Goal: Task Accomplishment & Management: Use online tool/utility

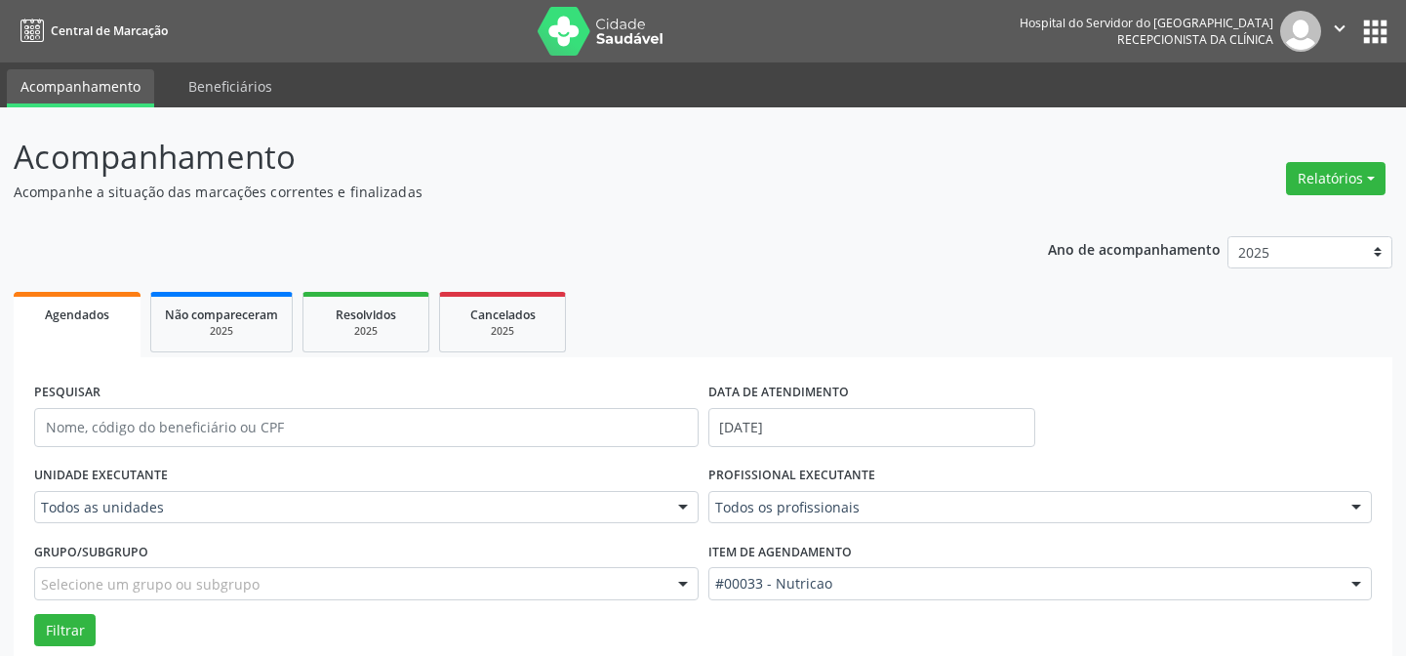
scroll to position [132, 0]
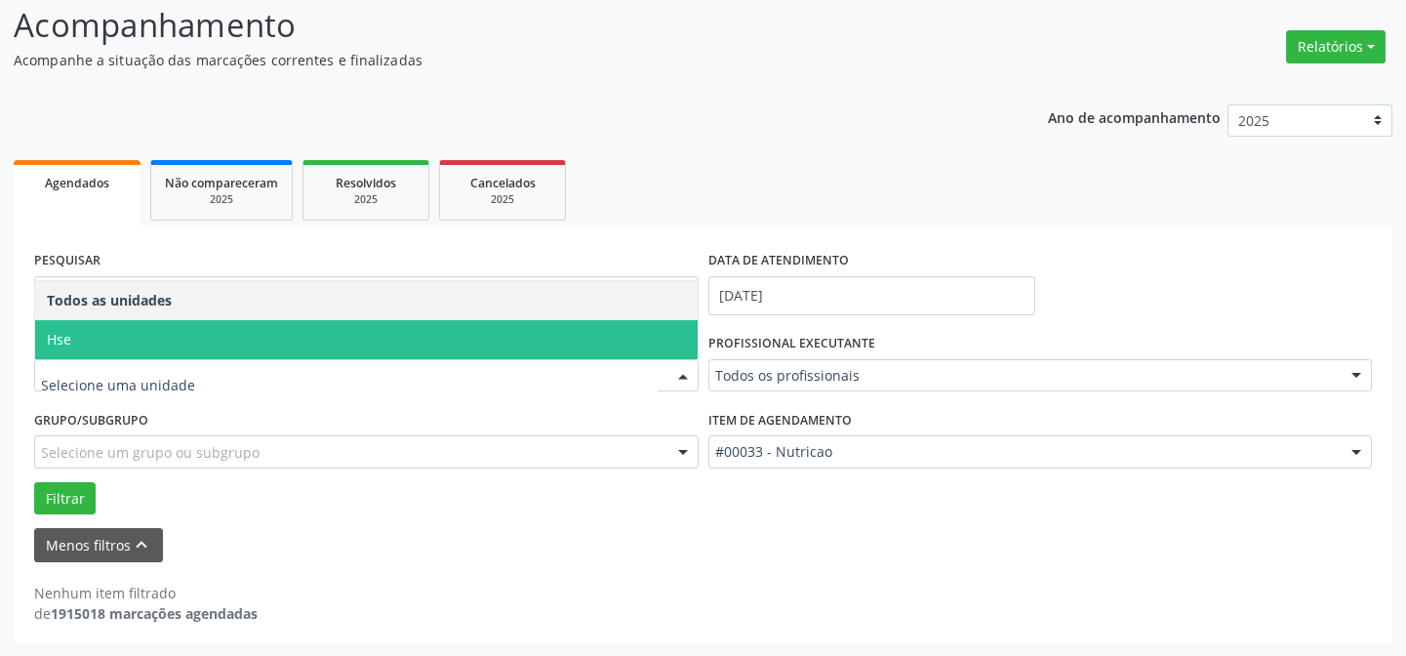
click at [66, 336] on span "Hse" at bounding box center [59, 339] width 24 height 19
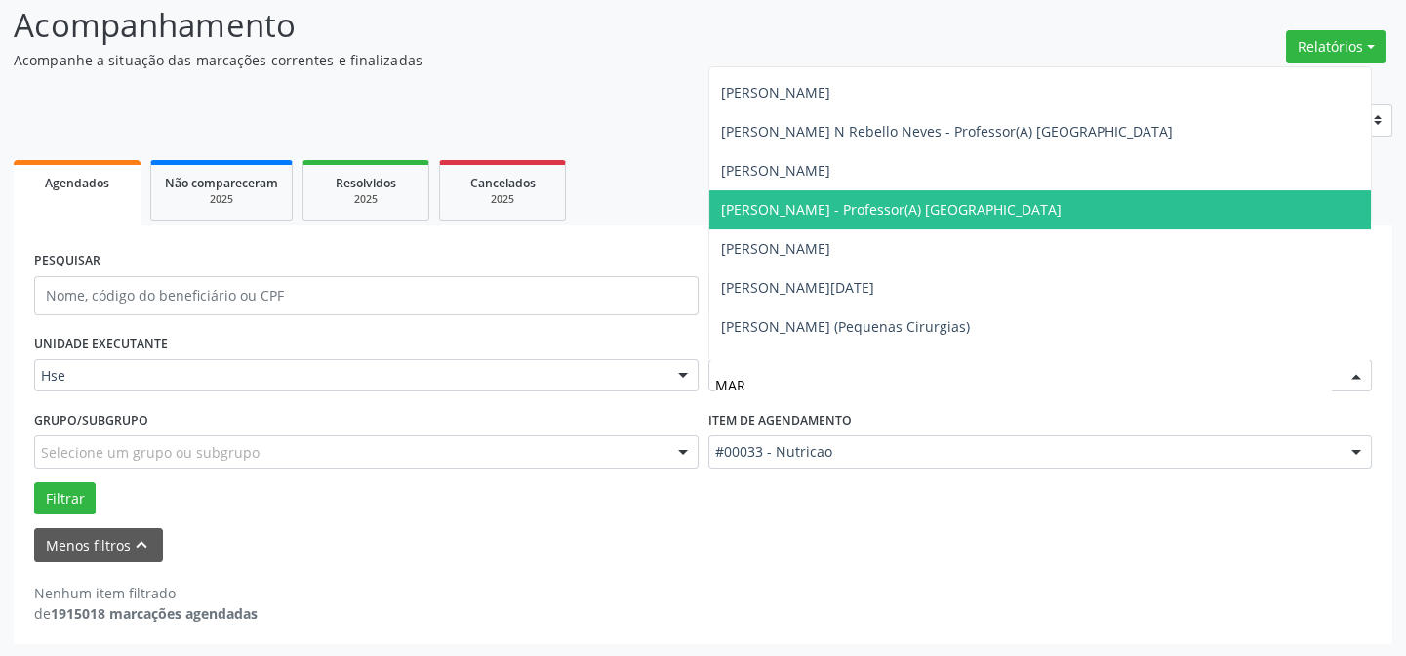
scroll to position [1056, 0]
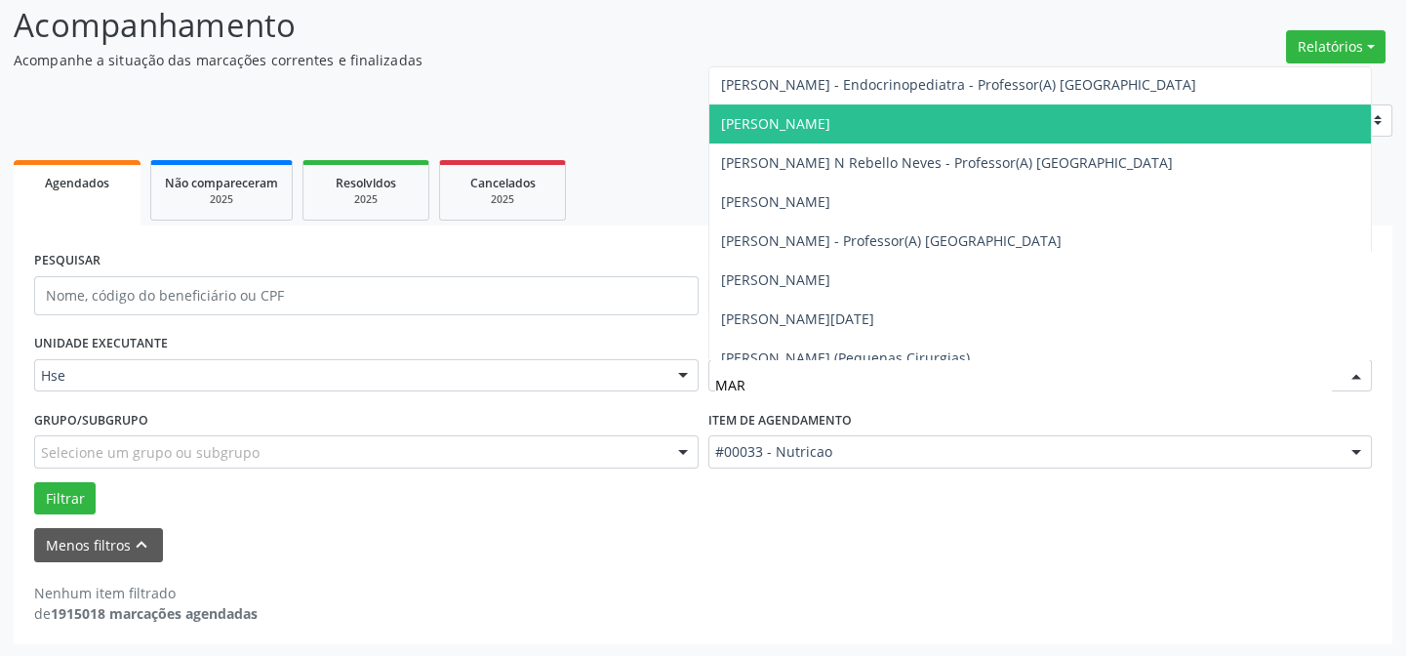
click at [830, 116] on span "[PERSON_NAME]" at bounding box center [775, 123] width 109 height 19
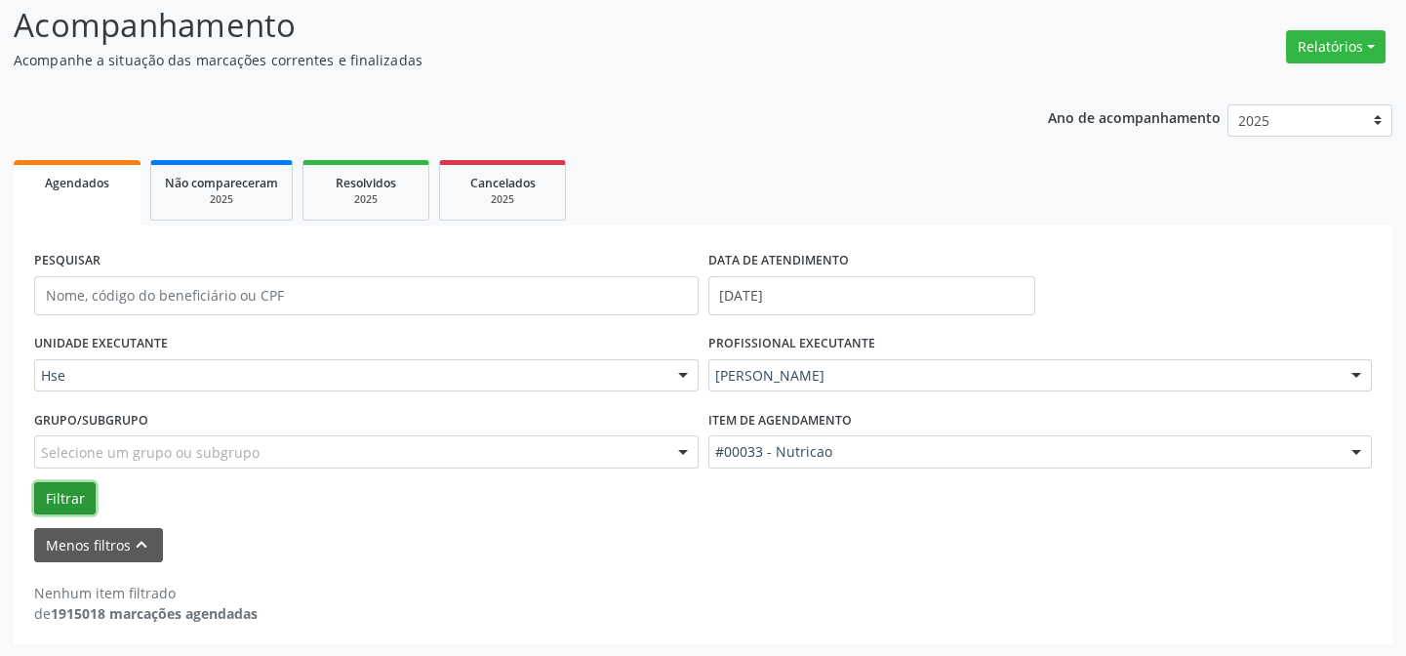
click at [64, 498] on button "Filtrar" at bounding box center [64, 498] width 61 height 33
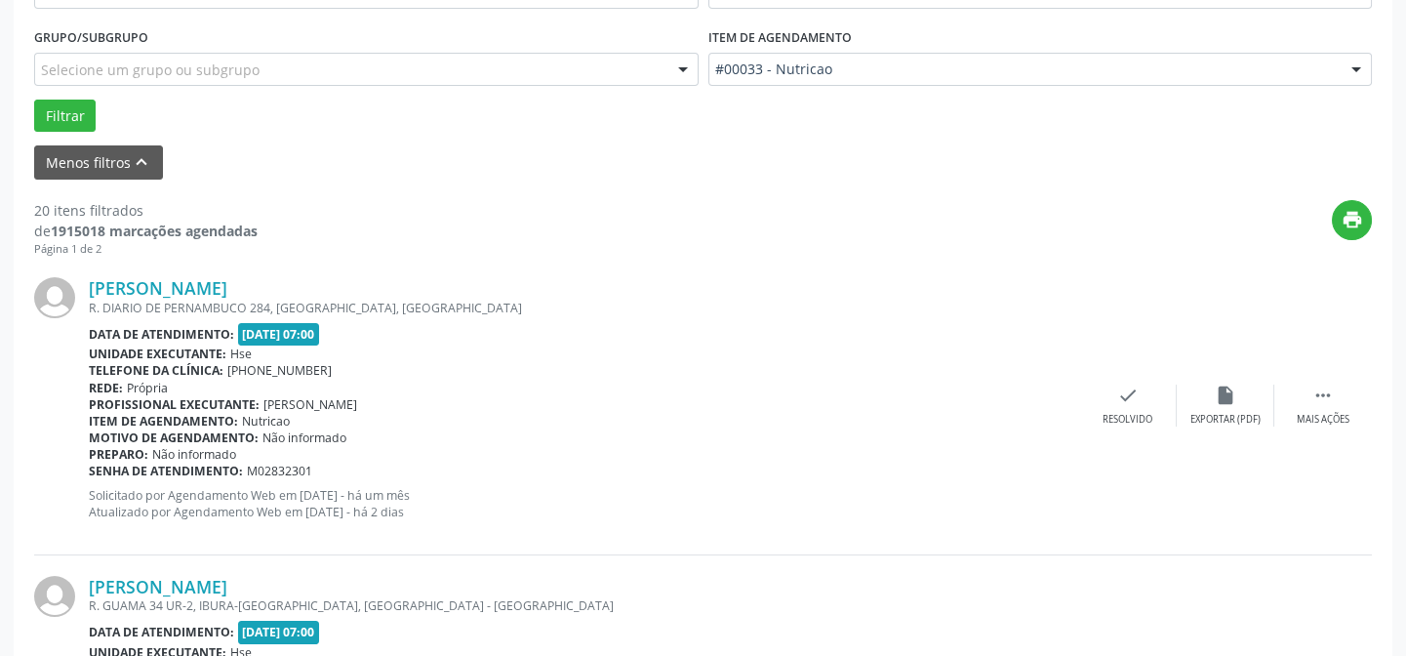
scroll to position [576, 0]
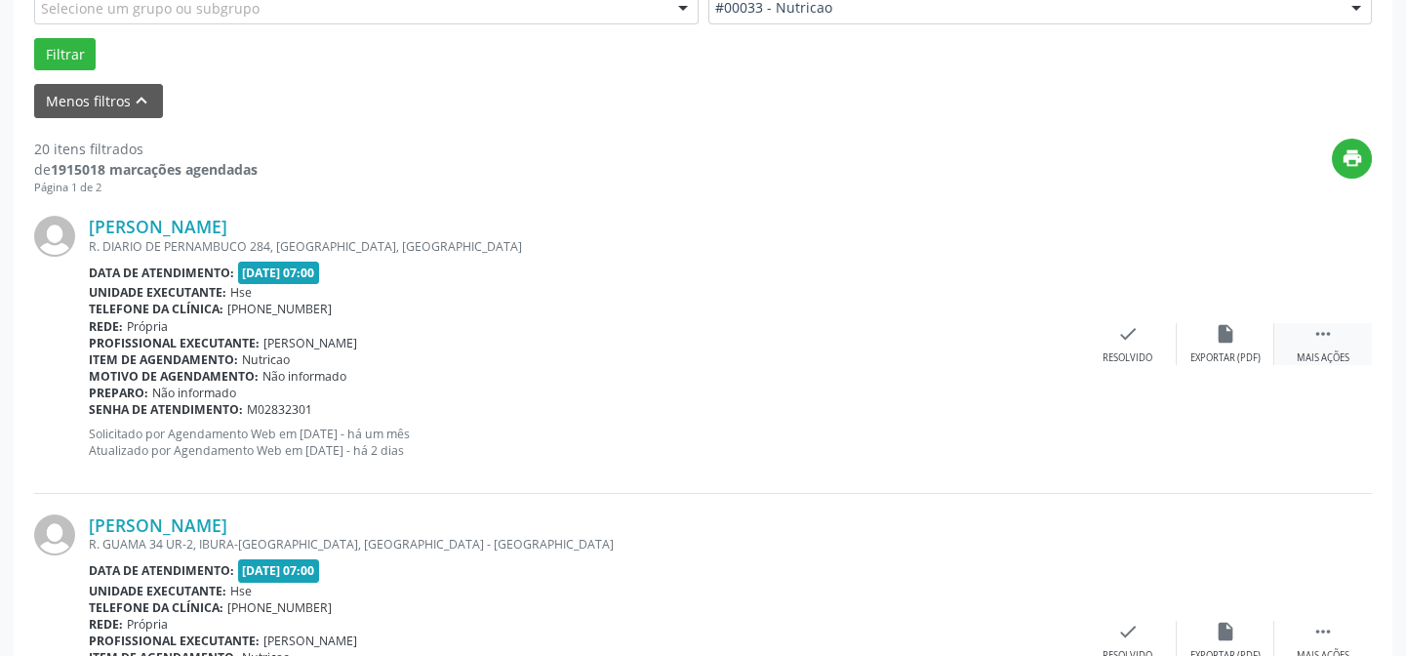
click at [1336, 332] on div " Mais ações" at bounding box center [1323, 344] width 98 height 42
click at [1224, 339] on icon "alarm_off" at bounding box center [1225, 333] width 21 height 21
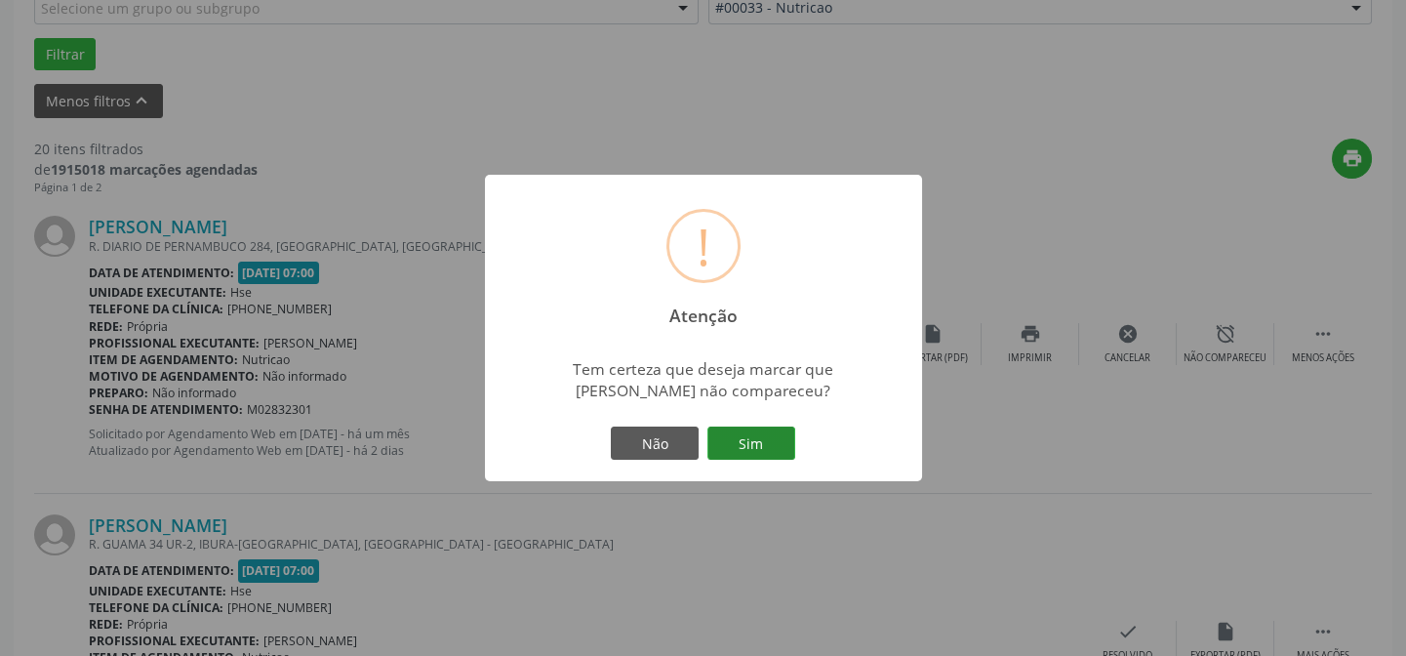
click at [749, 443] on button "Sim" at bounding box center [751, 442] width 88 height 33
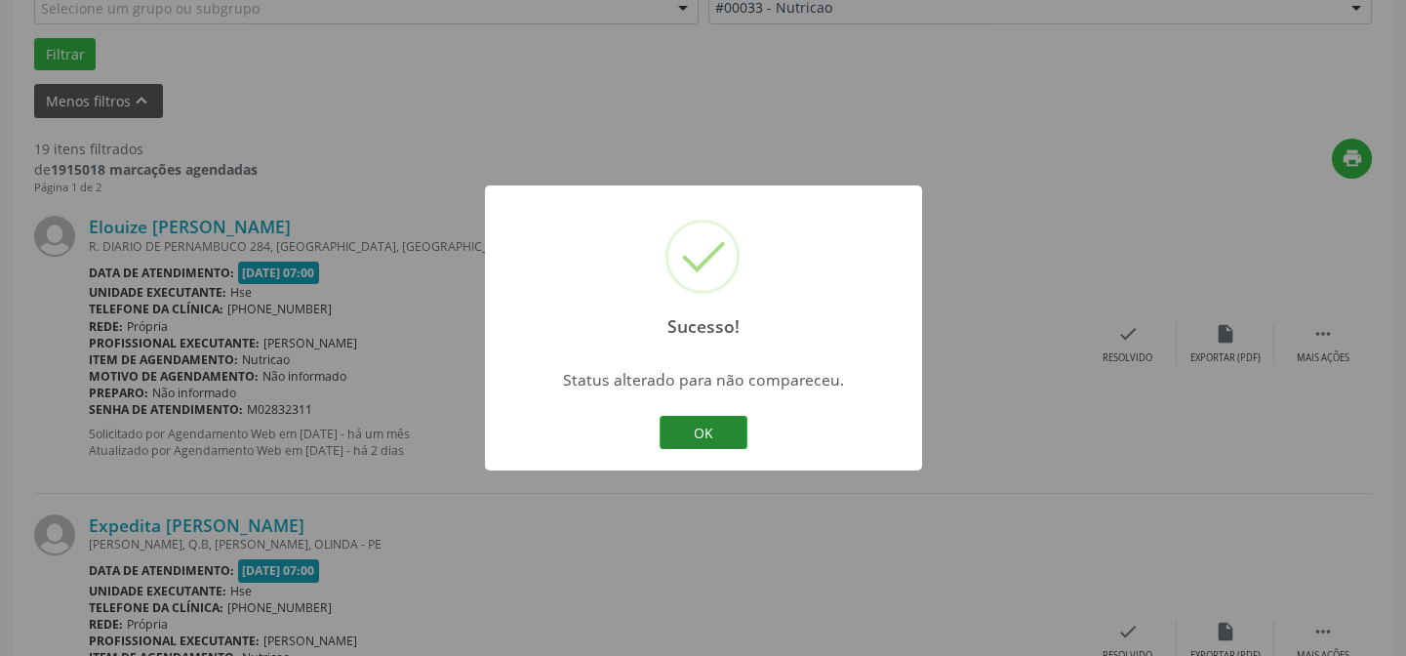
click at [711, 435] on button "OK" at bounding box center [703, 432] width 88 height 33
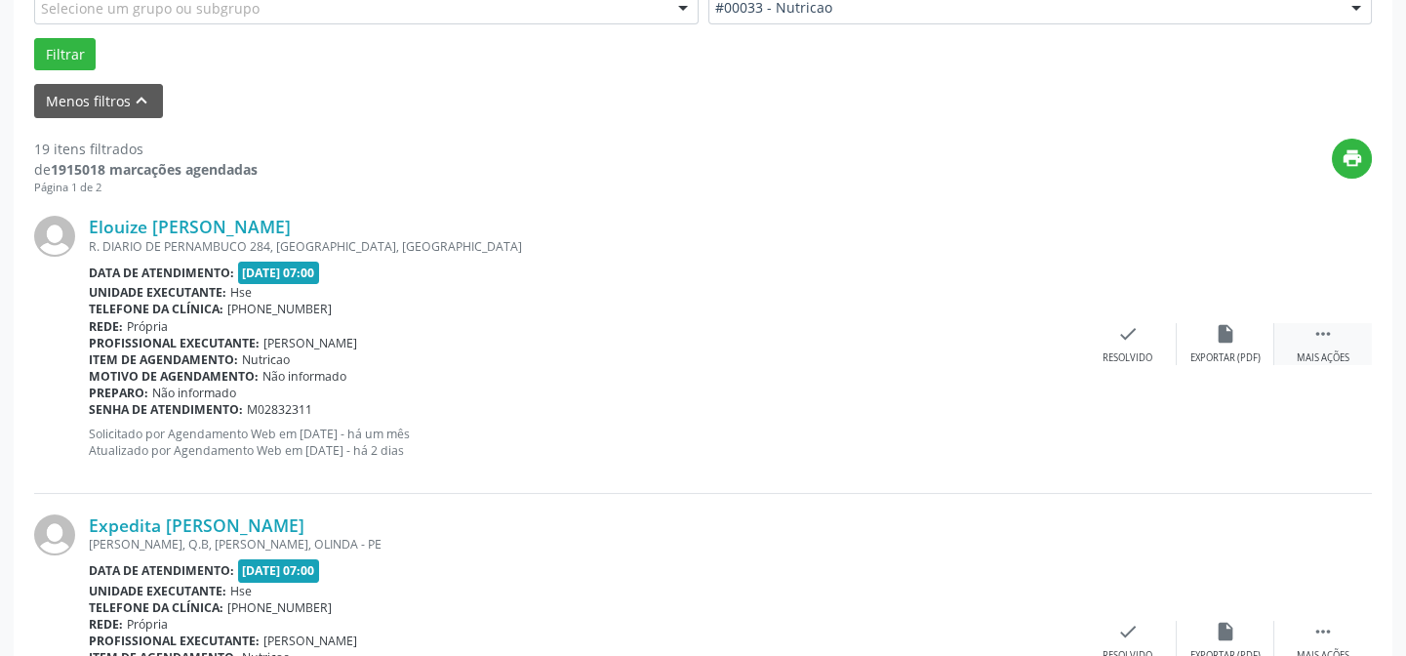
click at [1326, 328] on icon "" at bounding box center [1322, 333] width 21 height 21
click at [1224, 329] on icon "alarm_off" at bounding box center [1225, 333] width 21 height 21
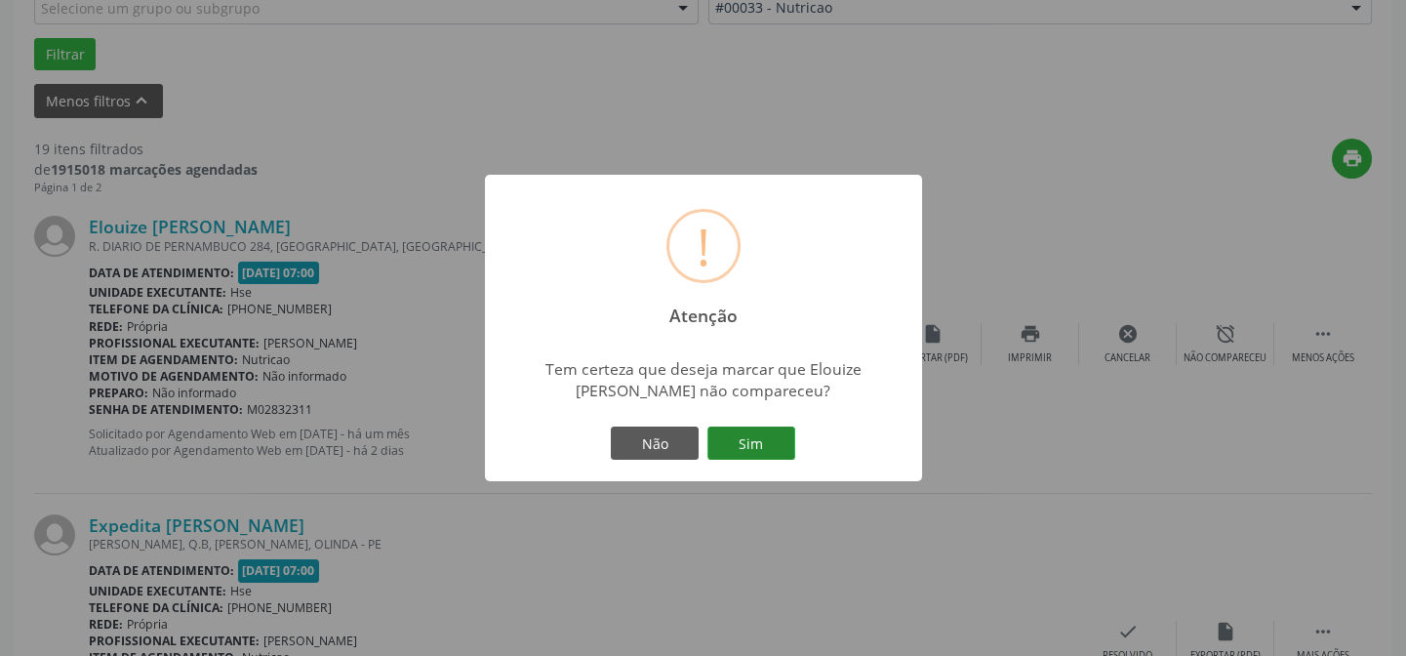
click at [752, 444] on button "Sim" at bounding box center [751, 442] width 88 height 33
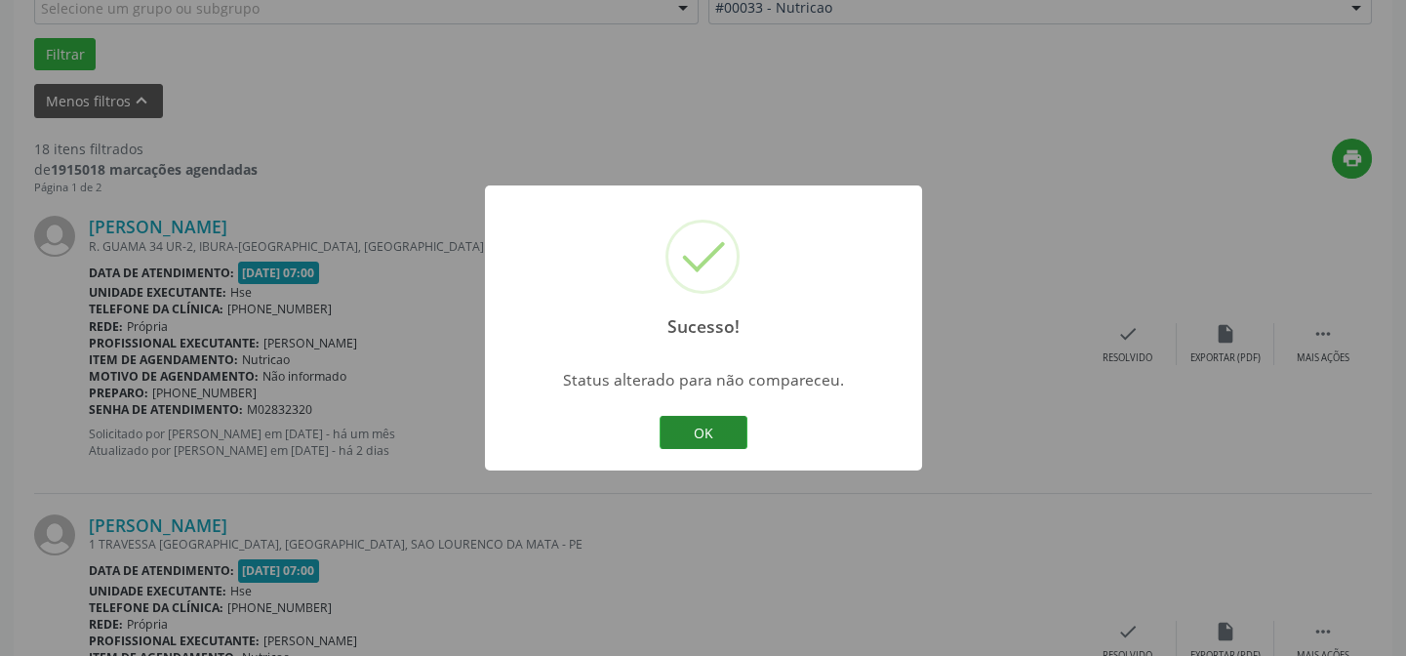
click at [727, 428] on button "OK" at bounding box center [703, 432] width 88 height 33
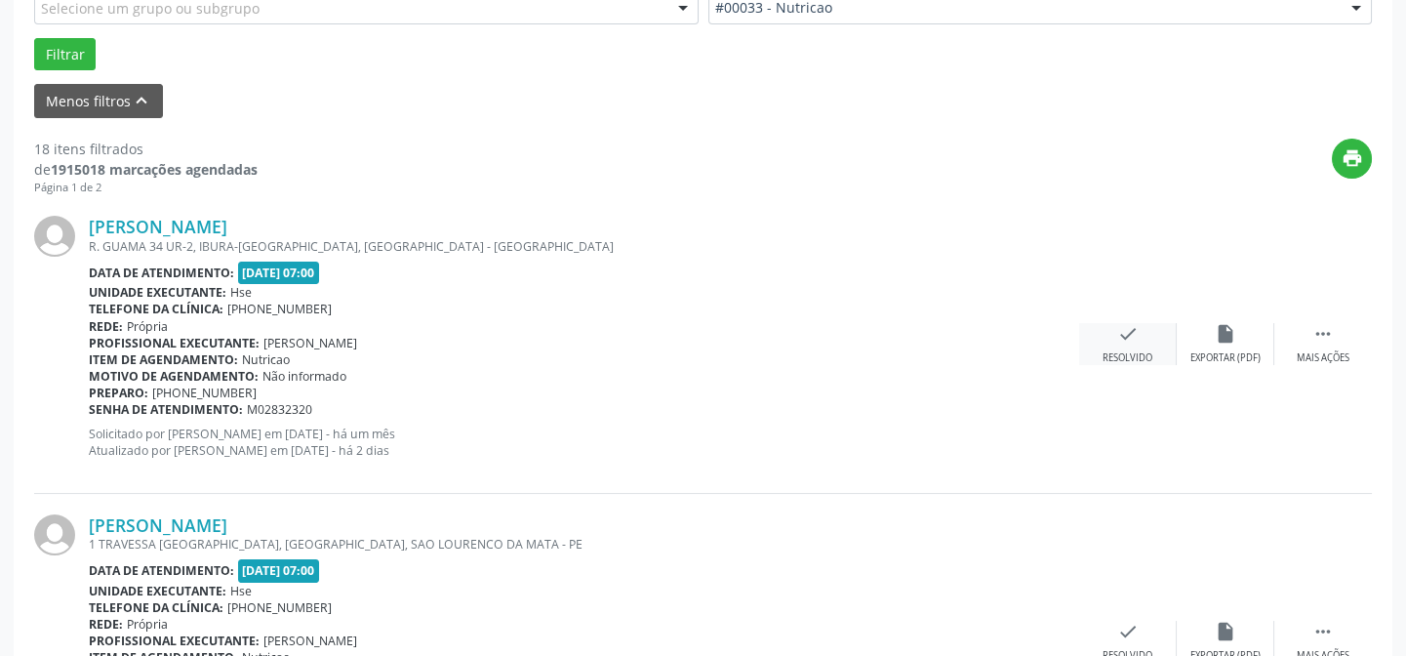
click at [1122, 330] on icon "check" at bounding box center [1127, 333] width 21 height 21
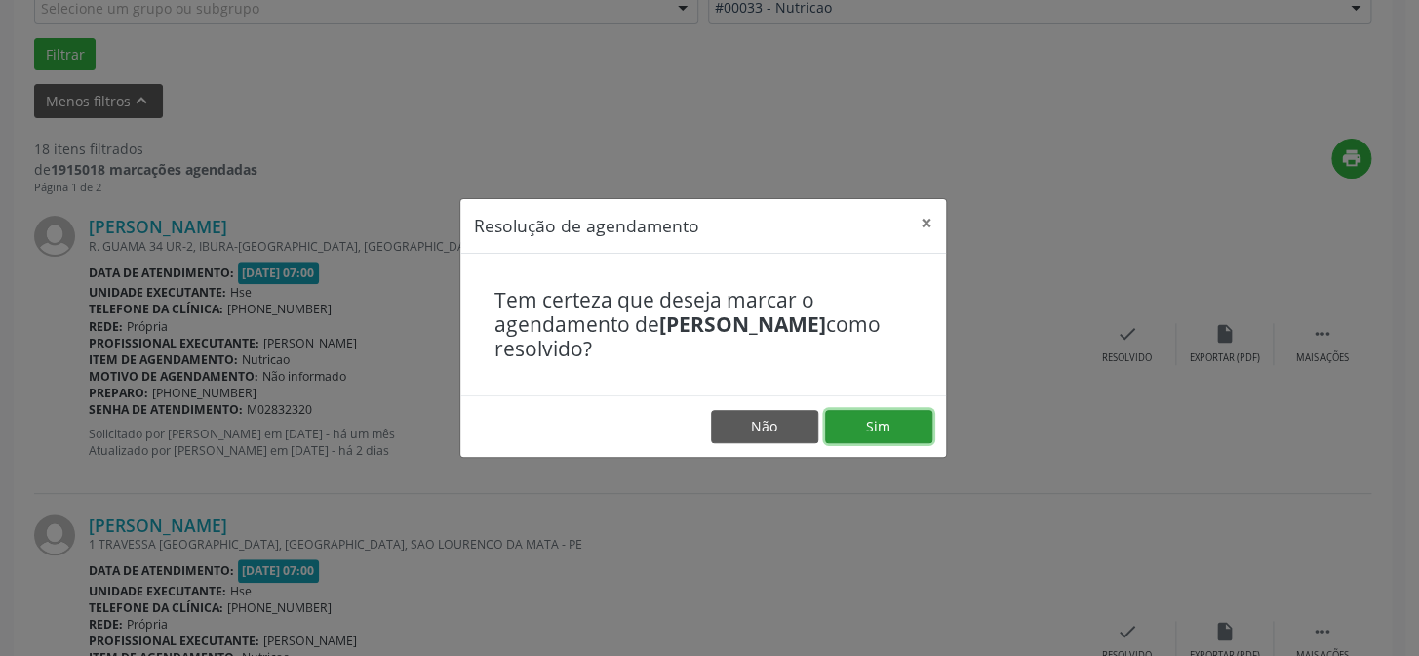
click at [862, 426] on button "Sim" at bounding box center [878, 426] width 107 height 33
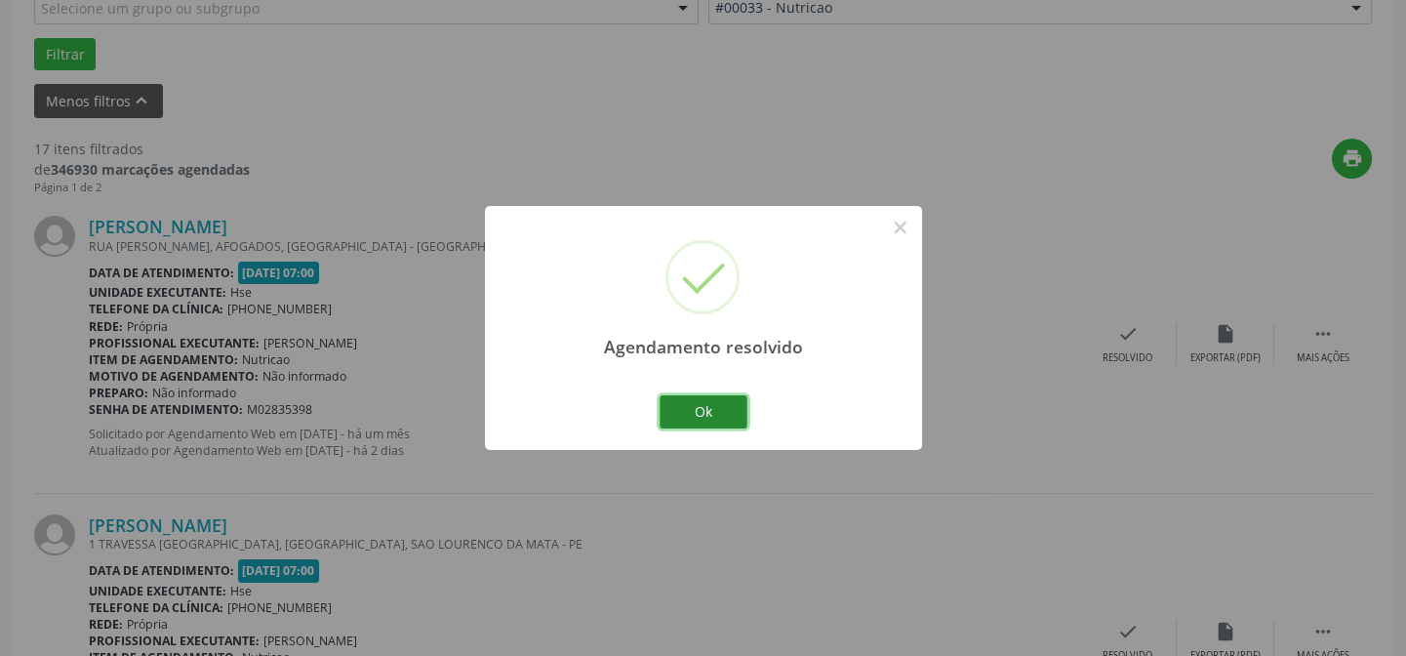
click at [707, 408] on button "Ok" at bounding box center [703, 411] width 88 height 33
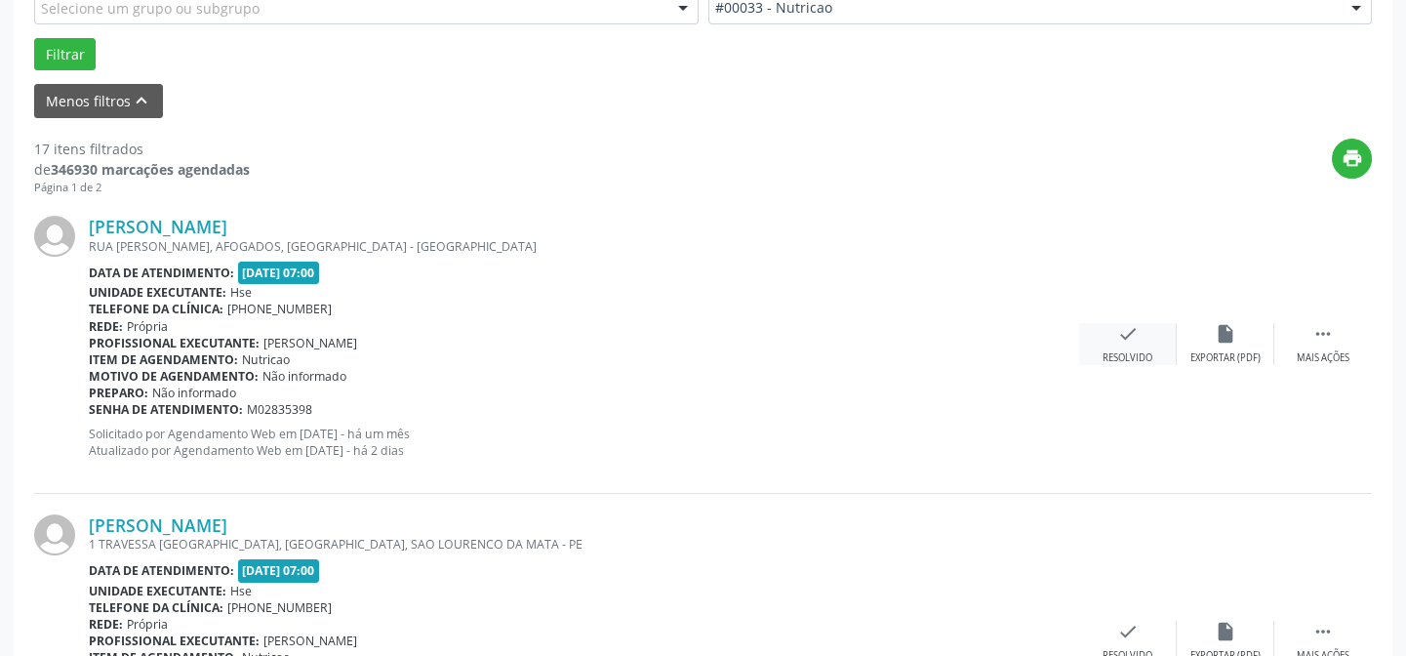
click at [1111, 333] on div "check Resolvido" at bounding box center [1128, 344] width 98 height 42
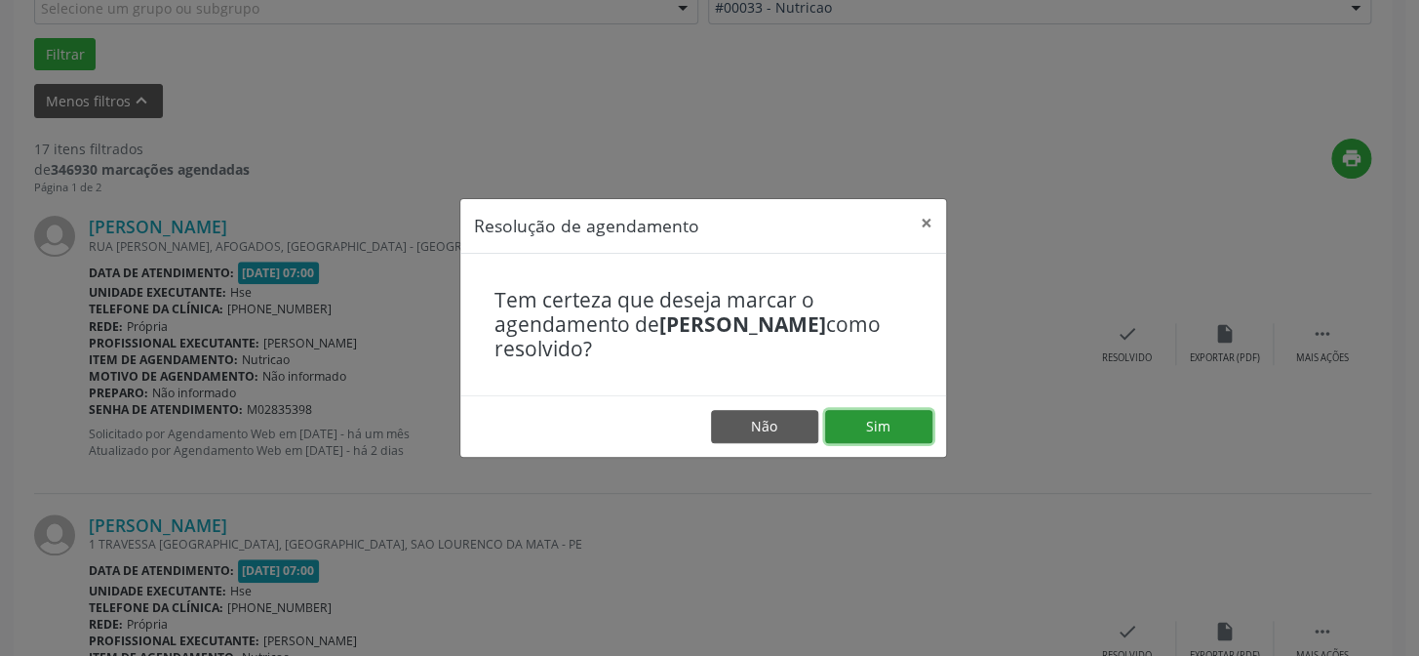
click at [894, 424] on button "Sim" at bounding box center [878, 426] width 107 height 33
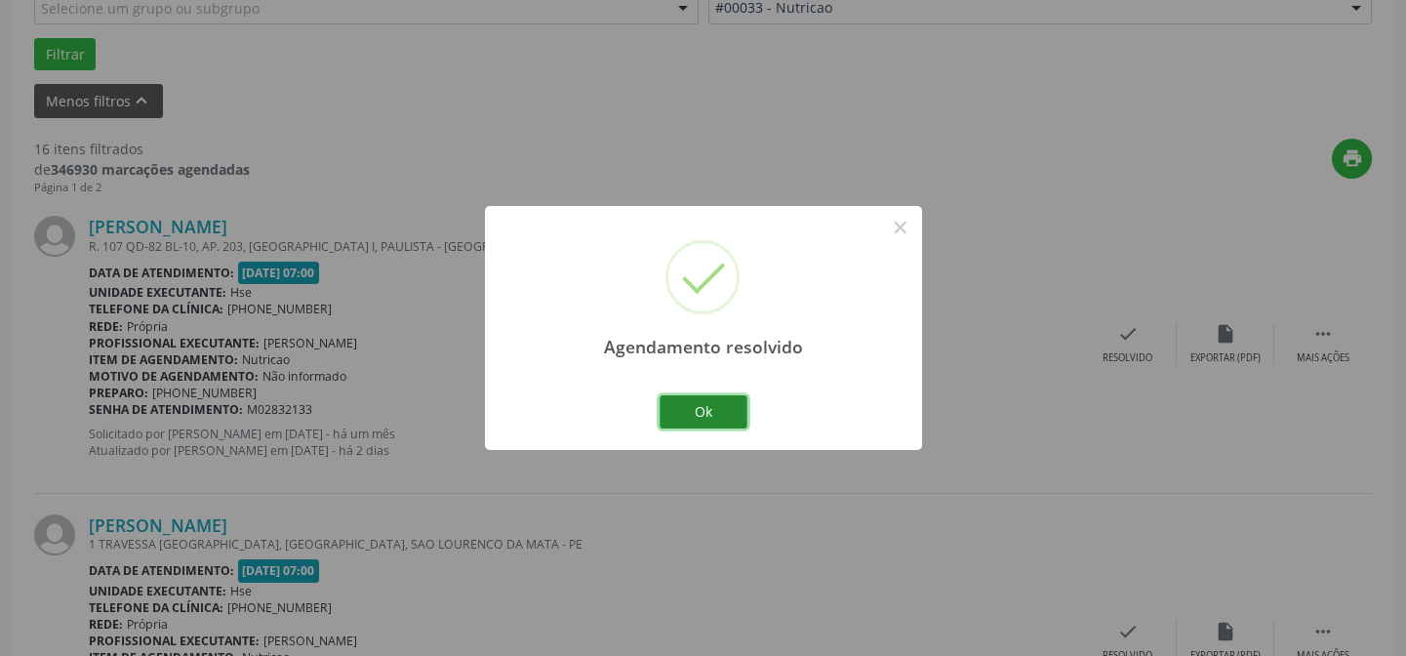
click at [727, 414] on button "Ok" at bounding box center [703, 411] width 88 height 33
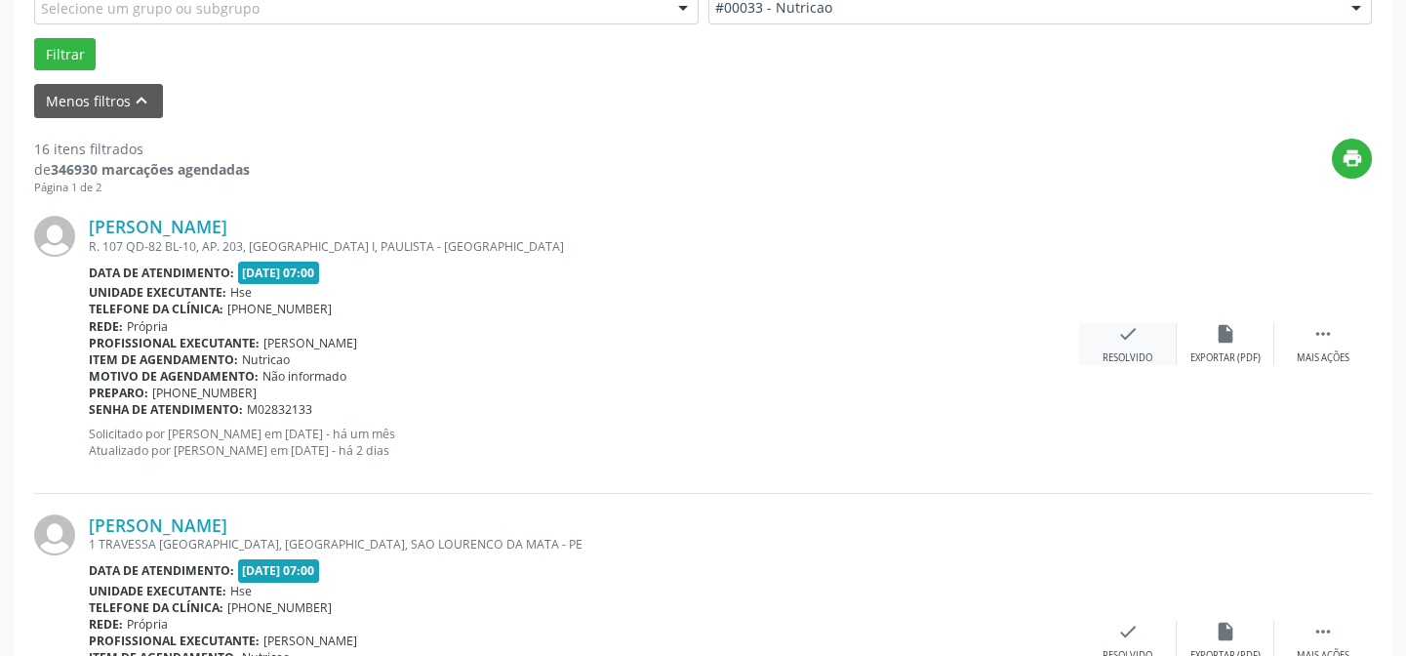
click at [1124, 335] on icon "check" at bounding box center [1127, 333] width 21 height 21
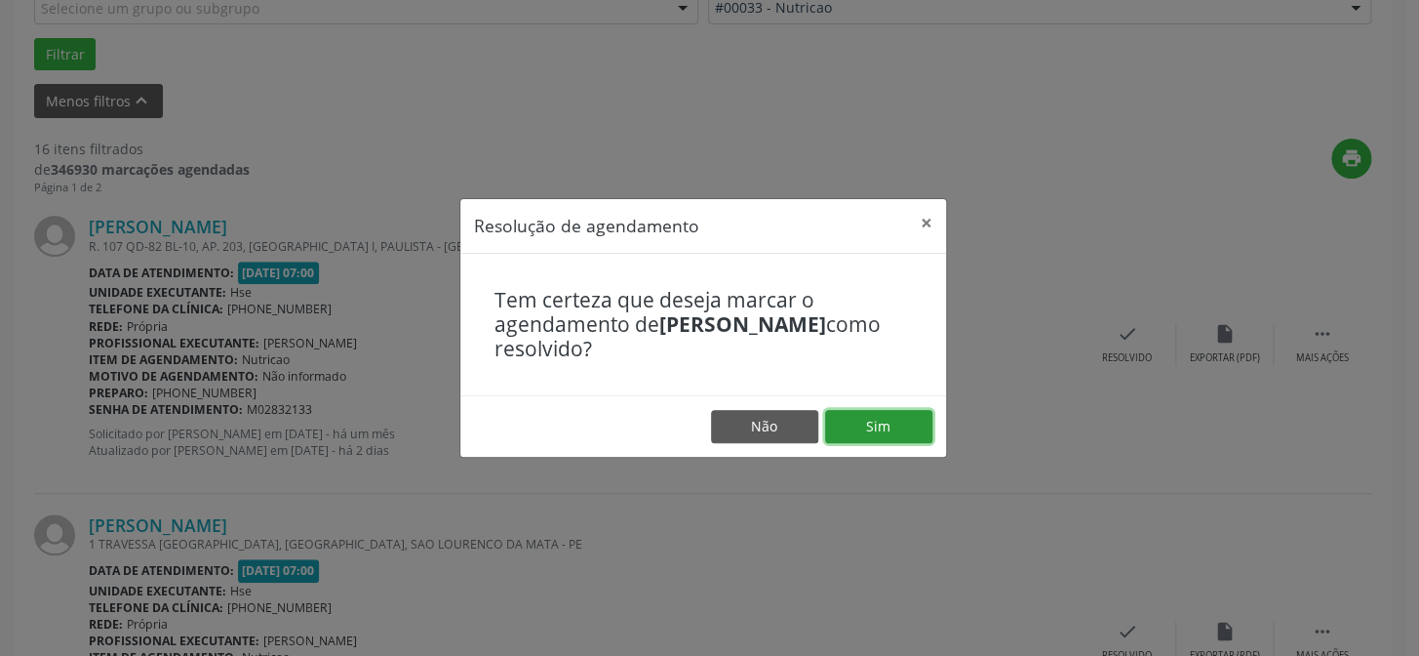
click at [860, 427] on button "Sim" at bounding box center [878, 426] width 107 height 33
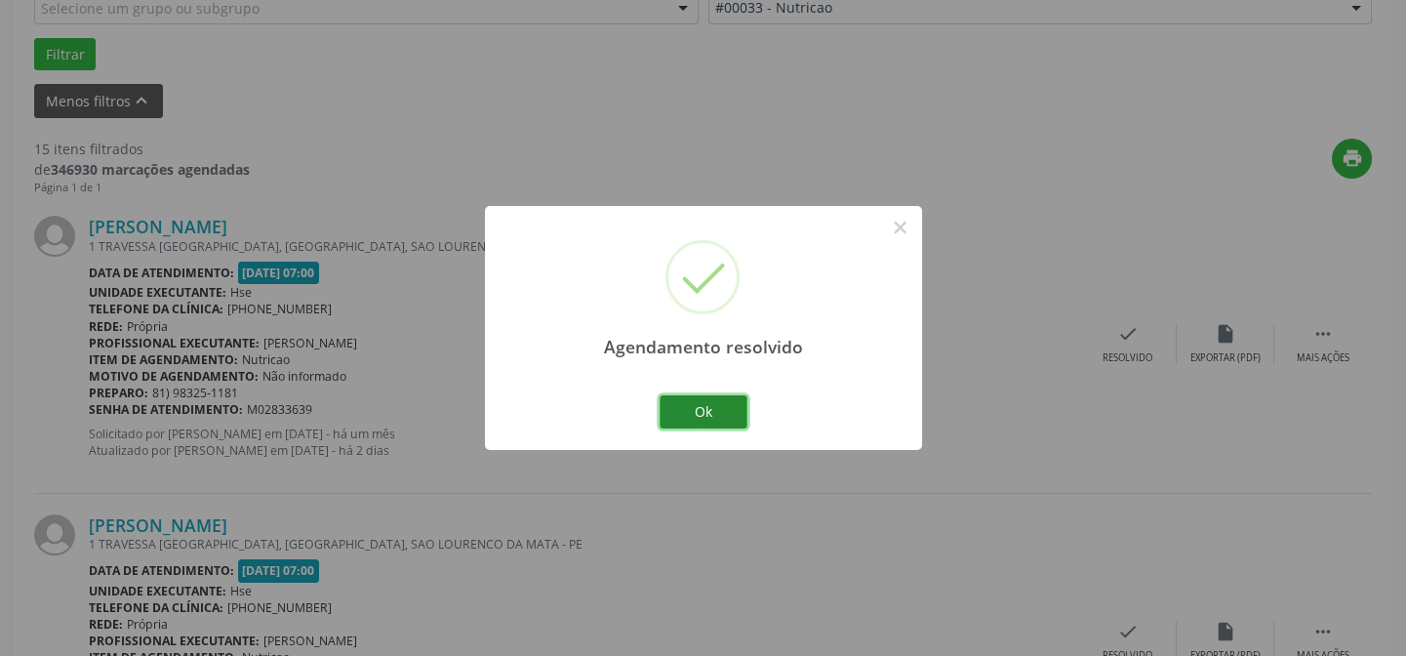
click at [708, 410] on button "Ok" at bounding box center [703, 411] width 88 height 33
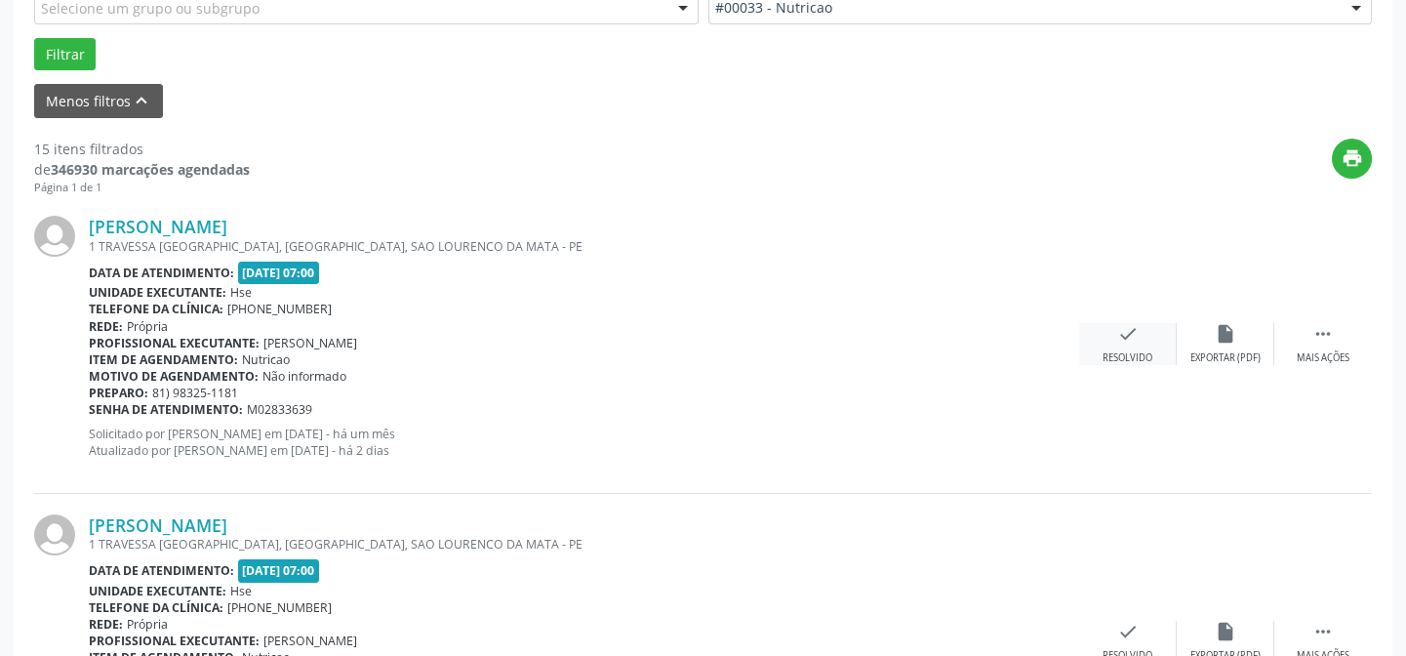
click at [1136, 335] on icon "check" at bounding box center [1127, 333] width 21 height 21
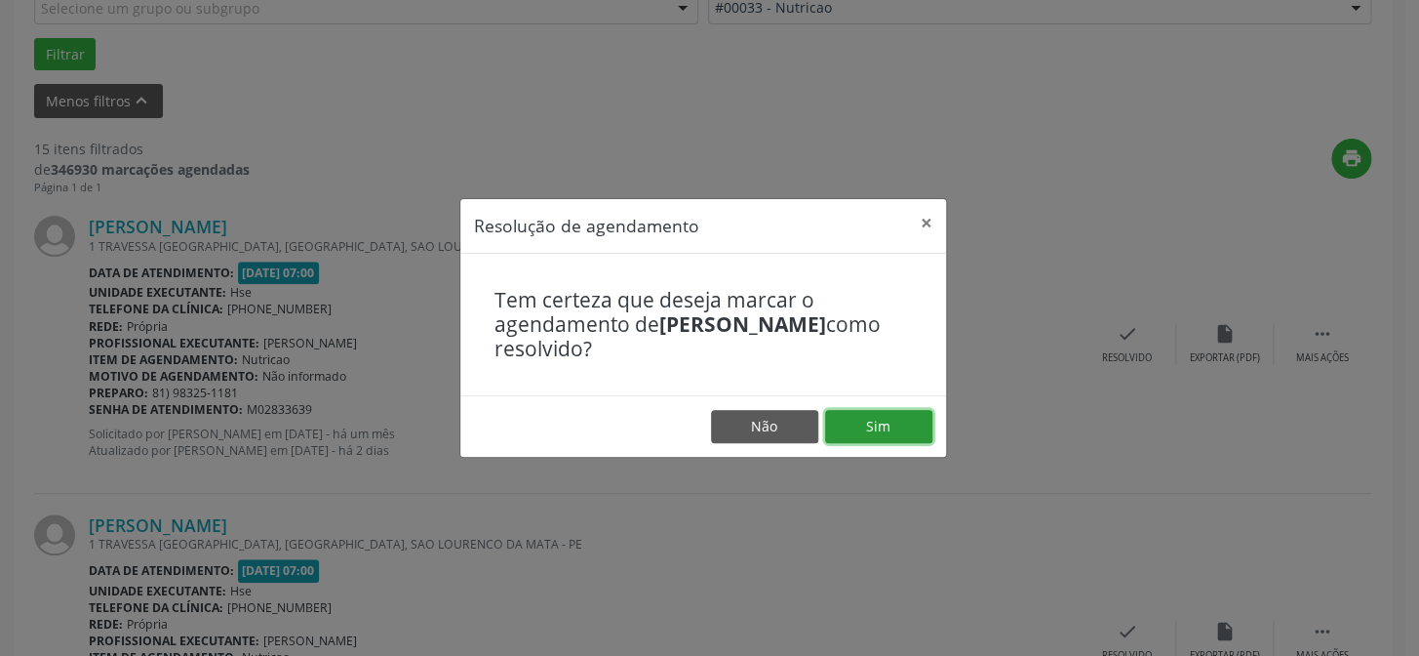
click at [881, 427] on button "Sim" at bounding box center [878, 426] width 107 height 33
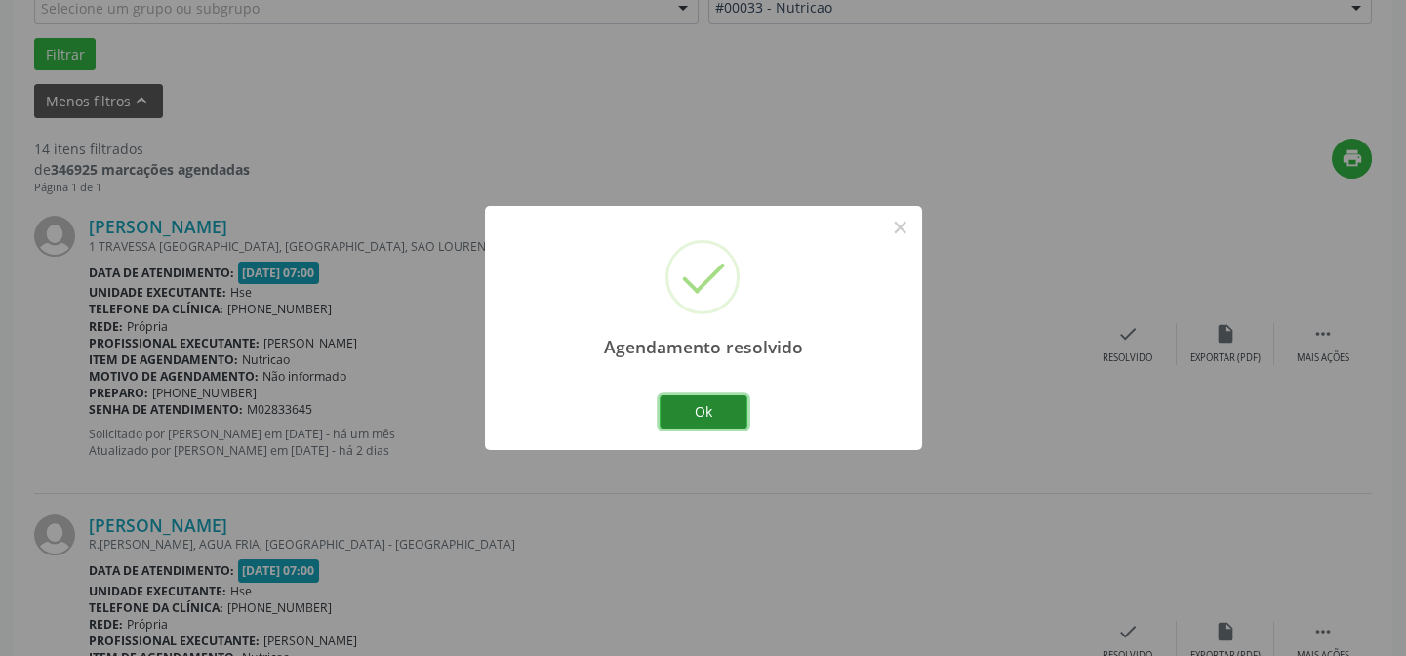
click at [674, 403] on button "Ok" at bounding box center [703, 411] width 88 height 33
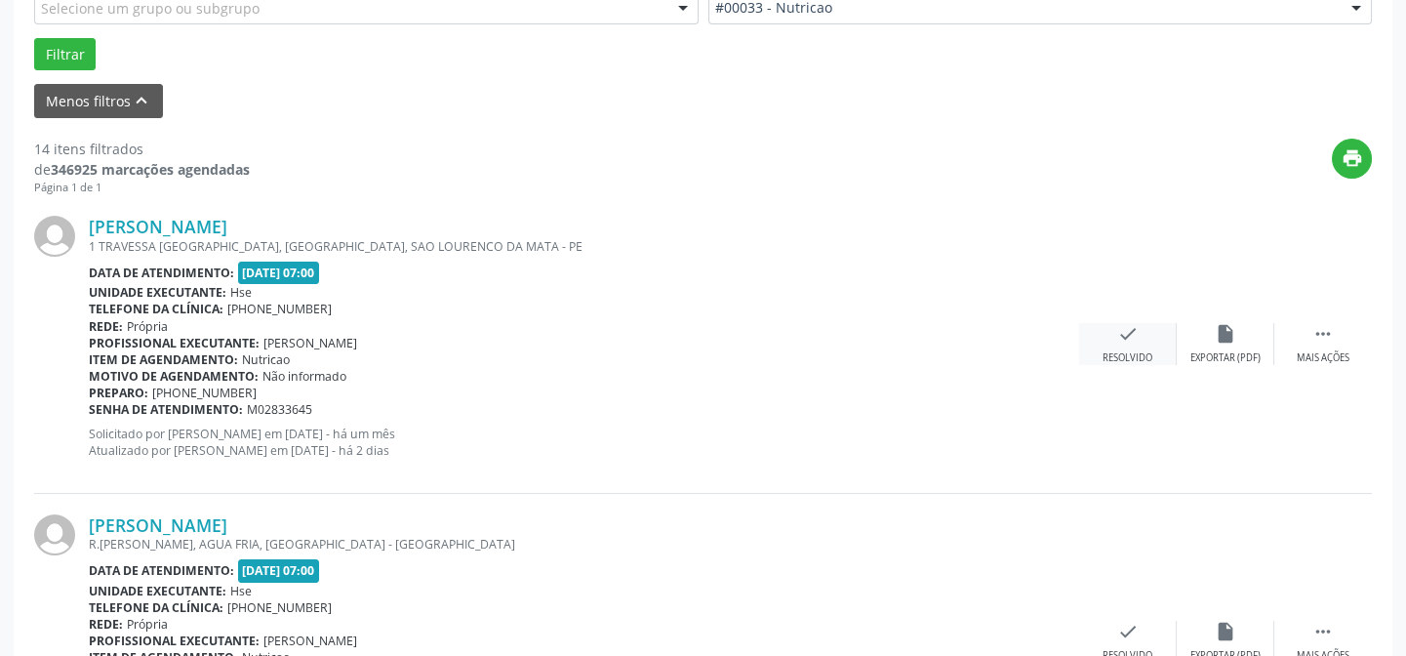
click at [1131, 339] on icon "check" at bounding box center [1127, 333] width 21 height 21
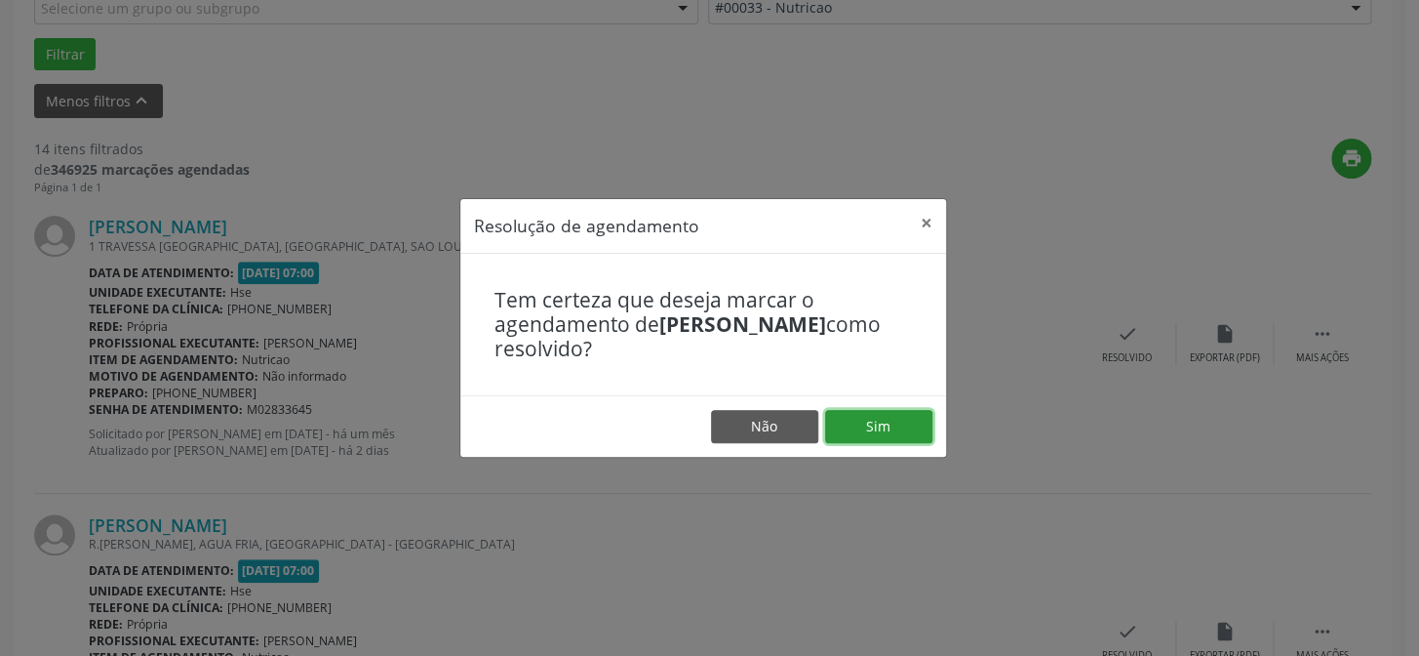
click at [877, 426] on button "Sim" at bounding box center [878, 426] width 107 height 33
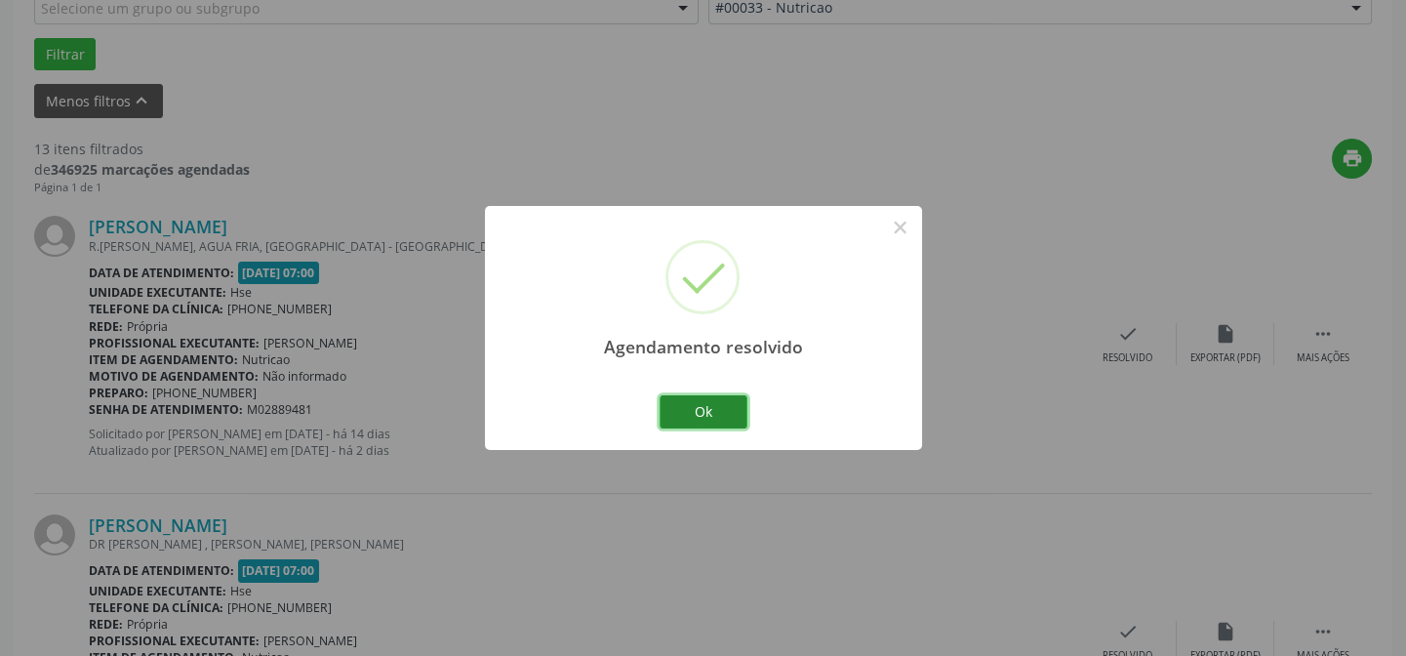
click at [712, 412] on button "Ok" at bounding box center [703, 411] width 88 height 33
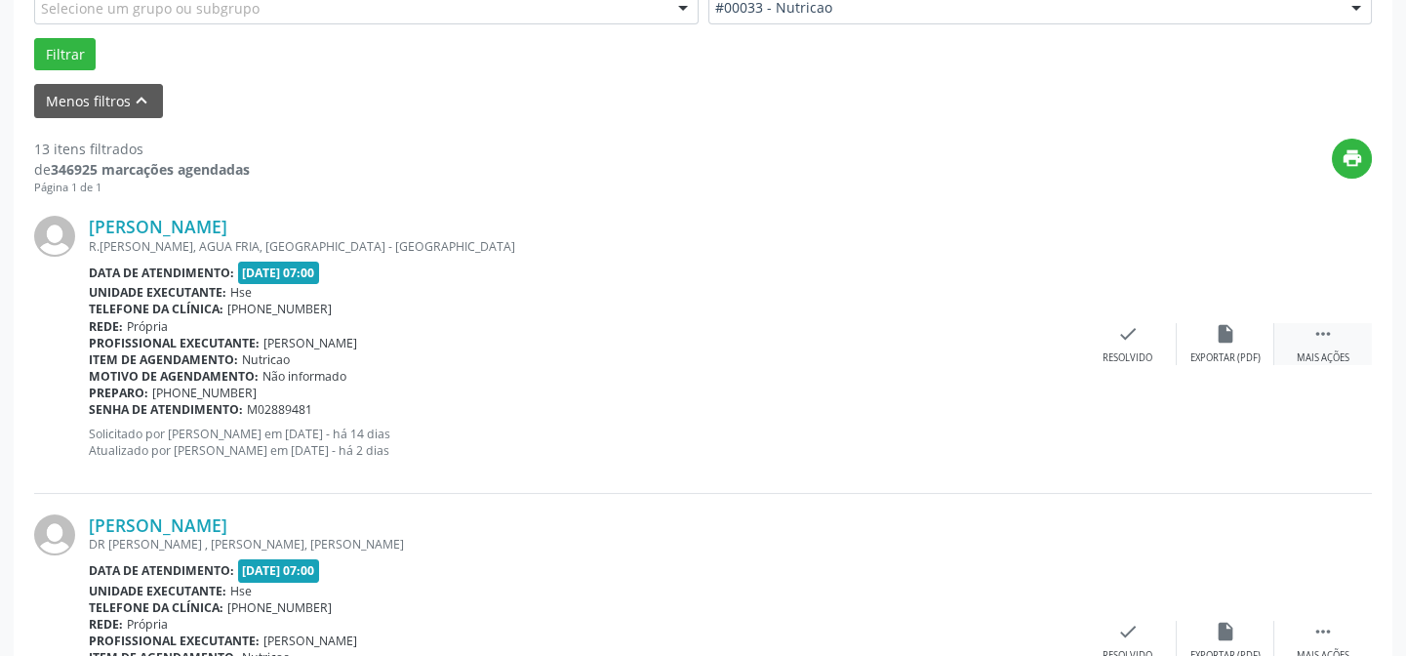
click at [1319, 334] on icon "" at bounding box center [1322, 333] width 21 height 21
click at [1221, 336] on icon "alarm_off" at bounding box center [1225, 333] width 21 height 21
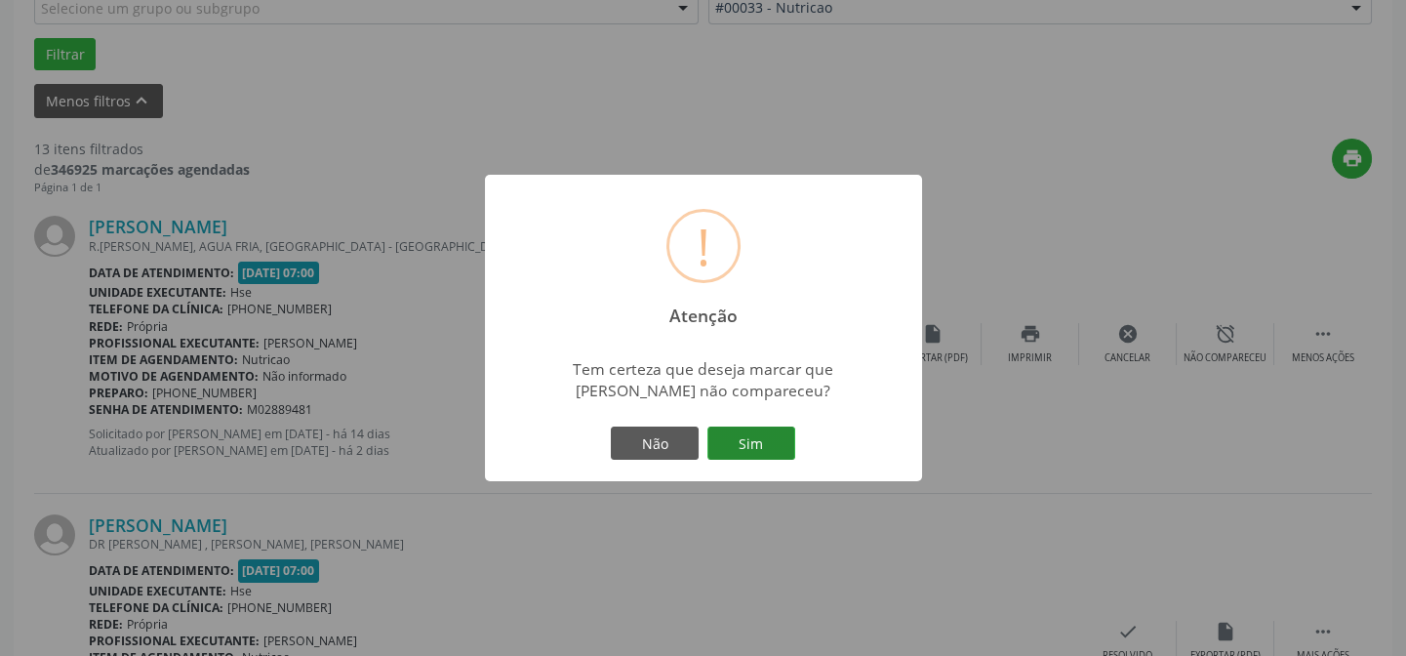
click at [749, 446] on button "Sim" at bounding box center [751, 442] width 88 height 33
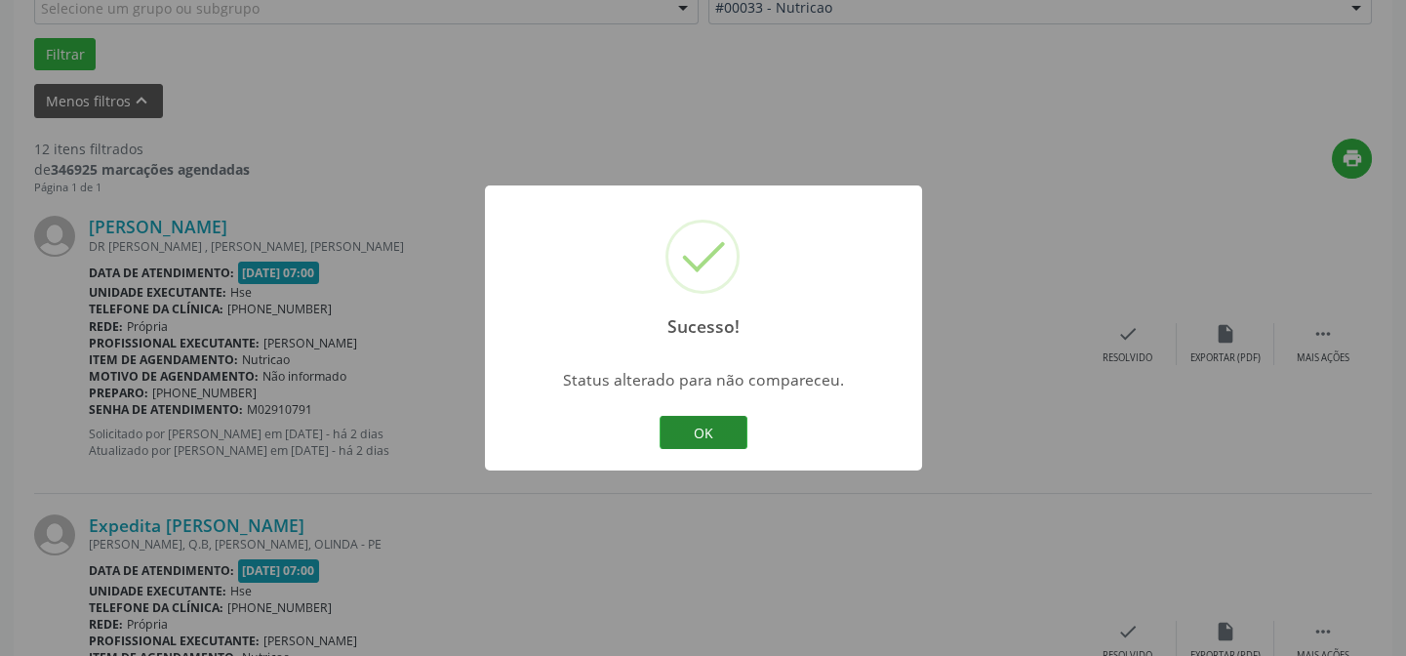
click at [712, 437] on button "OK" at bounding box center [703, 432] width 88 height 33
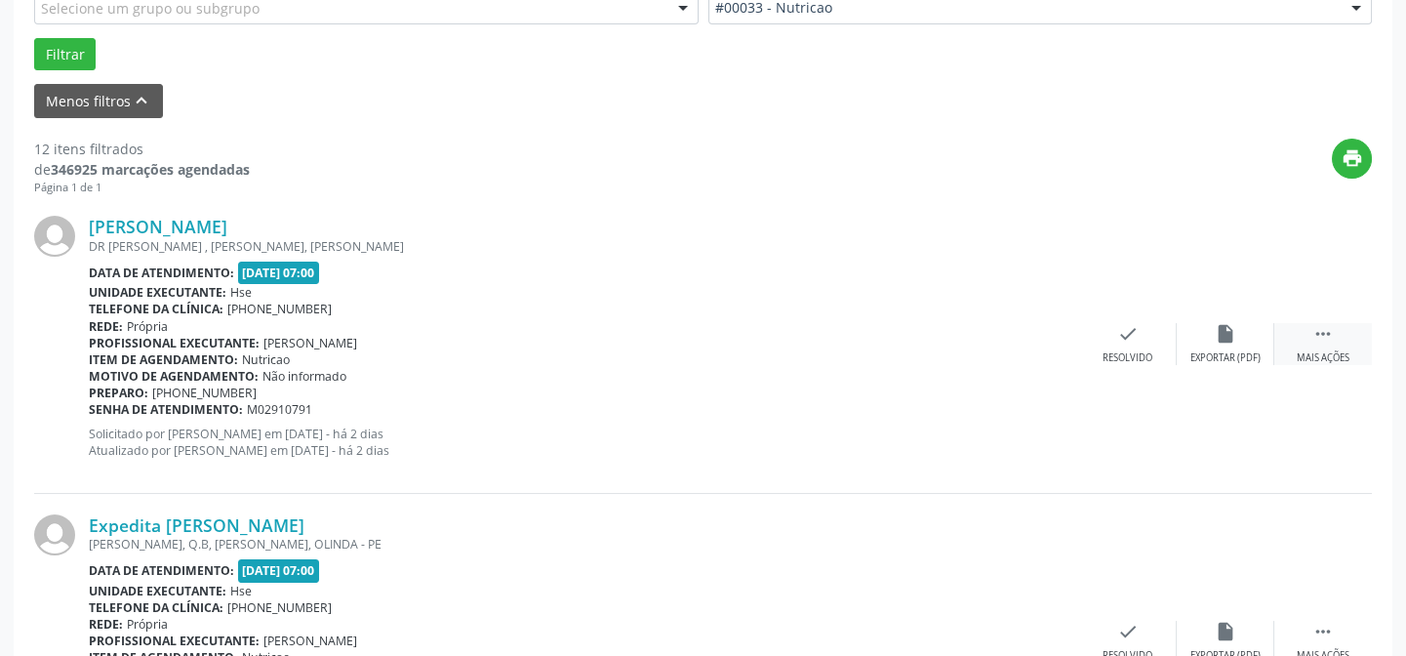
click at [1318, 341] on icon "" at bounding box center [1322, 333] width 21 height 21
click at [1231, 335] on icon "alarm_off" at bounding box center [1225, 333] width 21 height 21
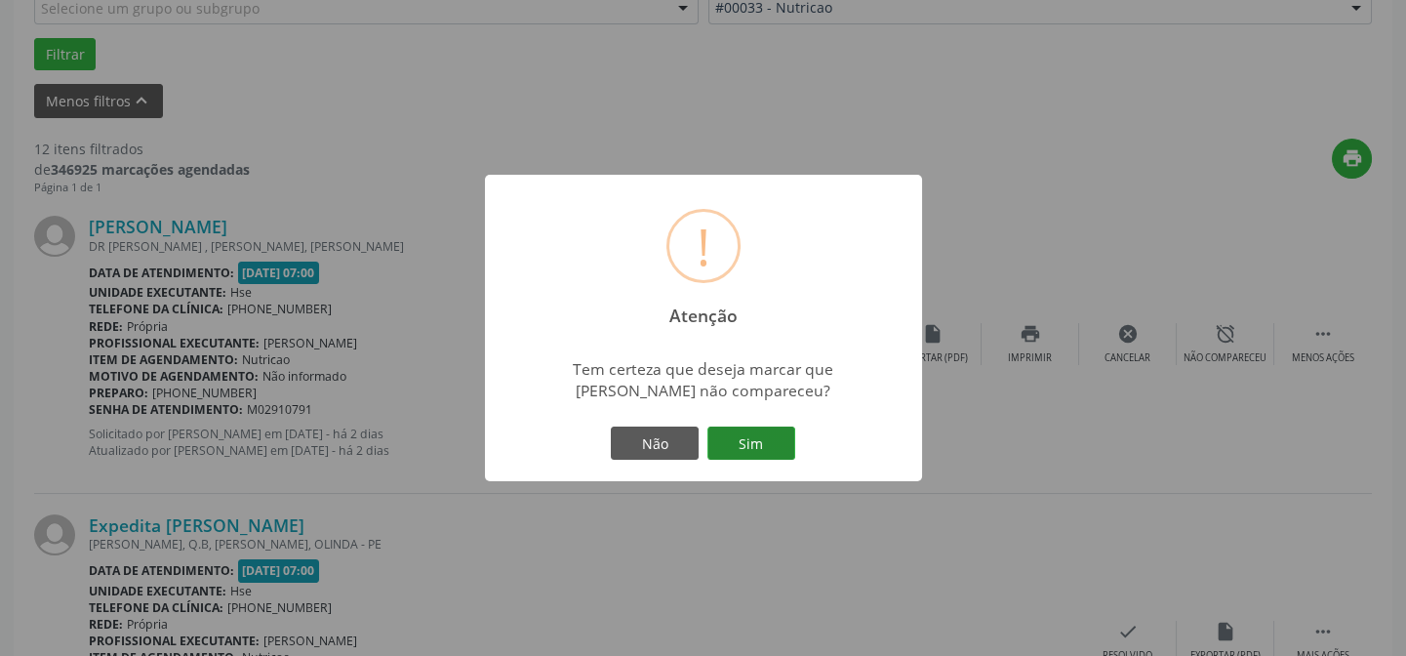
click at [747, 443] on button "Sim" at bounding box center [751, 442] width 88 height 33
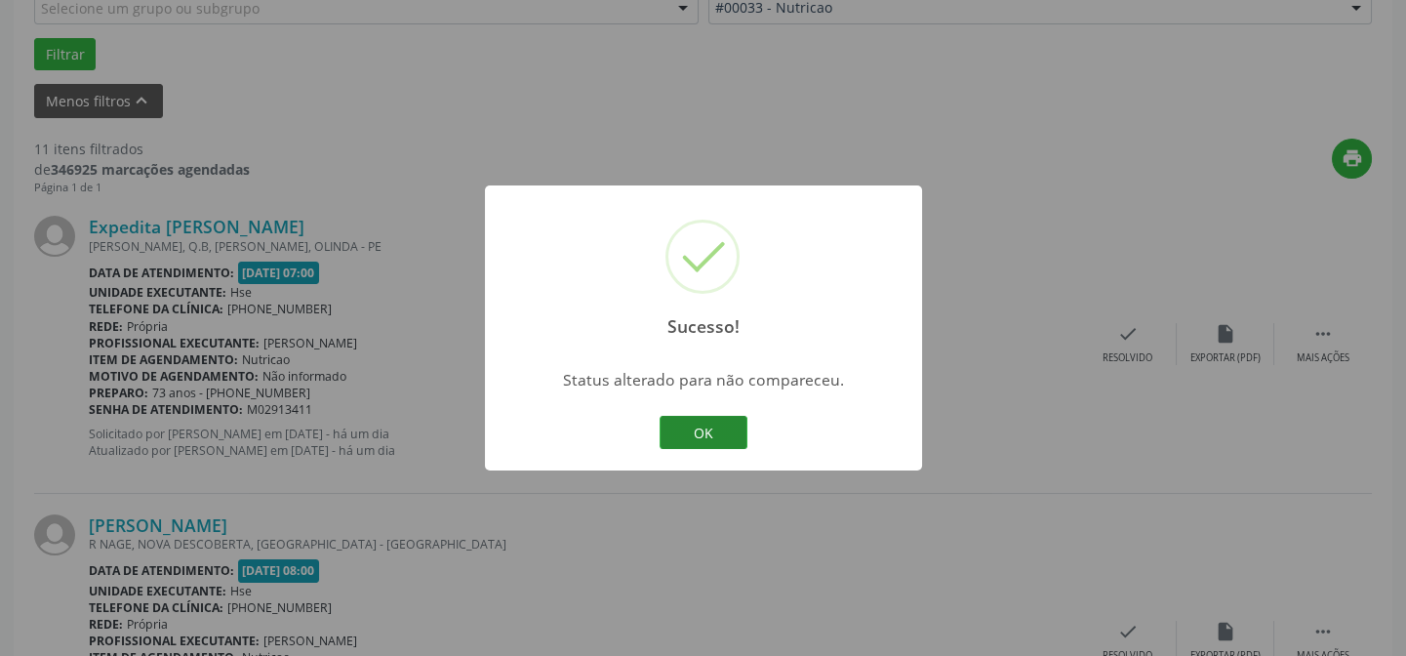
click at [717, 432] on button "OK" at bounding box center [703, 432] width 88 height 33
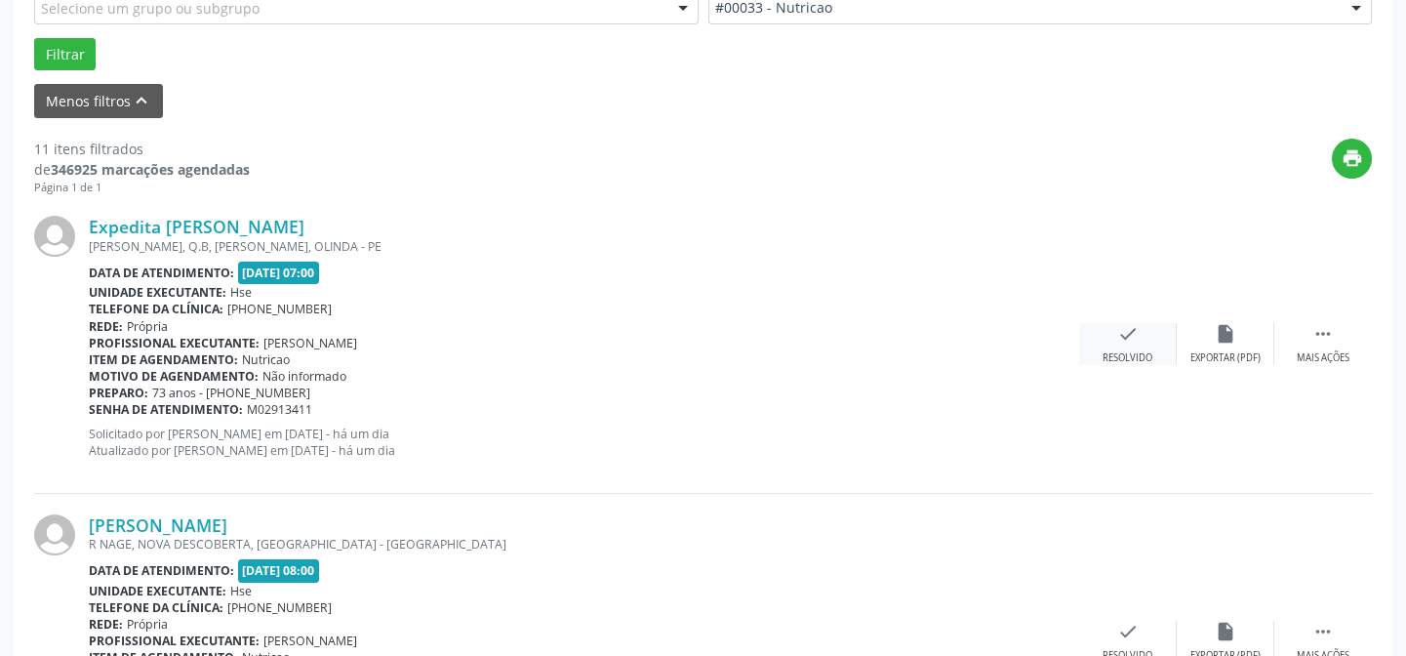
click at [1119, 338] on icon "check" at bounding box center [1127, 333] width 21 height 21
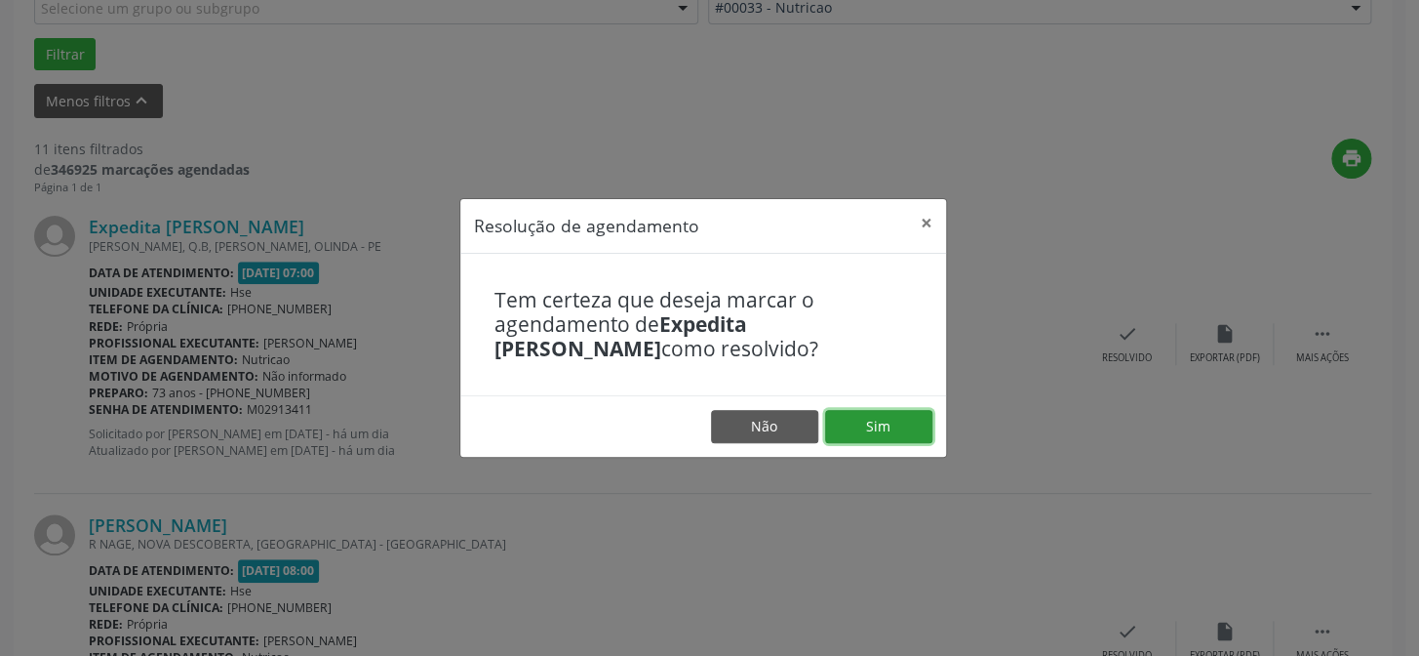
click at [852, 427] on button "Sim" at bounding box center [878, 426] width 107 height 33
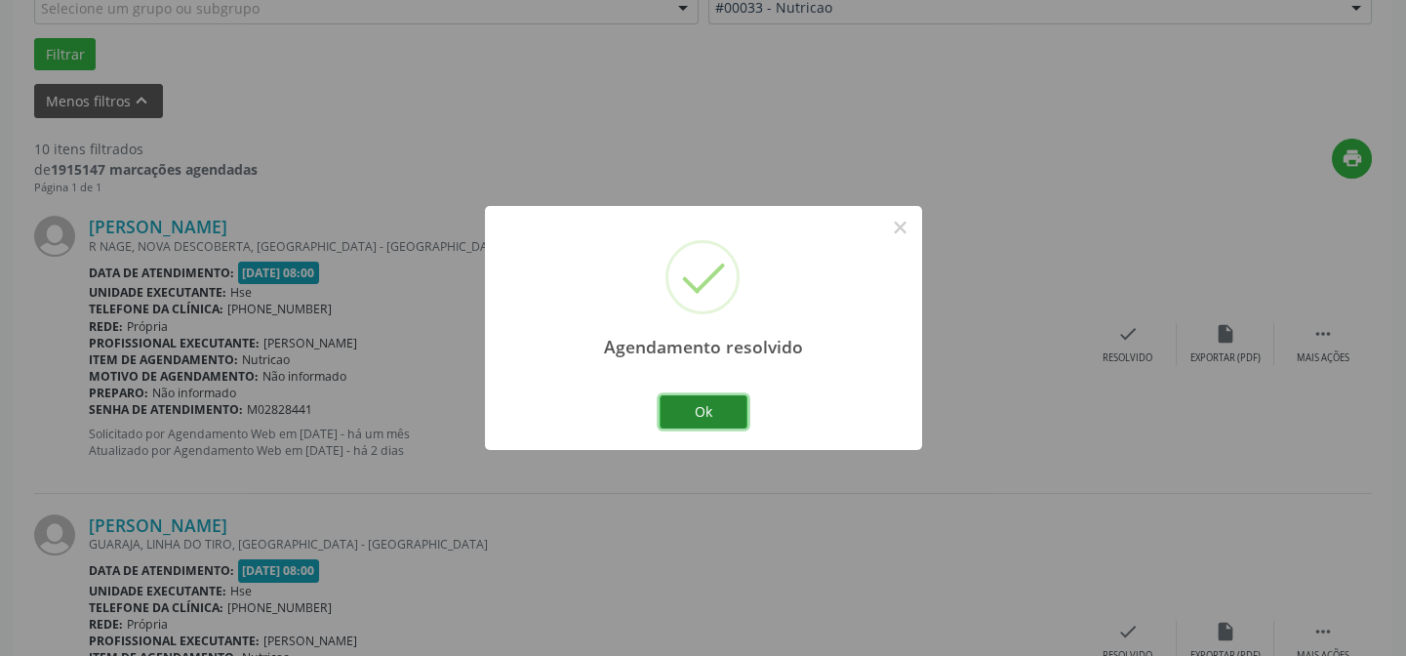
click at [710, 405] on button "Ok" at bounding box center [703, 411] width 88 height 33
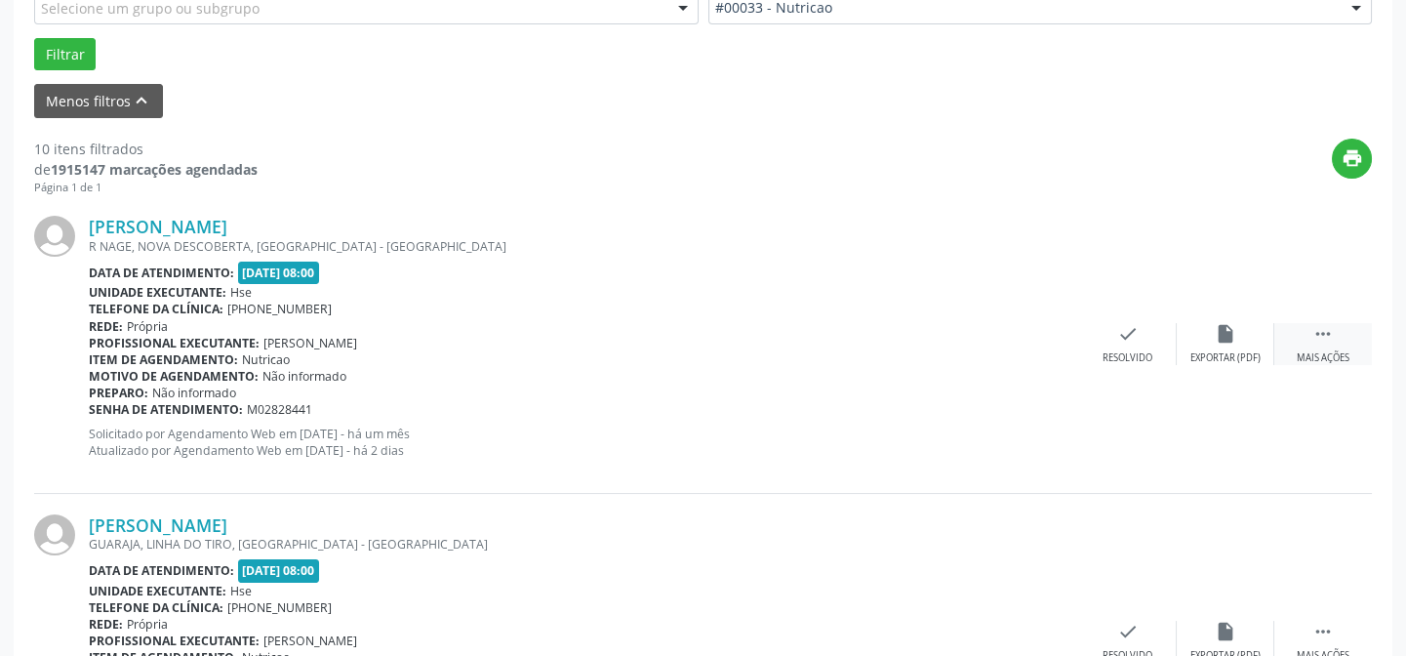
click at [1333, 338] on icon "" at bounding box center [1322, 333] width 21 height 21
click at [1219, 339] on icon "alarm_off" at bounding box center [1225, 333] width 21 height 21
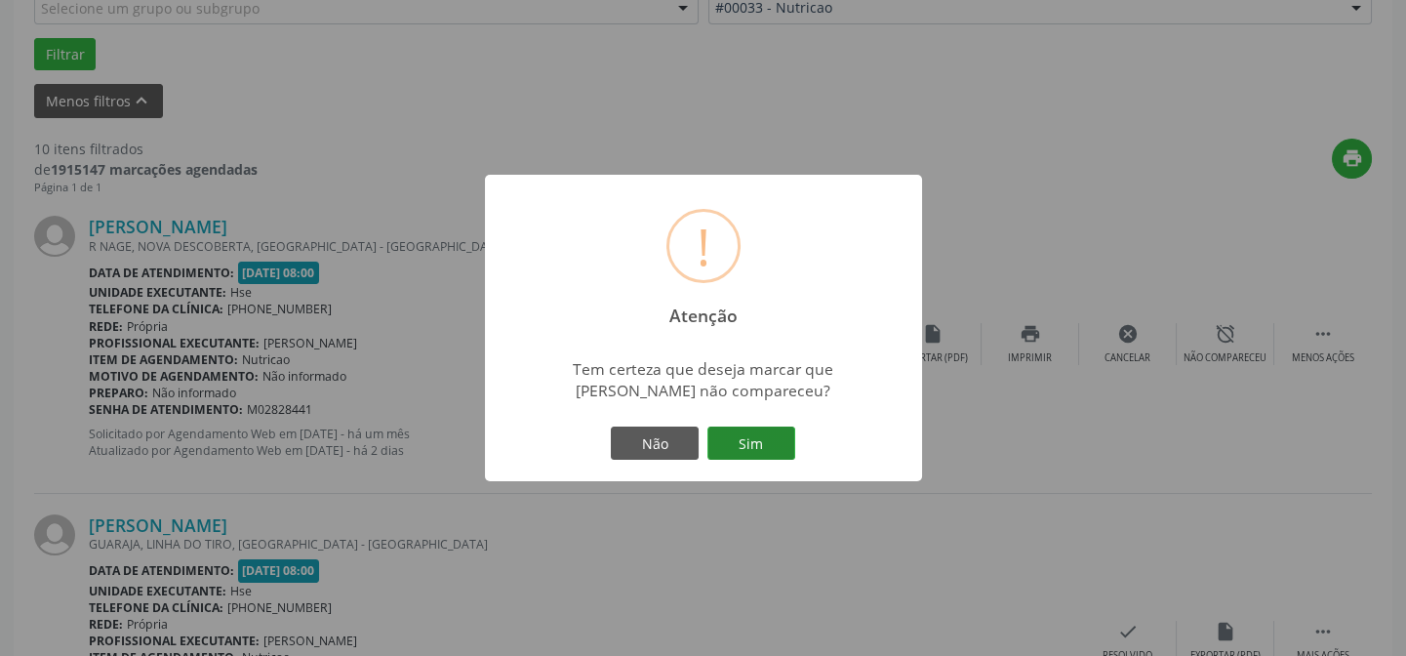
click at [734, 448] on button "Sim" at bounding box center [751, 442] width 88 height 33
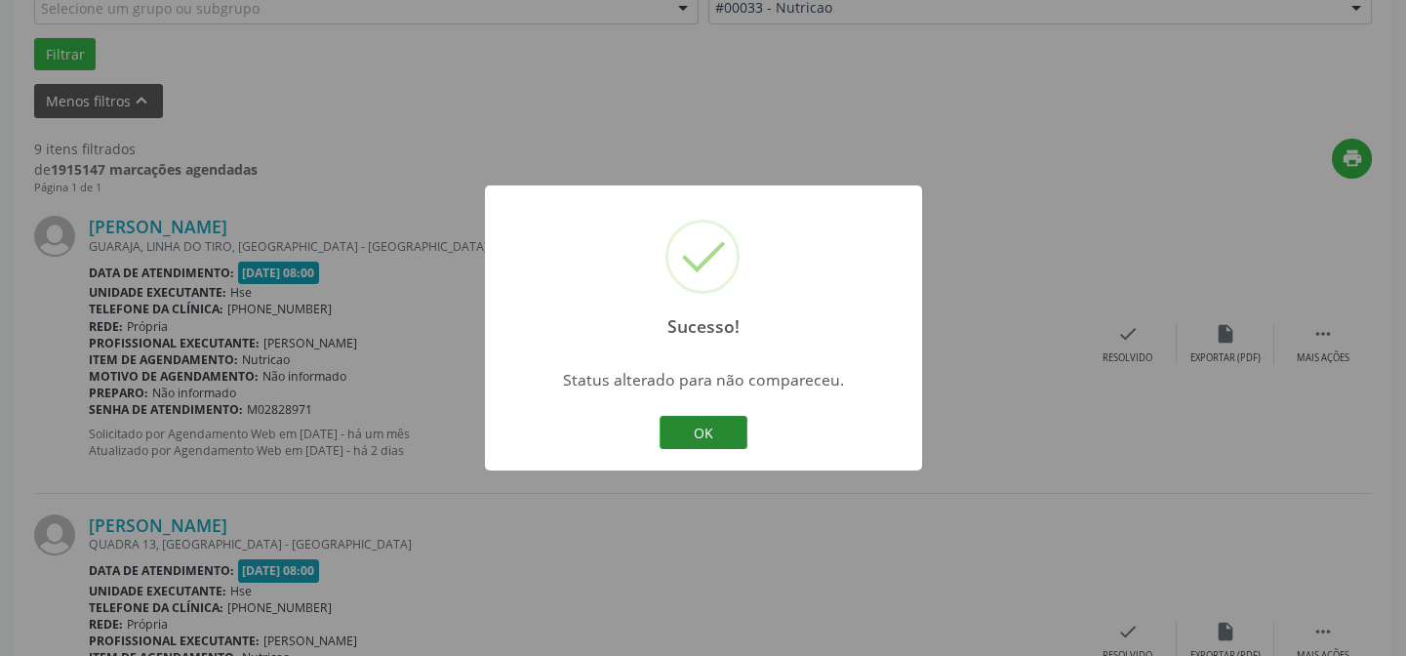
click at [721, 430] on button "OK" at bounding box center [703, 432] width 88 height 33
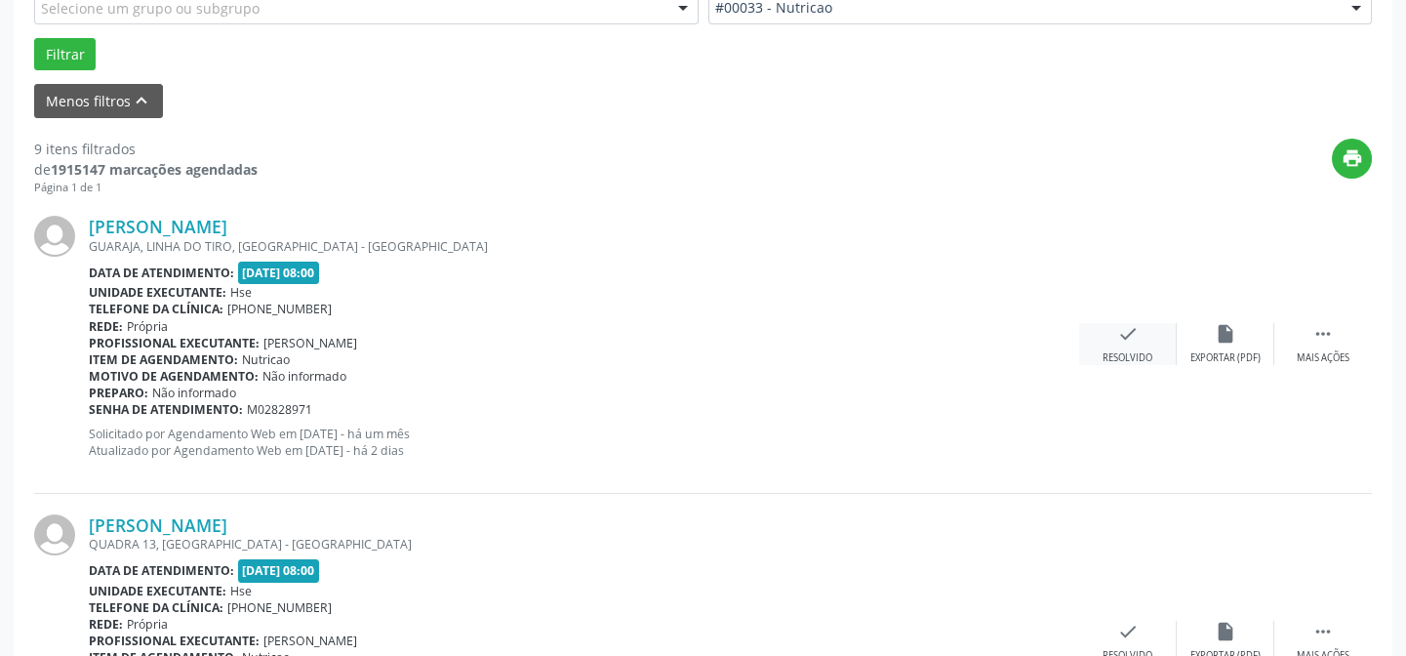
click at [1113, 337] on div "check Resolvido" at bounding box center [1128, 344] width 98 height 42
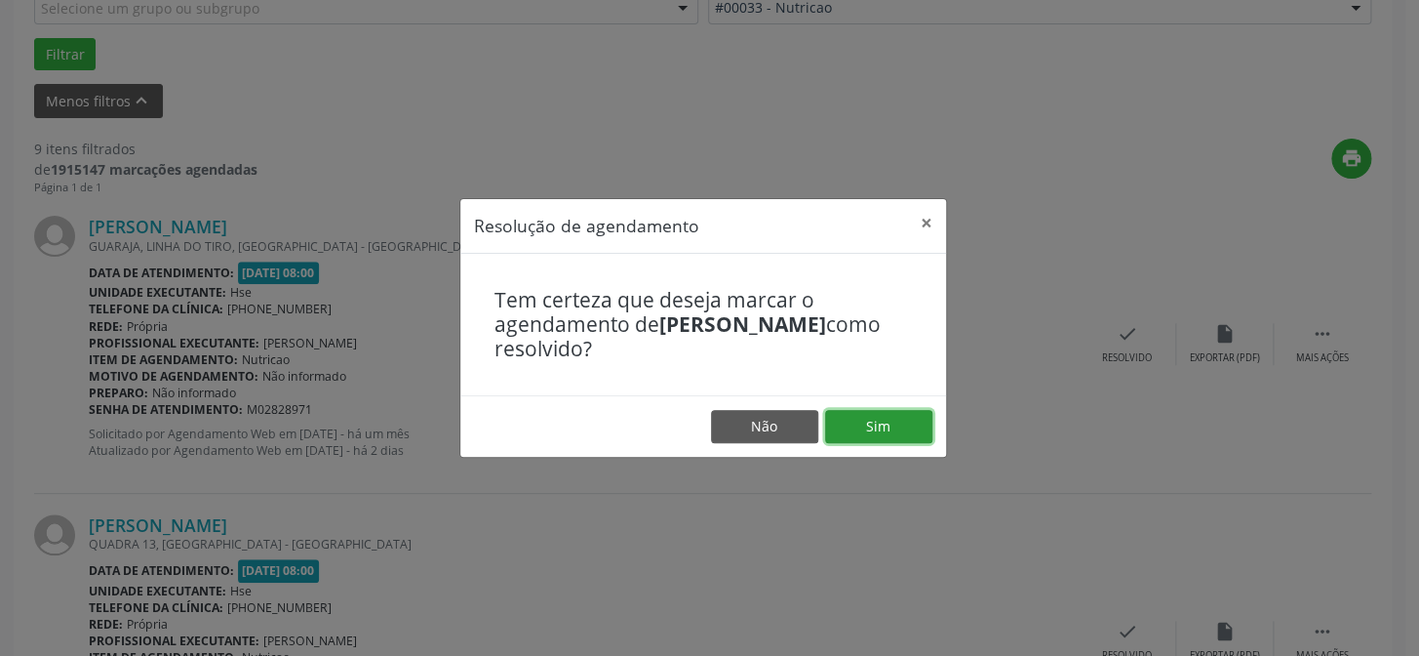
click at [888, 420] on button "Sim" at bounding box center [878, 426] width 107 height 33
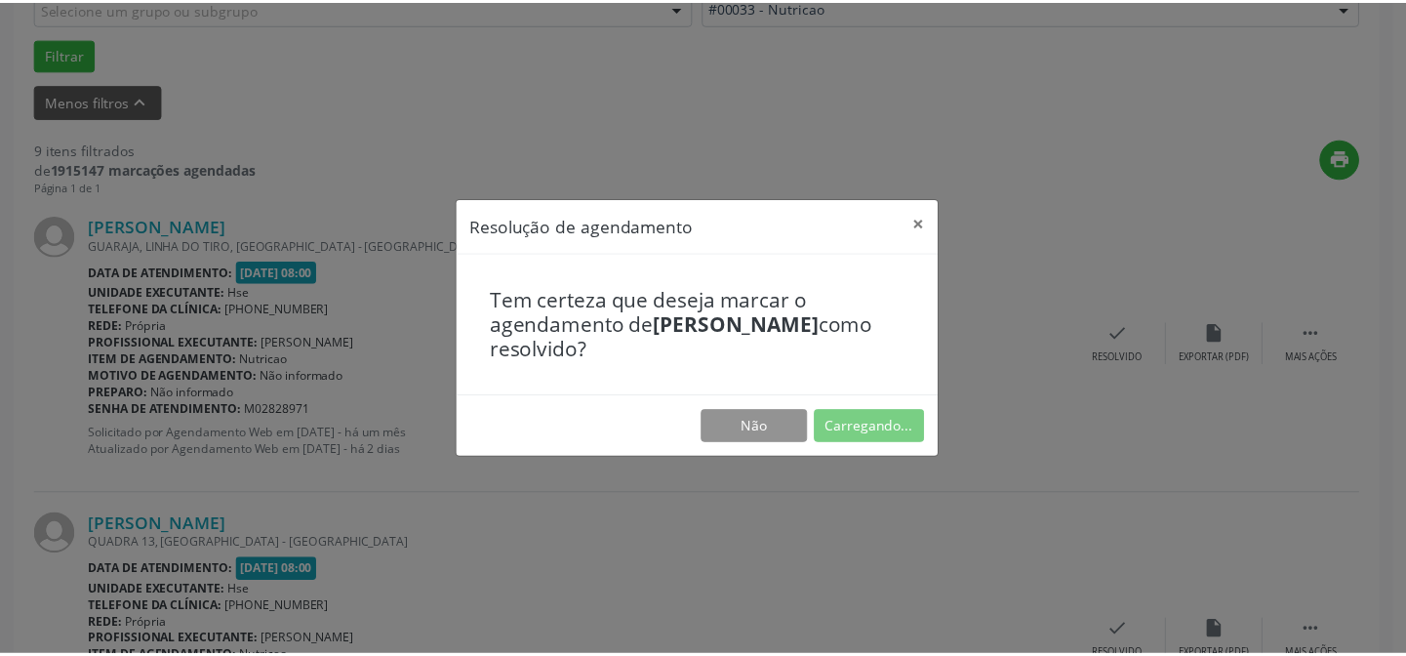
scroll to position [175, 0]
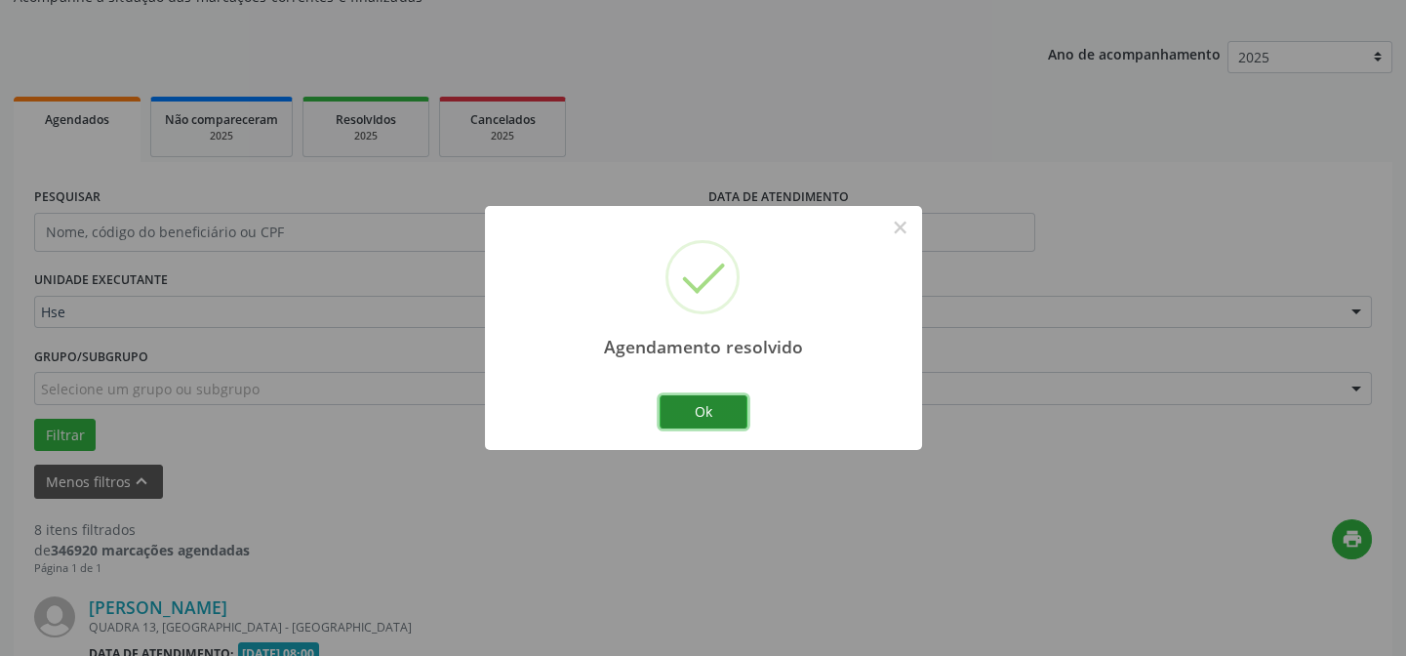
click at [718, 413] on button "Ok" at bounding box center [703, 411] width 88 height 33
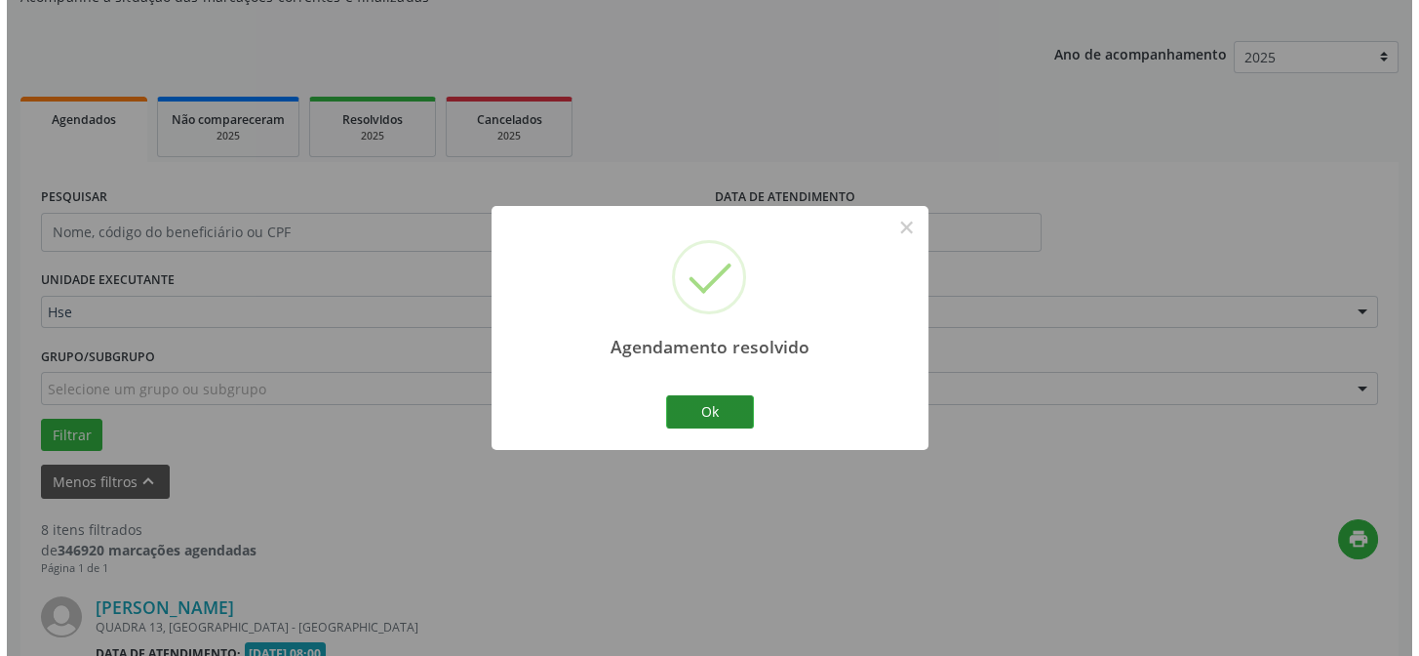
scroll to position [576, 0]
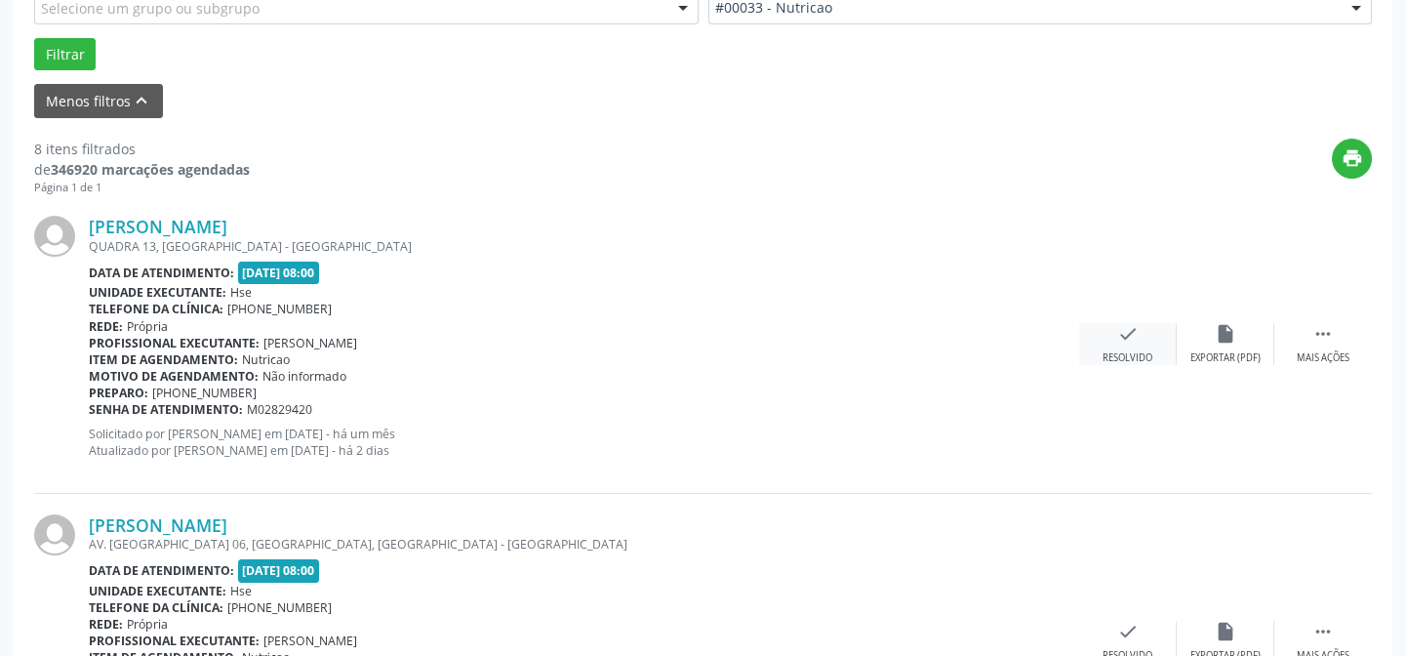
click at [1113, 334] on div "check Resolvido" at bounding box center [1128, 344] width 98 height 42
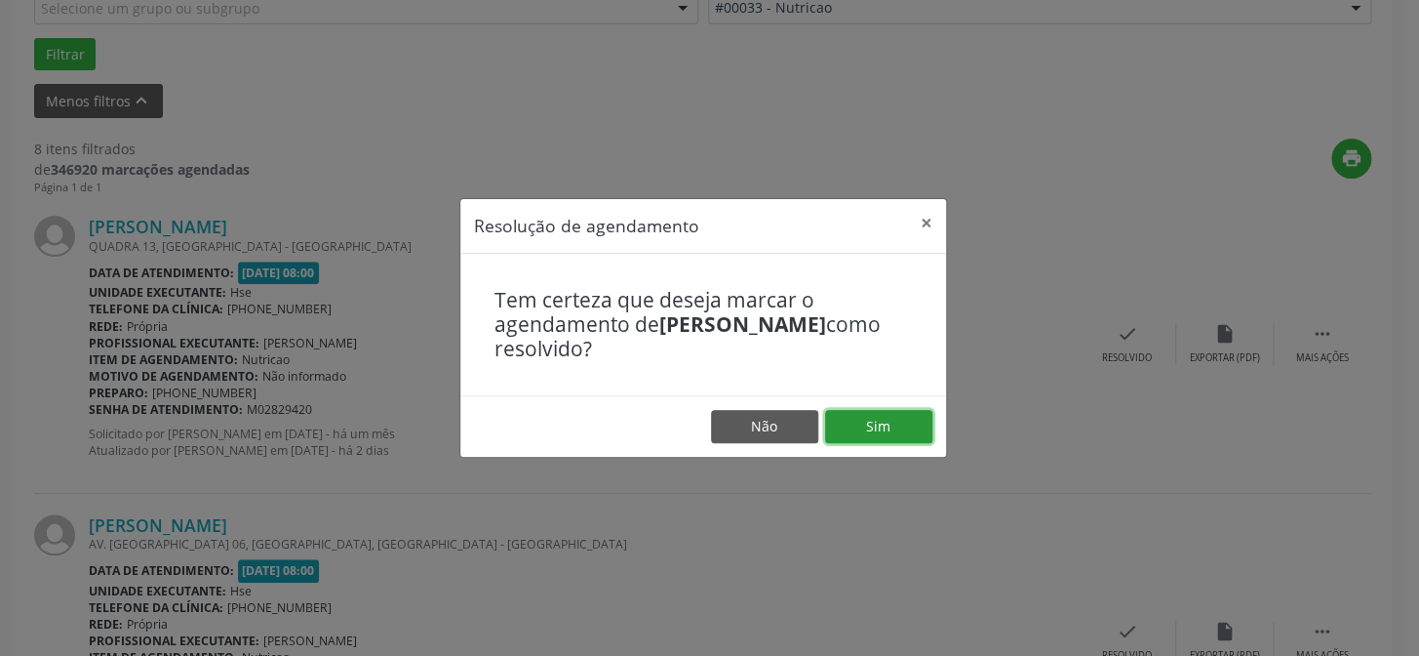
click at [868, 425] on button "Sim" at bounding box center [878, 426] width 107 height 33
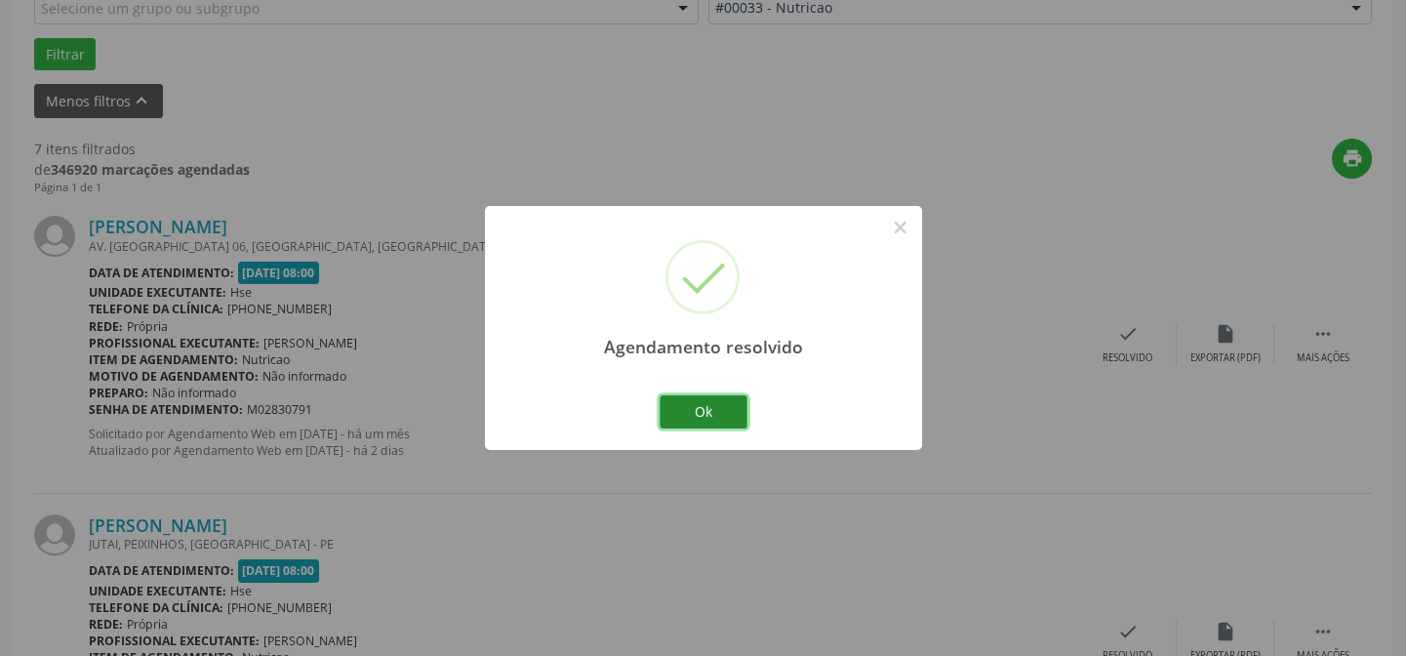
click at [706, 412] on button "Ok" at bounding box center [703, 411] width 88 height 33
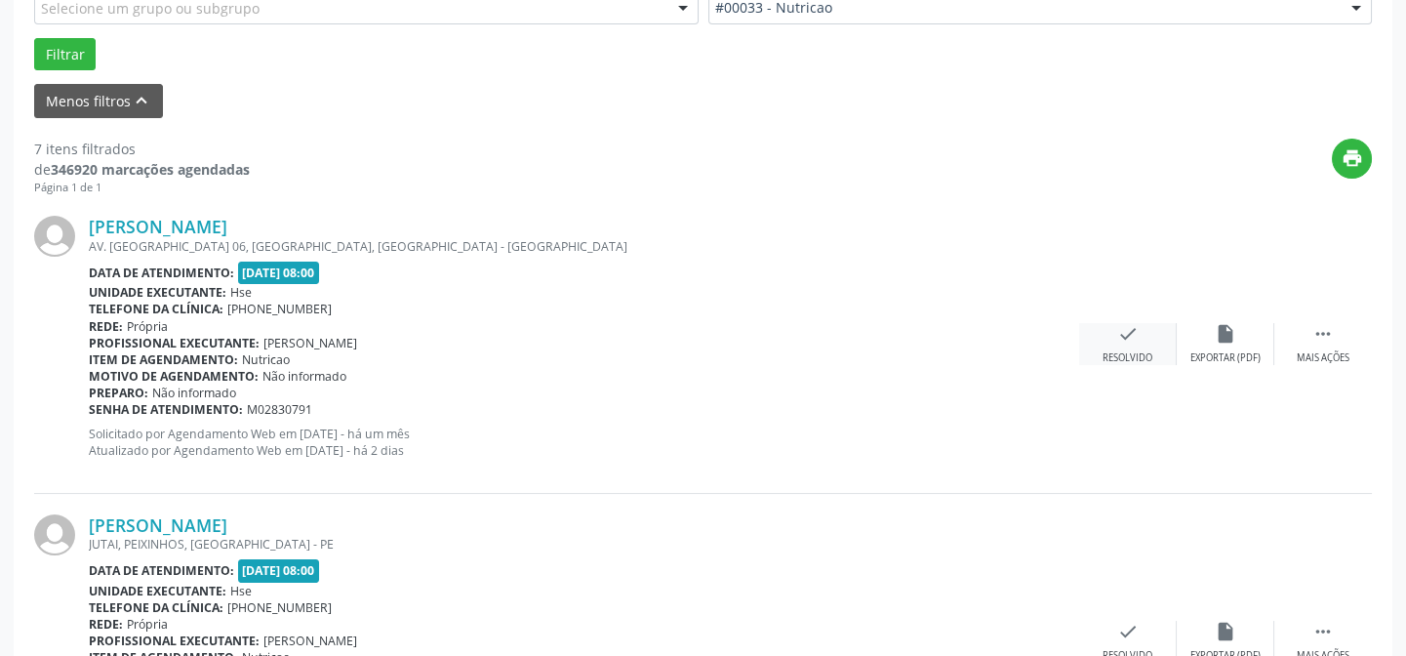
click at [1132, 332] on icon "check" at bounding box center [1127, 333] width 21 height 21
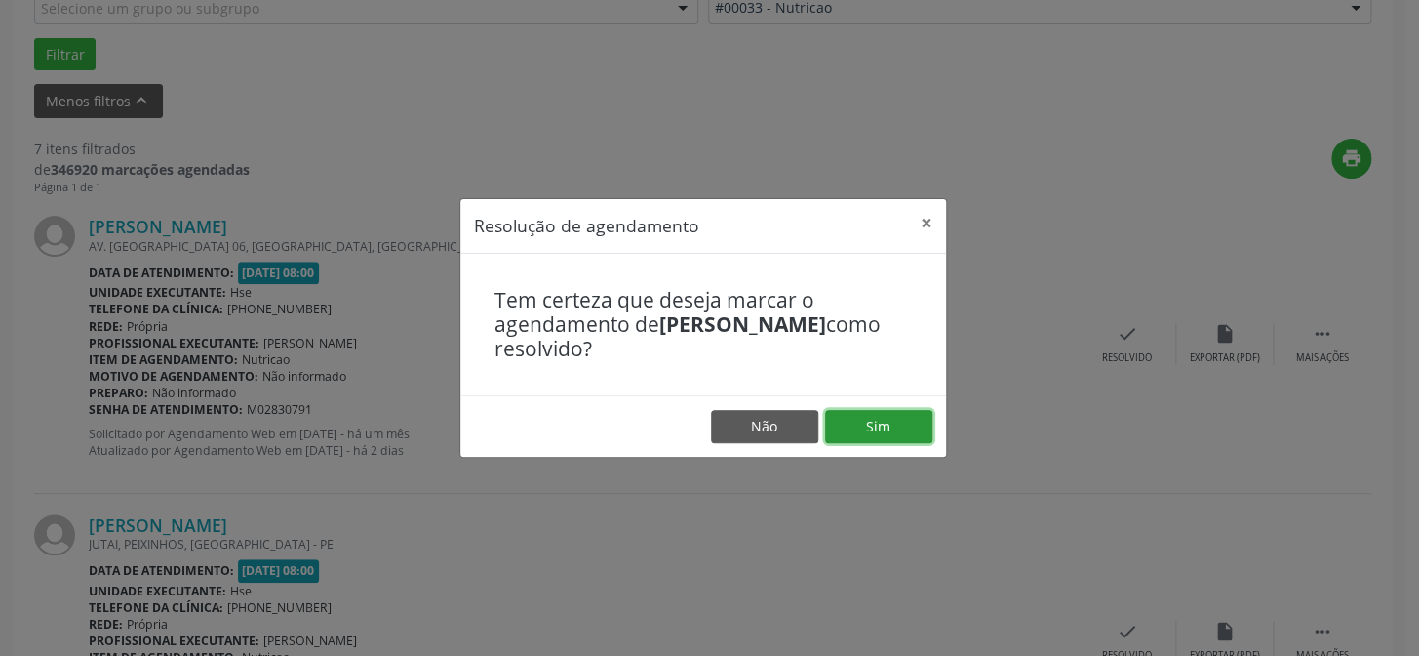
click at [898, 426] on button "Sim" at bounding box center [878, 426] width 107 height 33
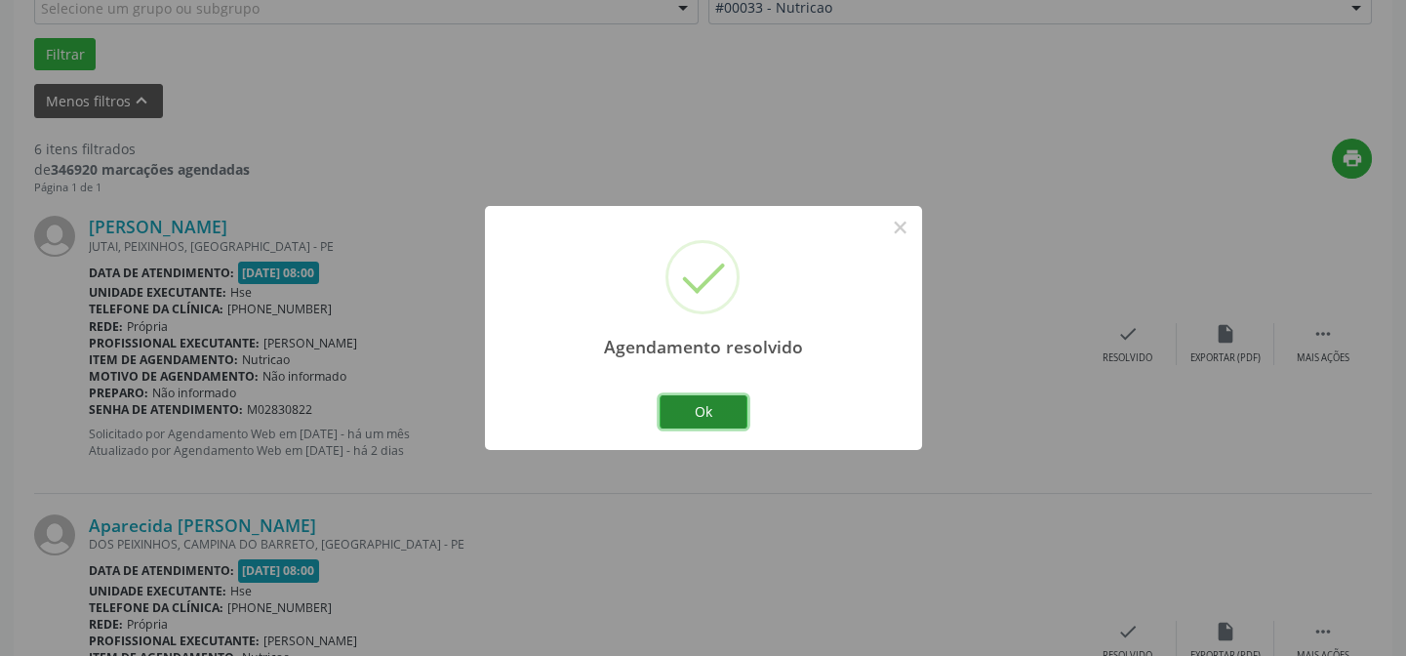
click at [732, 406] on button "Ok" at bounding box center [703, 411] width 88 height 33
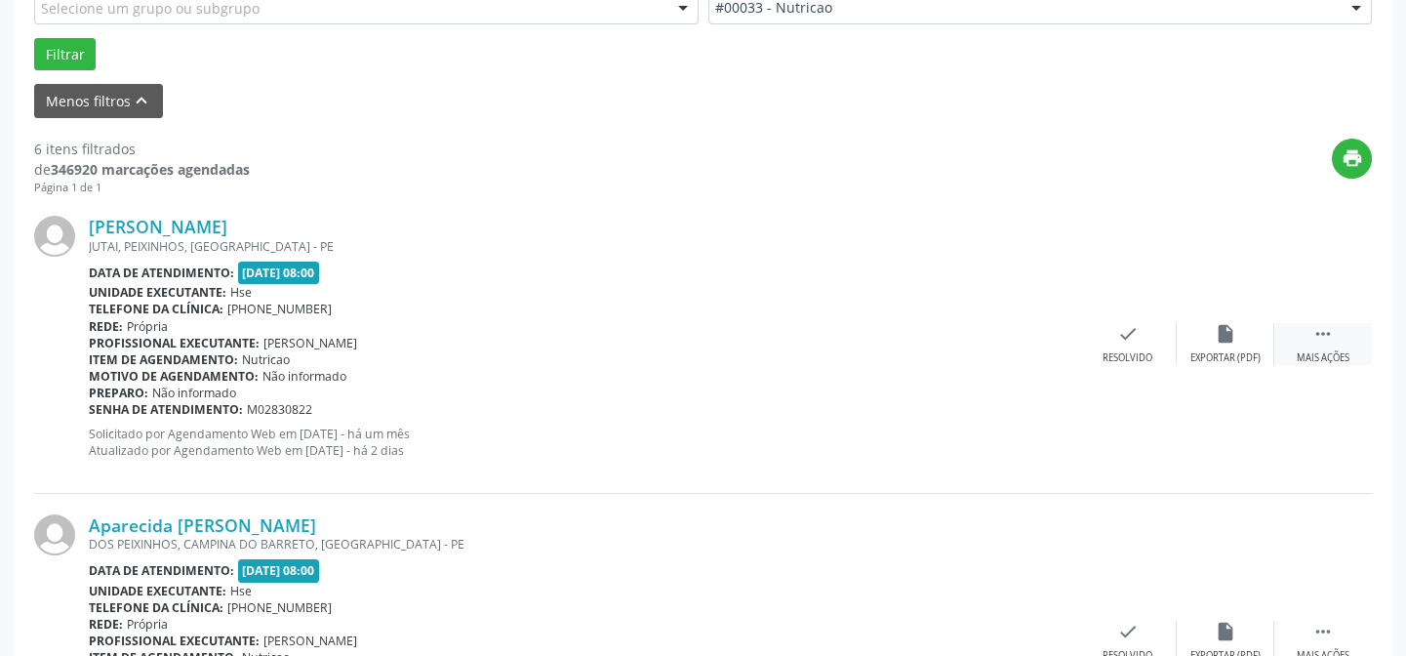
click at [1333, 330] on icon "" at bounding box center [1322, 333] width 21 height 21
click at [1216, 329] on icon "alarm_off" at bounding box center [1225, 333] width 21 height 21
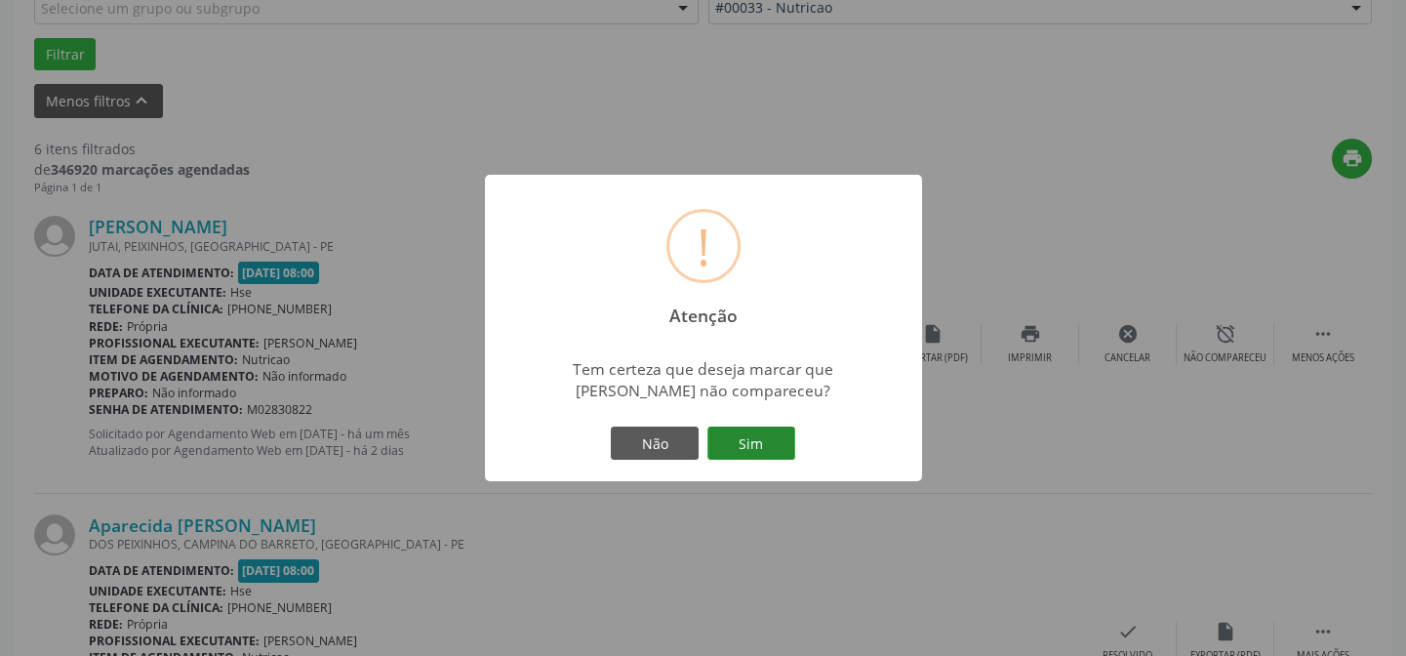
click at [745, 444] on button "Sim" at bounding box center [751, 442] width 88 height 33
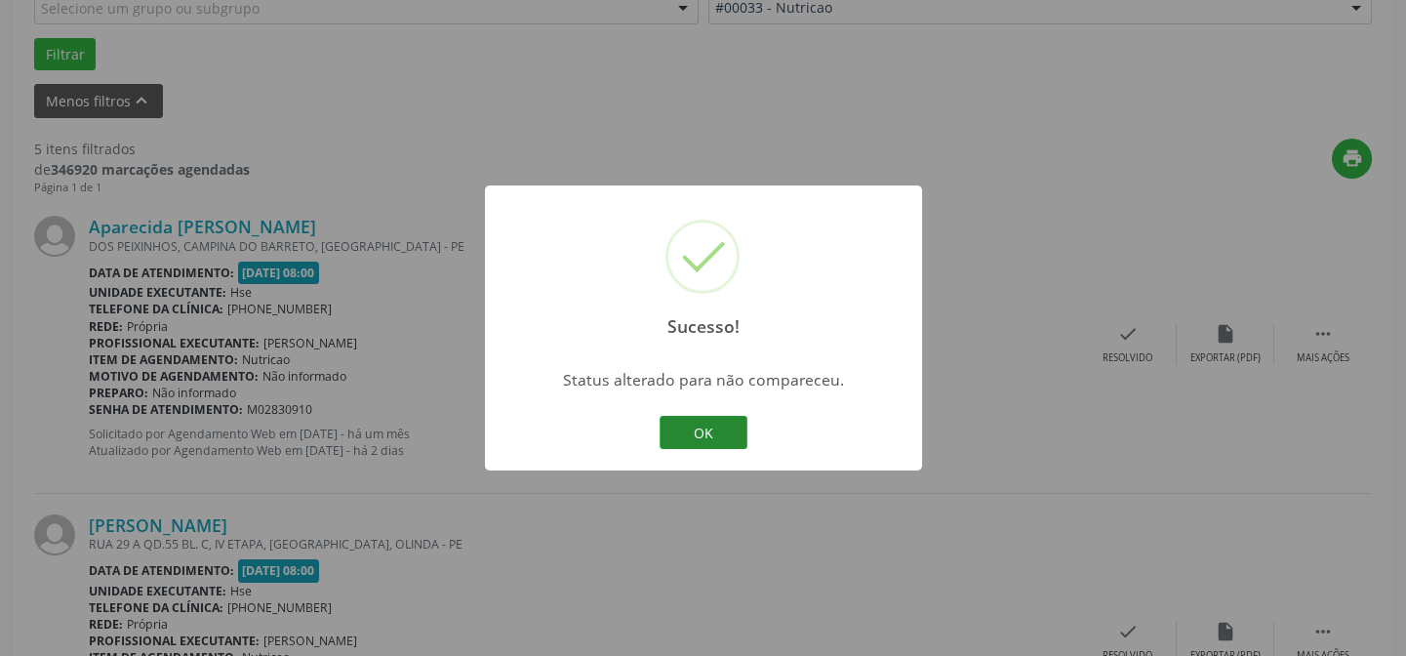
click at [719, 435] on button "OK" at bounding box center [703, 432] width 88 height 33
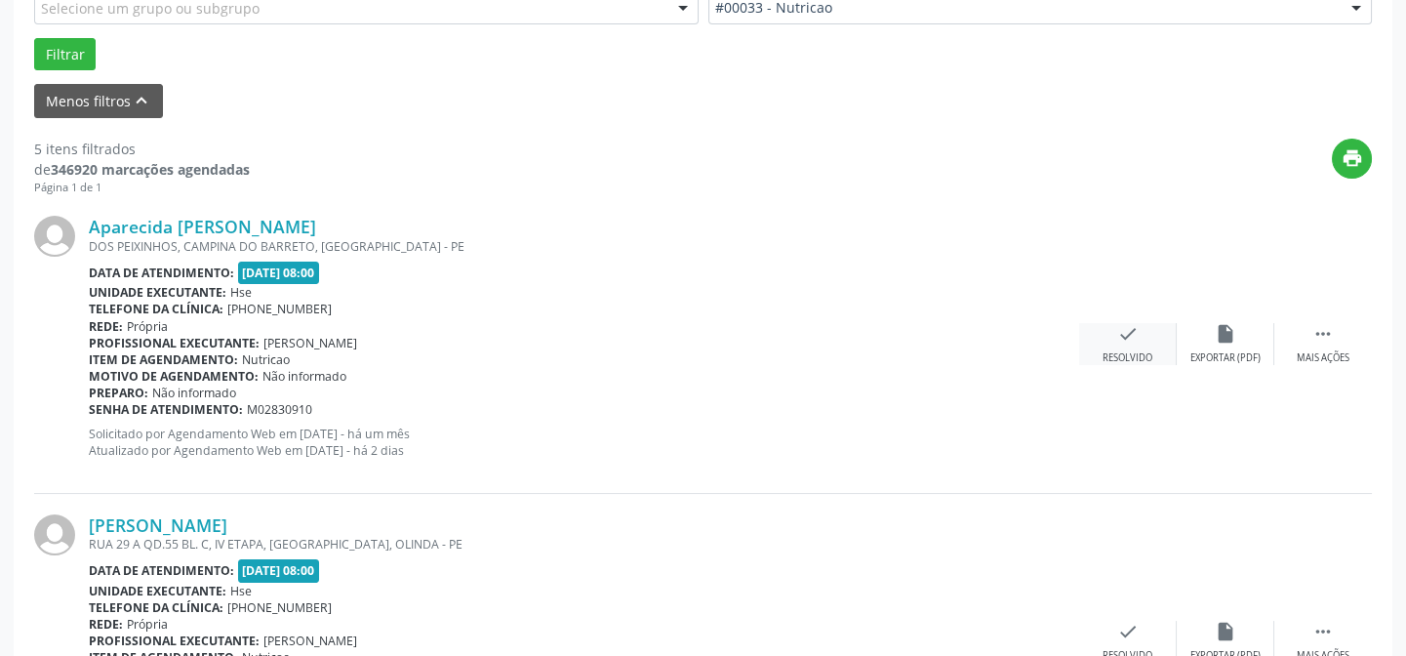
click at [1138, 341] on div "check Resolvido" at bounding box center [1128, 344] width 98 height 42
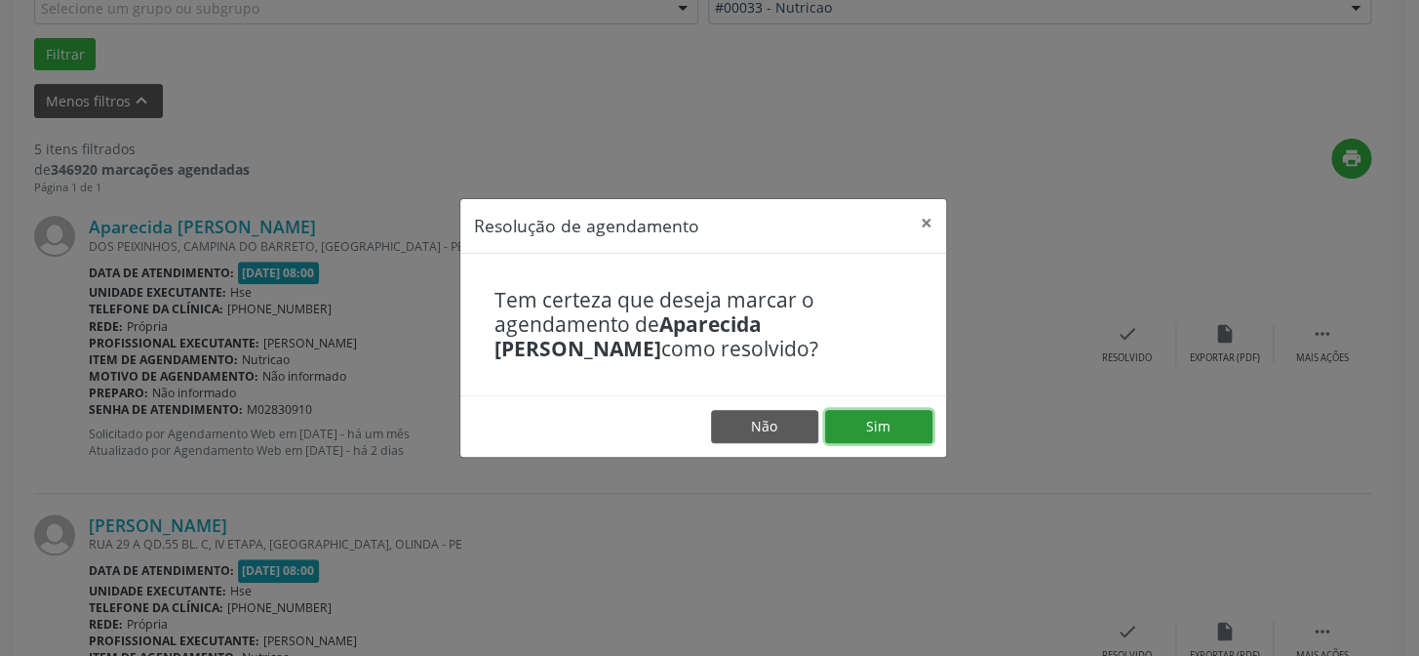
click at [885, 419] on button "Sim" at bounding box center [878, 426] width 107 height 33
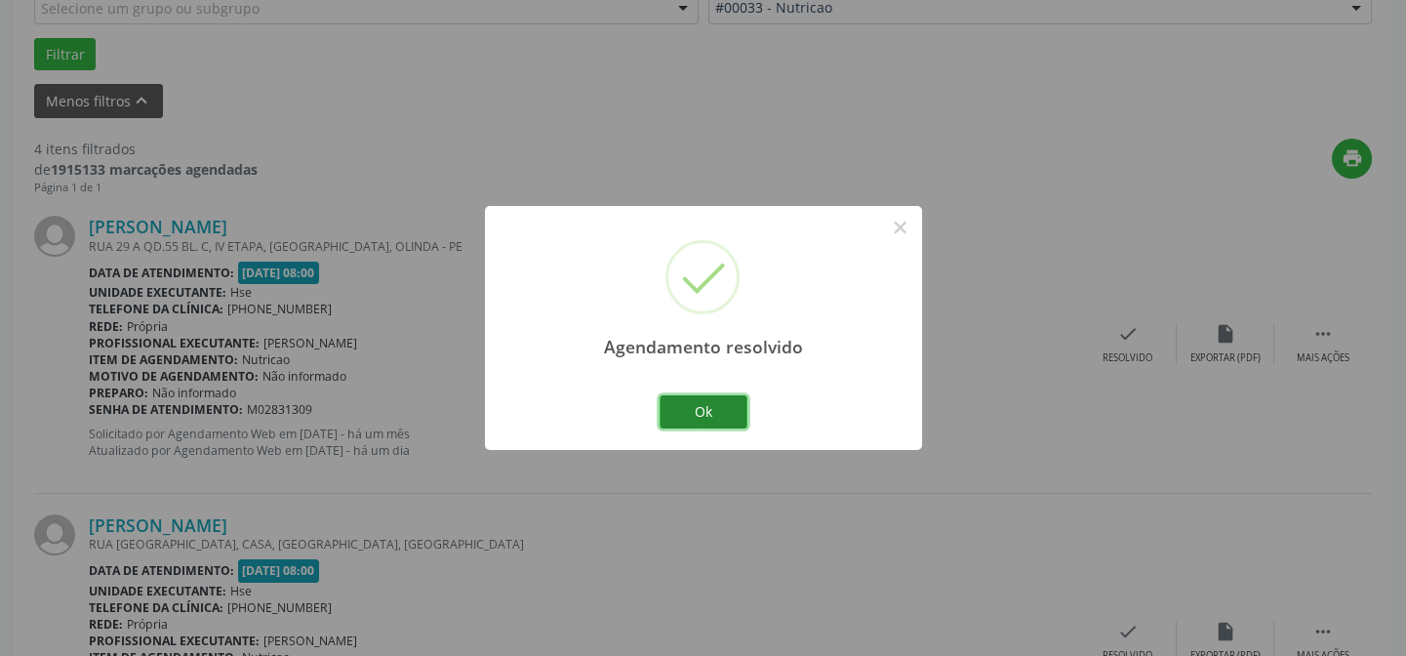
click at [705, 410] on button "Ok" at bounding box center [703, 411] width 88 height 33
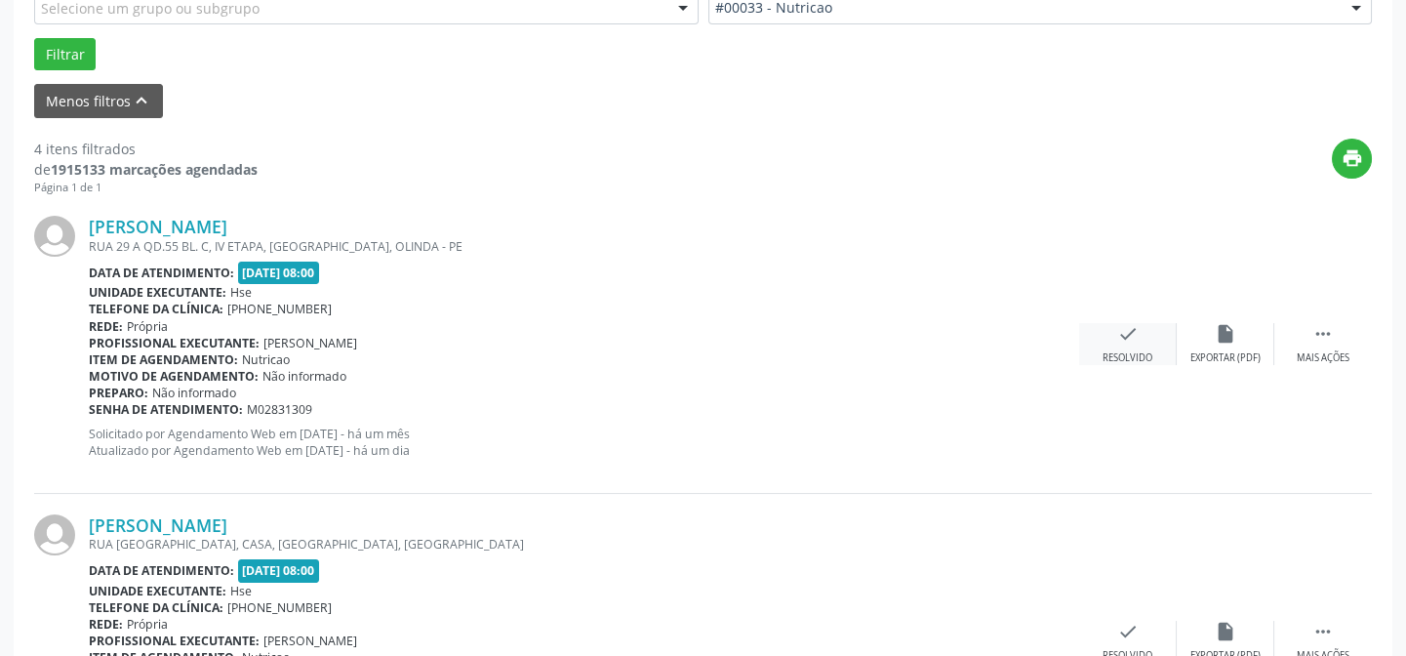
click at [1130, 337] on icon "check" at bounding box center [1127, 333] width 21 height 21
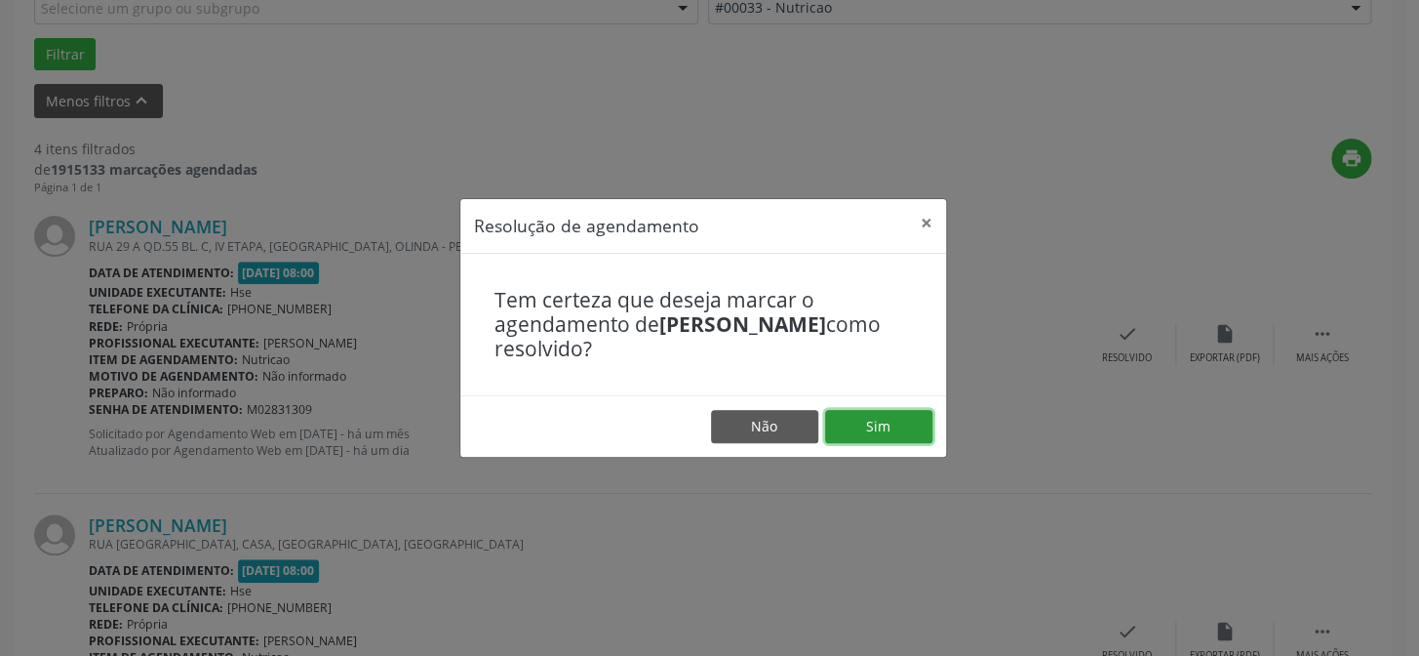
click at [882, 422] on button "Sim" at bounding box center [878, 426] width 107 height 33
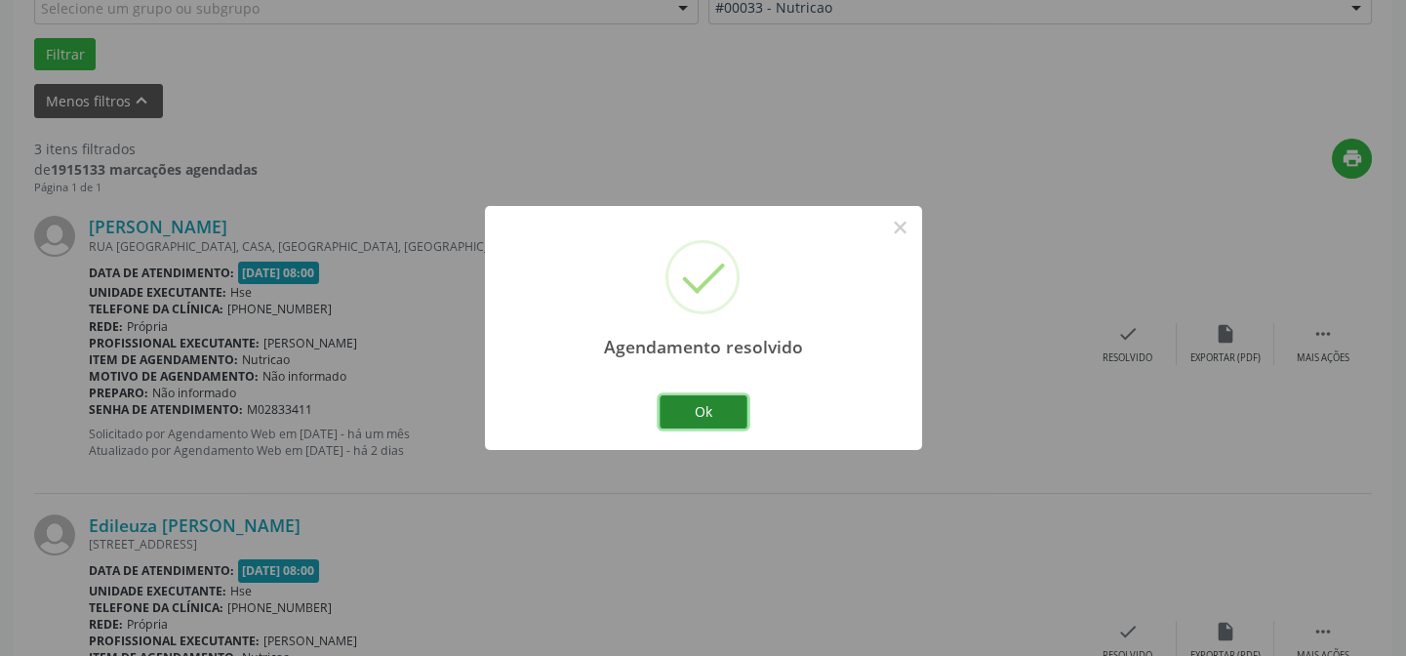
click at [723, 410] on button "Ok" at bounding box center [703, 411] width 88 height 33
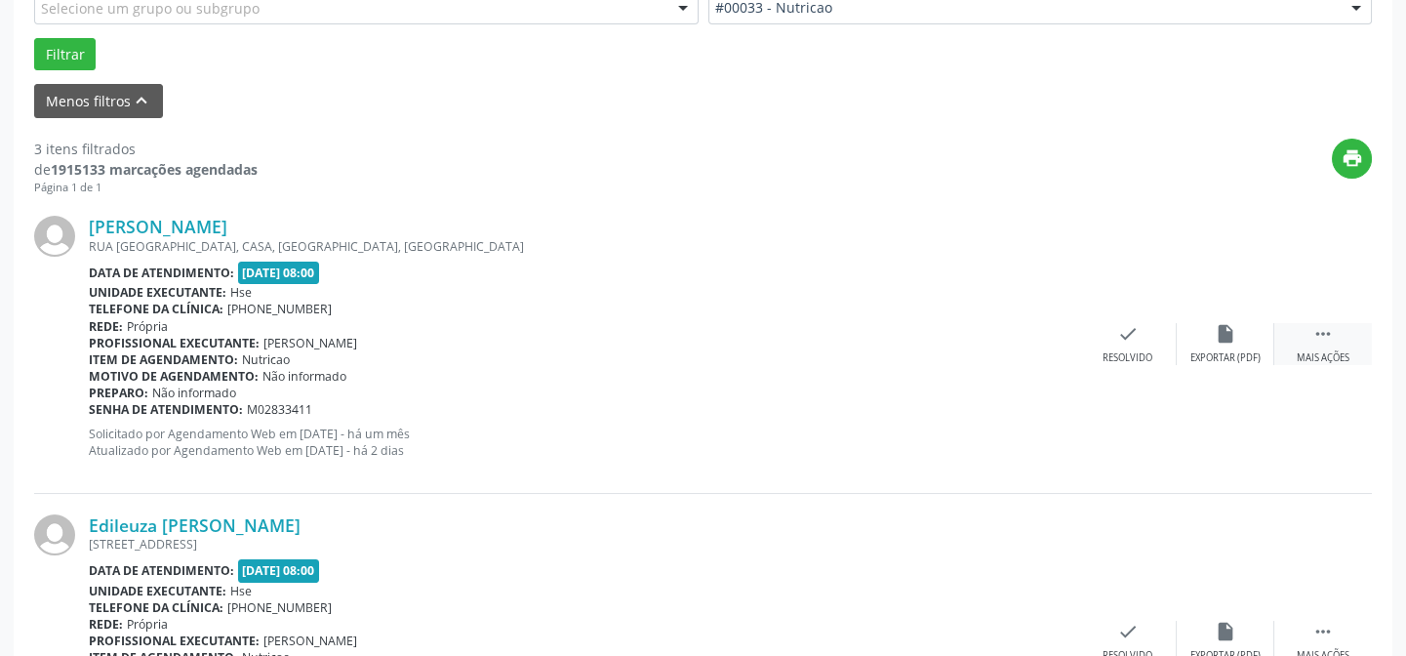
click at [1322, 329] on icon "" at bounding box center [1322, 333] width 21 height 21
click at [1212, 332] on div "alarm_off Não compareceu" at bounding box center [1226, 344] width 98 height 42
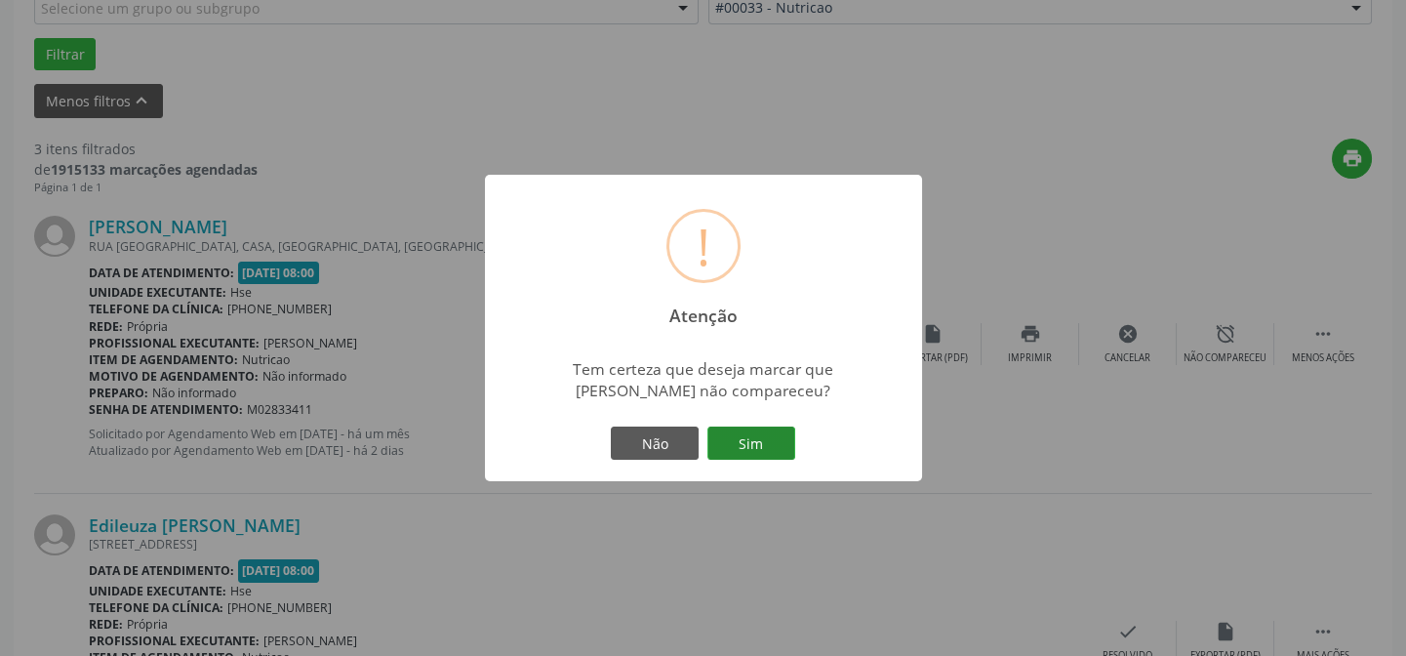
click at [745, 434] on button "Sim" at bounding box center [751, 442] width 88 height 33
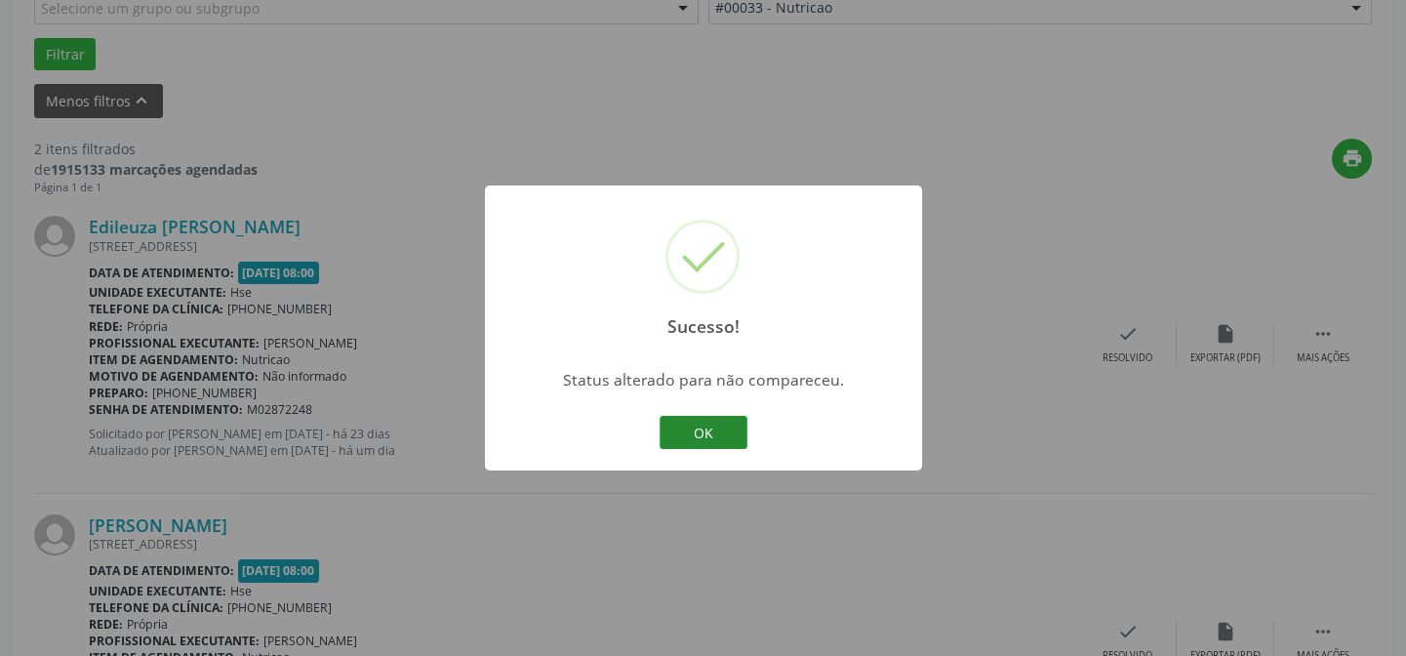
click at [722, 420] on button "OK" at bounding box center [703, 432] width 88 height 33
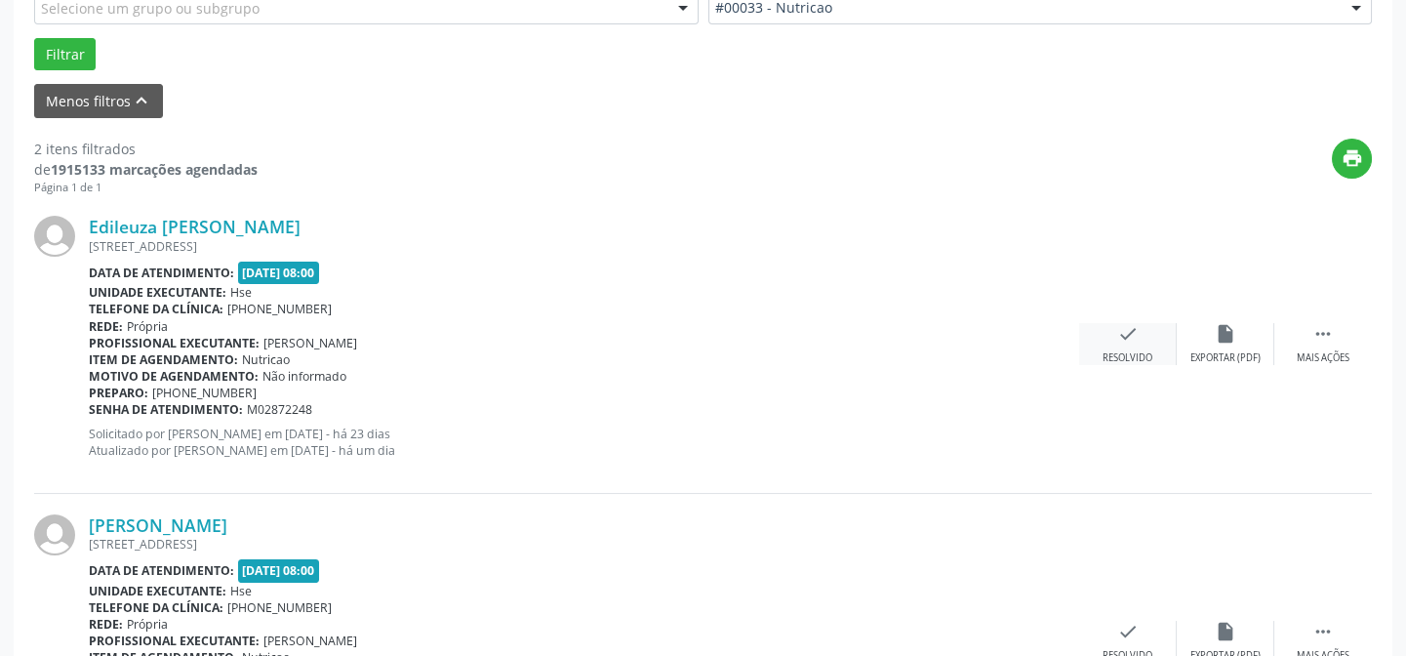
click at [1123, 345] on div "check Resolvido" at bounding box center [1128, 344] width 98 height 42
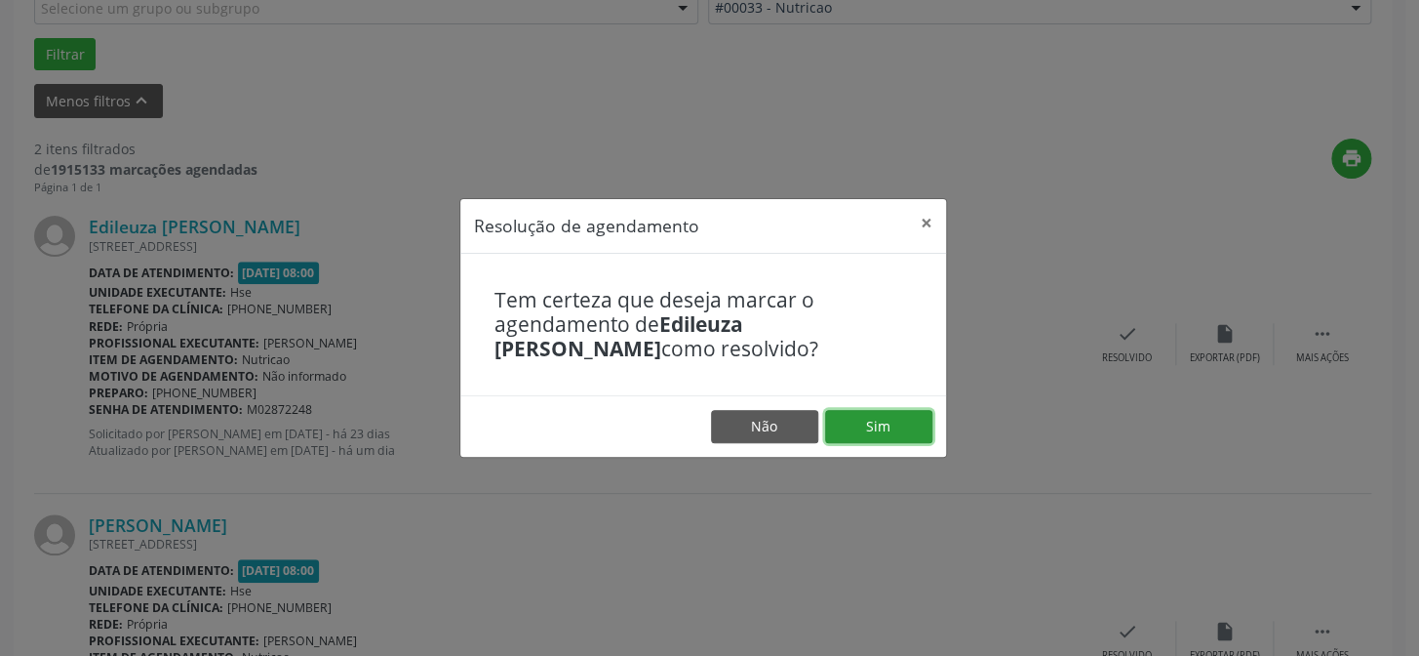
click at [872, 422] on button "Sim" at bounding box center [878, 426] width 107 height 33
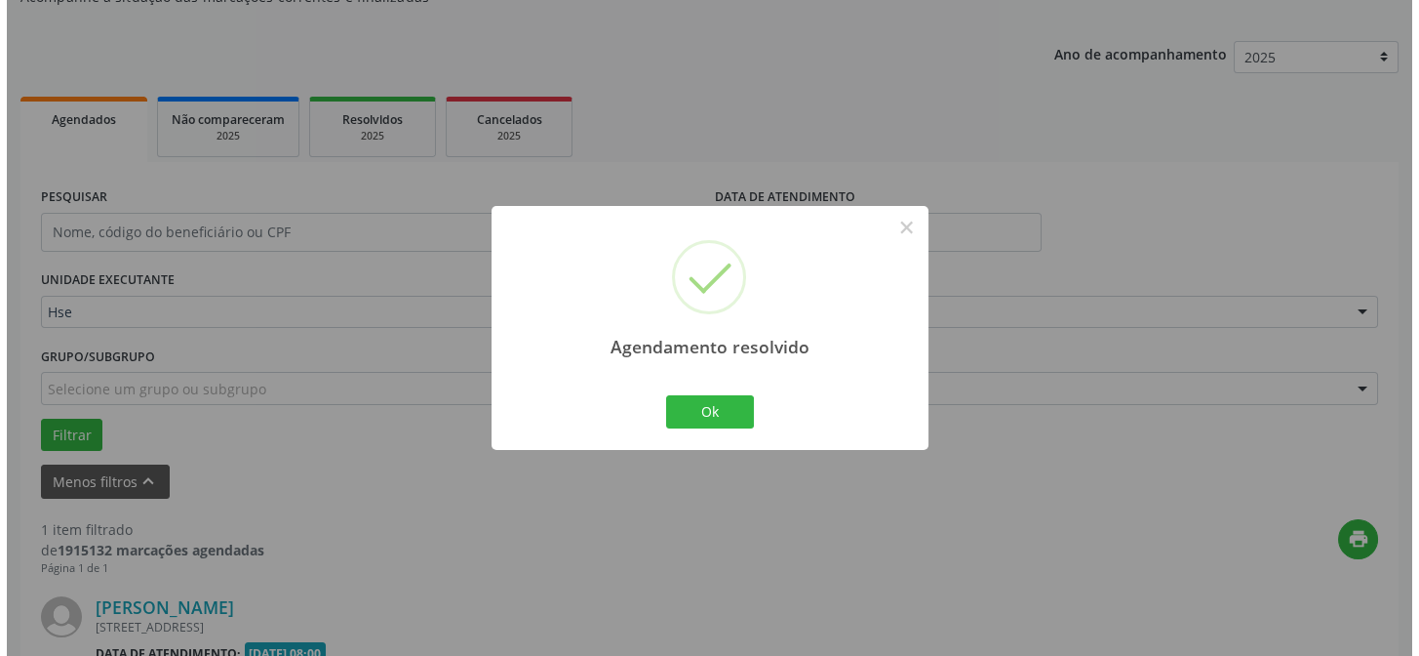
scroll to position [446, 0]
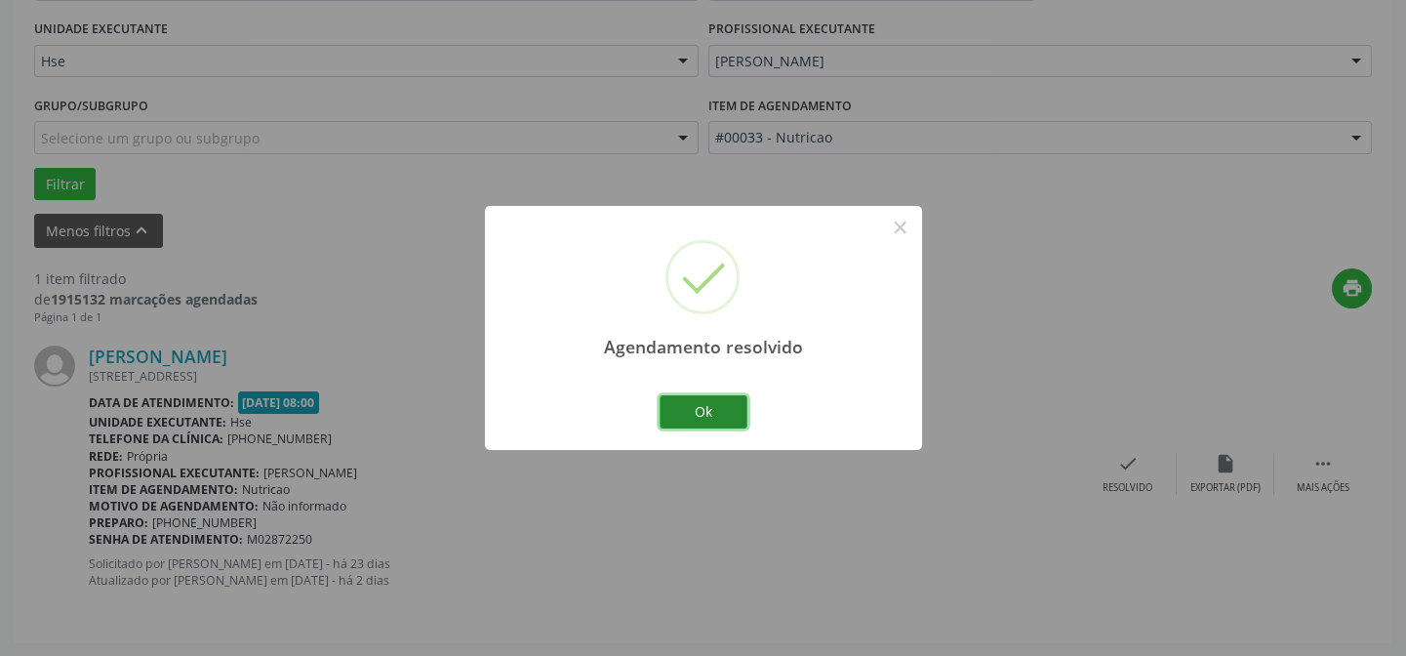
click at [705, 408] on button "Ok" at bounding box center [703, 411] width 88 height 33
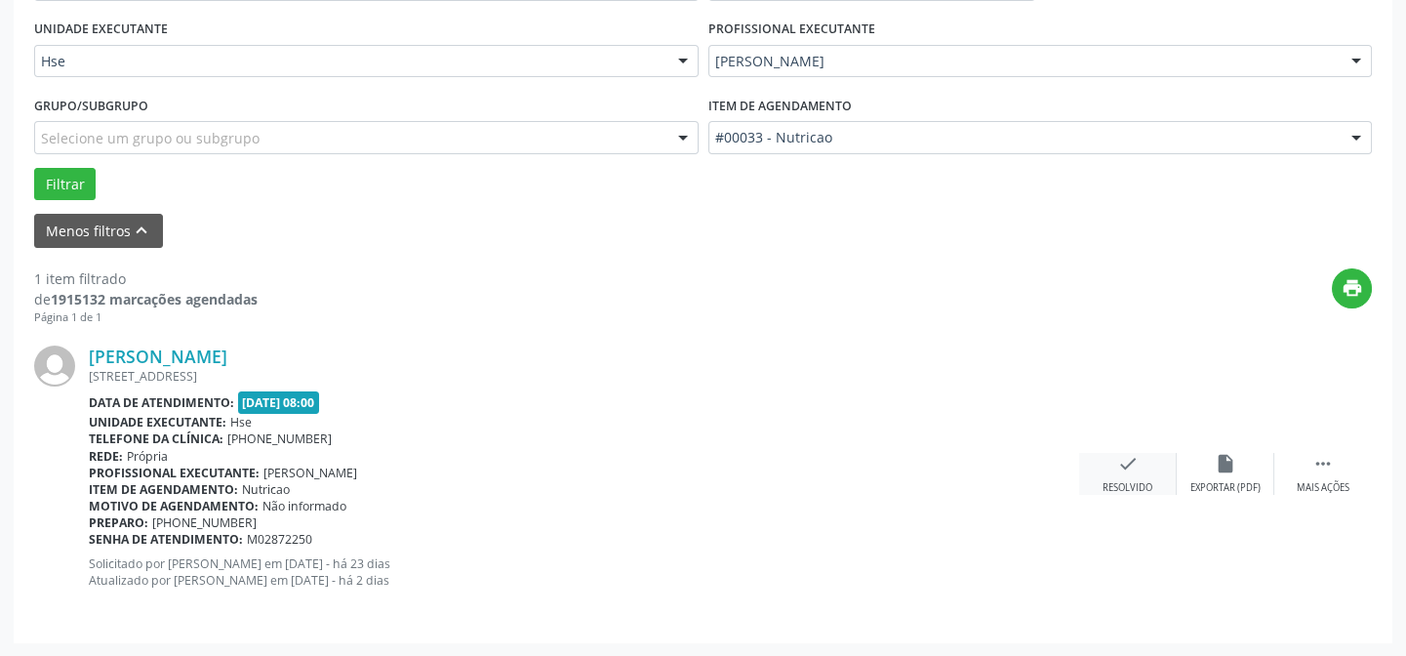
click at [1150, 472] on div "check Resolvido" at bounding box center [1128, 474] width 98 height 42
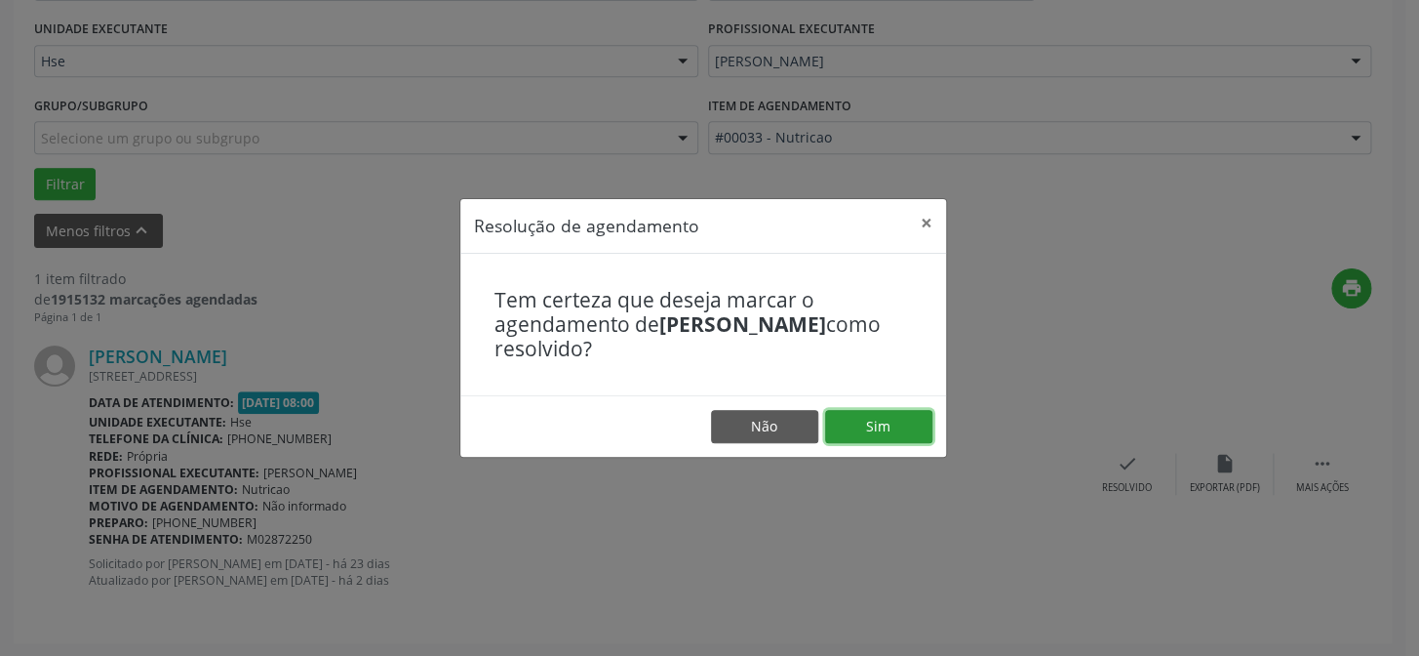
click at [908, 426] on button "Sim" at bounding box center [878, 426] width 107 height 33
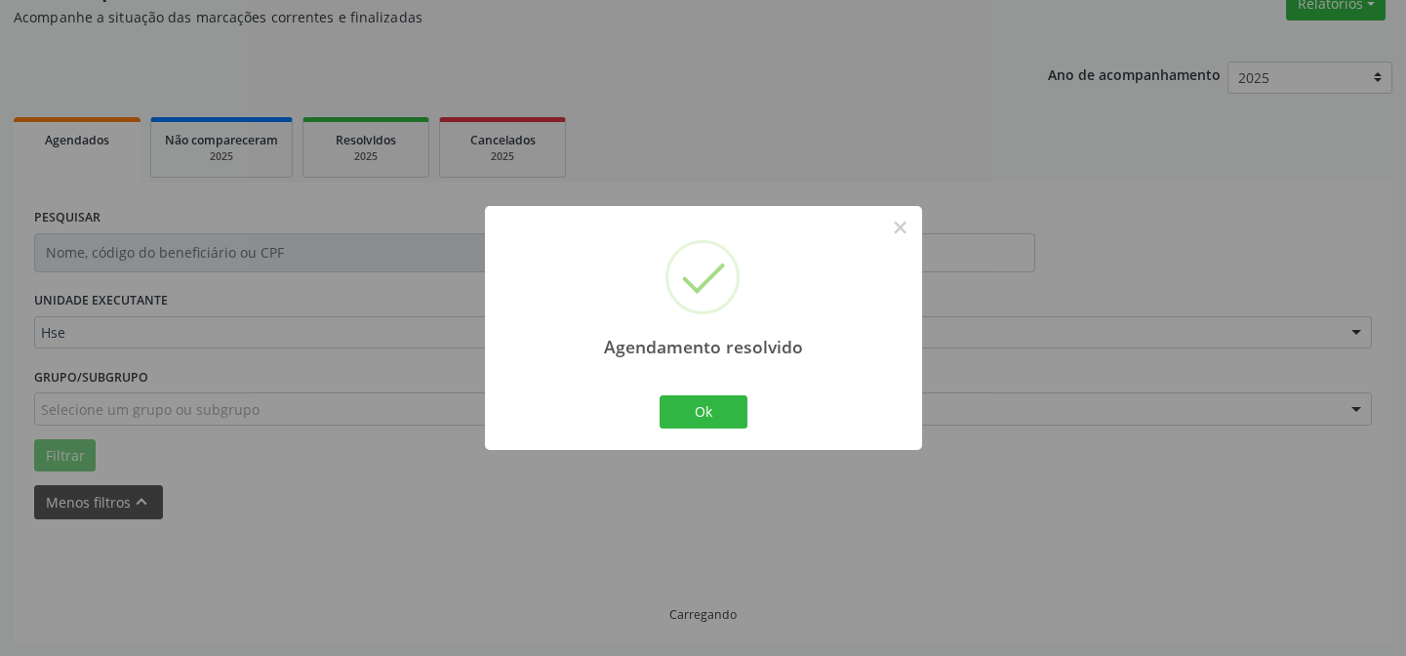
scroll to position [132, 0]
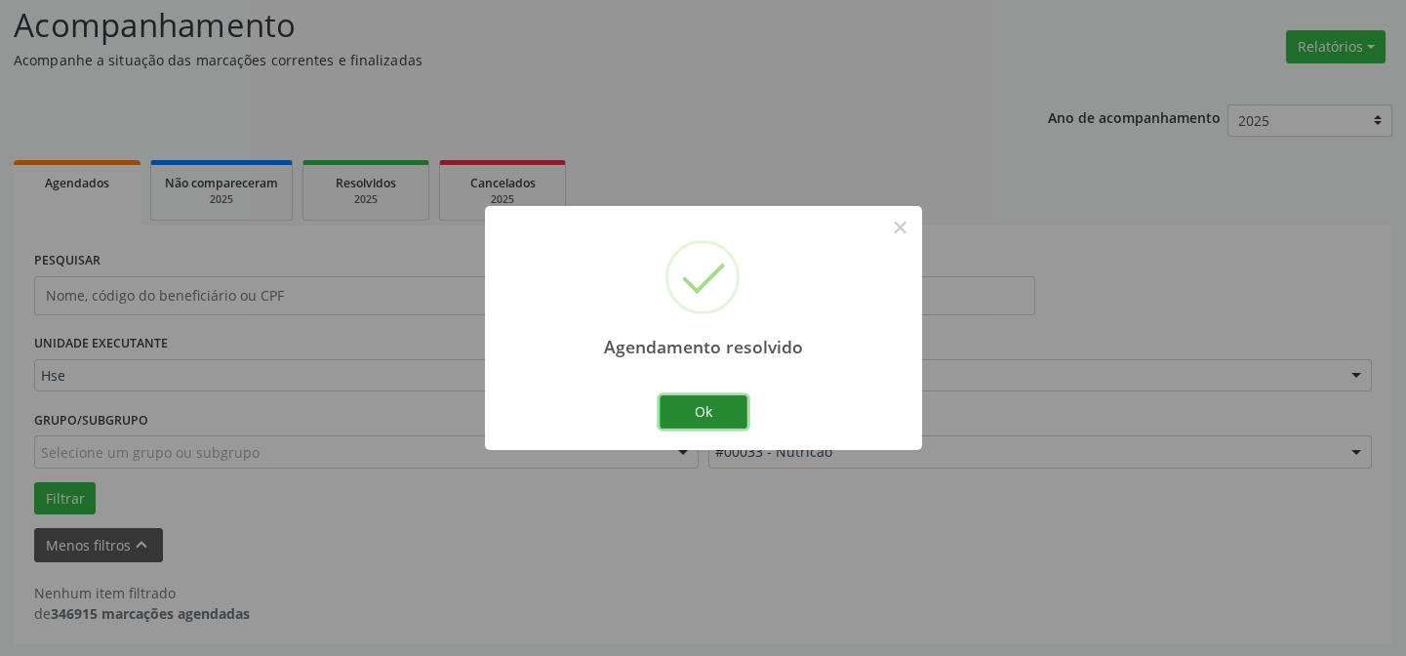
click at [702, 409] on button "Ok" at bounding box center [703, 411] width 88 height 33
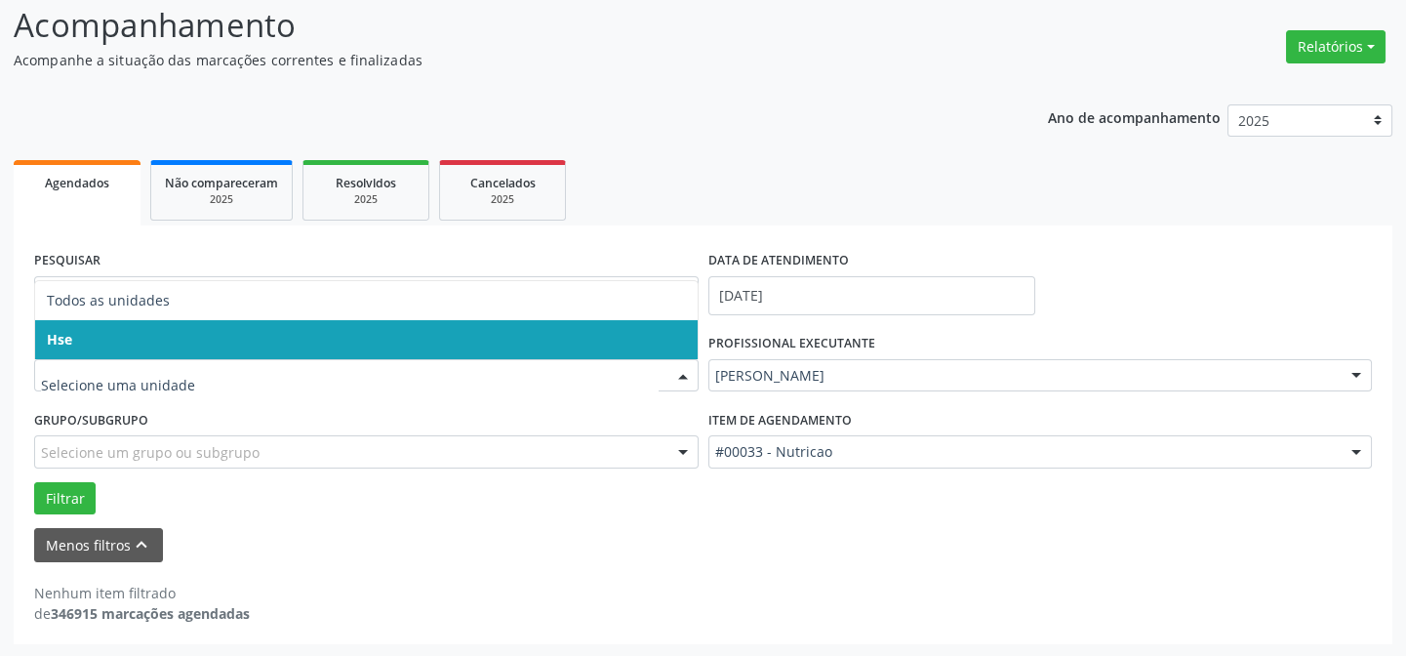
click at [239, 330] on span "Hse" at bounding box center [366, 339] width 662 height 39
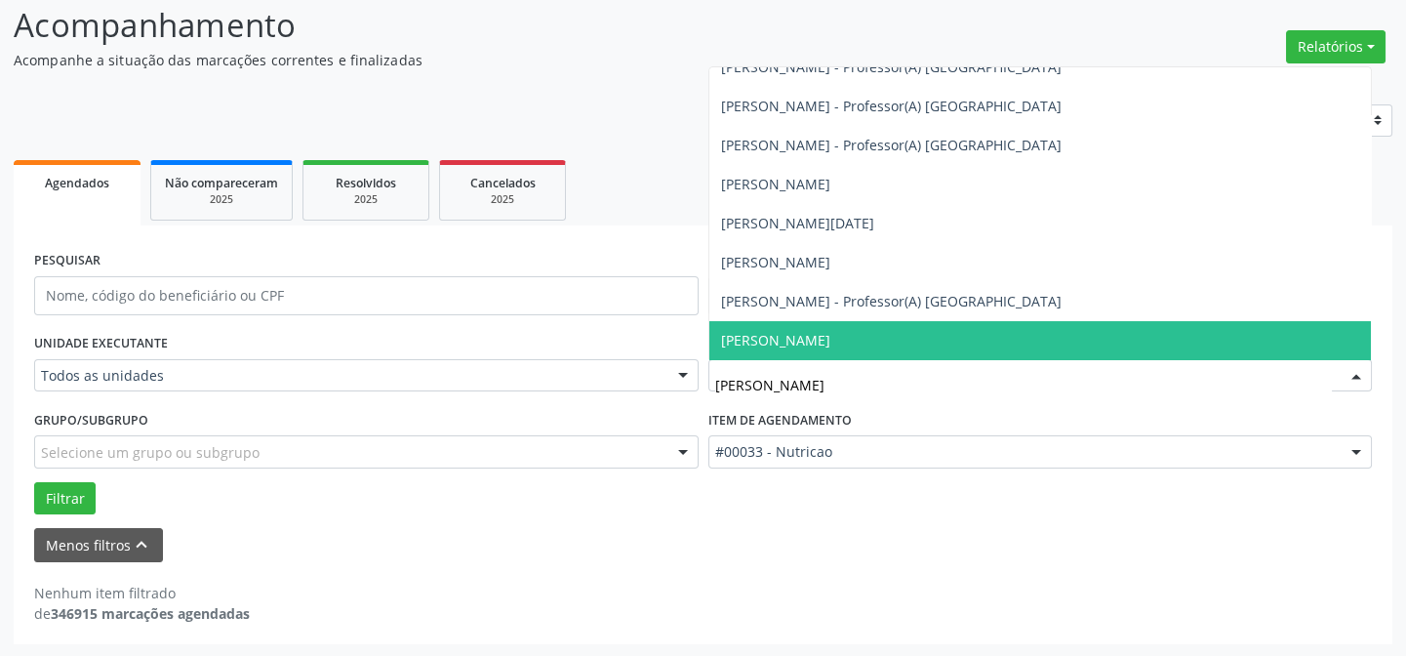
scroll to position [0, 0]
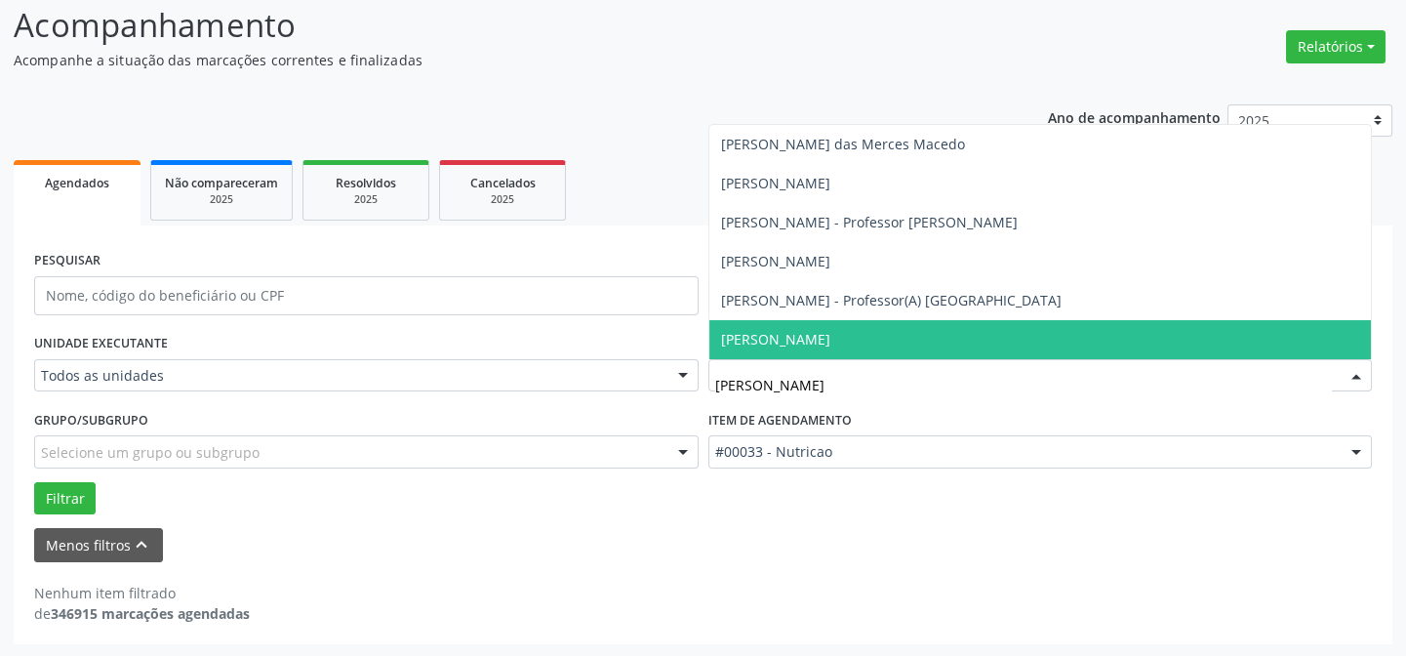
type input "LUCAS"
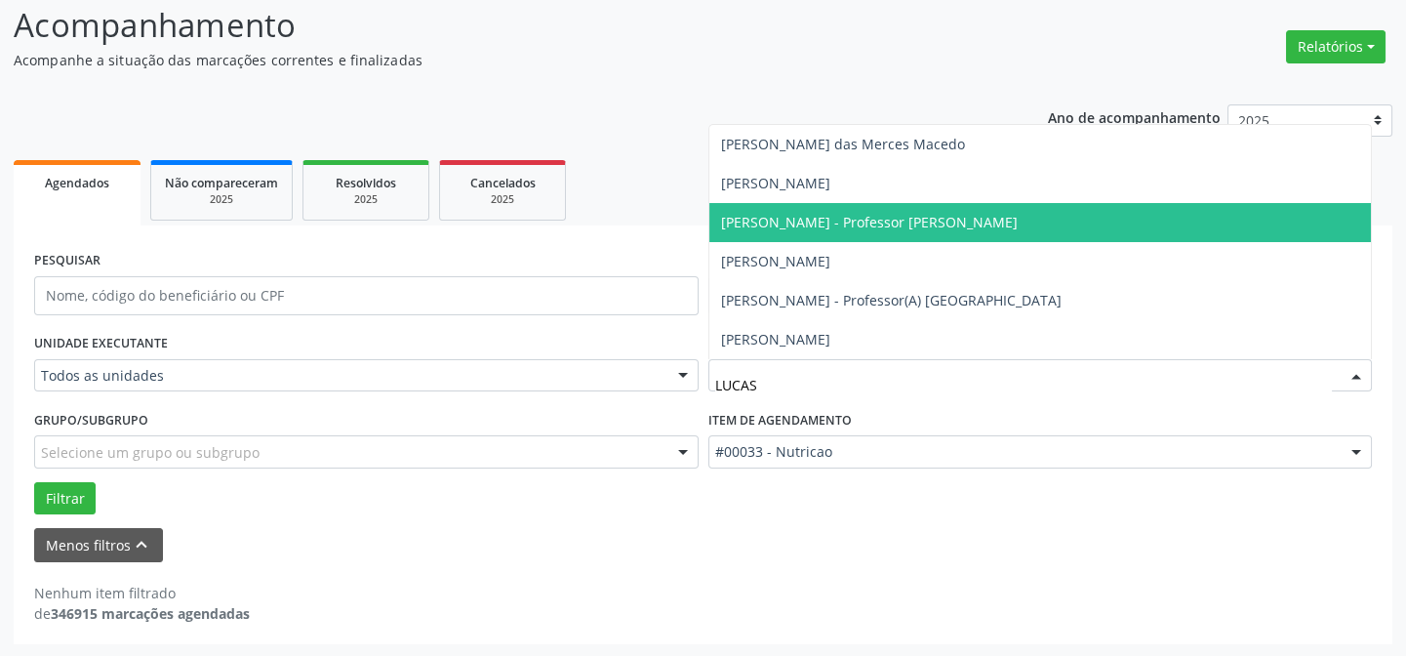
click at [992, 222] on span "[PERSON_NAME] - Professor [PERSON_NAME]" at bounding box center [1040, 222] width 662 height 39
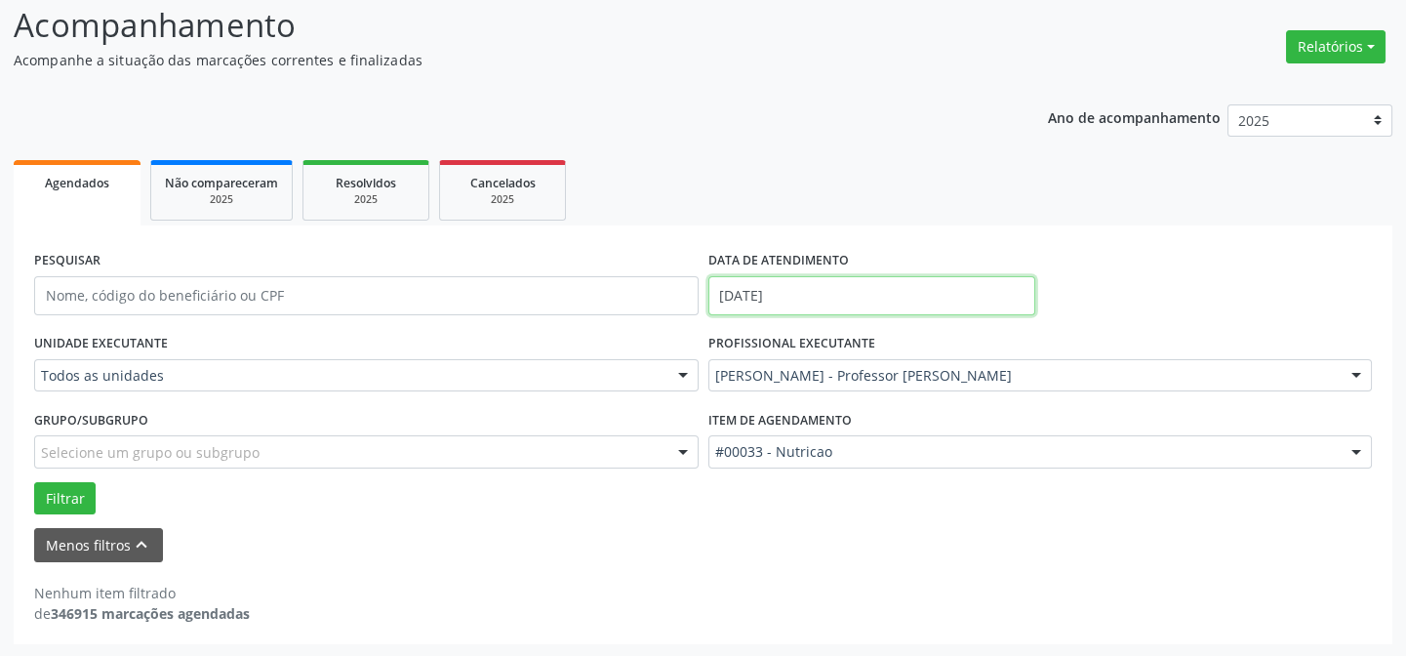
click at [747, 293] on input "[DATE]" at bounding box center [871, 295] width 327 height 39
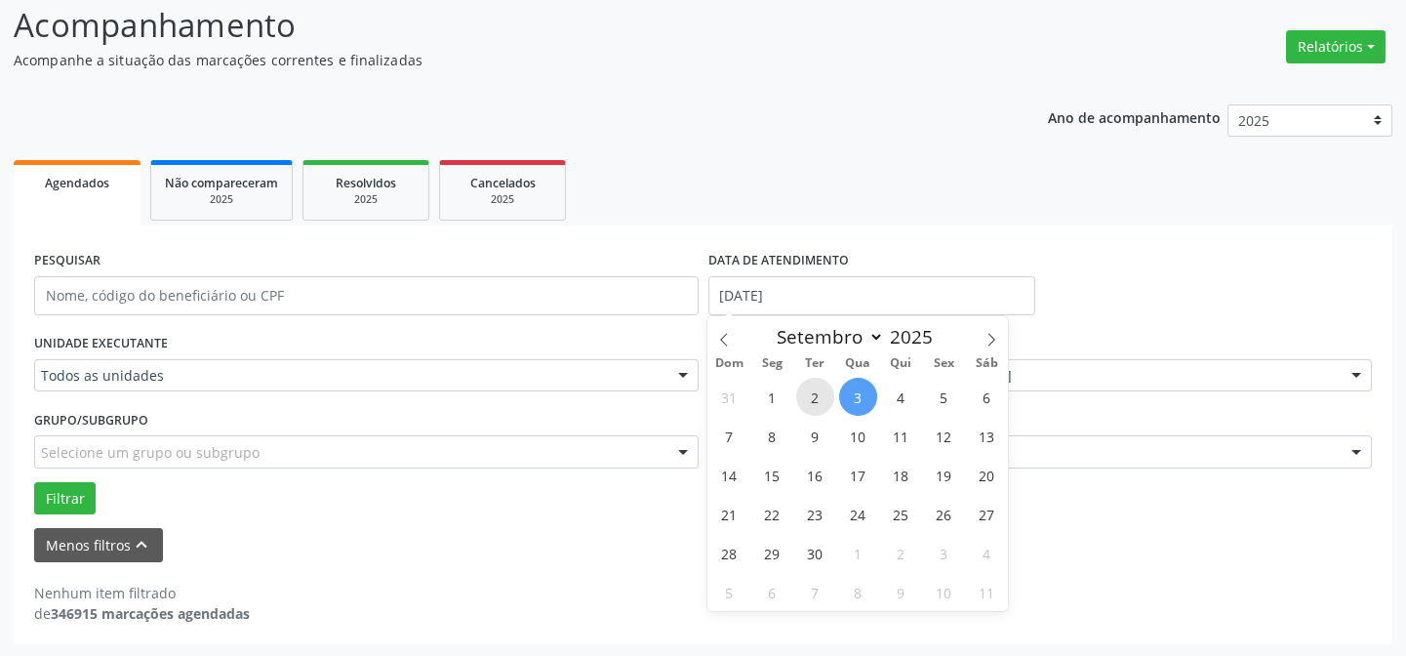
click at [808, 394] on span "2" at bounding box center [815, 397] width 38 height 38
type input "[DATE]"
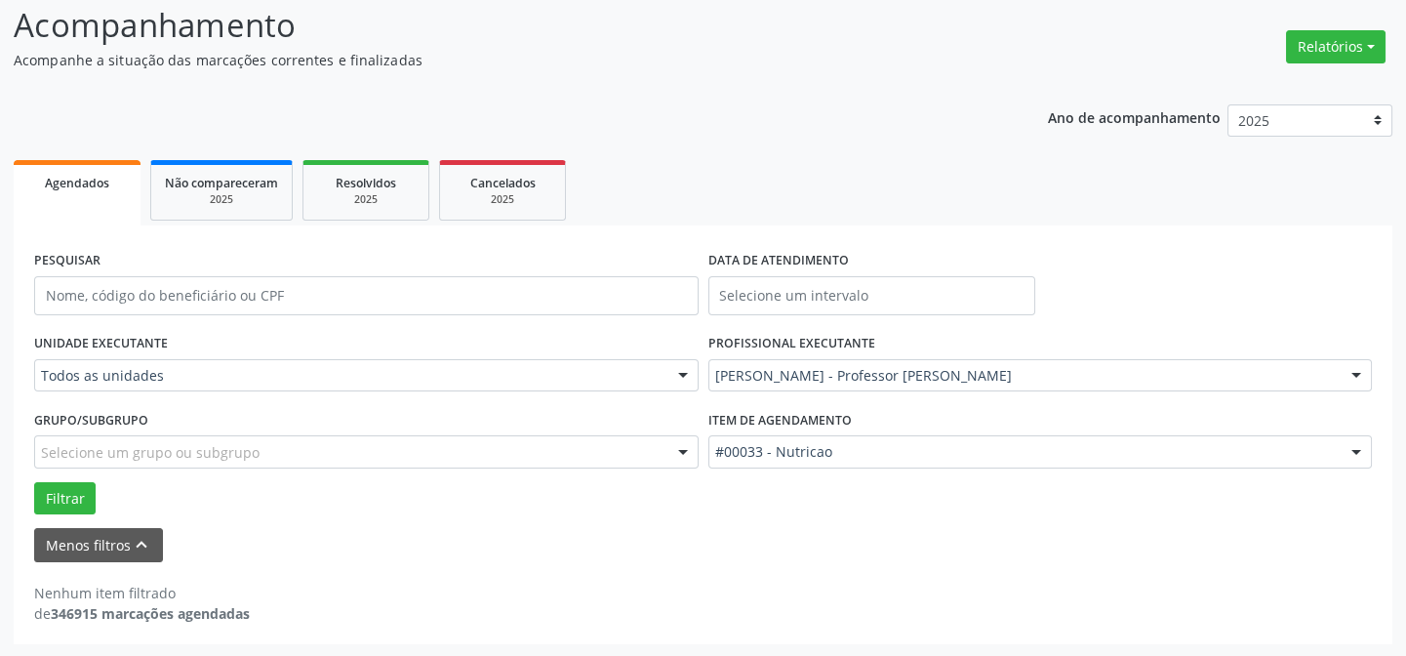
click at [643, 563] on div "Nenhum item filtrado de 346915 marcações agendadas" at bounding box center [702, 592] width 1337 height 61
click at [814, 295] on input "text" at bounding box center [871, 295] width 327 height 39
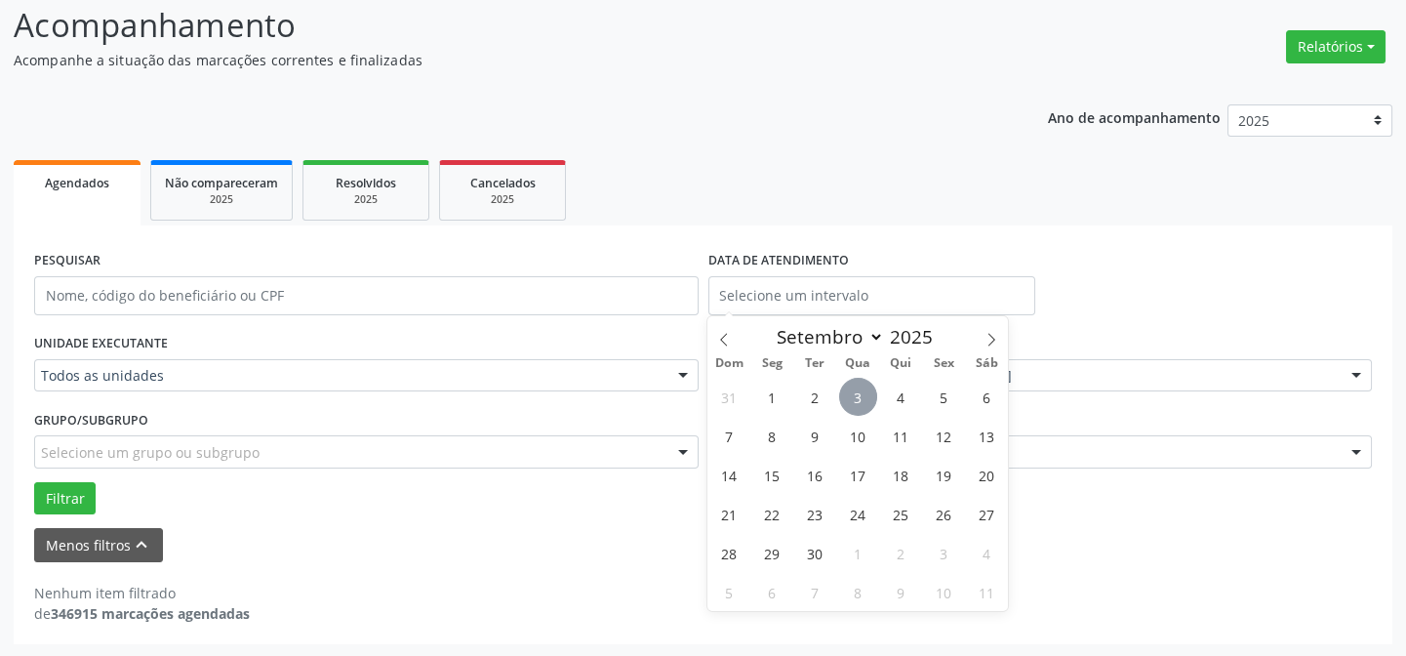
click at [855, 398] on span "3" at bounding box center [858, 397] width 38 height 38
type input "[DATE]"
click at [817, 406] on span "2" at bounding box center [815, 397] width 38 height 38
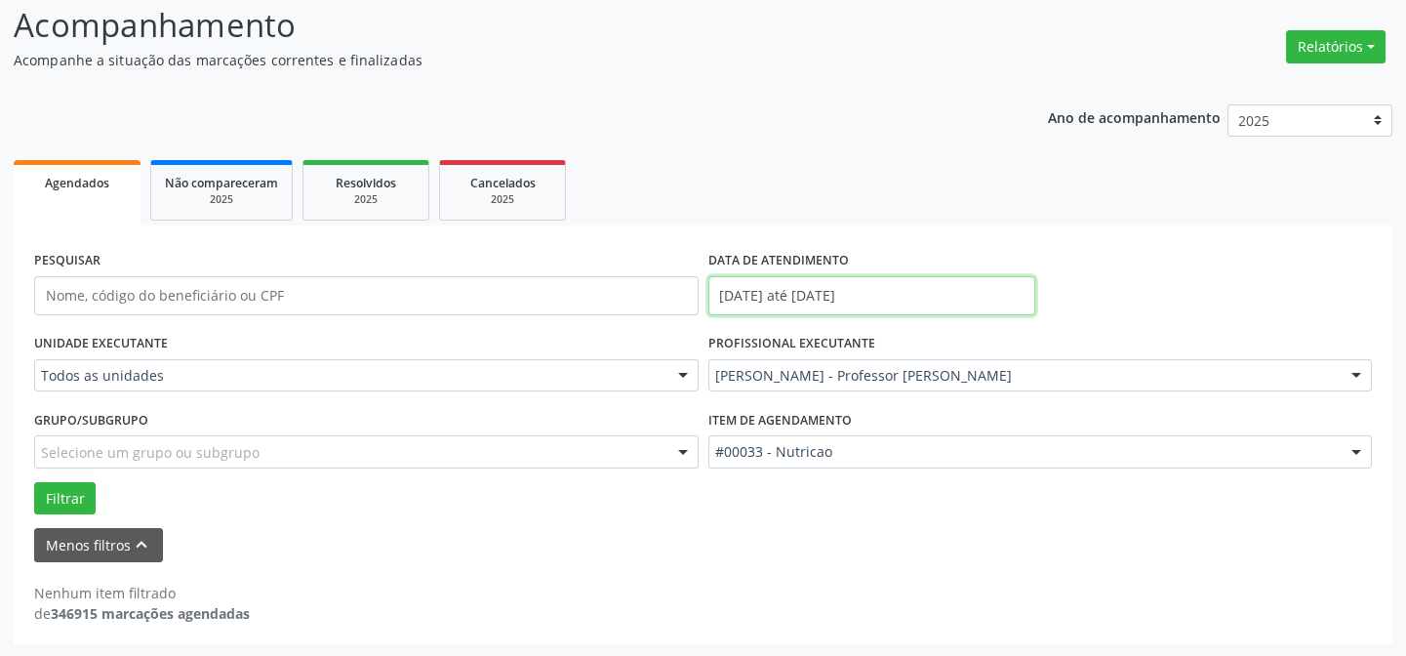
click at [818, 288] on input "[DATE] até [DATE]" at bounding box center [871, 295] width 327 height 39
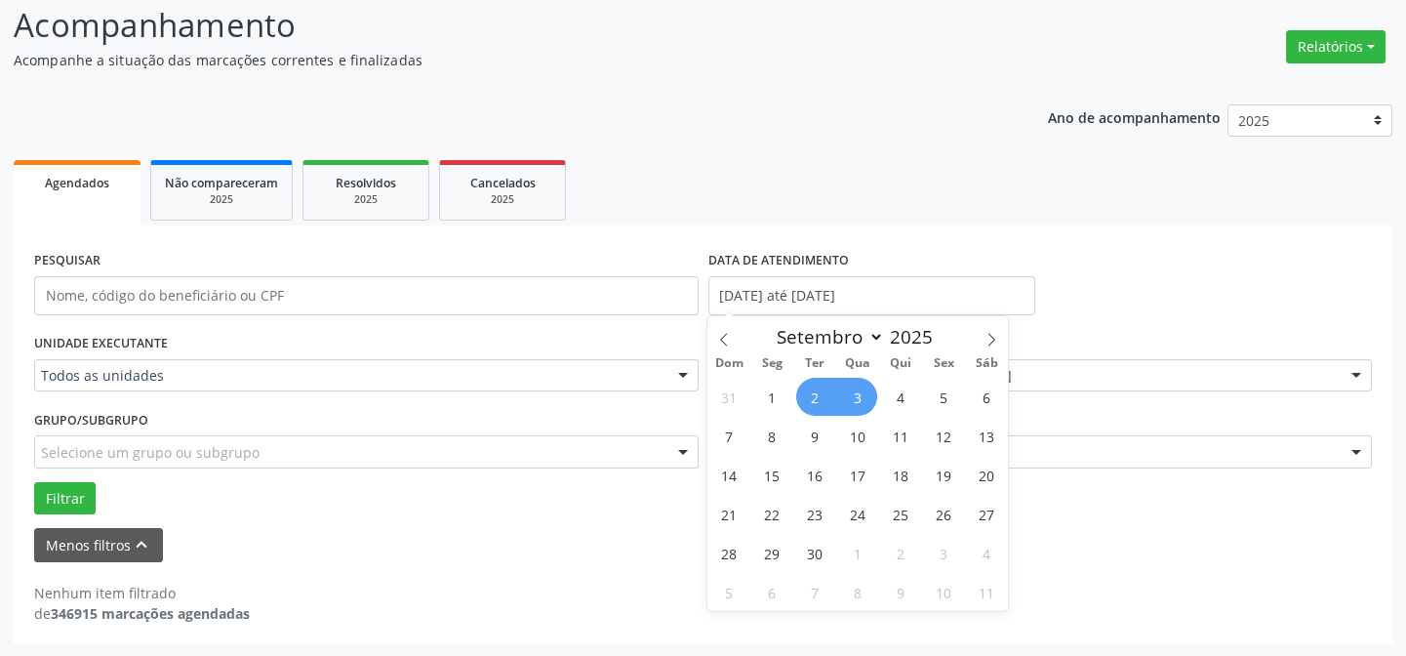
click at [816, 400] on span "2" at bounding box center [815, 397] width 38 height 38
type input "[DATE]"
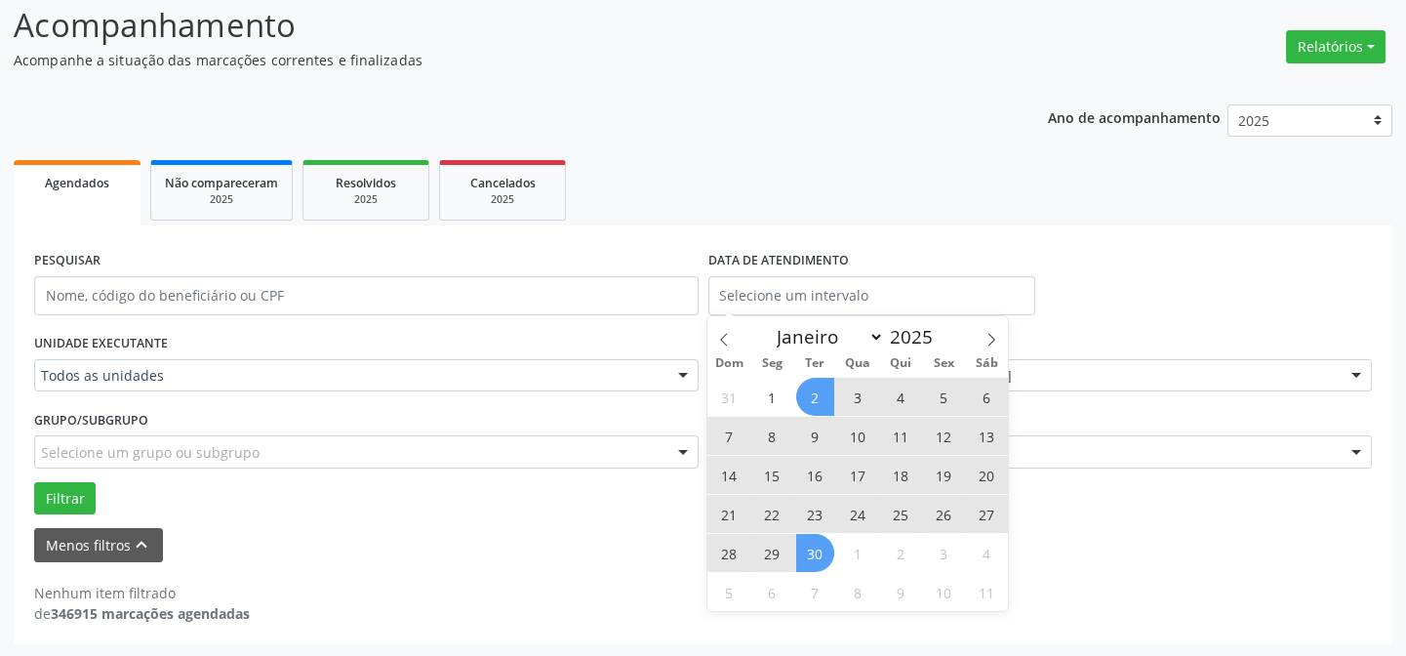
click at [615, 513] on form "PESQUISAR DATA DE ATENDIMENTO UNIDADE EXECUTANTE Todos as unidades Todos as uni…" at bounding box center [702, 404] width 1337 height 316
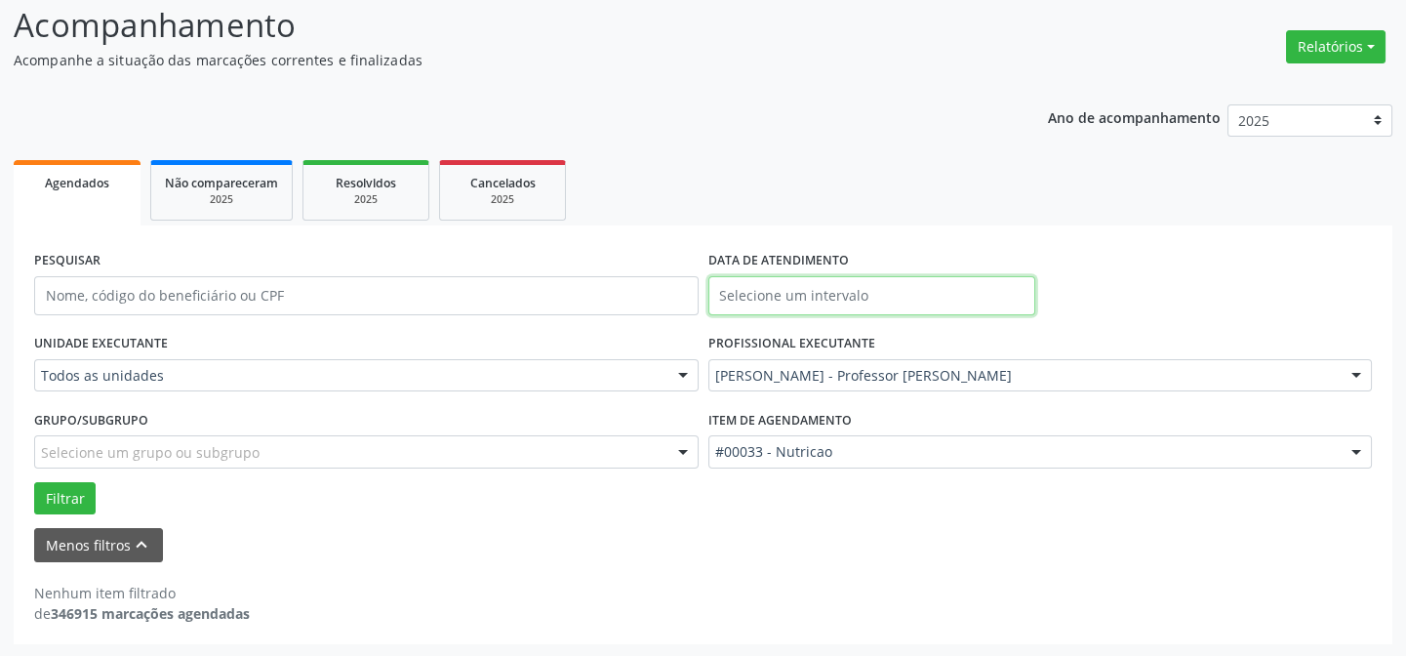
click at [807, 285] on input "text" at bounding box center [871, 295] width 327 height 39
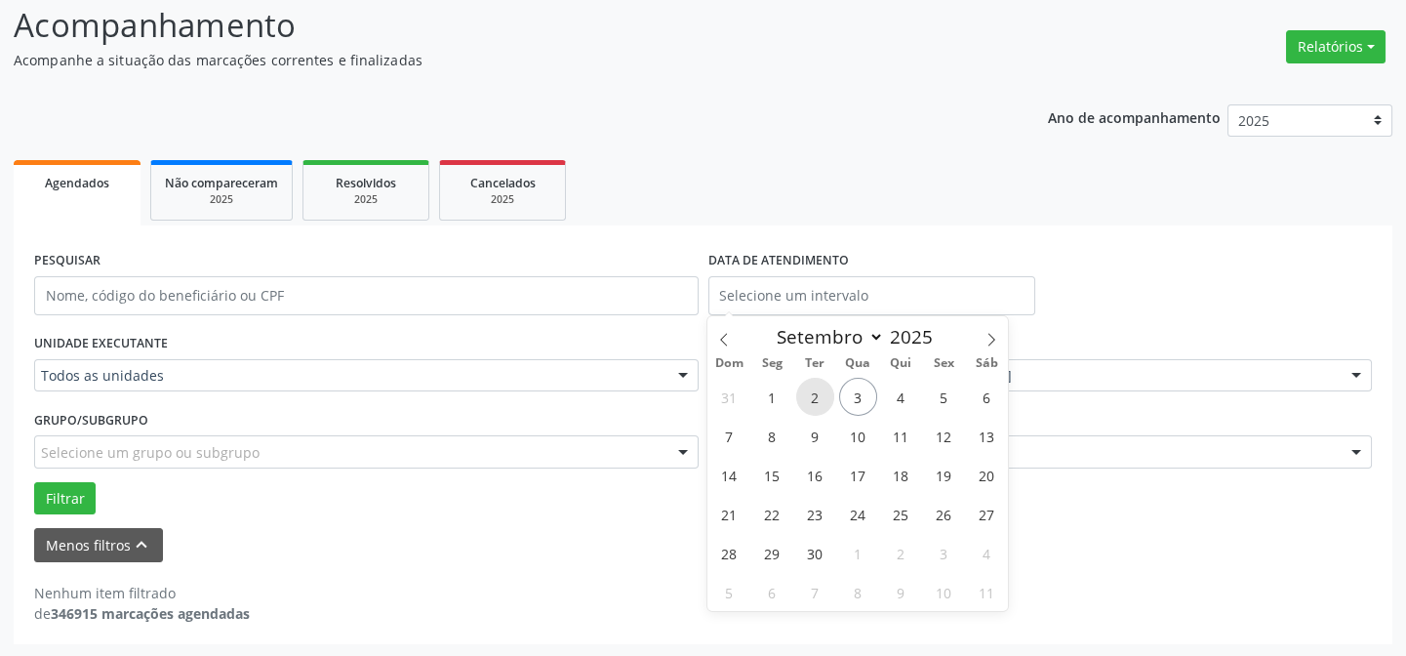
click at [817, 397] on span "2" at bounding box center [815, 397] width 38 height 38
type input "[DATE]"
click at [811, 397] on span "2" at bounding box center [815, 397] width 38 height 38
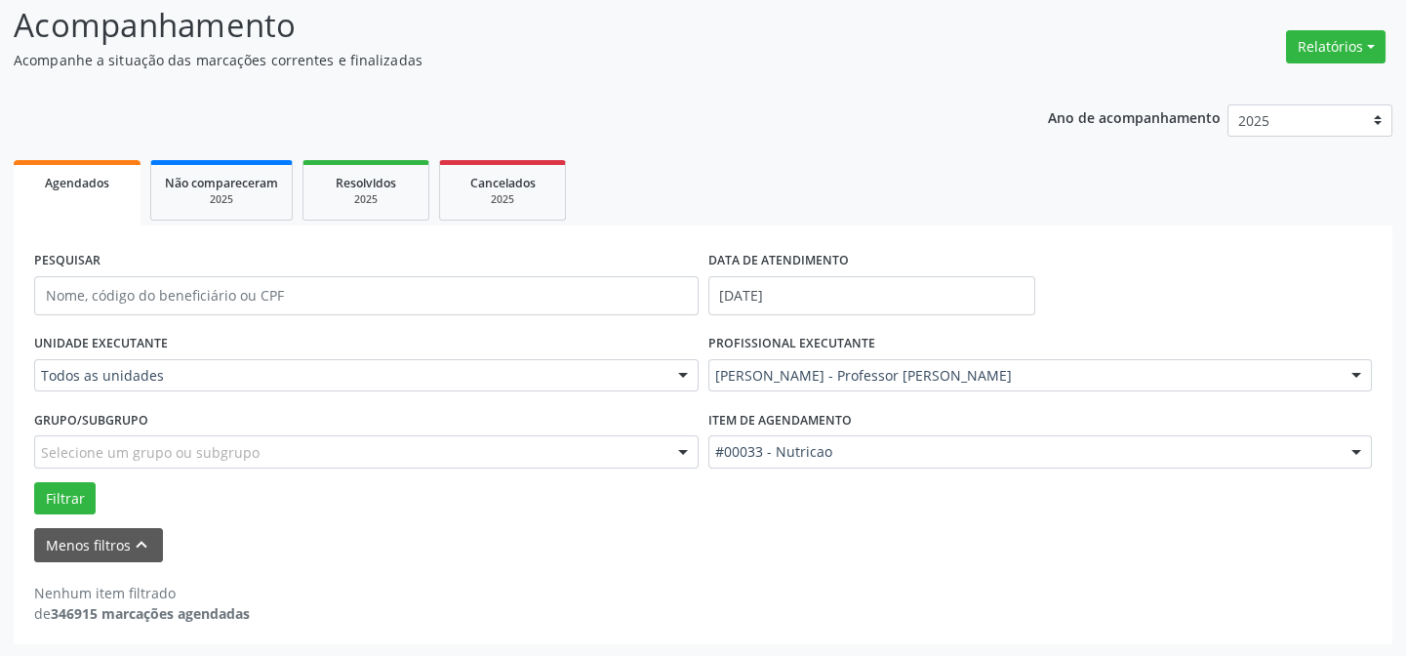
click at [810, 396] on div "PROFISSIONAL EXECUTANTE [PERSON_NAME] - Professor Nassau Todos os profissionais…" at bounding box center [1040, 367] width 674 height 76
click at [901, 543] on div "Menos filtros keyboard_arrow_up" at bounding box center [702, 545] width 1347 height 34
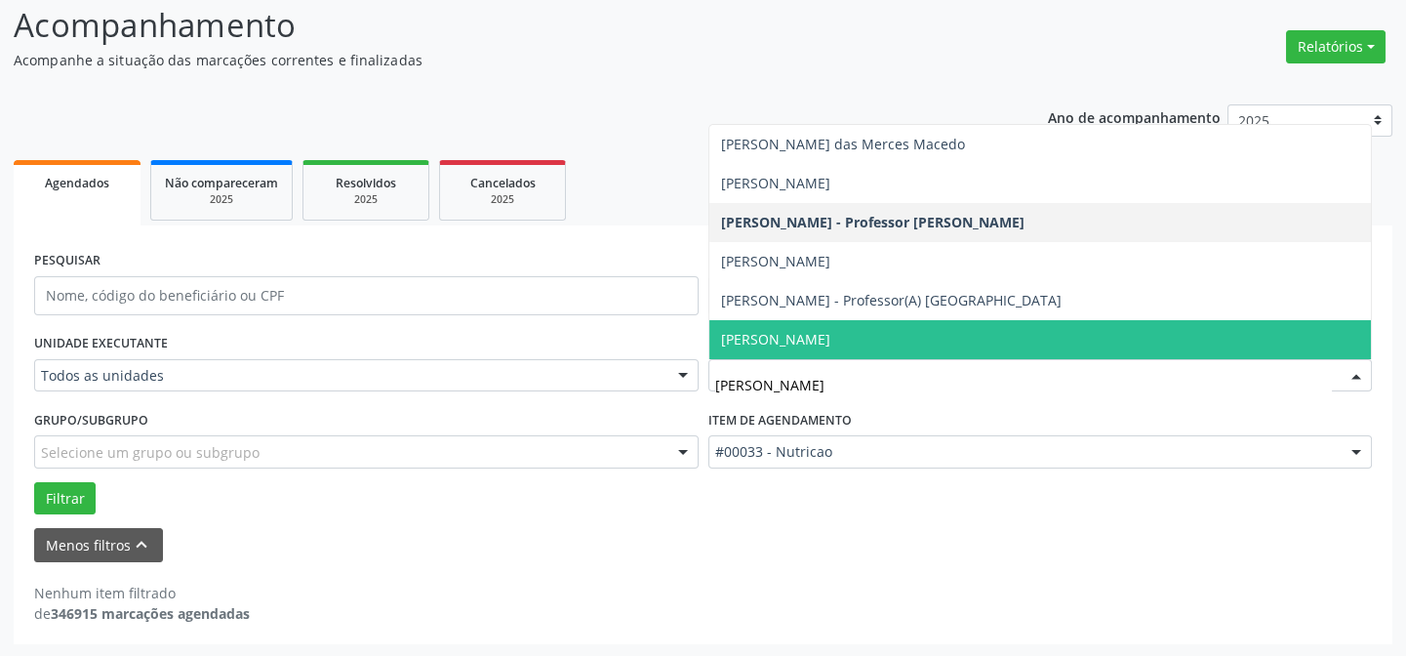
type input "LUCAS"
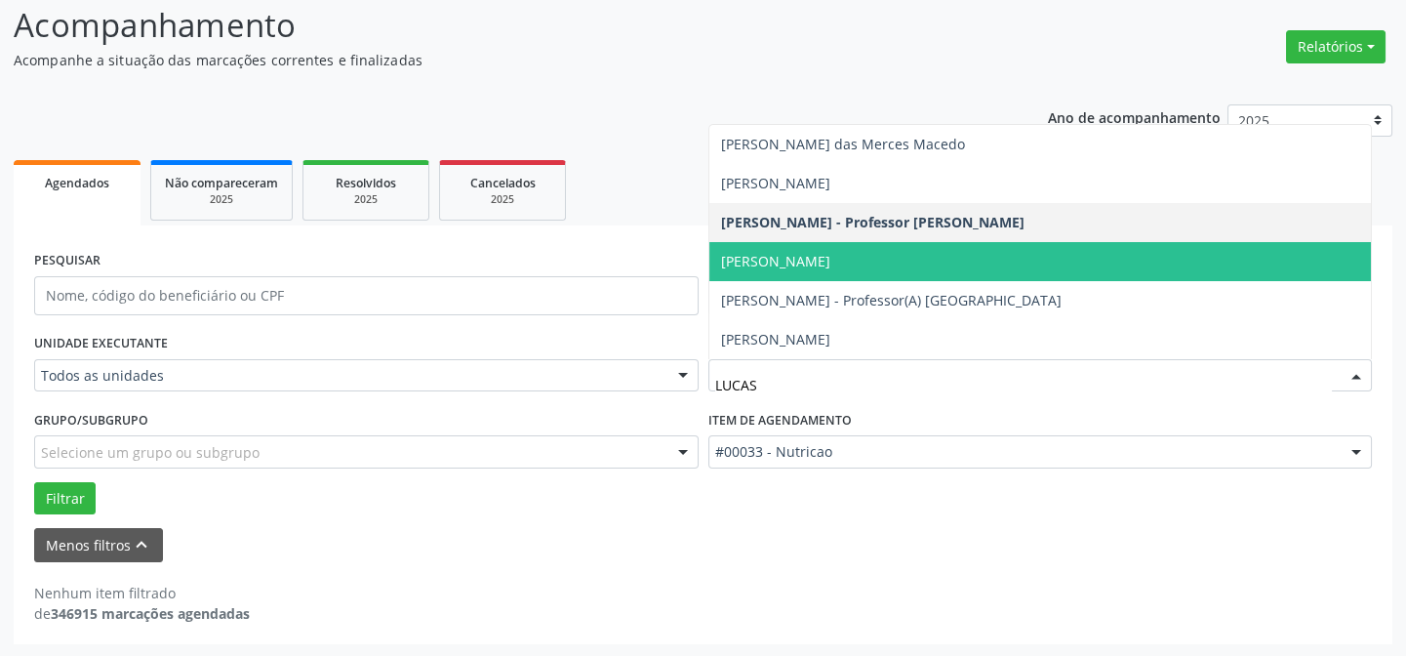
click at [817, 263] on span "[PERSON_NAME]" at bounding box center [775, 261] width 109 height 19
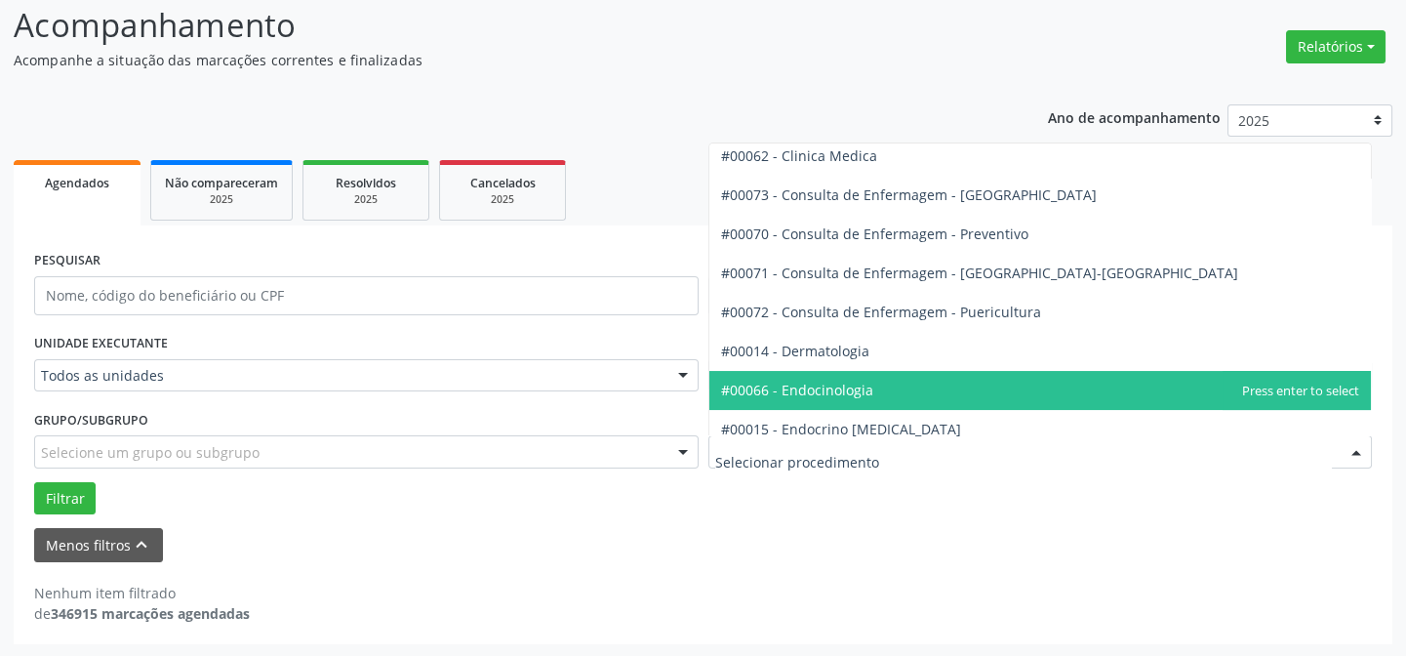
scroll to position [798, 0]
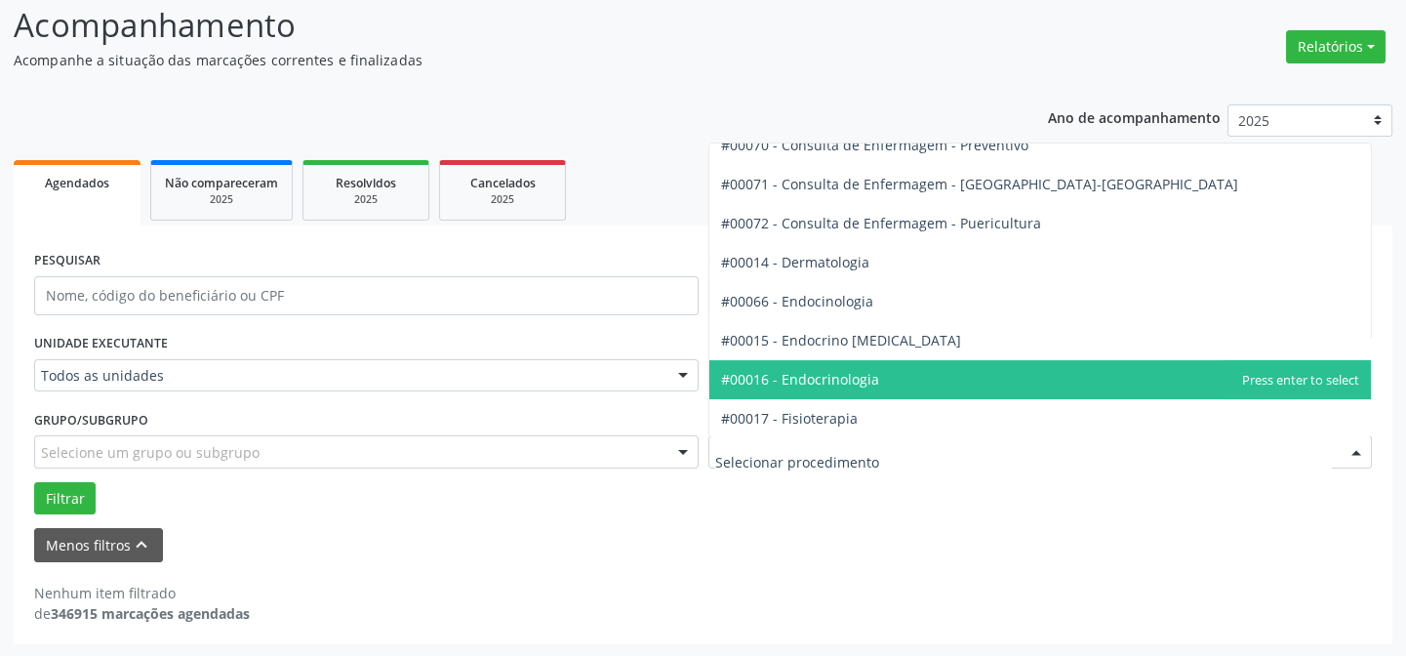
click at [917, 371] on span "#00016 - Endocrinologia" at bounding box center [1040, 379] width 662 height 39
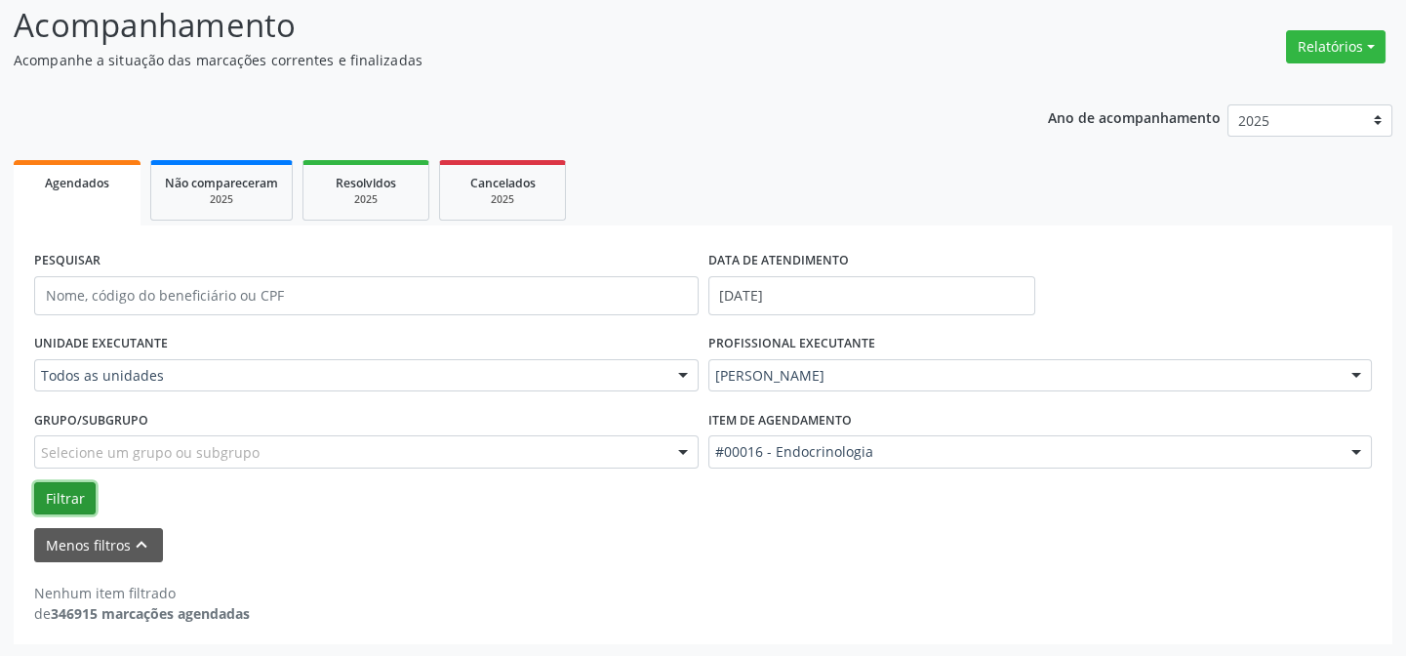
click at [54, 494] on button "Filtrar" at bounding box center [64, 498] width 61 height 33
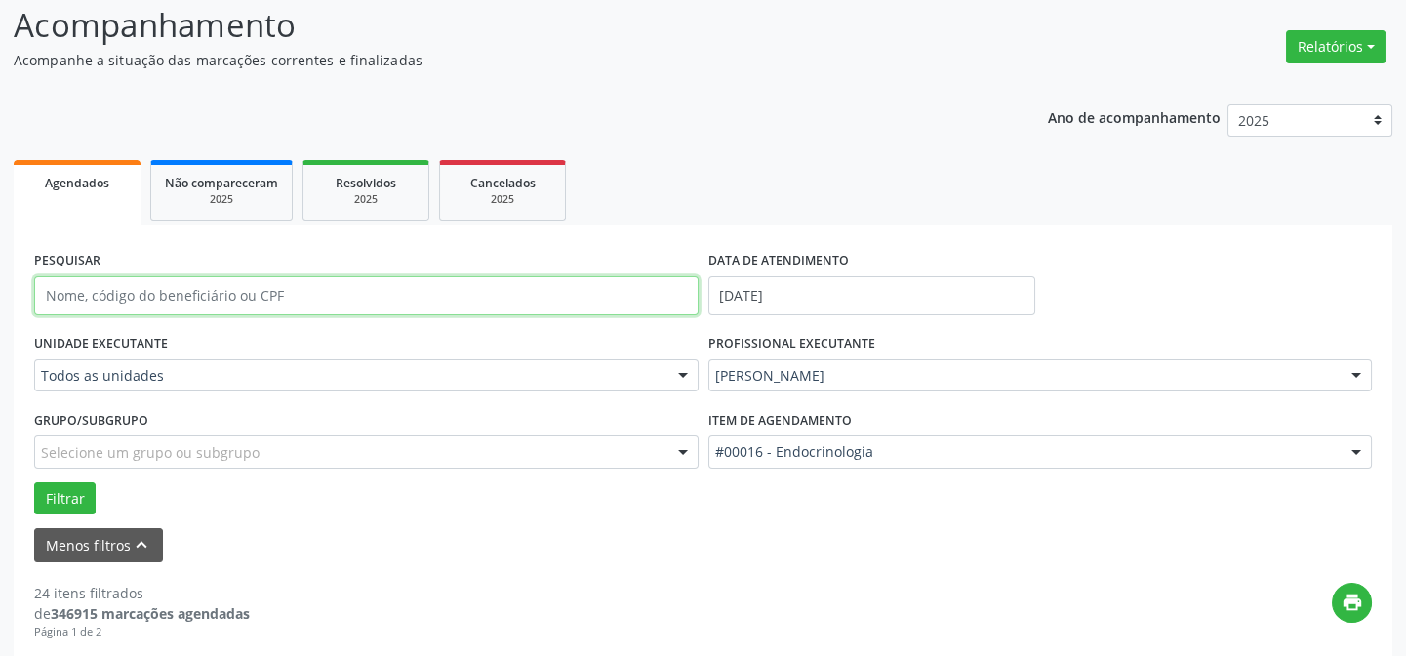
click at [239, 300] on input "text" at bounding box center [366, 295] width 664 height 39
click at [382, 552] on div "Menos filtros keyboard_arrow_up" at bounding box center [702, 545] width 1347 height 34
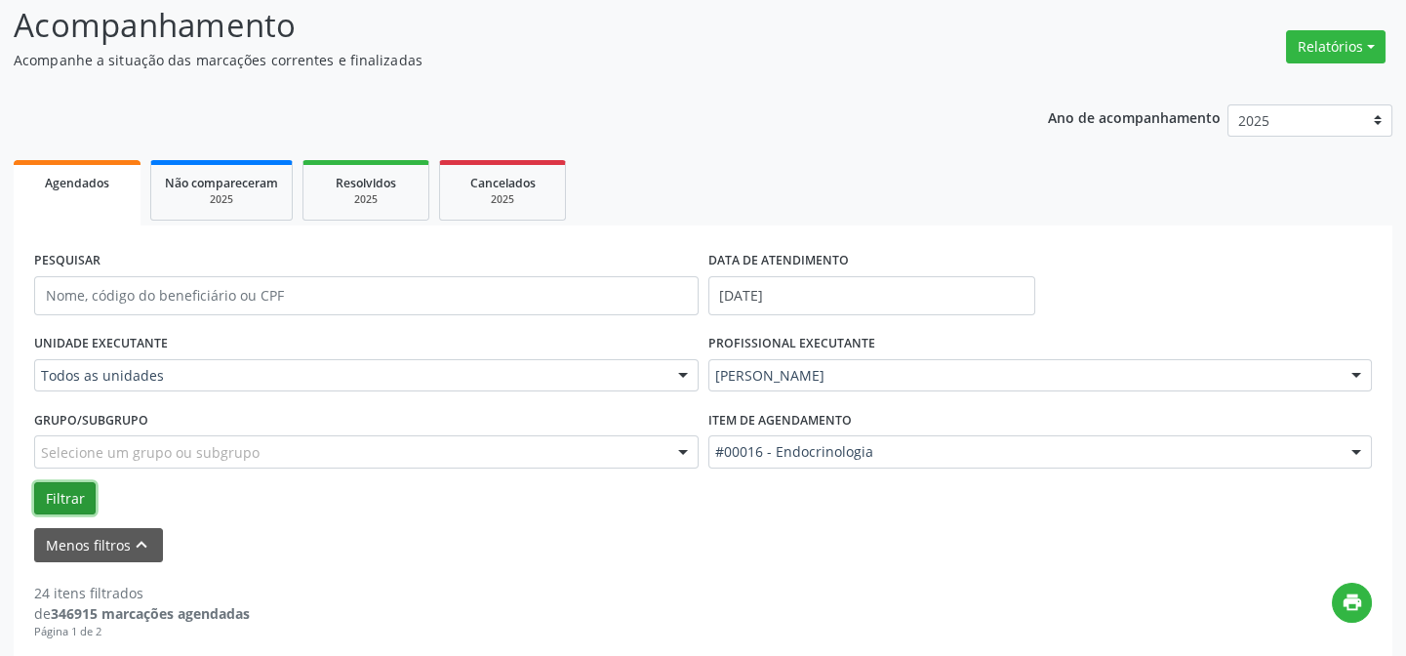
click at [65, 491] on button "Filtrar" at bounding box center [64, 498] width 61 height 33
click at [200, 363] on div at bounding box center [366, 375] width 664 height 33
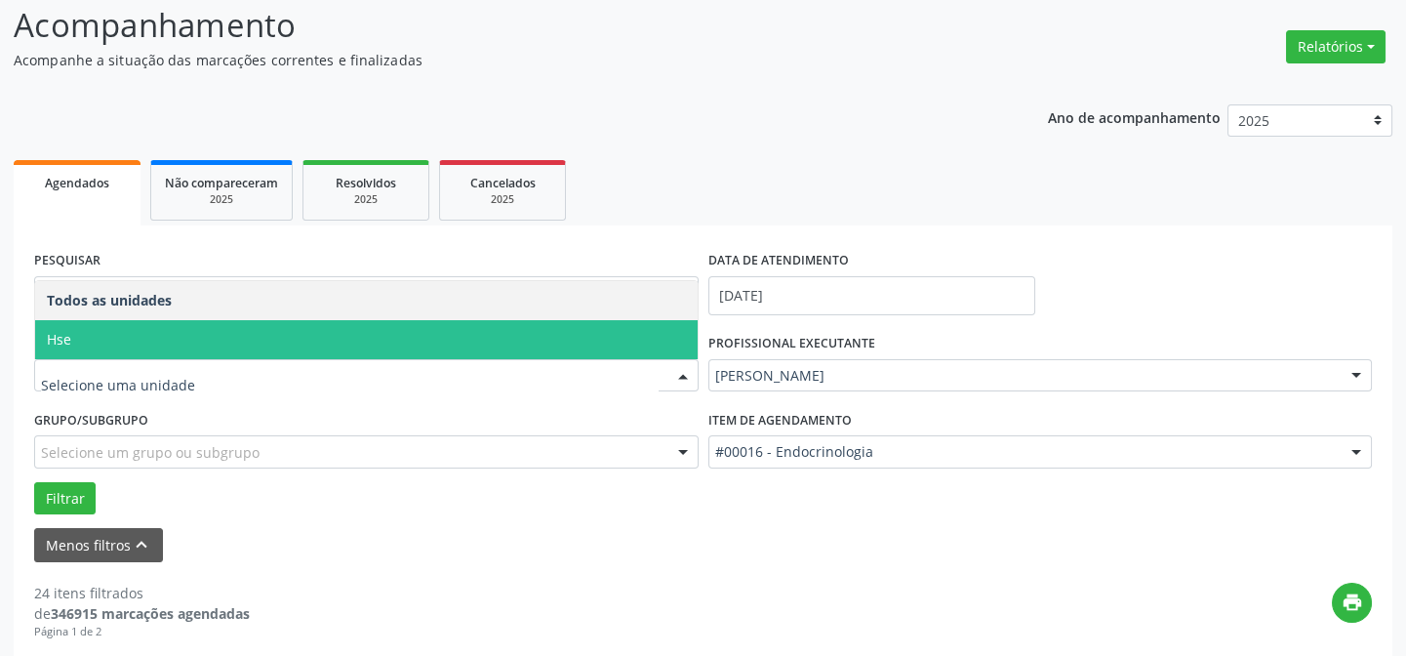
click at [105, 336] on span "Hse" at bounding box center [366, 339] width 662 height 39
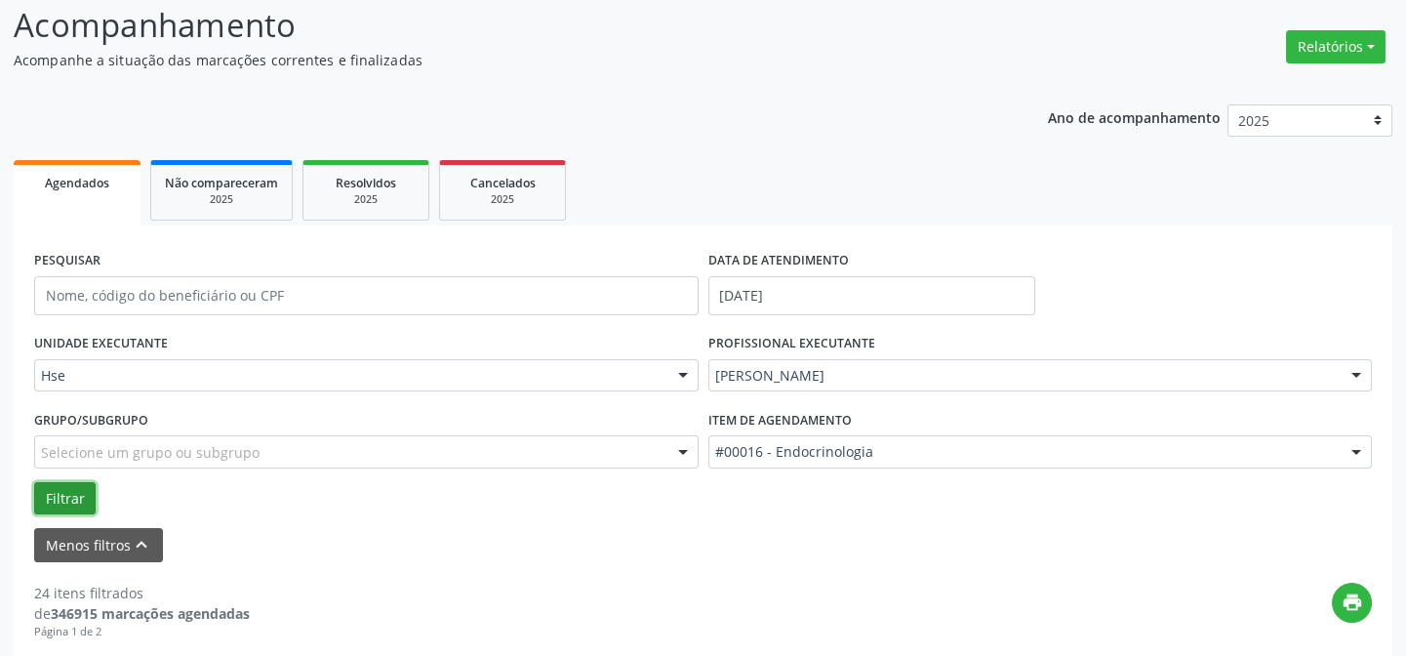
click at [73, 497] on button "Filtrar" at bounding box center [64, 498] width 61 height 33
click at [77, 499] on button "Filtrar" at bounding box center [64, 498] width 61 height 33
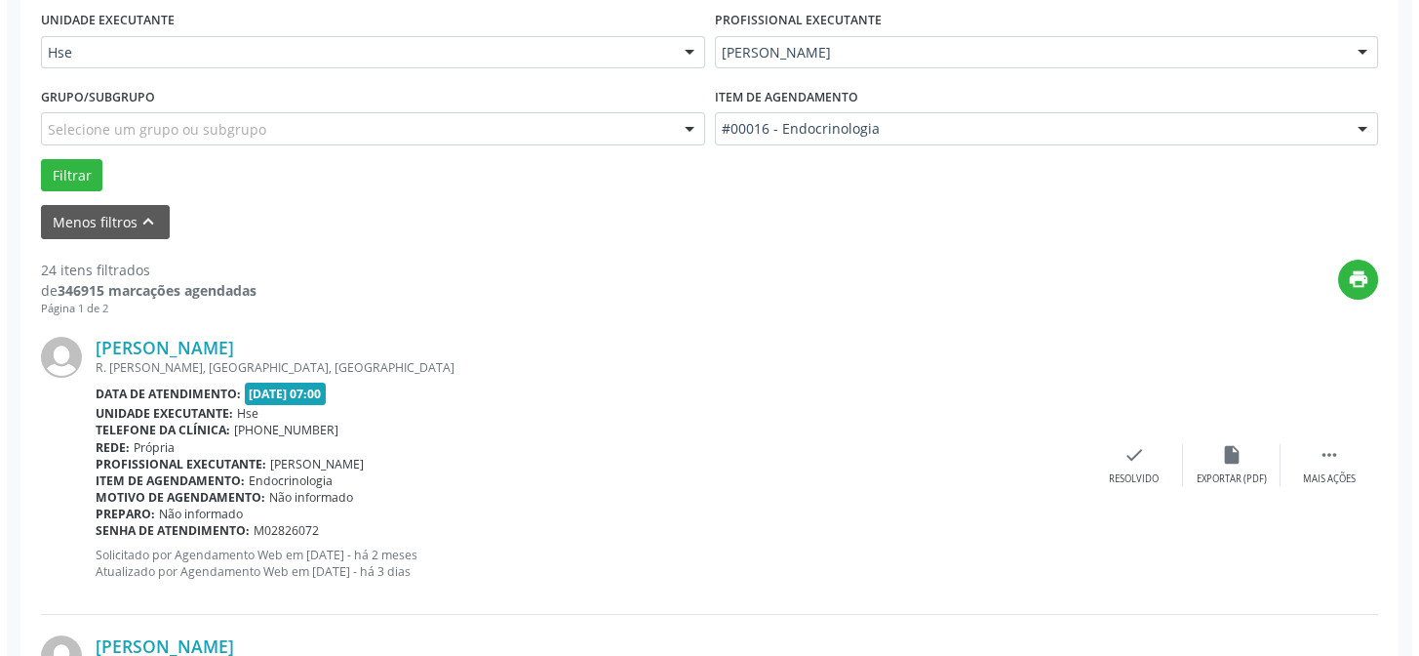
scroll to position [487, 0]
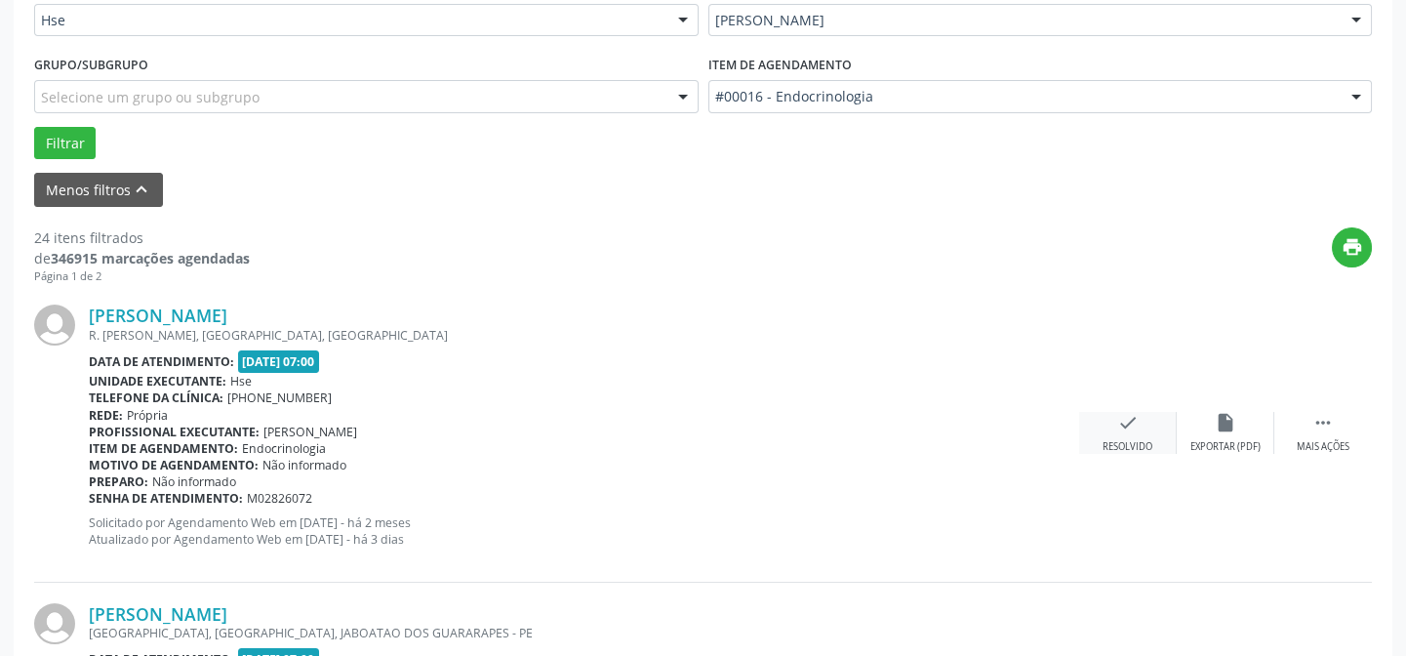
click at [1104, 419] on div "check Resolvido" at bounding box center [1128, 433] width 98 height 42
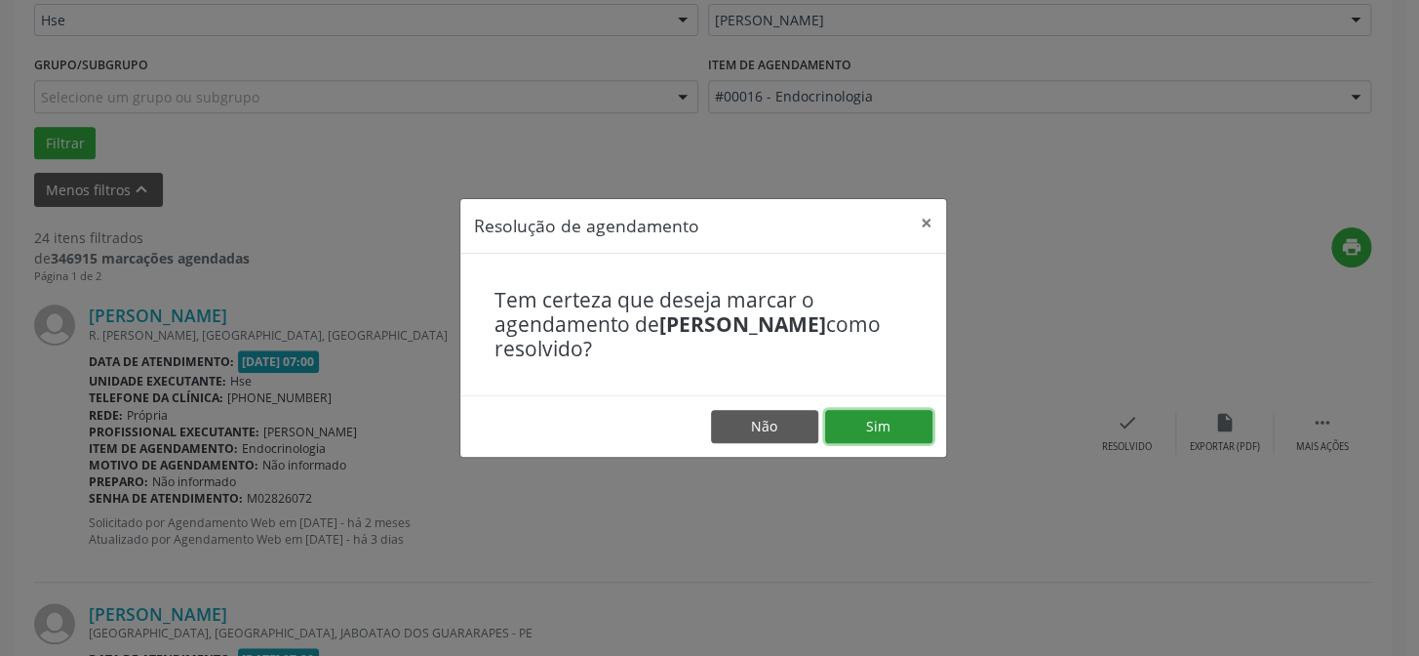
click at [882, 422] on button "Sim" at bounding box center [878, 426] width 107 height 33
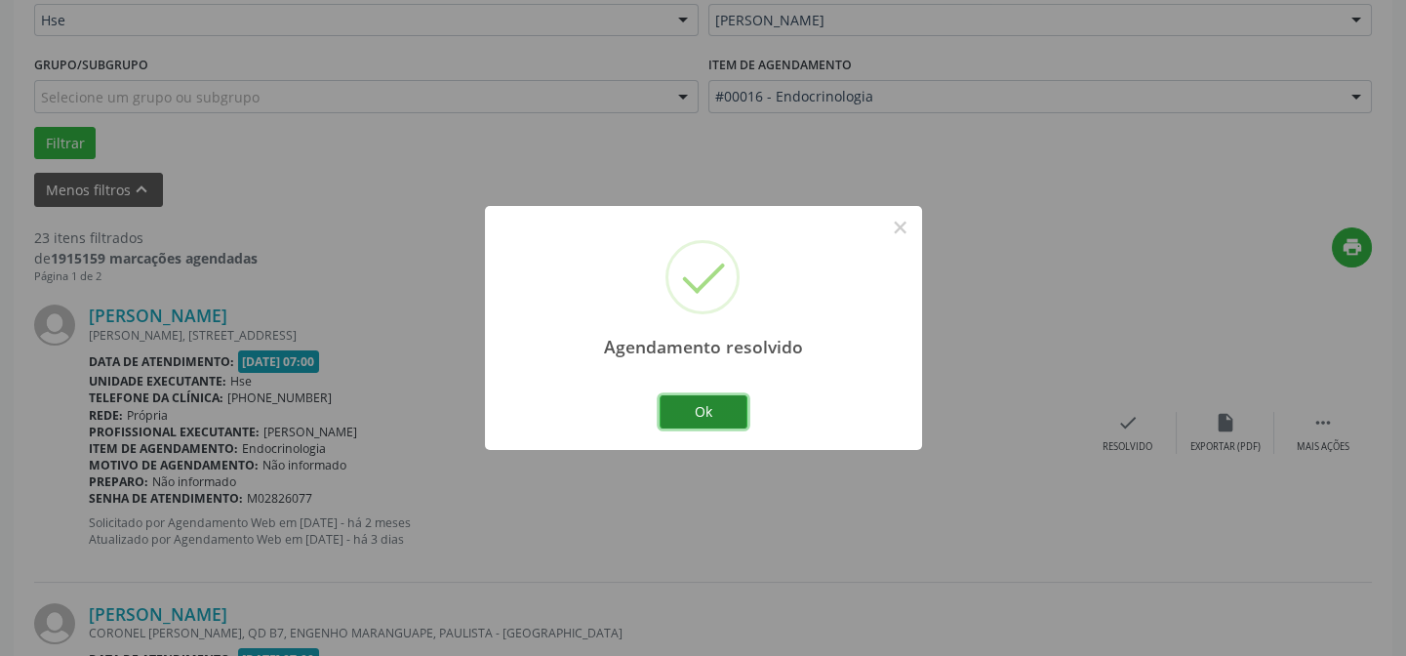
click at [715, 402] on button "Ok" at bounding box center [703, 411] width 88 height 33
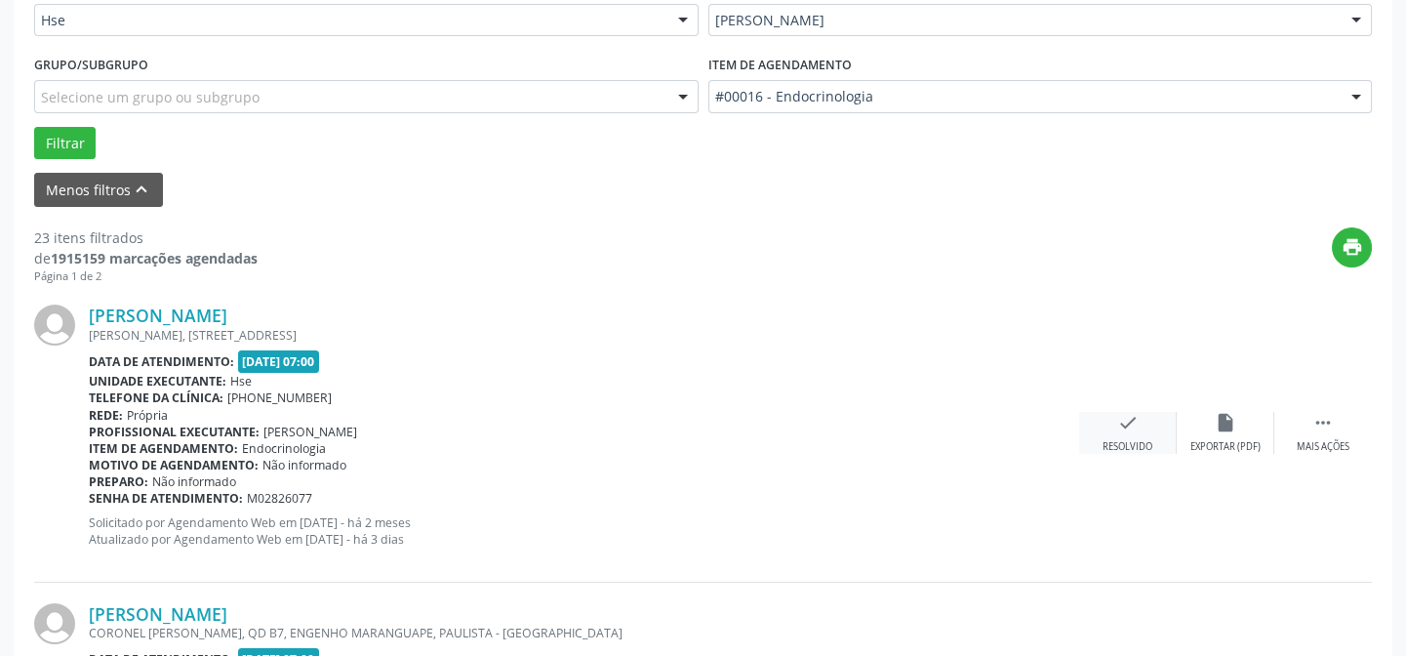
click at [1147, 428] on div "check Resolvido" at bounding box center [1128, 433] width 98 height 42
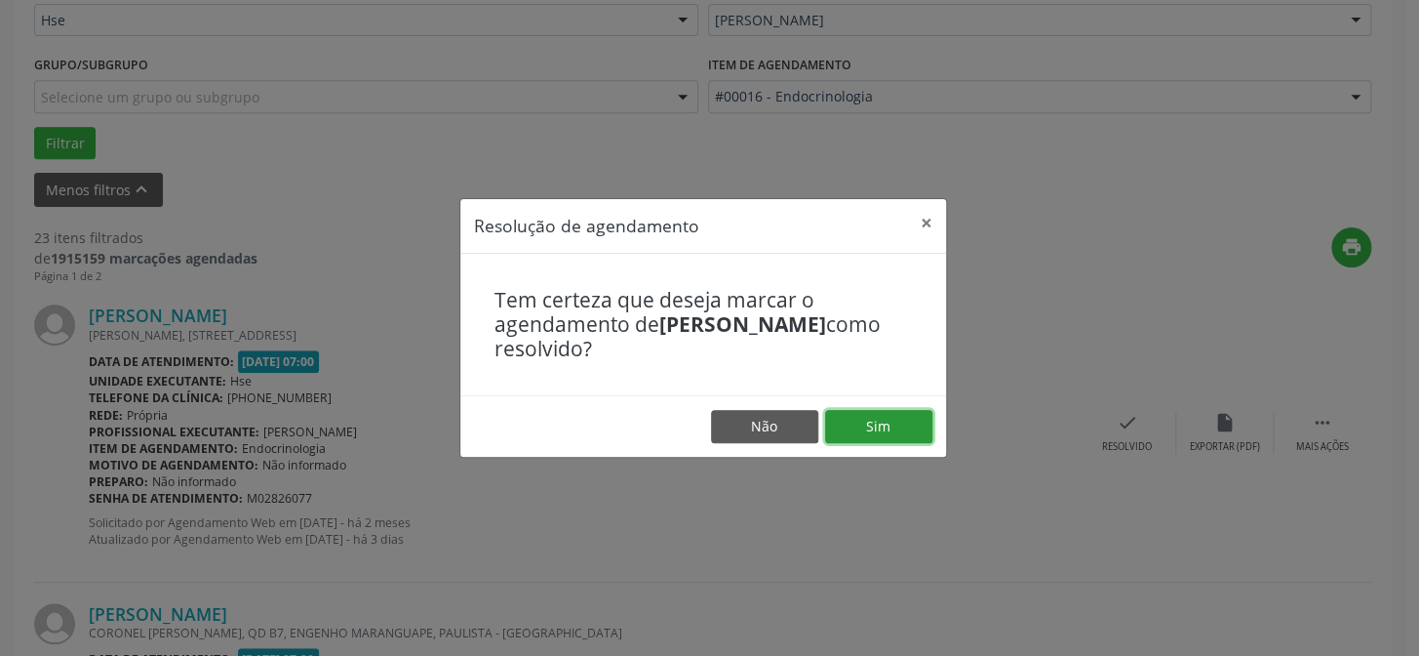
click at [911, 427] on button "Sim" at bounding box center [878, 426] width 107 height 33
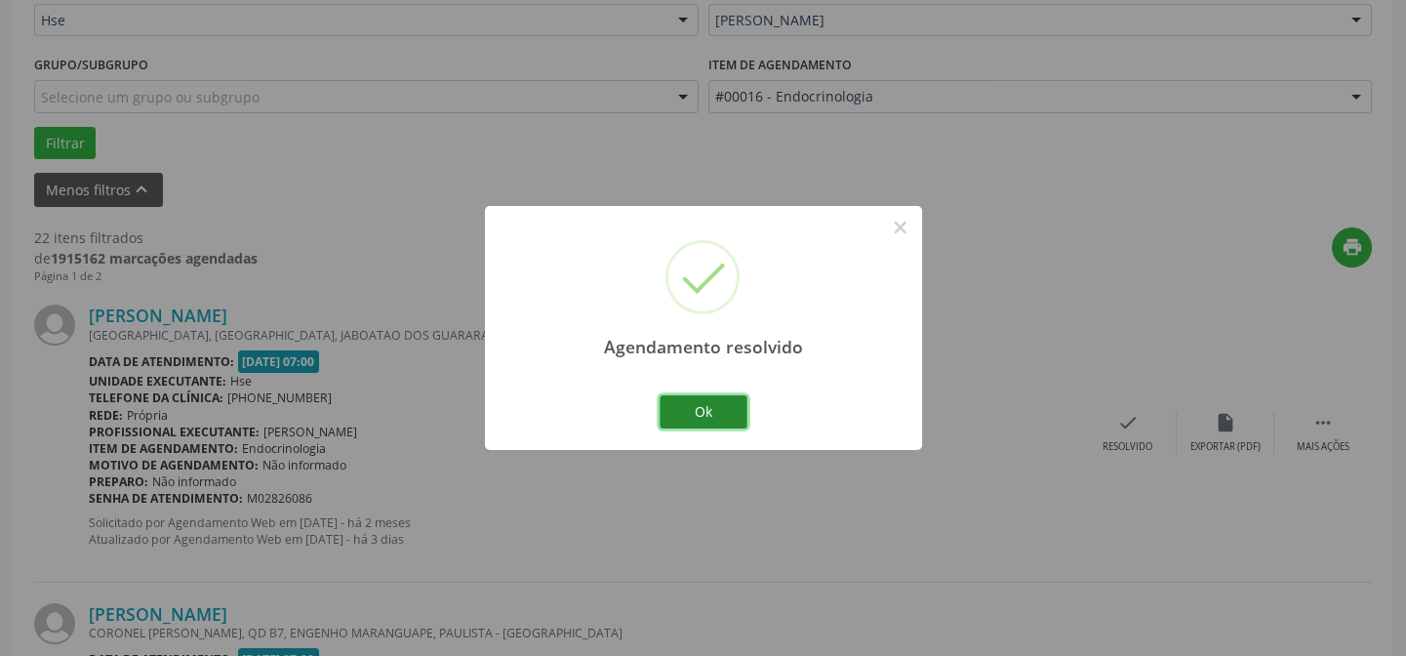
click at [716, 408] on button "Ok" at bounding box center [703, 411] width 88 height 33
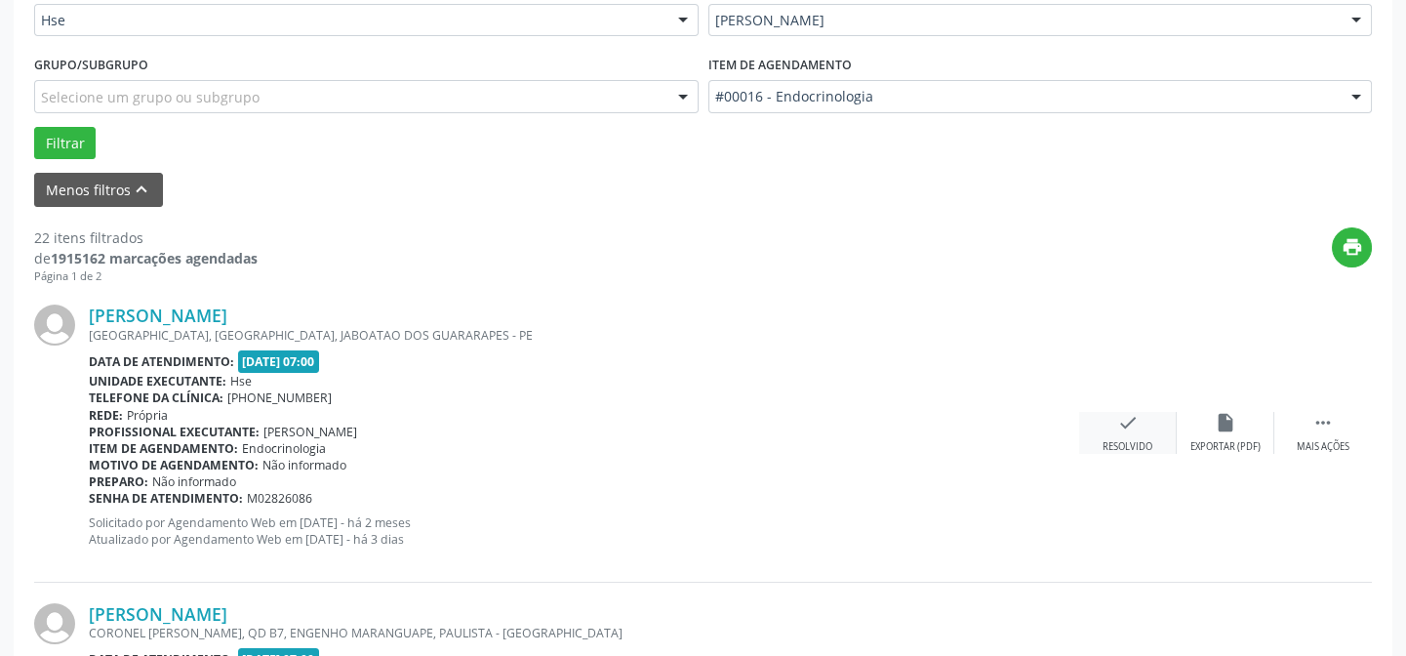
click at [1137, 432] on div "check Resolvido" at bounding box center [1128, 433] width 98 height 42
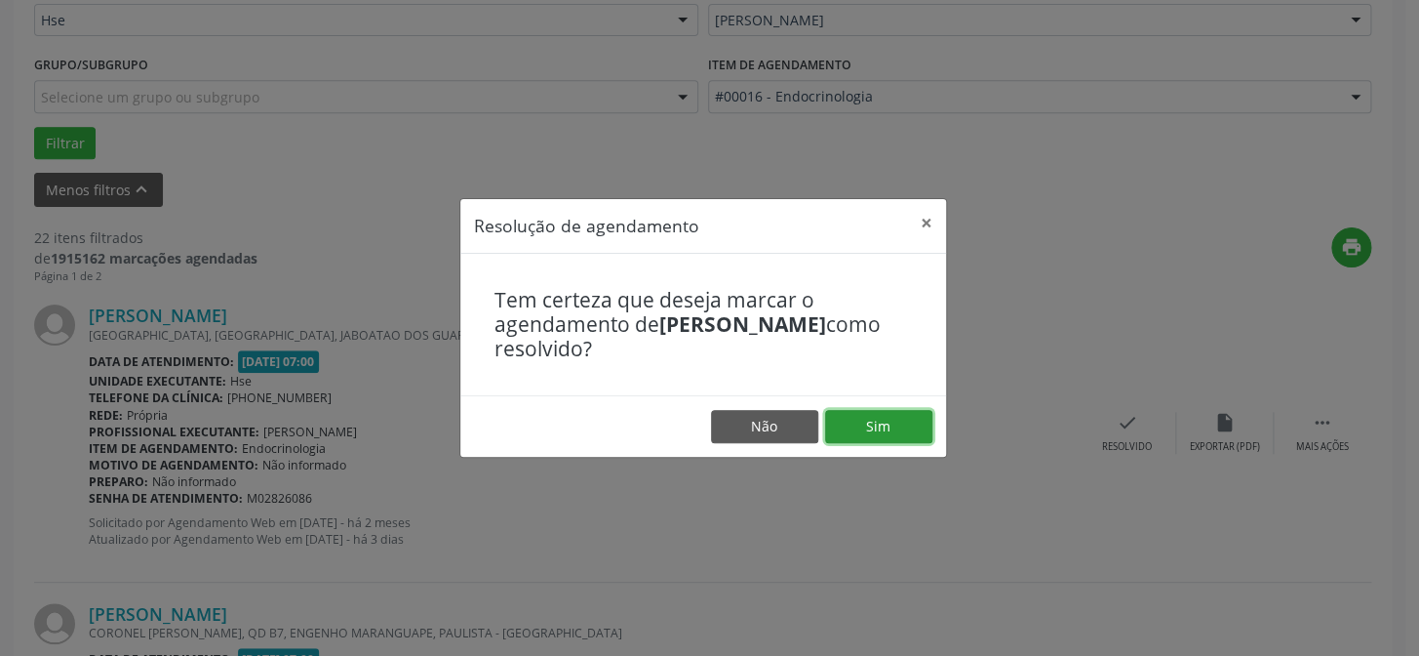
click at [868, 434] on button "Sim" at bounding box center [878, 426] width 107 height 33
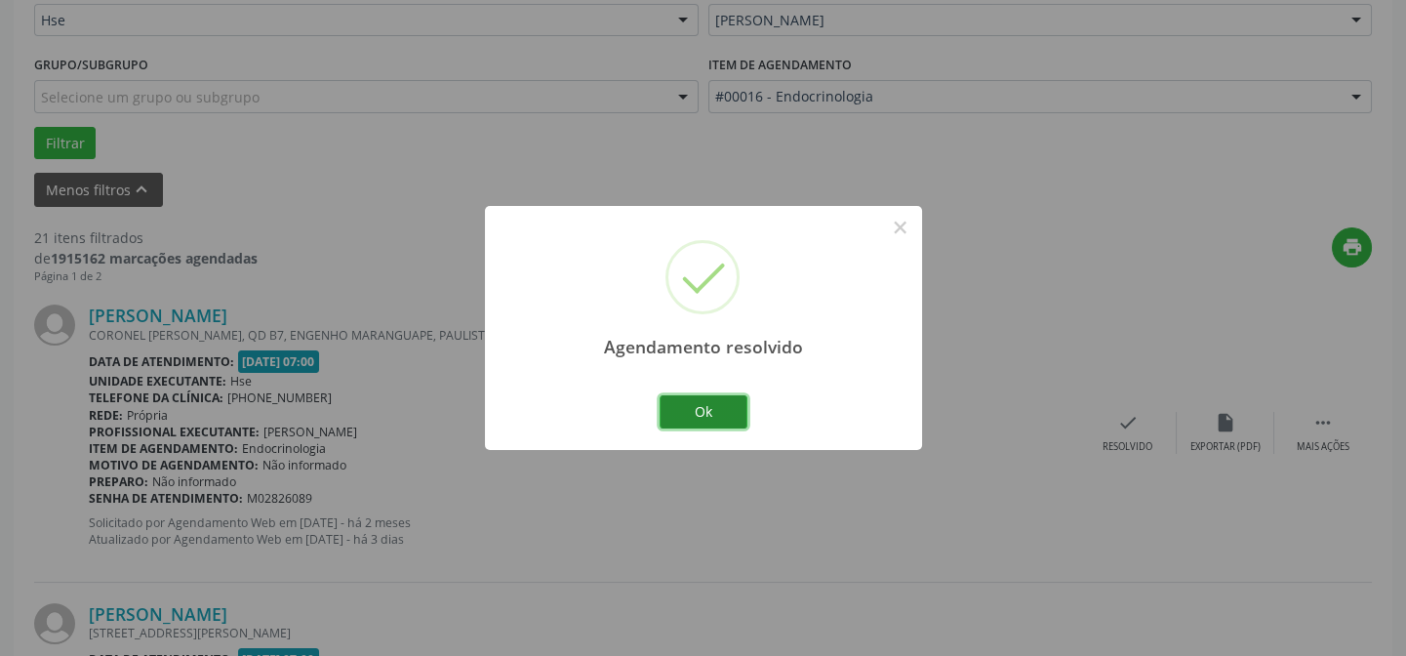
click at [703, 400] on button "Ok" at bounding box center [703, 411] width 88 height 33
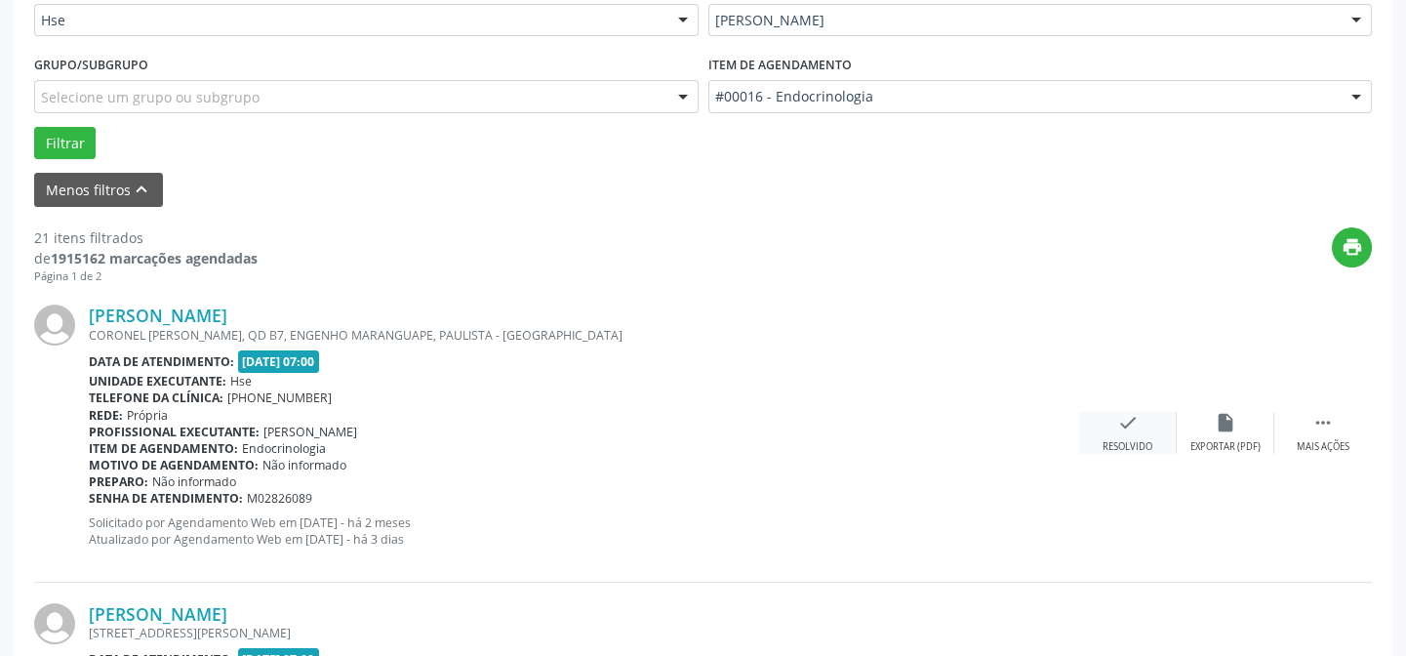
click at [1126, 426] on icon "check" at bounding box center [1127, 422] width 21 height 21
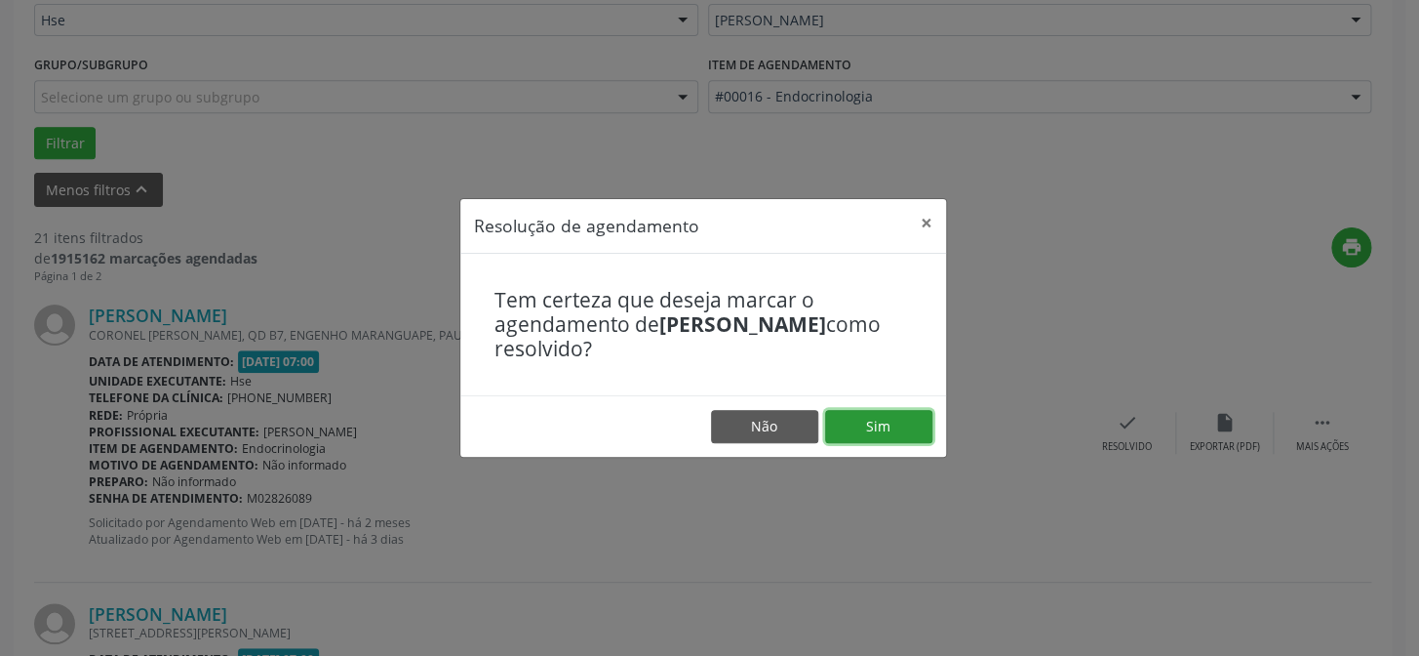
click at [875, 419] on button "Sim" at bounding box center [878, 426] width 107 height 33
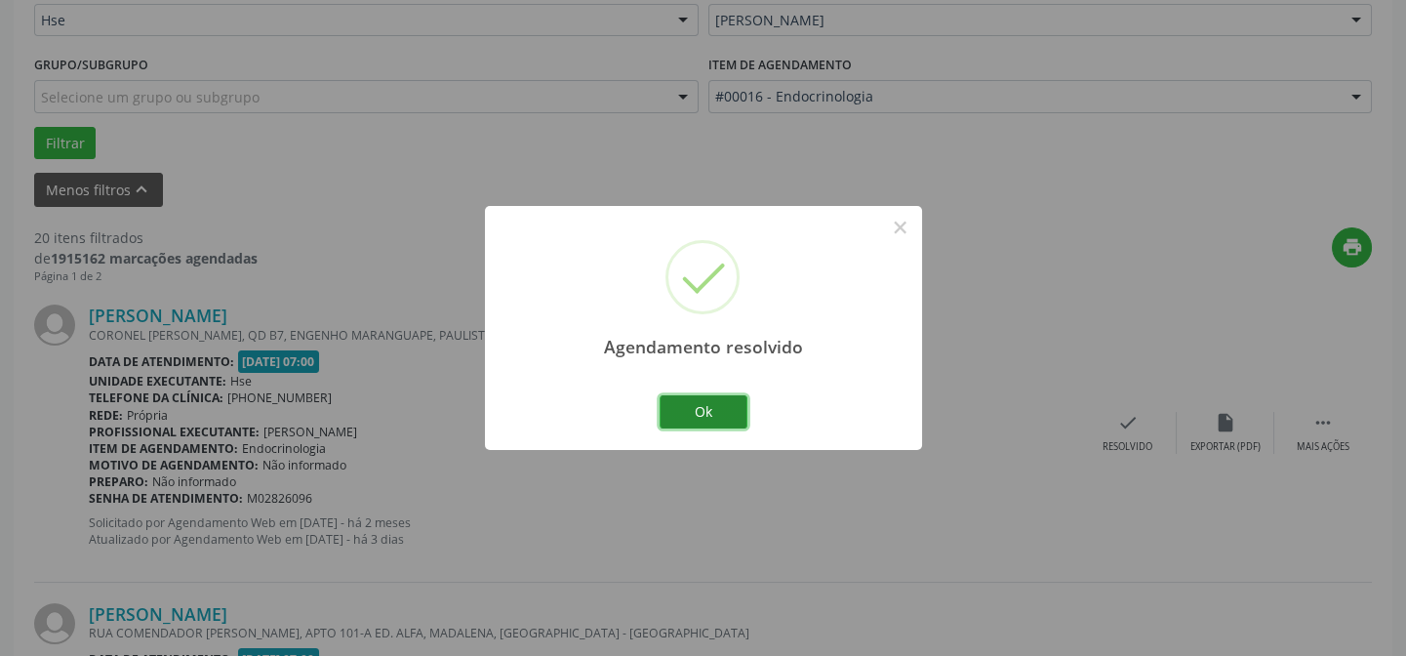
click at [709, 407] on button "Ok" at bounding box center [703, 411] width 88 height 33
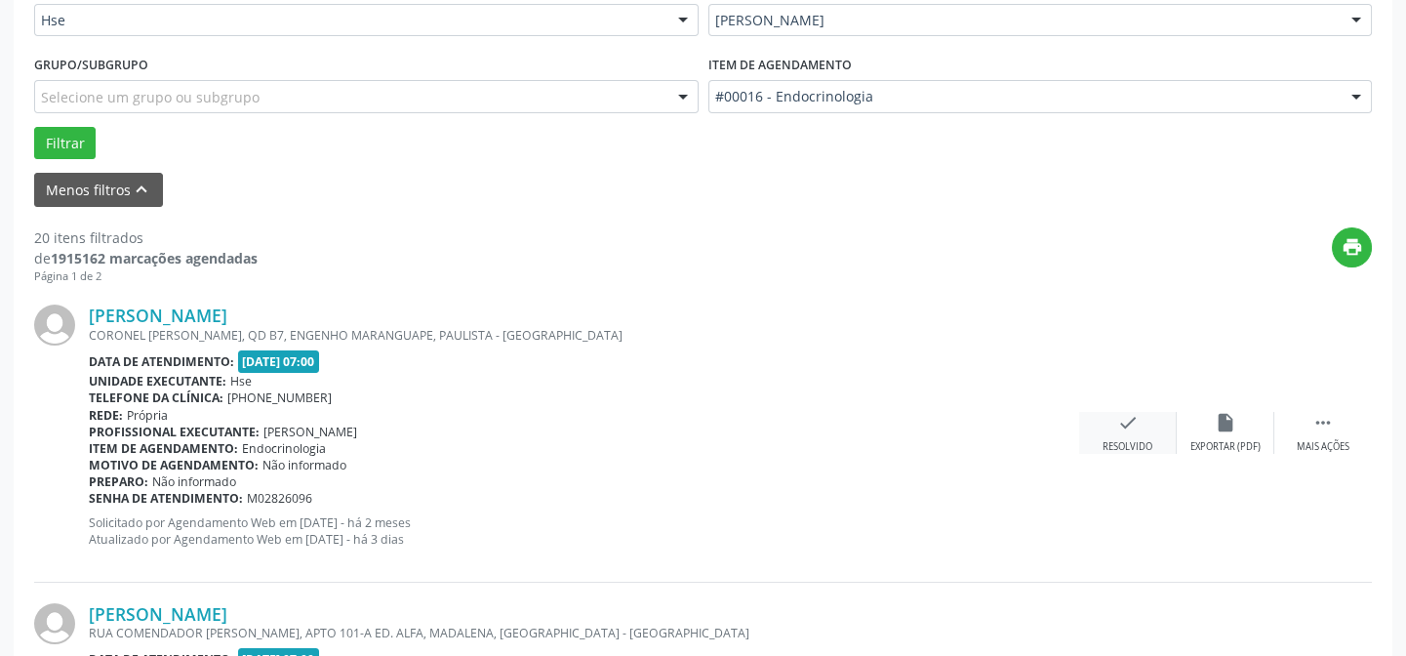
click at [1123, 427] on icon "check" at bounding box center [1127, 422] width 21 height 21
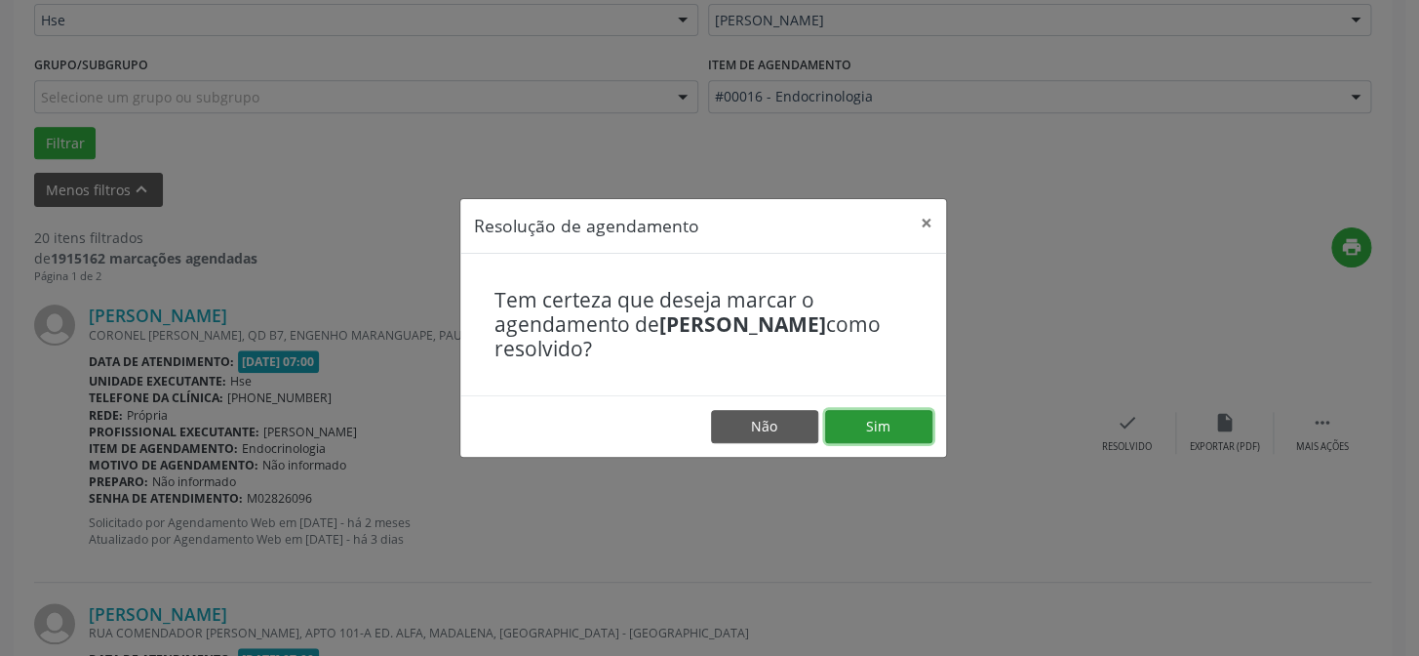
click at [891, 425] on button "Sim" at bounding box center [878, 426] width 107 height 33
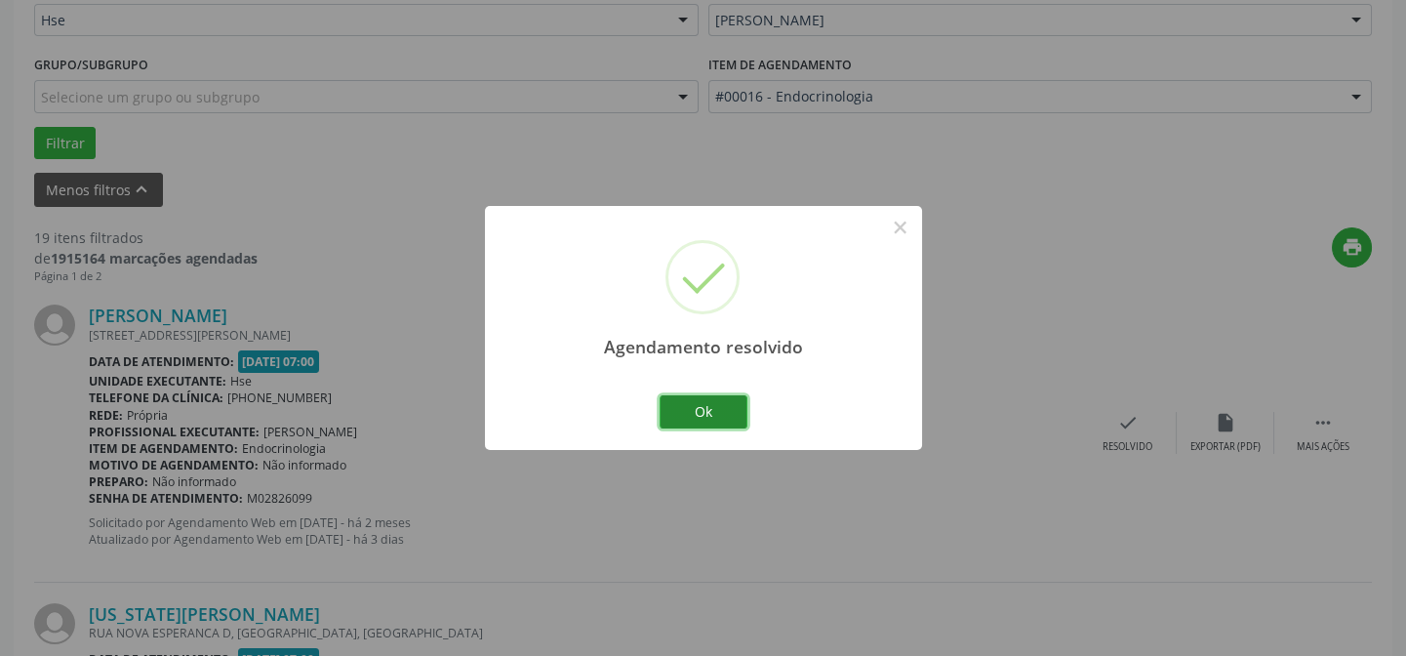
click at [711, 406] on button "Ok" at bounding box center [703, 411] width 88 height 33
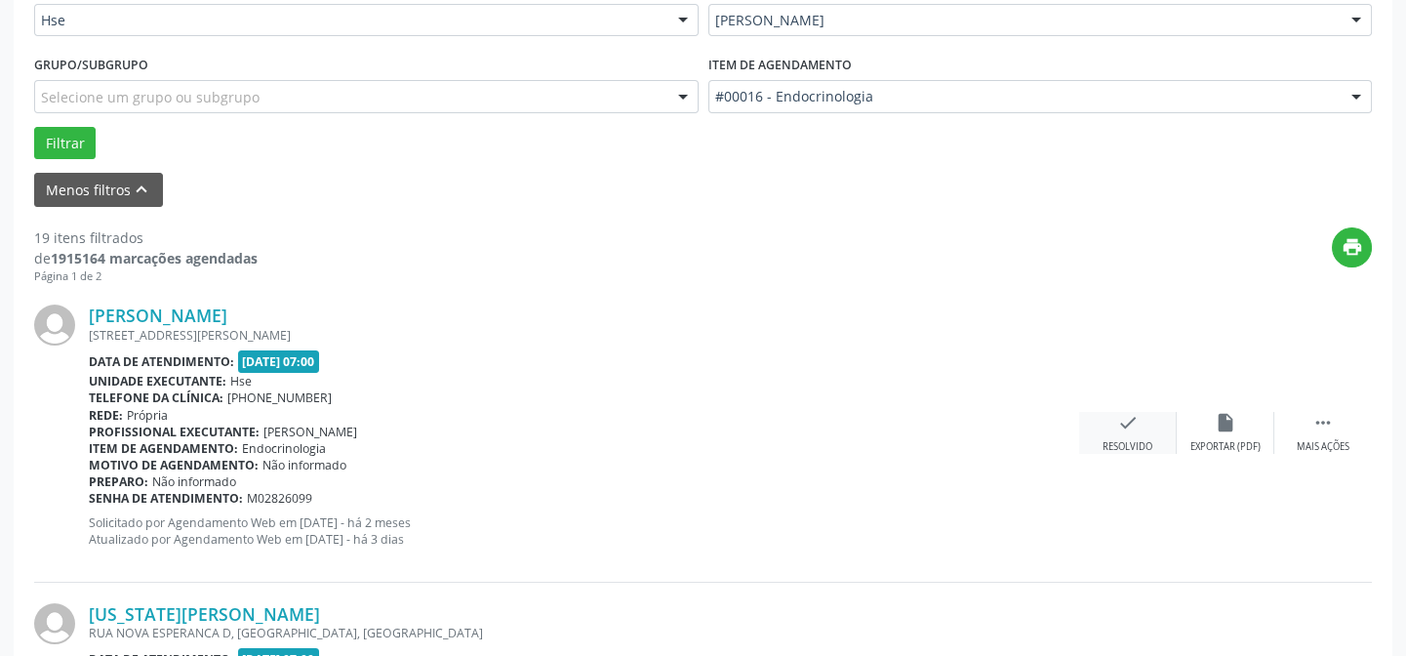
click at [1135, 420] on icon "check" at bounding box center [1127, 422] width 21 height 21
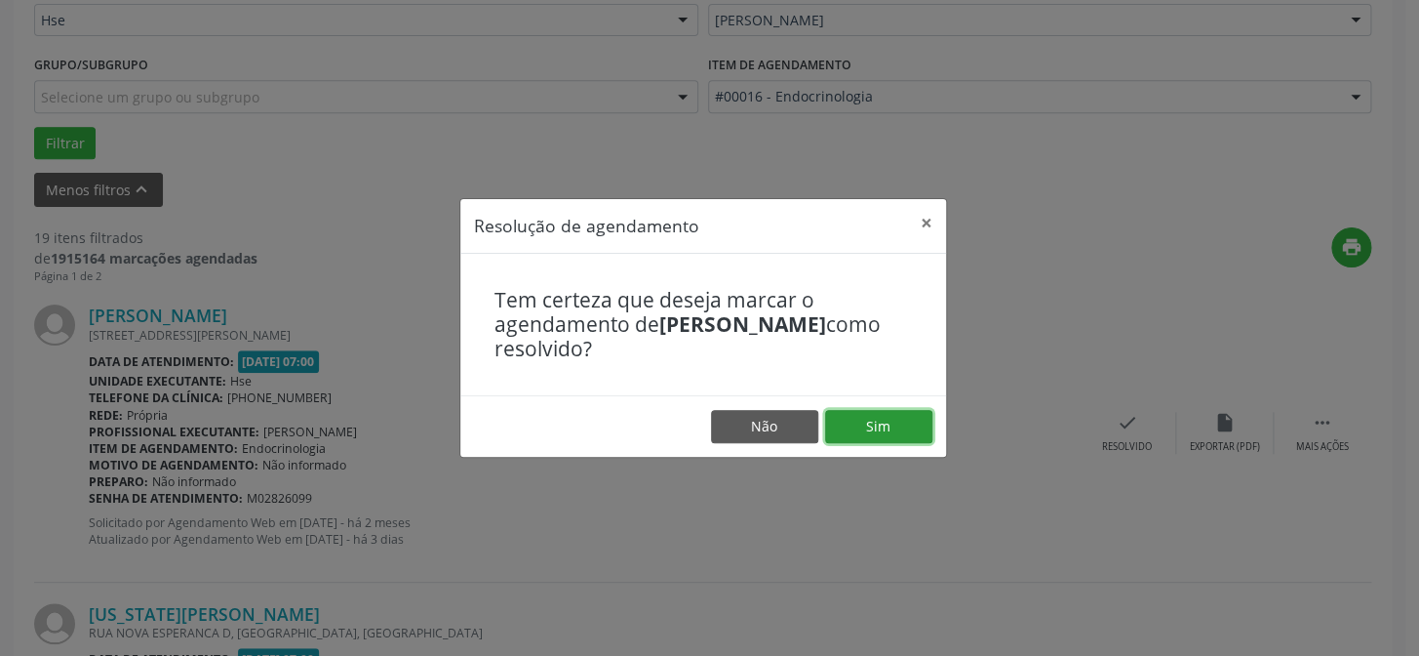
click at [829, 419] on button "Sim" at bounding box center [878, 426] width 107 height 33
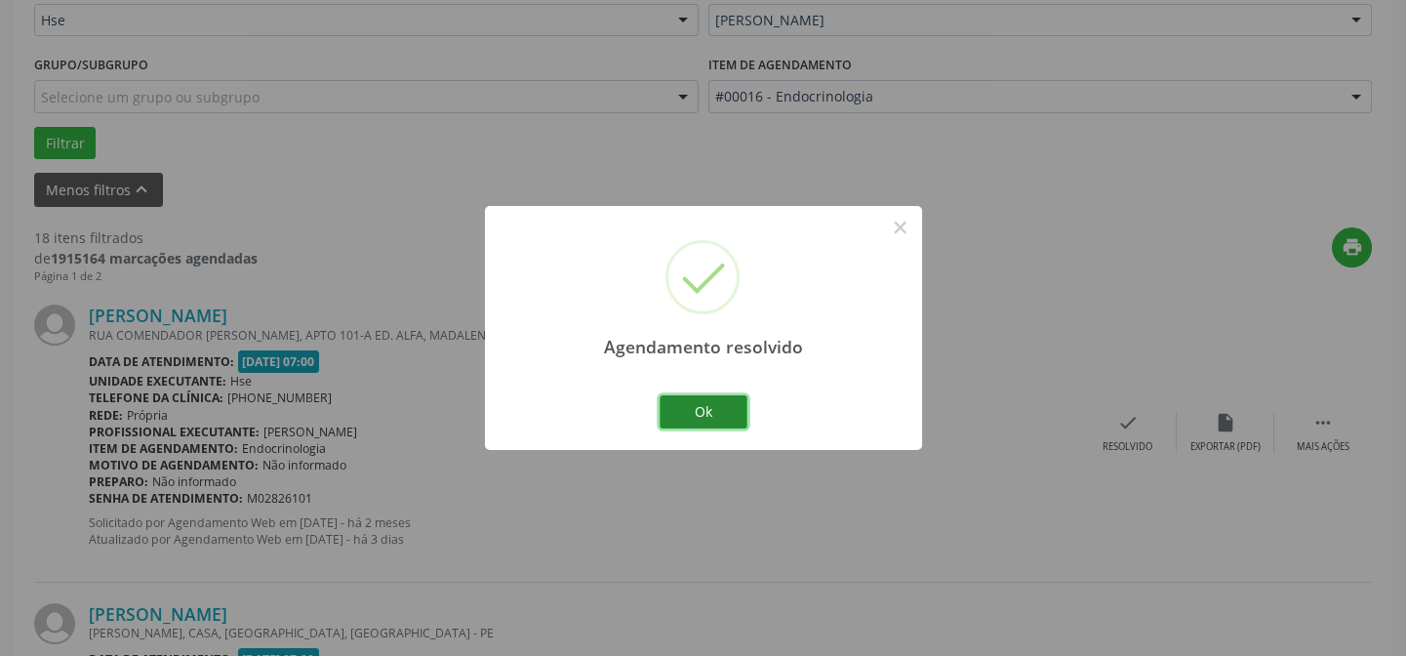
click at [708, 403] on button "Ok" at bounding box center [703, 411] width 88 height 33
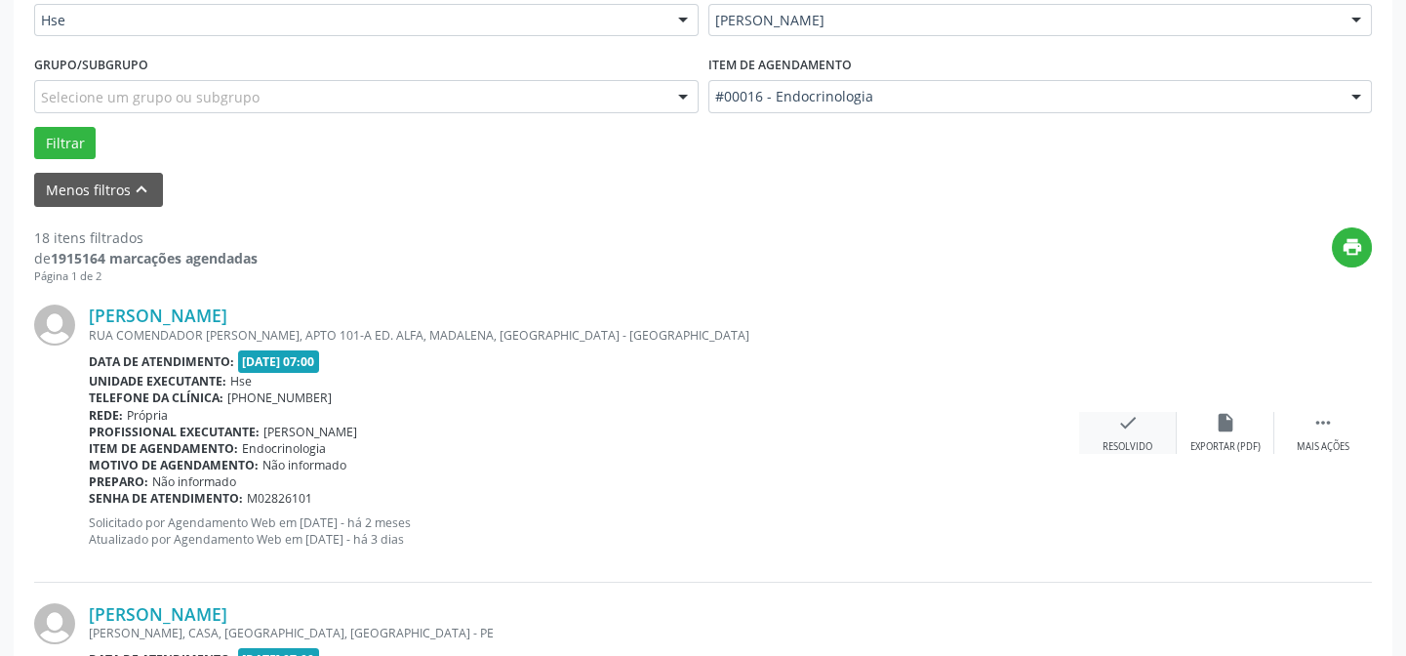
click at [1129, 430] on icon "check" at bounding box center [1127, 422] width 21 height 21
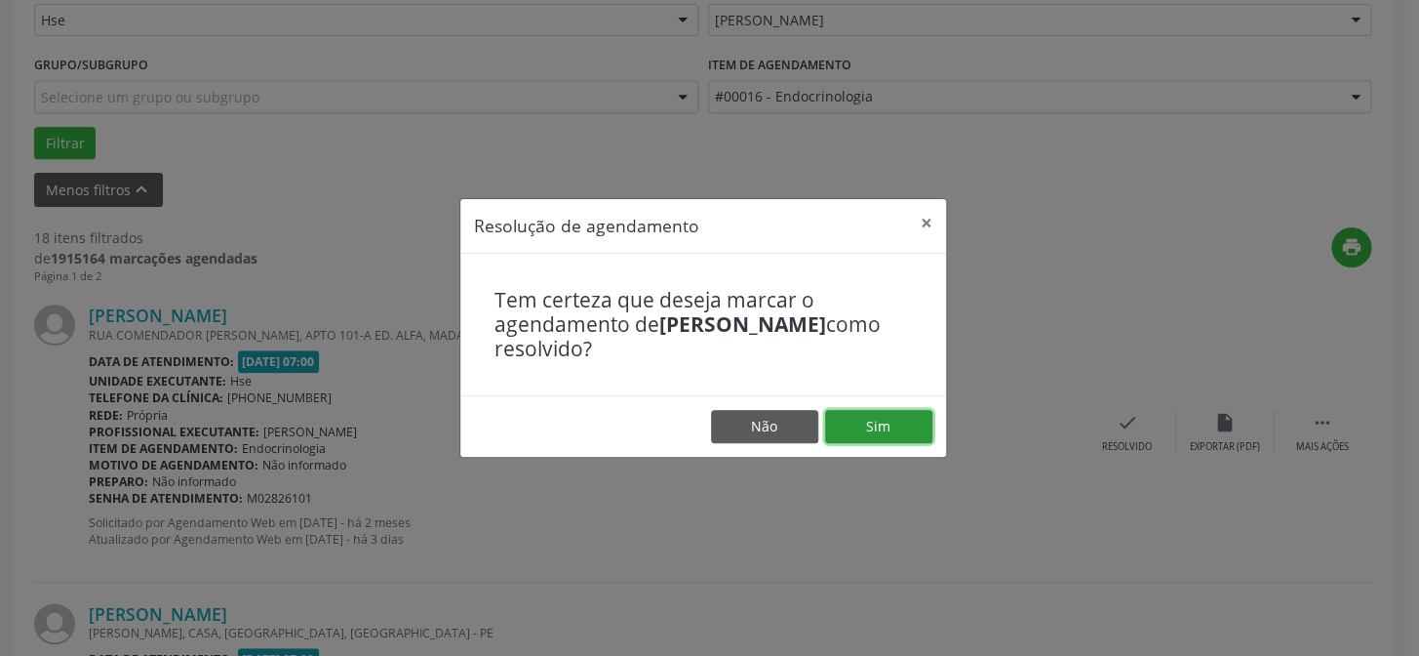
click at [858, 425] on button "Sim" at bounding box center [878, 426] width 107 height 33
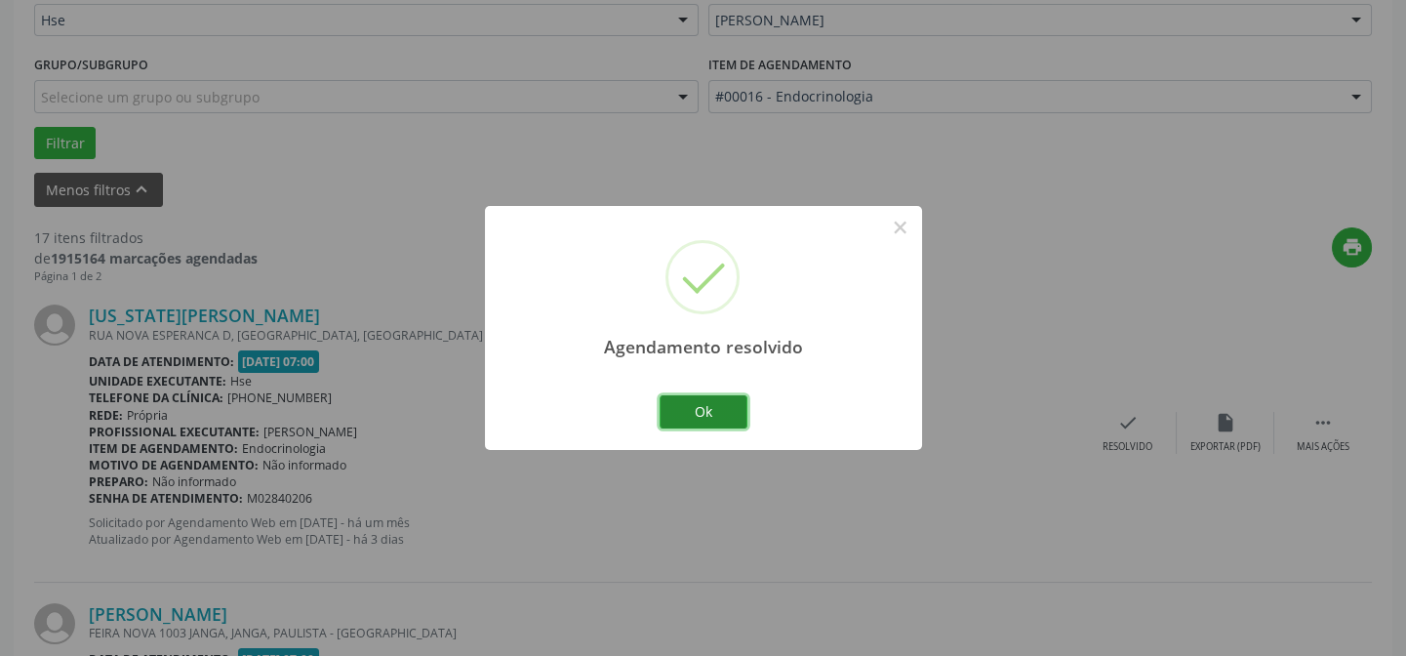
click at [700, 401] on button "Ok" at bounding box center [703, 411] width 88 height 33
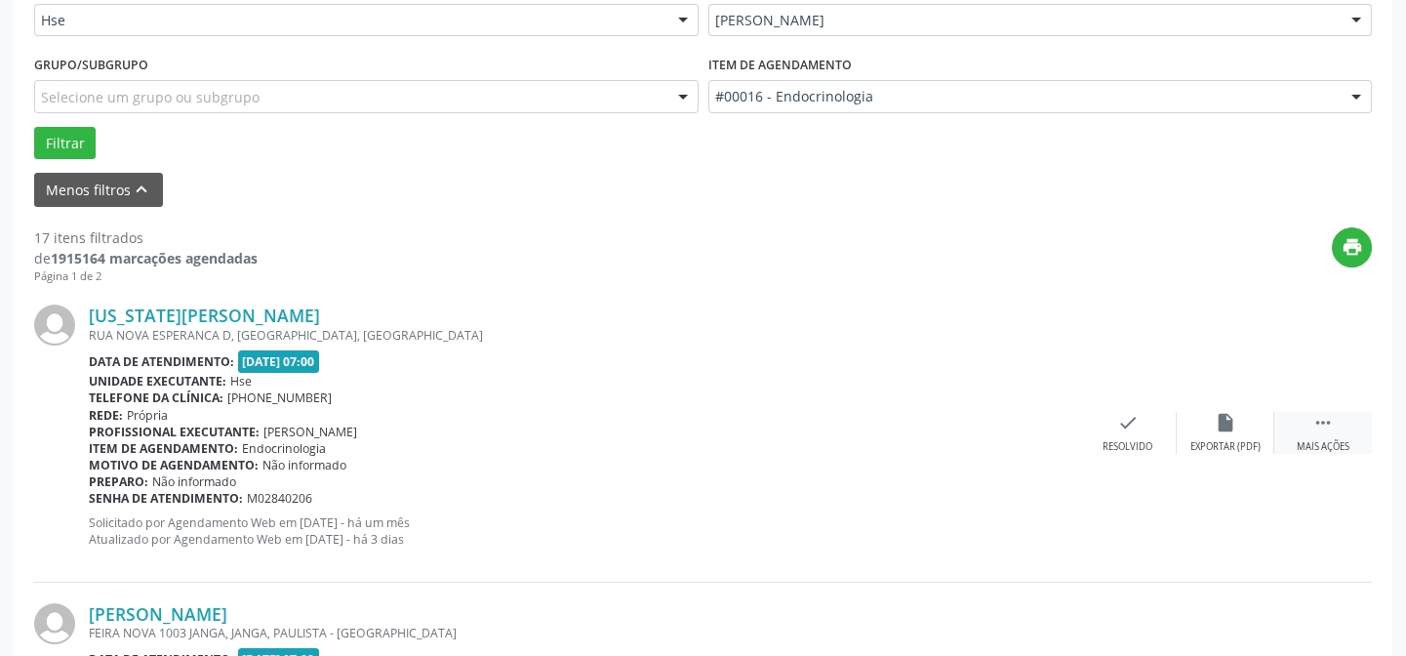
click at [1336, 419] on div " Mais ações" at bounding box center [1323, 433] width 98 height 42
click at [1222, 419] on icon "alarm_off" at bounding box center [1225, 422] width 21 height 21
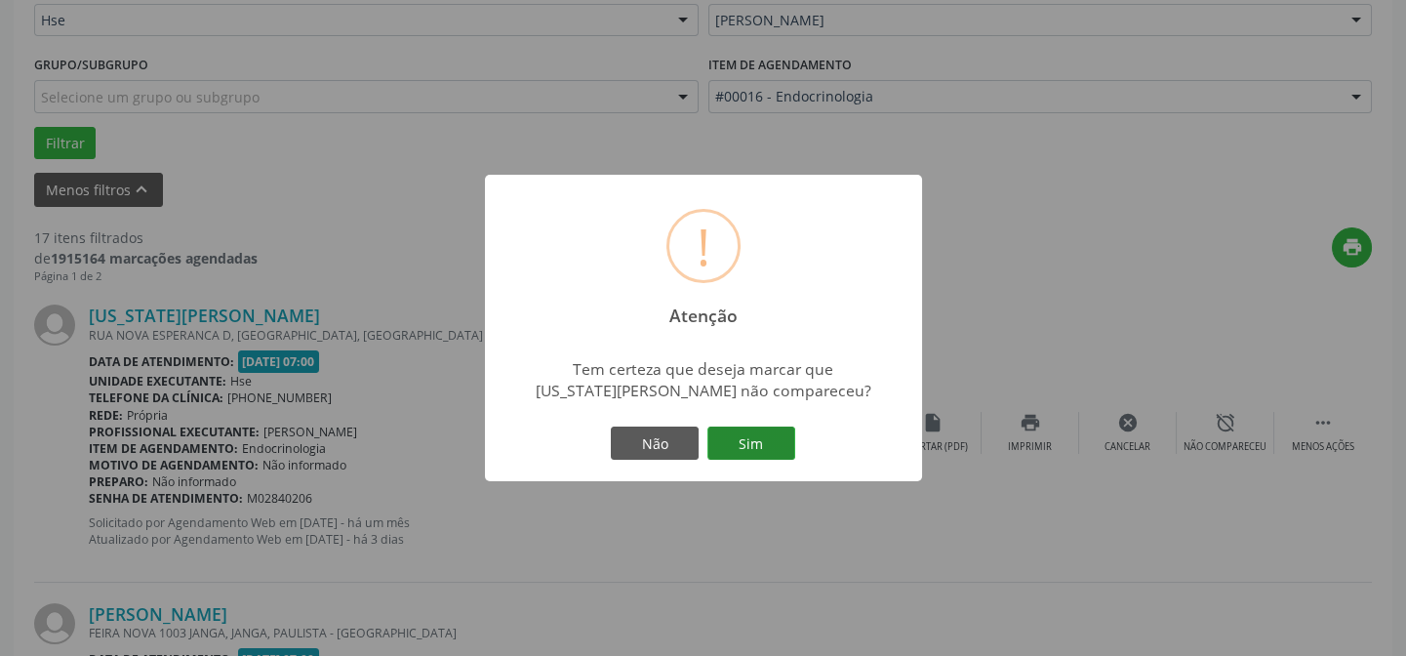
click at [777, 441] on button "Sim" at bounding box center [751, 442] width 88 height 33
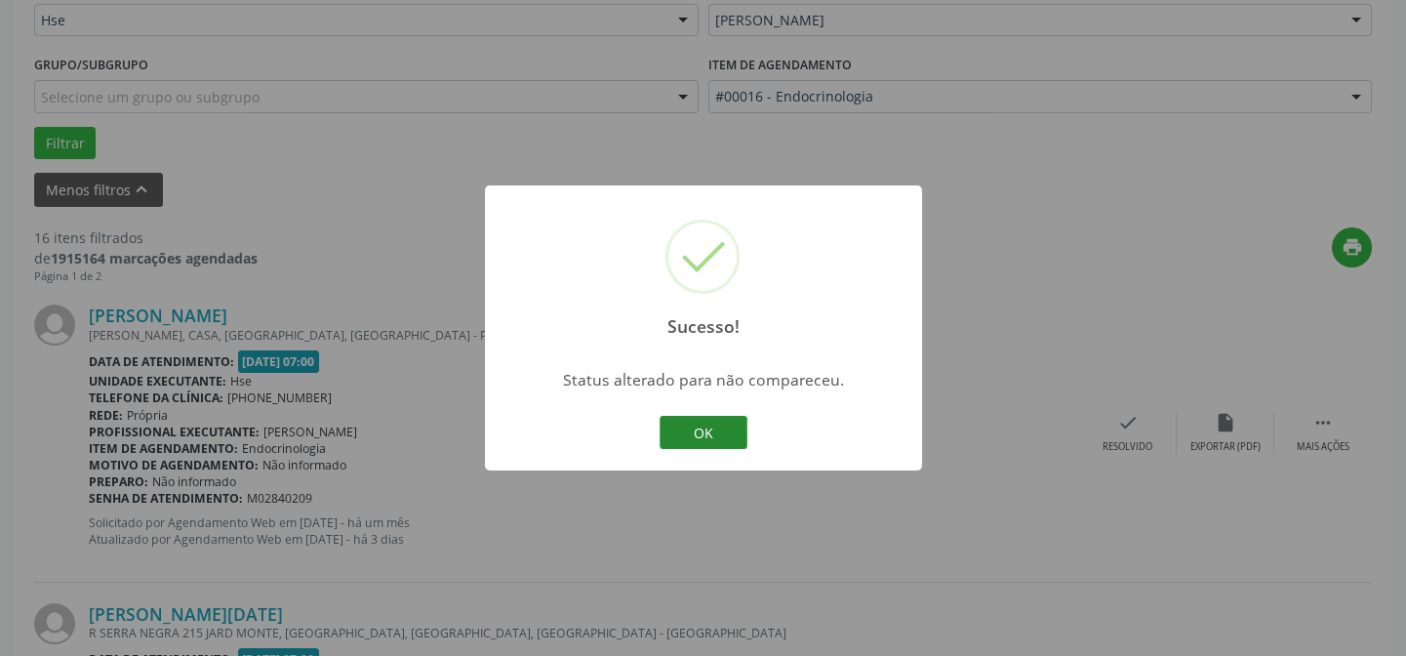
click at [722, 425] on button "OK" at bounding box center [703, 432] width 88 height 33
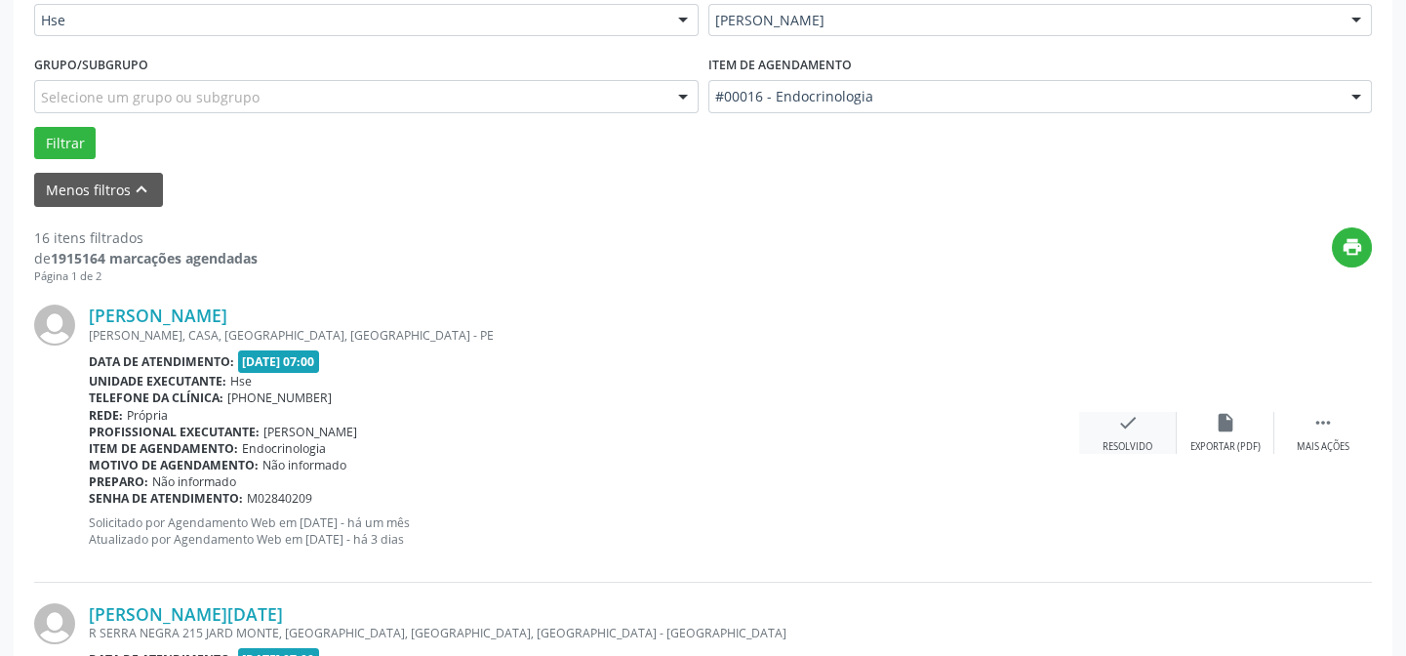
click at [1132, 422] on icon "check" at bounding box center [1127, 422] width 21 height 21
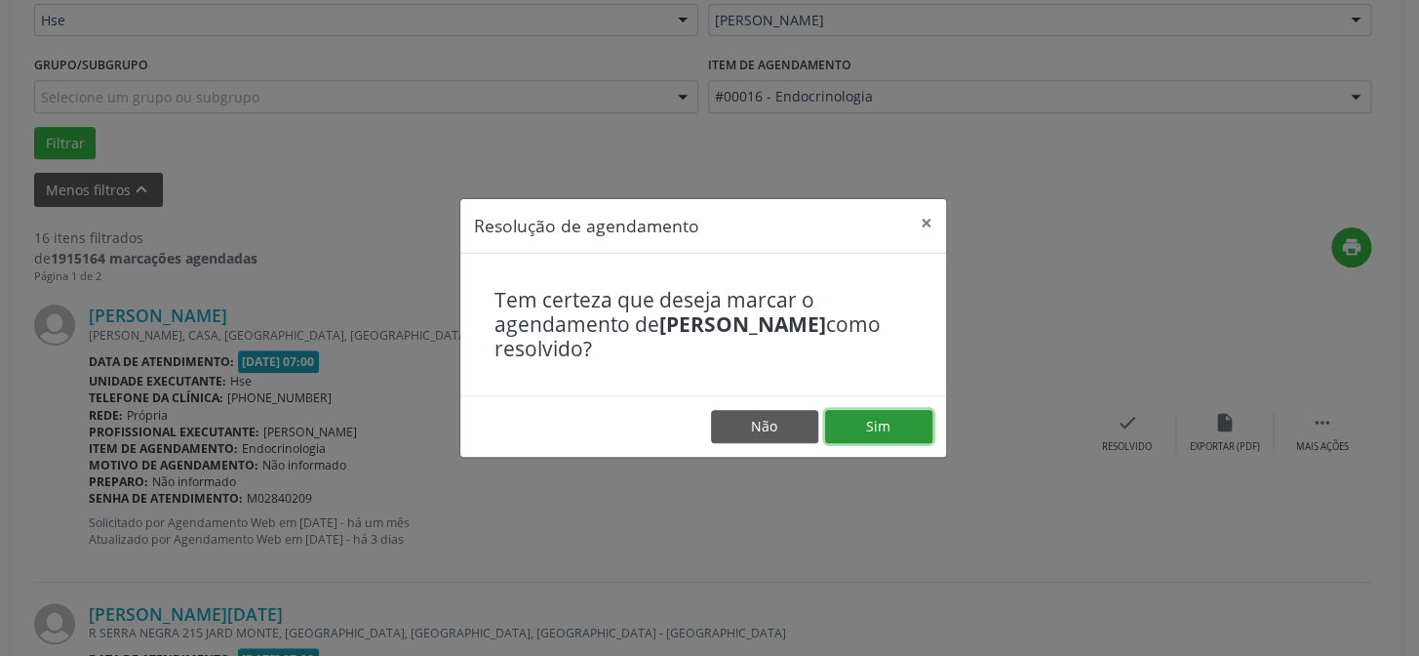
click at [838, 419] on button "Sim" at bounding box center [878, 426] width 107 height 33
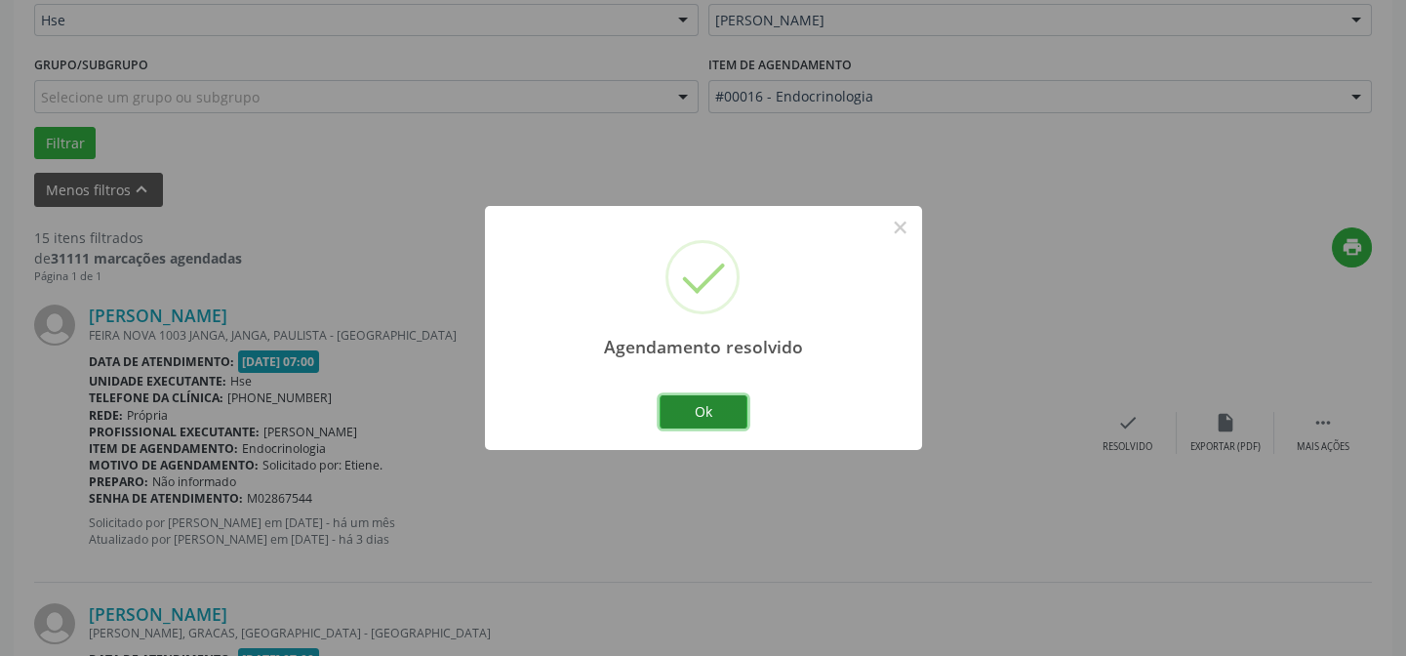
click at [706, 407] on button "Ok" at bounding box center [703, 411] width 88 height 33
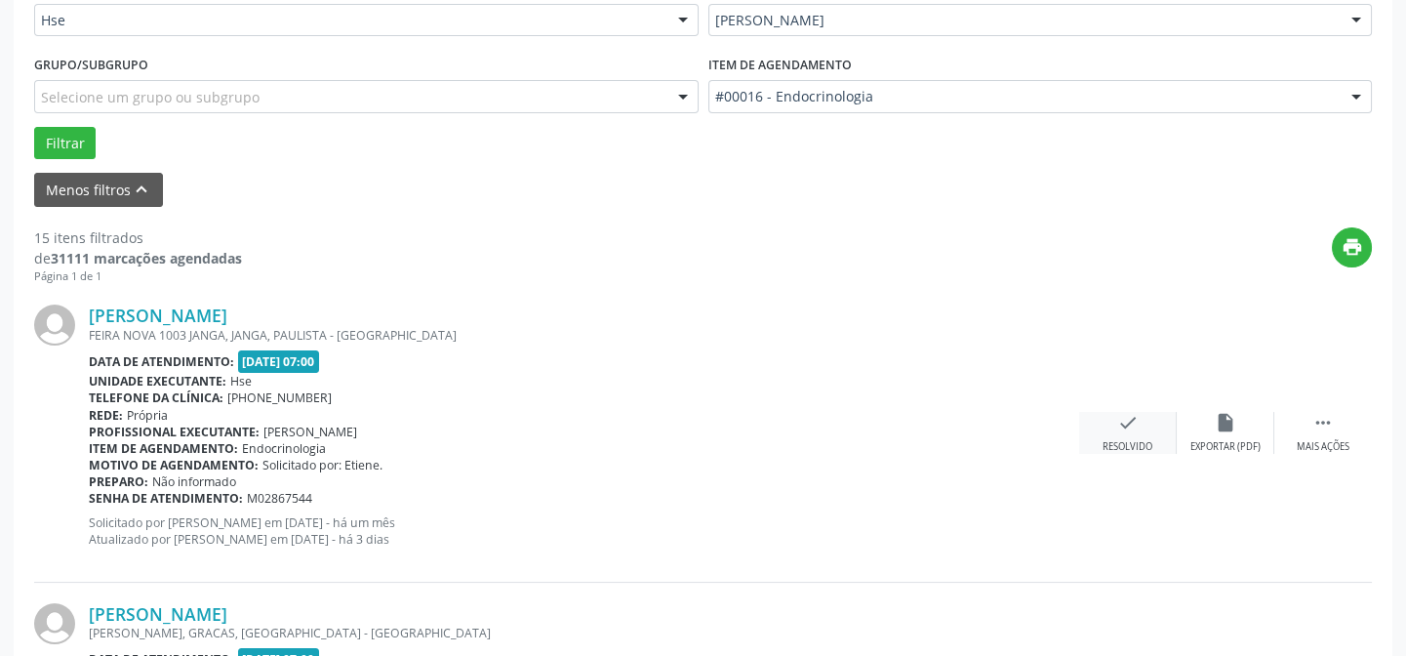
click at [1122, 421] on icon "check" at bounding box center [1127, 422] width 21 height 21
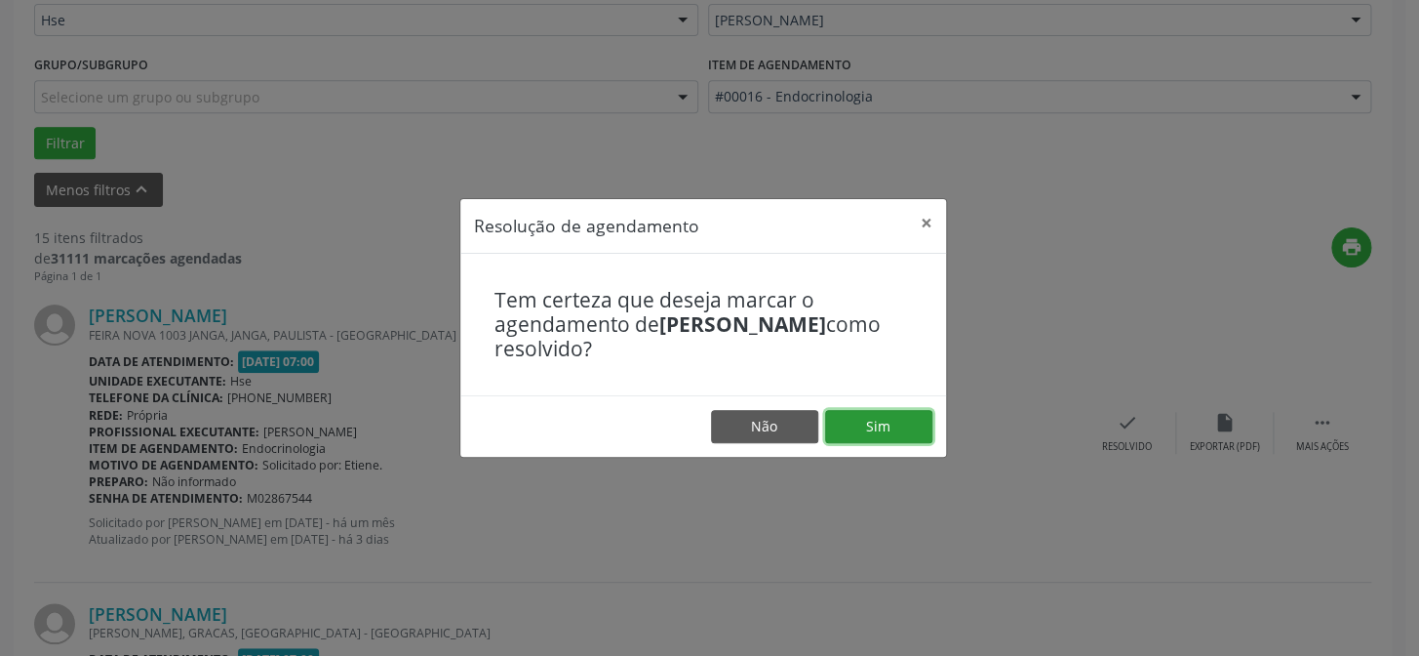
click at [878, 426] on button "Sim" at bounding box center [878, 426] width 107 height 33
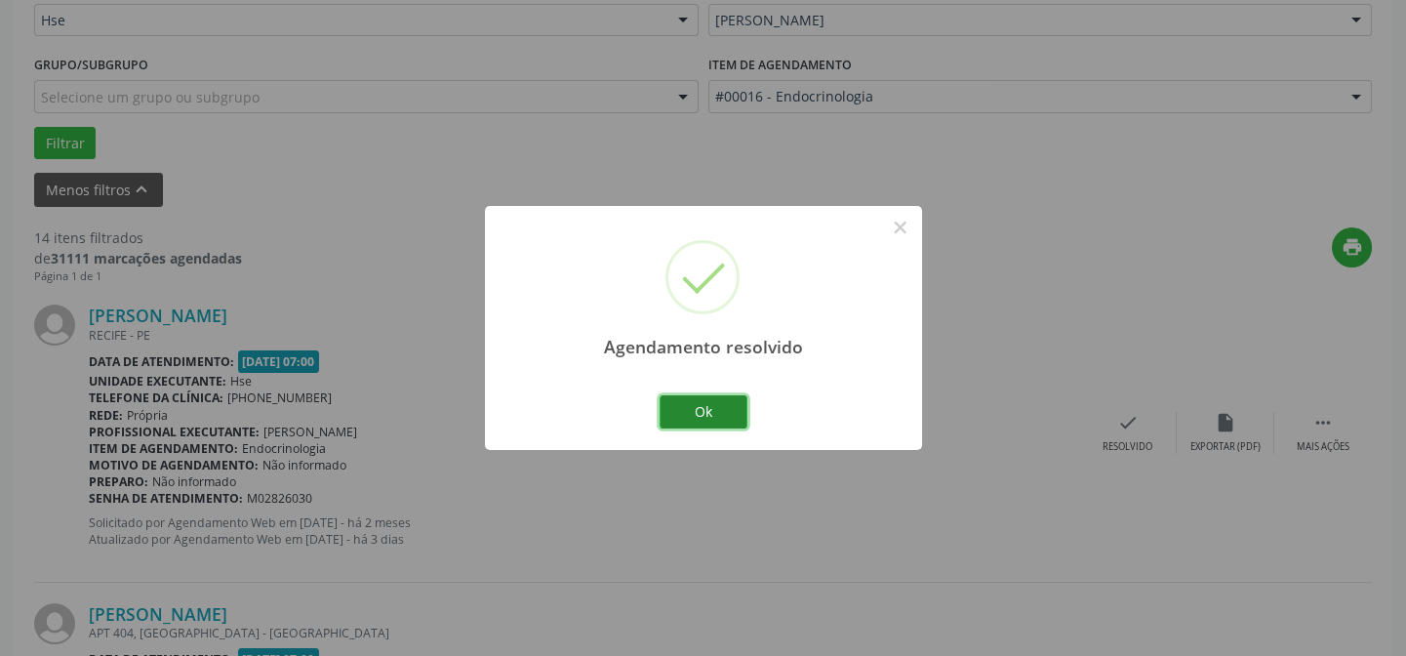
click at [701, 410] on button "Ok" at bounding box center [703, 411] width 88 height 33
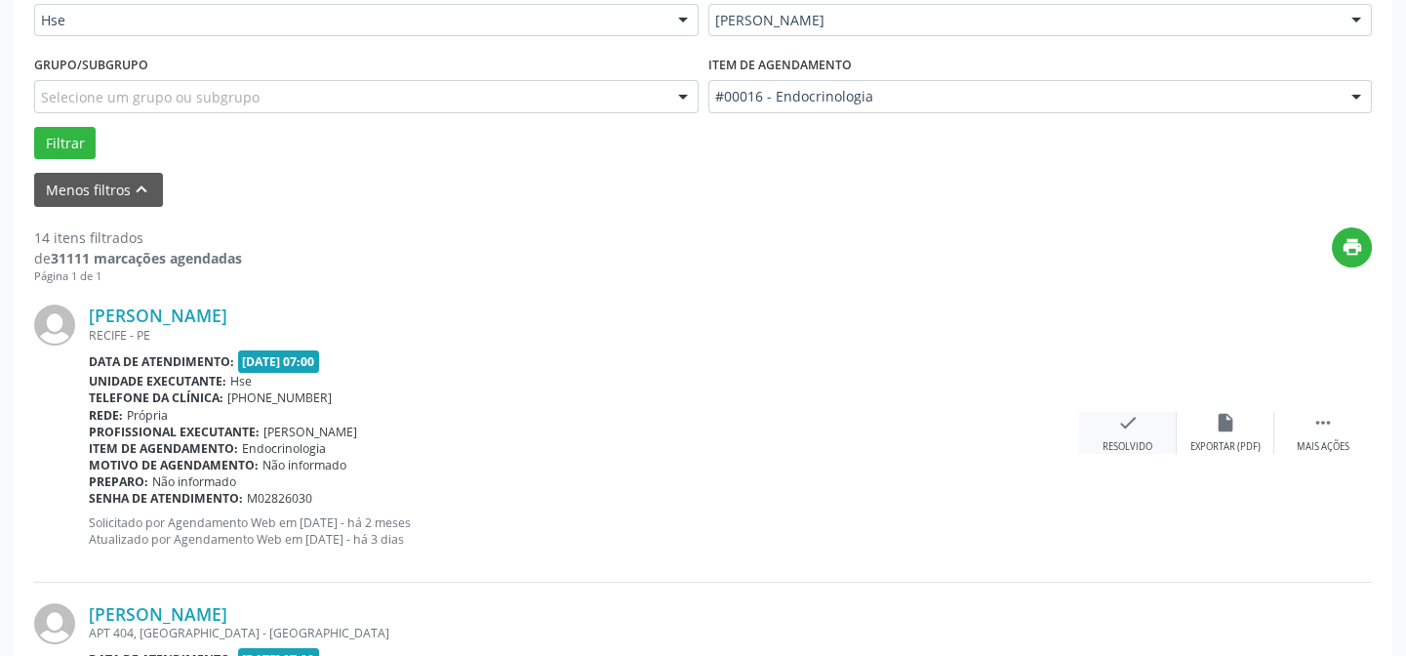
click at [1137, 418] on icon "check" at bounding box center [1127, 422] width 21 height 21
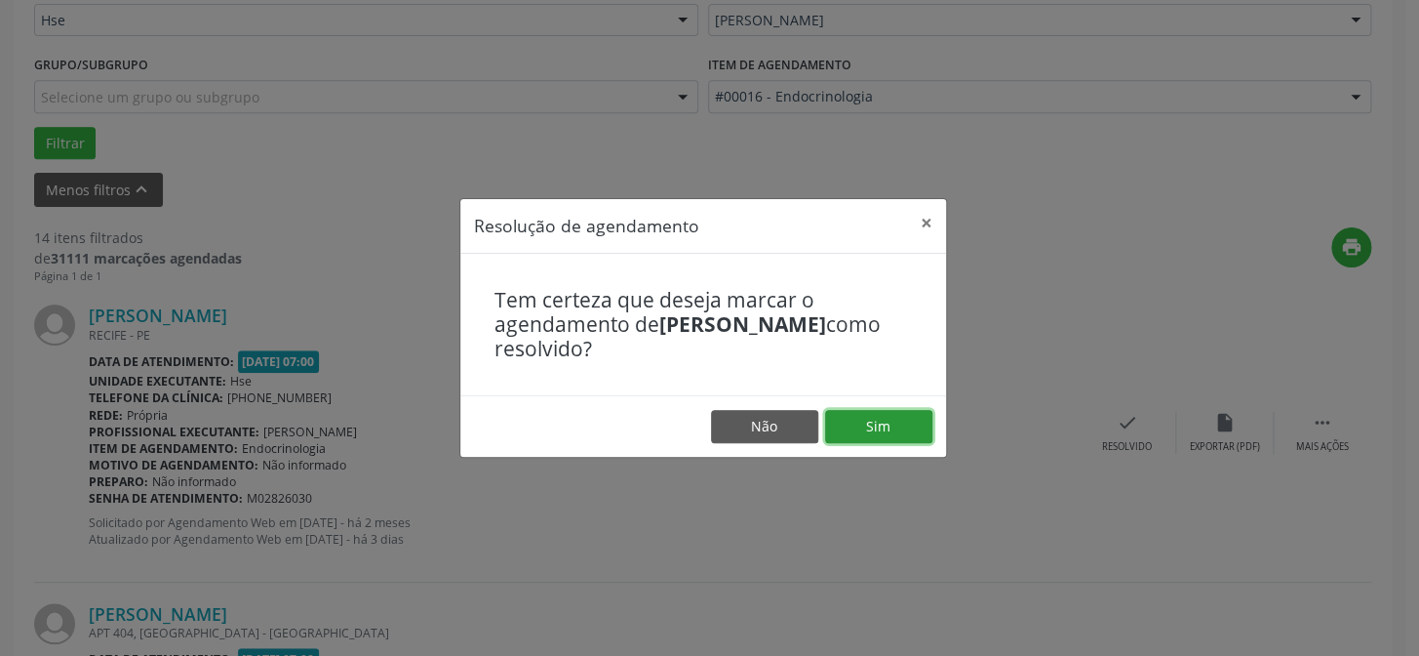
click at [866, 420] on button "Sim" at bounding box center [878, 426] width 107 height 33
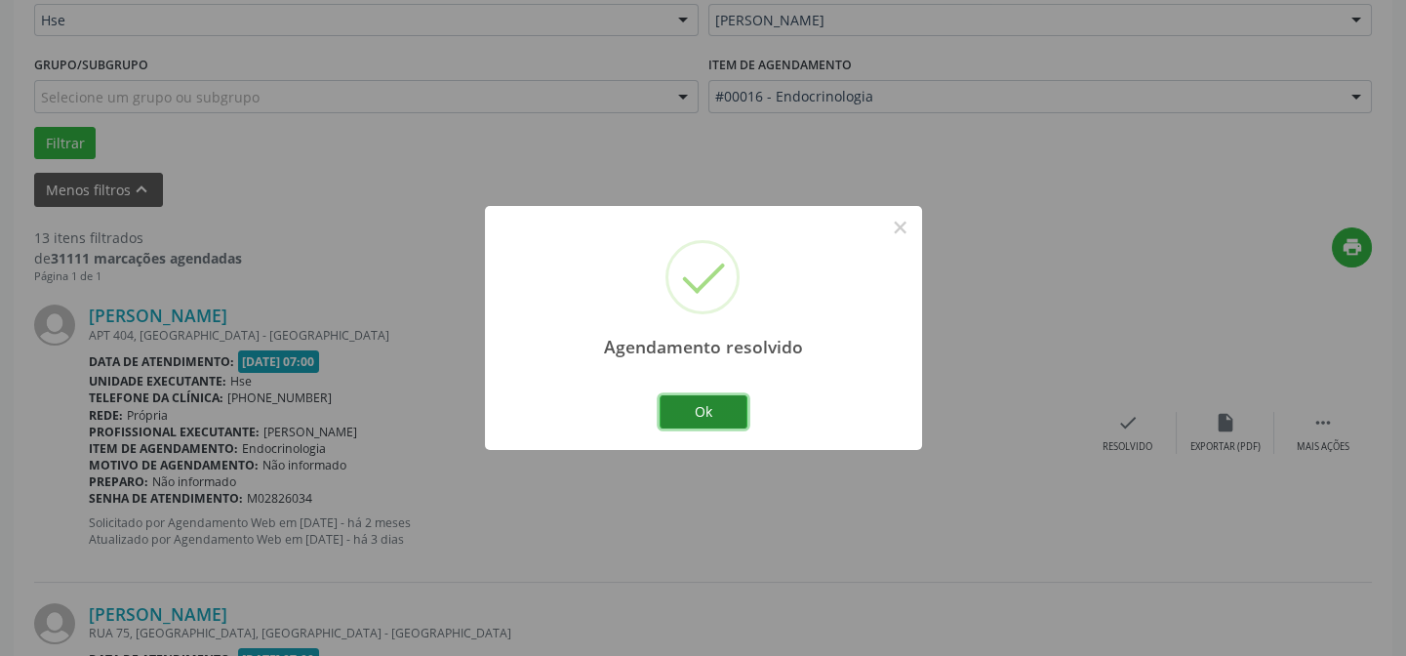
click at [733, 403] on button "Ok" at bounding box center [703, 411] width 88 height 33
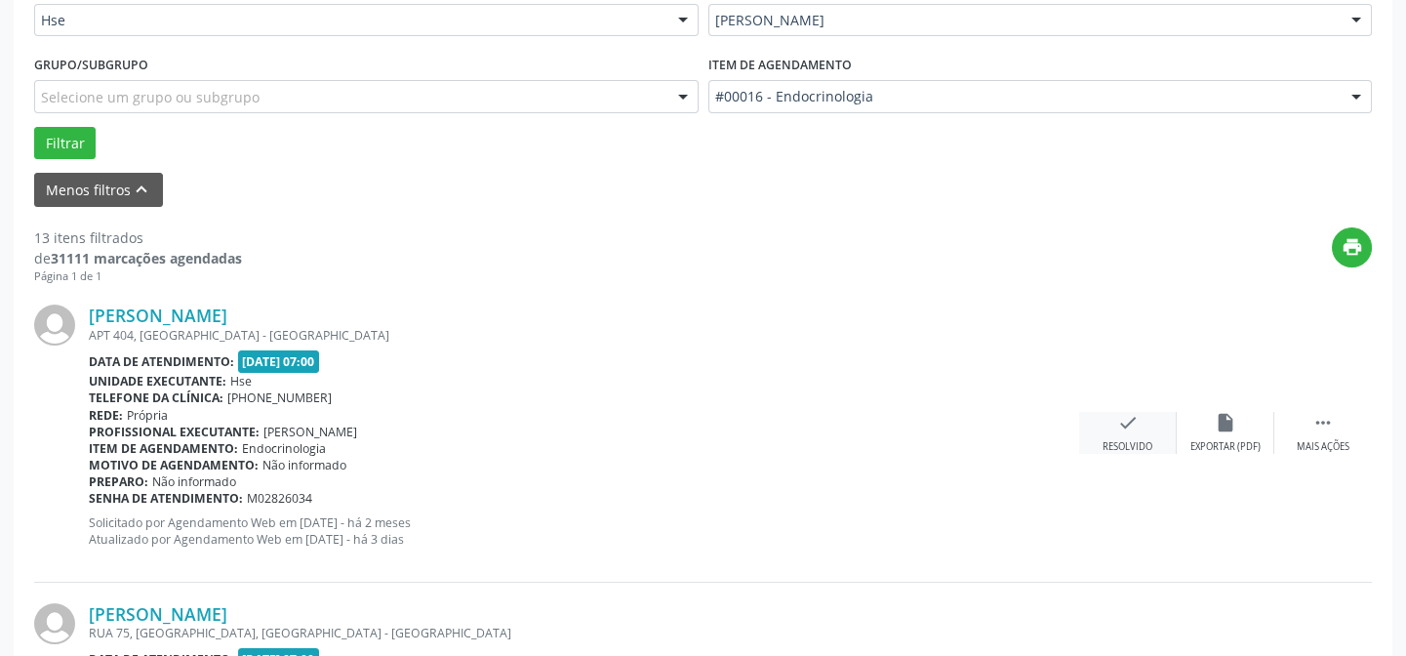
click at [1143, 419] on div "check Resolvido" at bounding box center [1128, 433] width 98 height 42
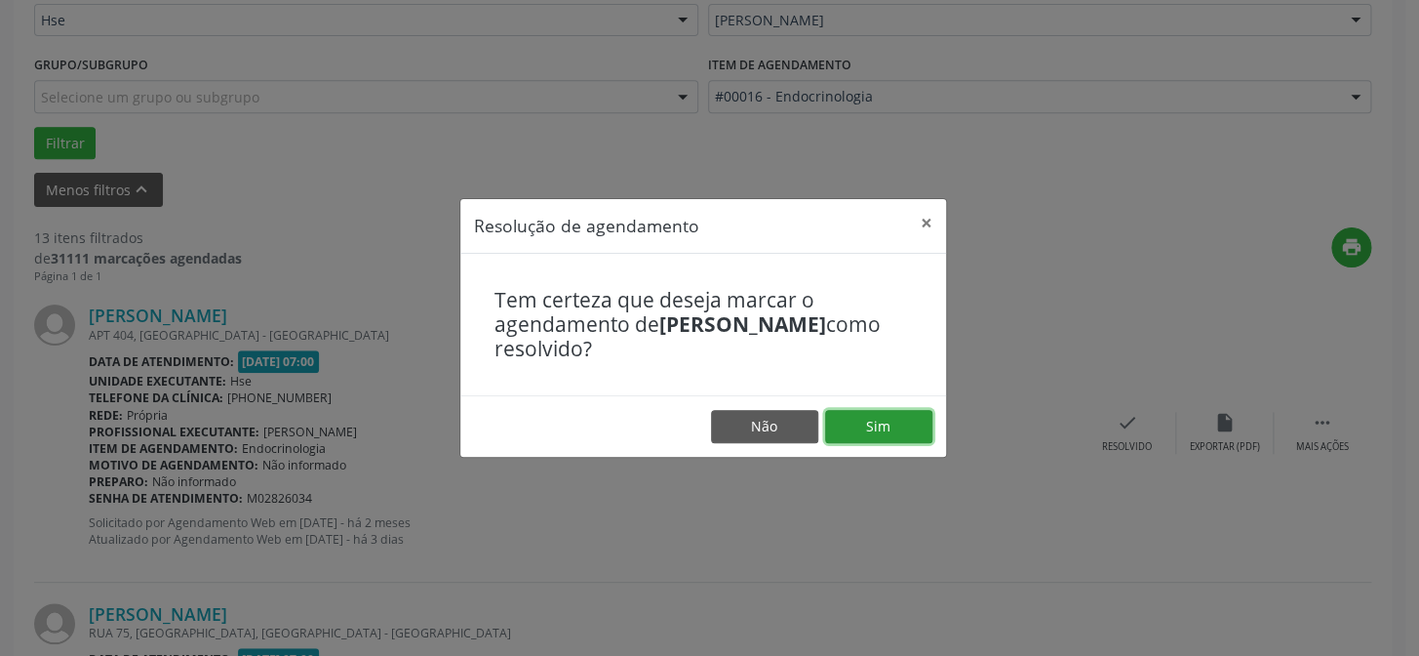
click at [892, 420] on button "Sim" at bounding box center [878, 426] width 107 height 33
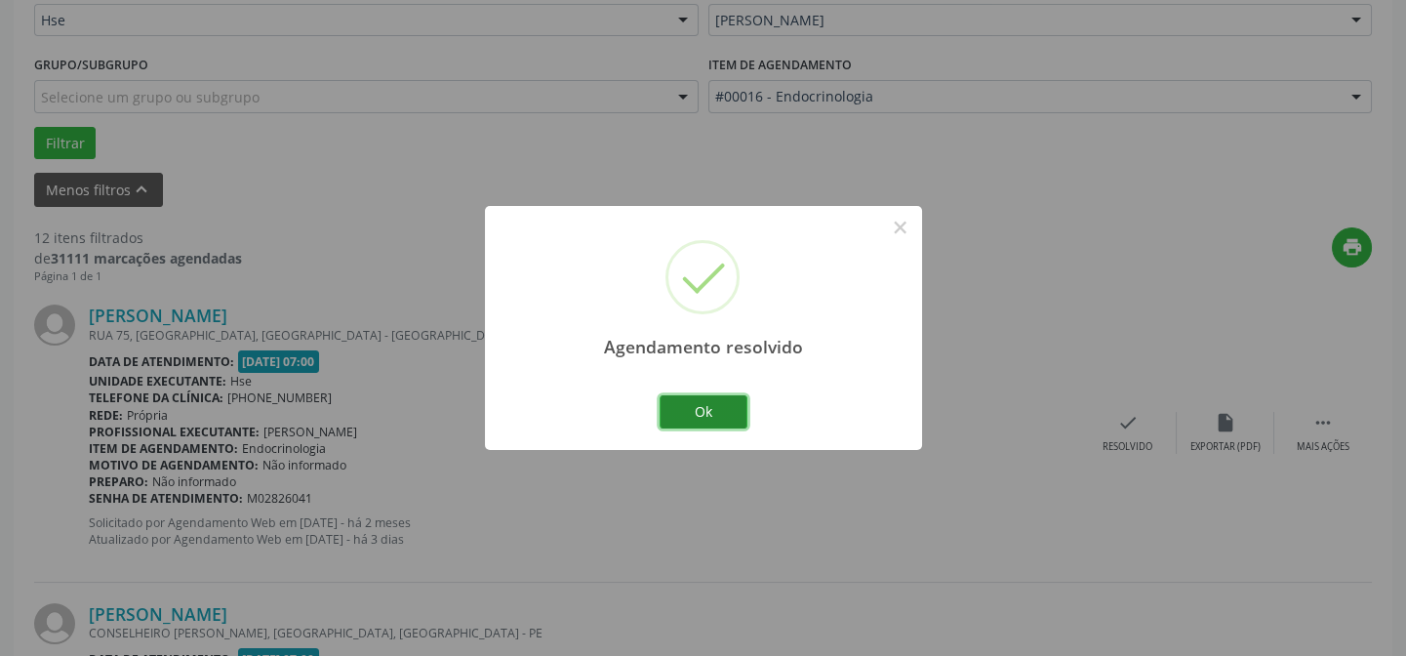
click at [715, 404] on button "Ok" at bounding box center [703, 411] width 88 height 33
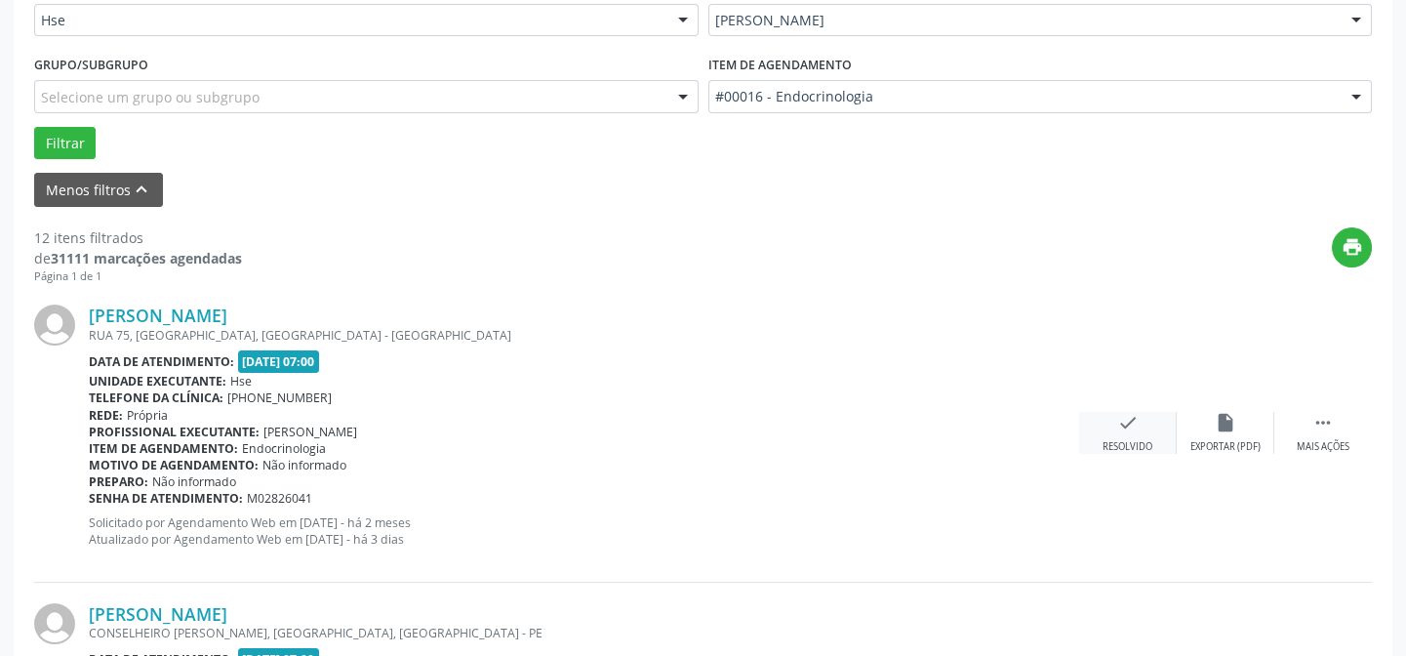
click at [1130, 421] on icon "check" at bounding box center [1127, 422] width 21 height 21
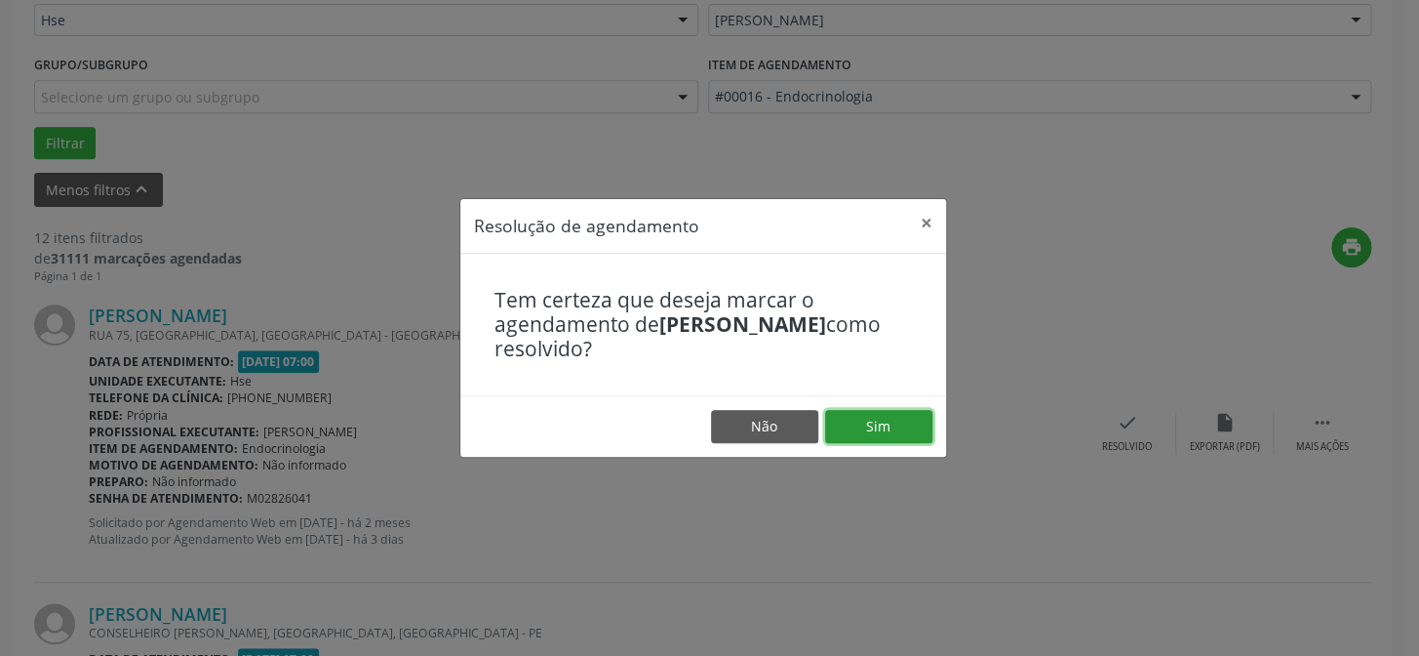
click at [888, 423] on button "Sim" at bounding box center [878, 426] width 107 height 33
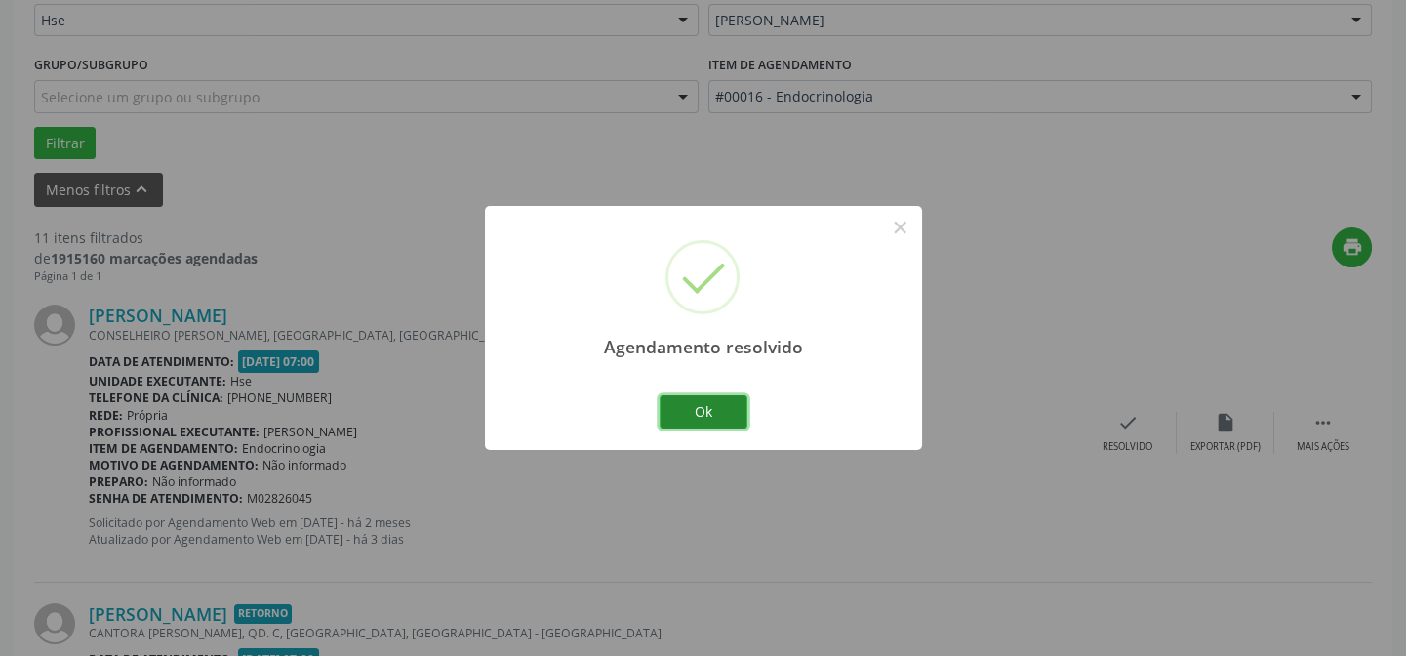
click at [729, 407] on button "Ok" at bounding box center [703, 411] width 88 height 33
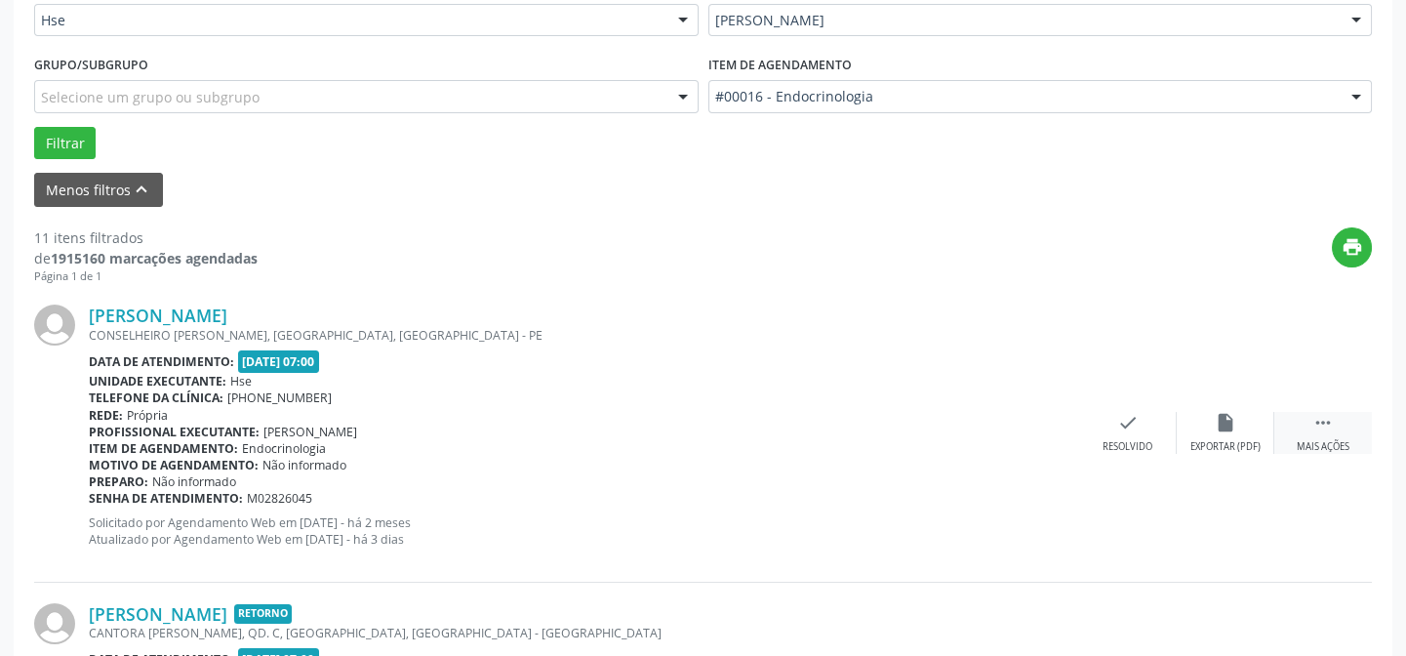
click at [1337, 425] on div " Mais ações" at bounding box center [1323, 433] width 98 height 42
click at [1229, 413] on icon "alarm_off" at bounding box center [1225, 422] width 21 height 21
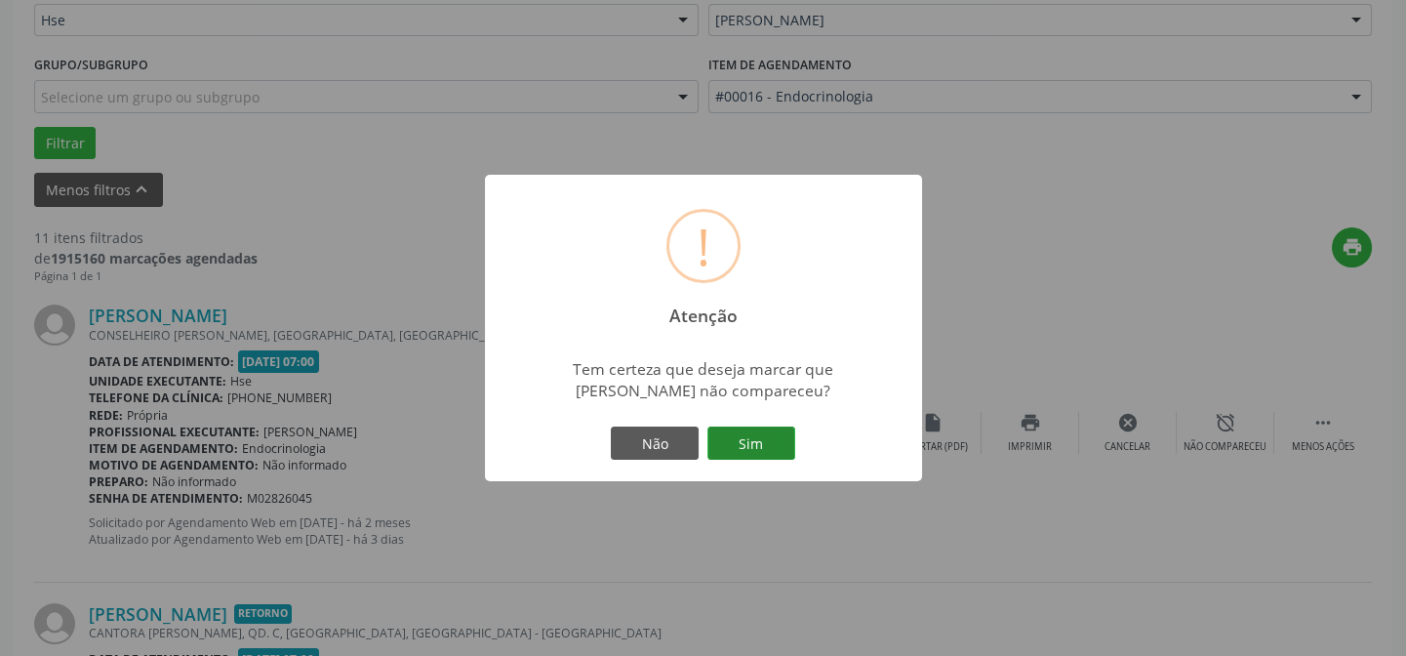
click at [769, 439] on button "Sim" at bounding box center [751, 442] width 88 height 33
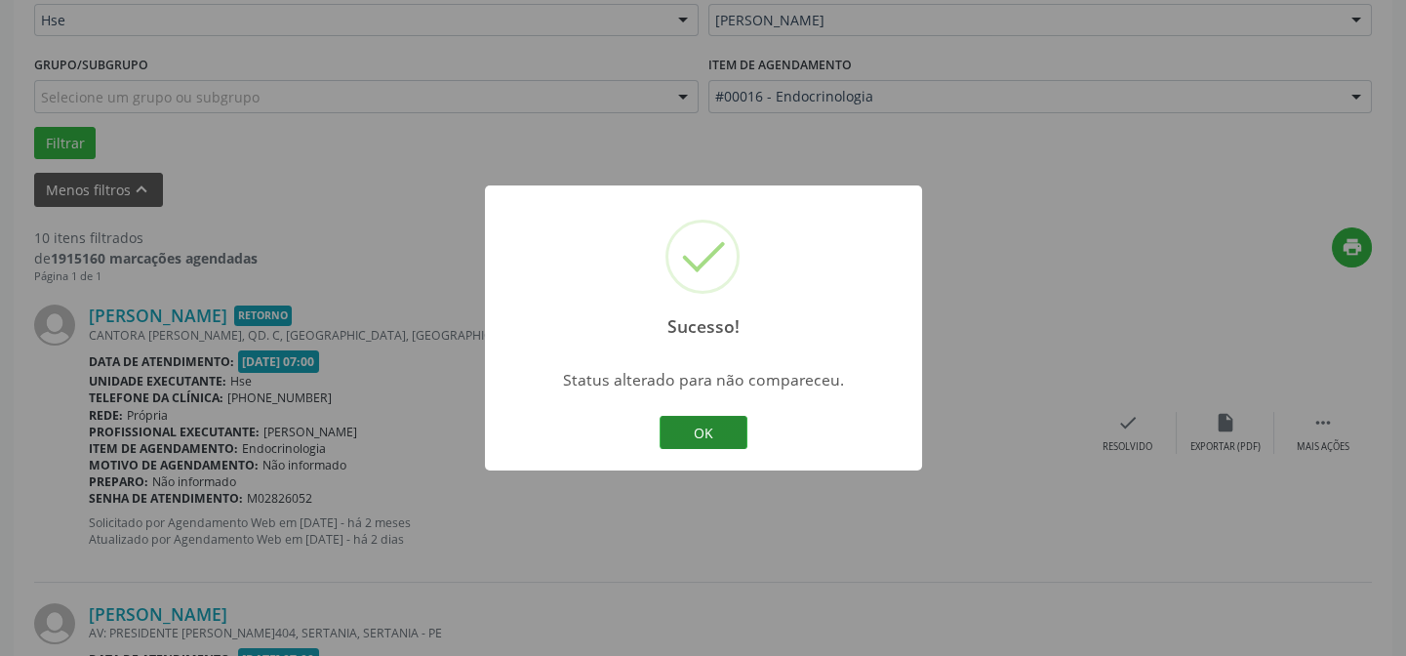
click at [728, 431] on button "OK" at bounding box center [703, 432] width 88 height 33
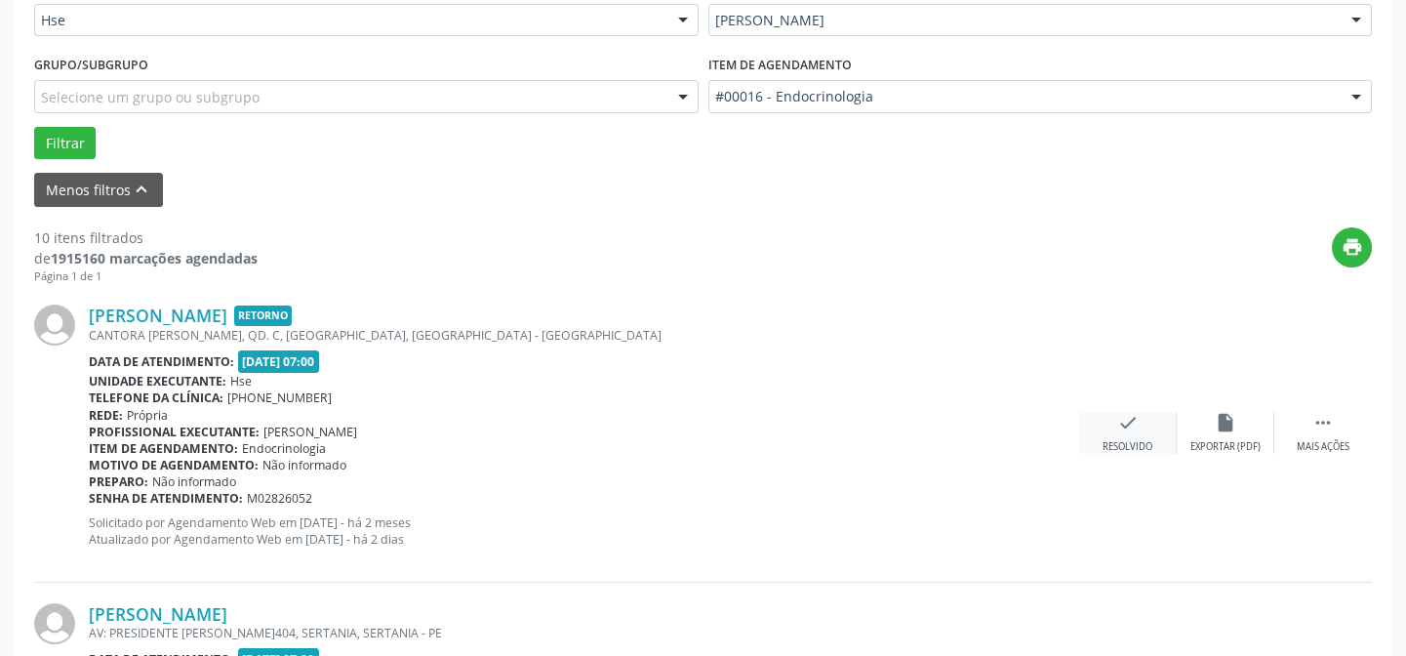
click at [1149, 440] on div "Resolvido" at bounding box center [1127, 447] width 50 height 14
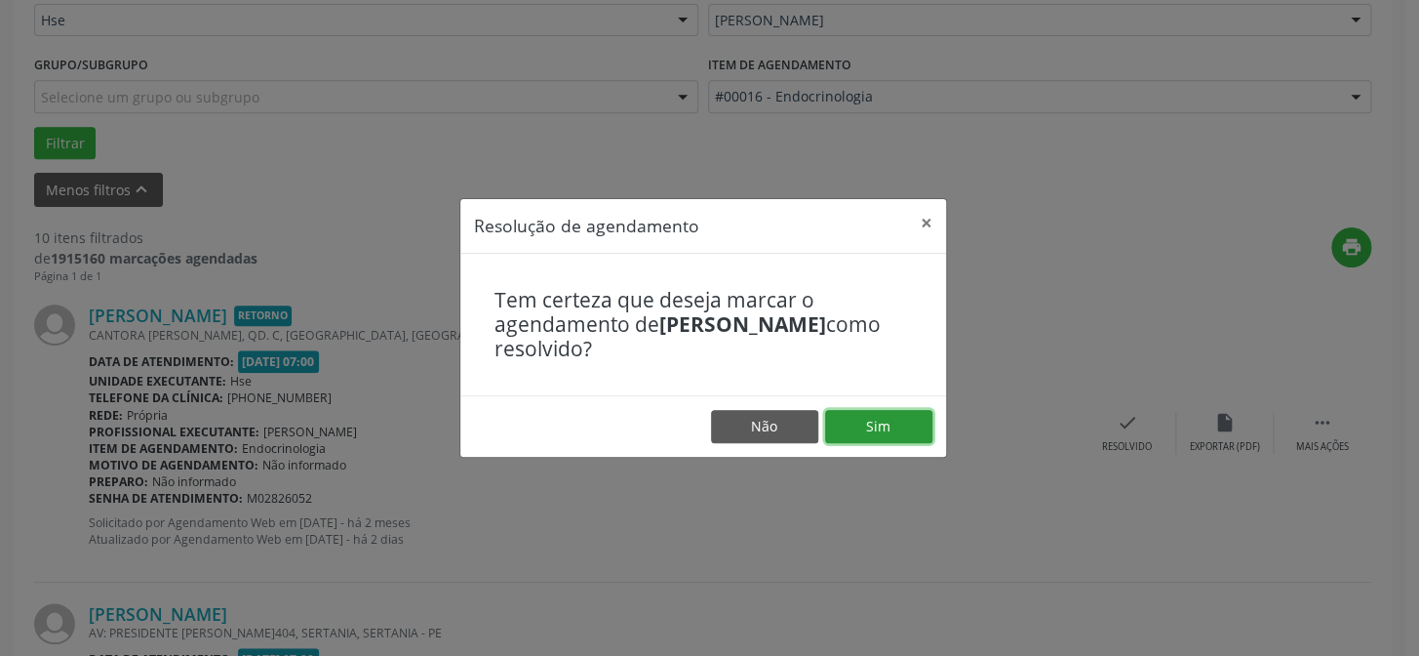
click at [867, 428] on button "Sim" at bounding box center [878, 426] width 107 height 33
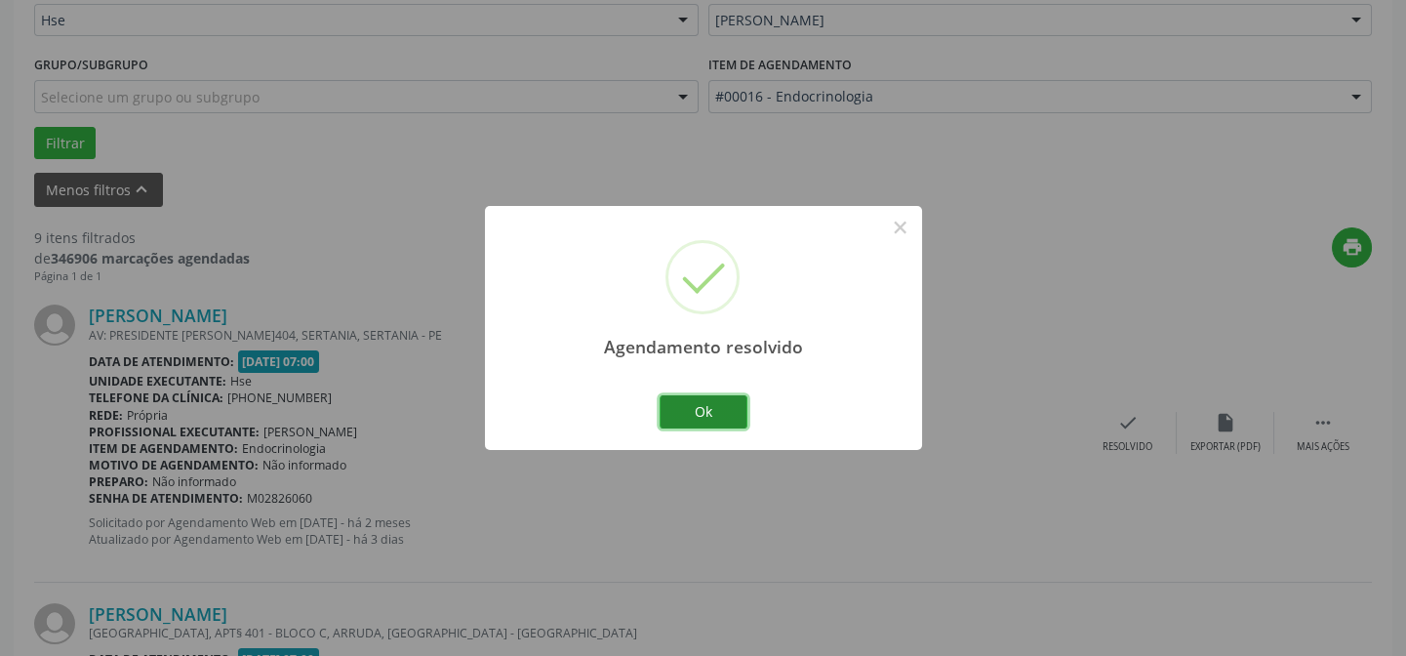
click at [736, 402] on button "Ok" at bounding box center [703, 411] width 88 height 33
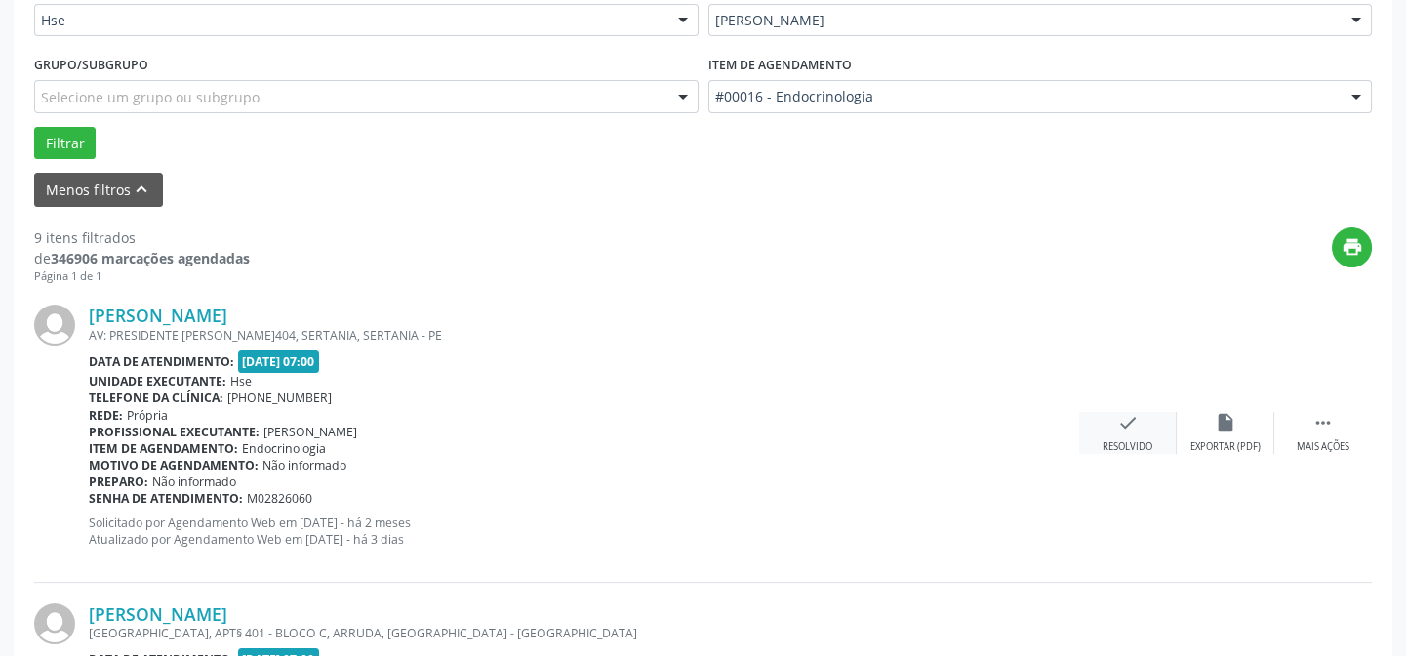
click at [1132, 418] on icon "check" at bounding box center [1127, 422] width 21 height 21
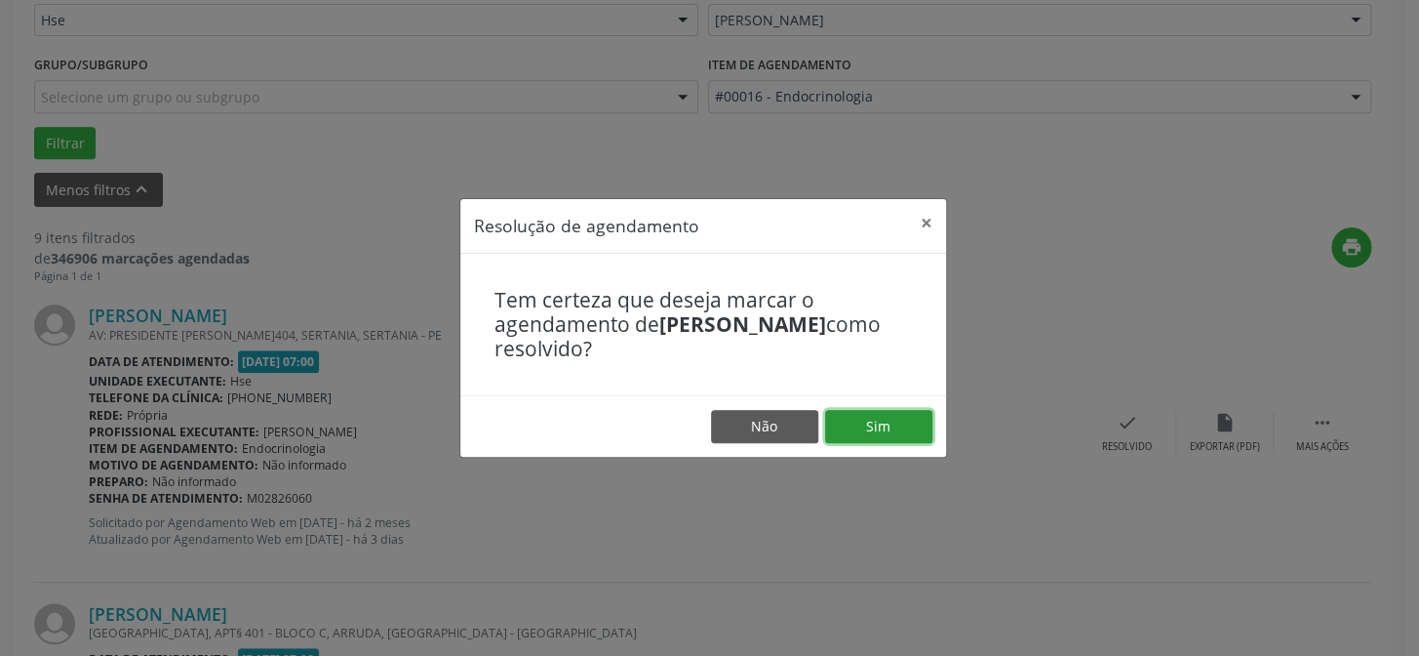
click at [879, 420] on button "Sim" at bounding box center [878, 426] width 107 height 33
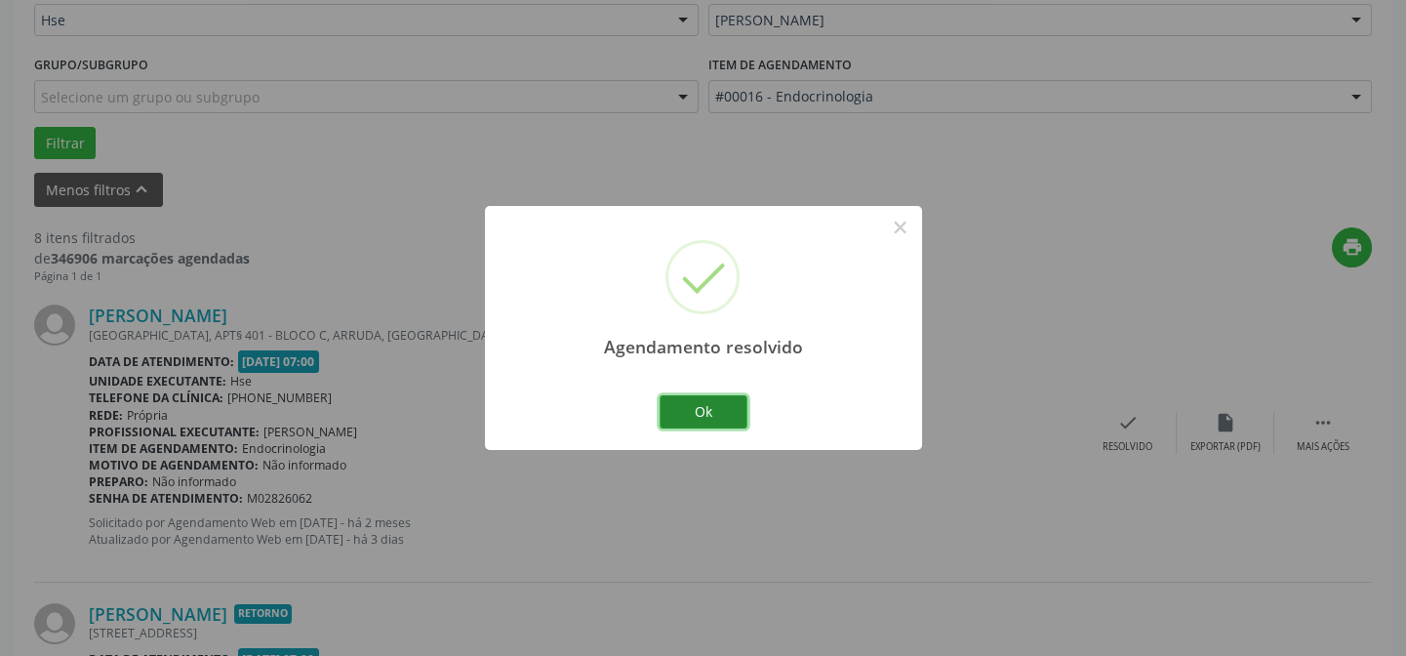
click at [720, 410] on button "Ok" at bounding box center [703, 411] width 88 height 33
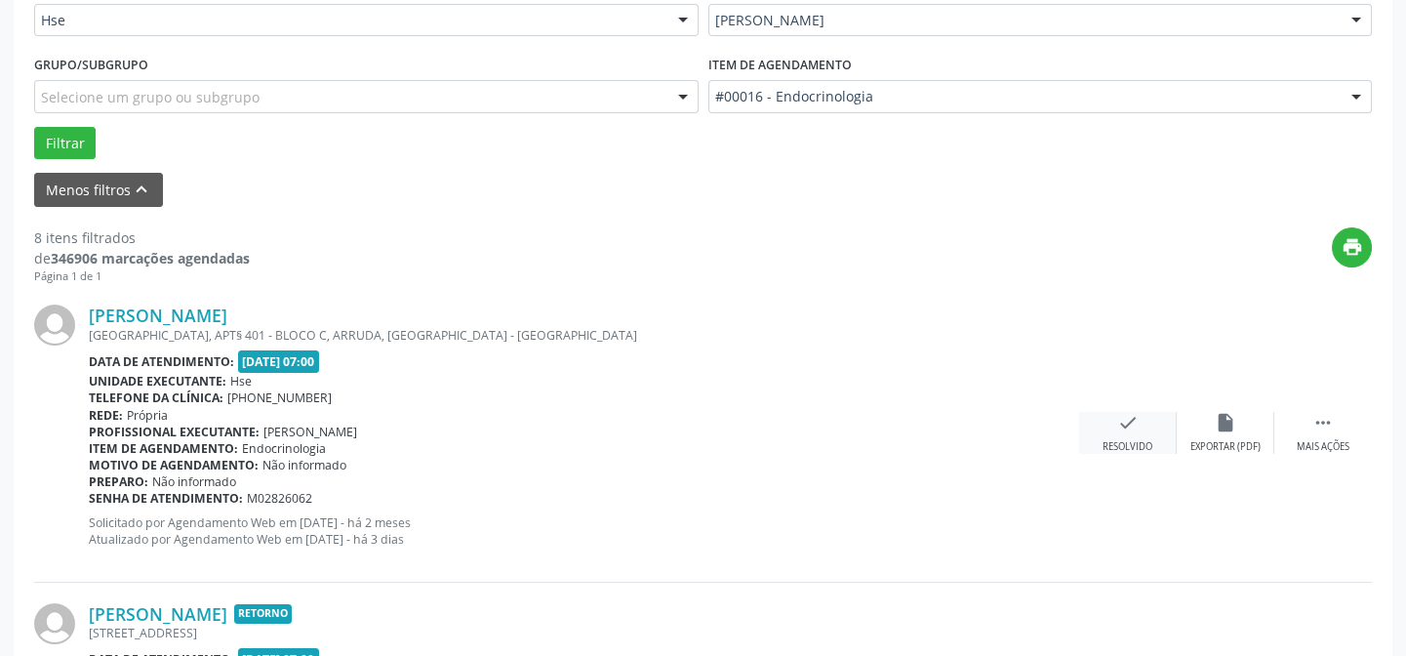
click at [1124, 419] on icon "check" at bounding box center [1127, 422] width 21 height 21
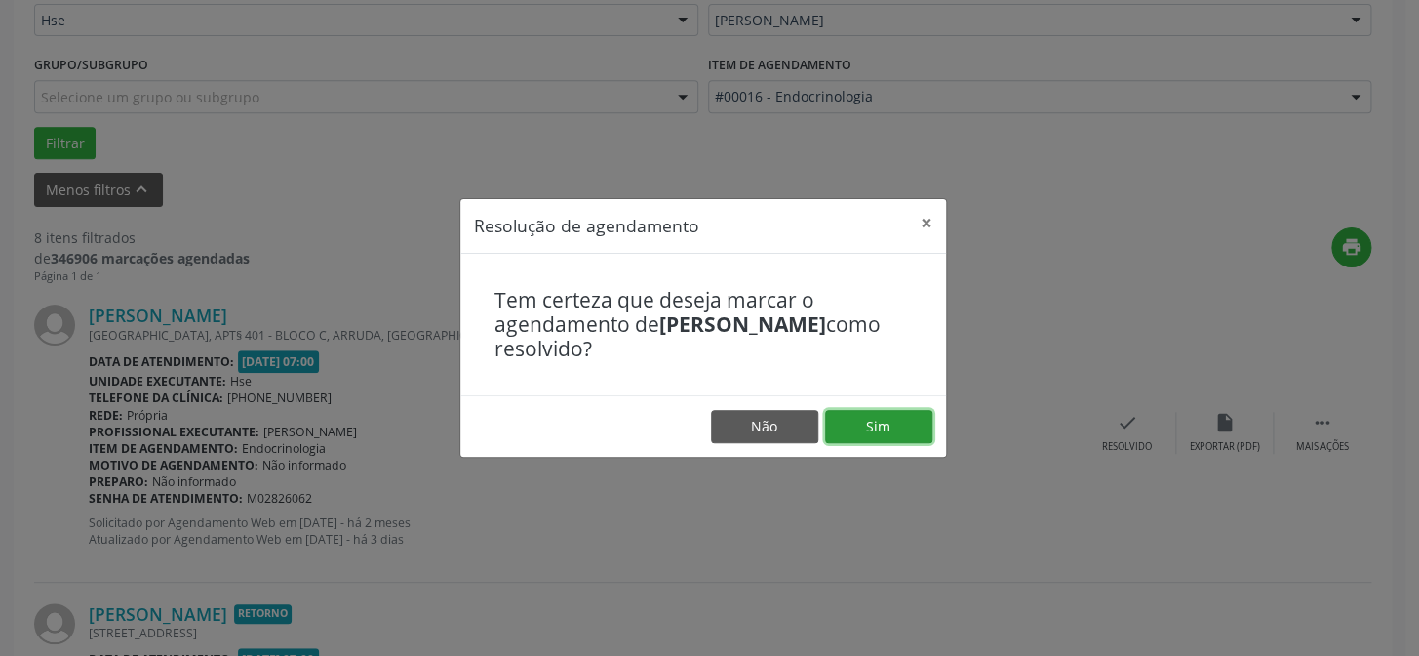
click at [908, 418] on button "Sim" at bounding box center [878, 426] width 107 height 33
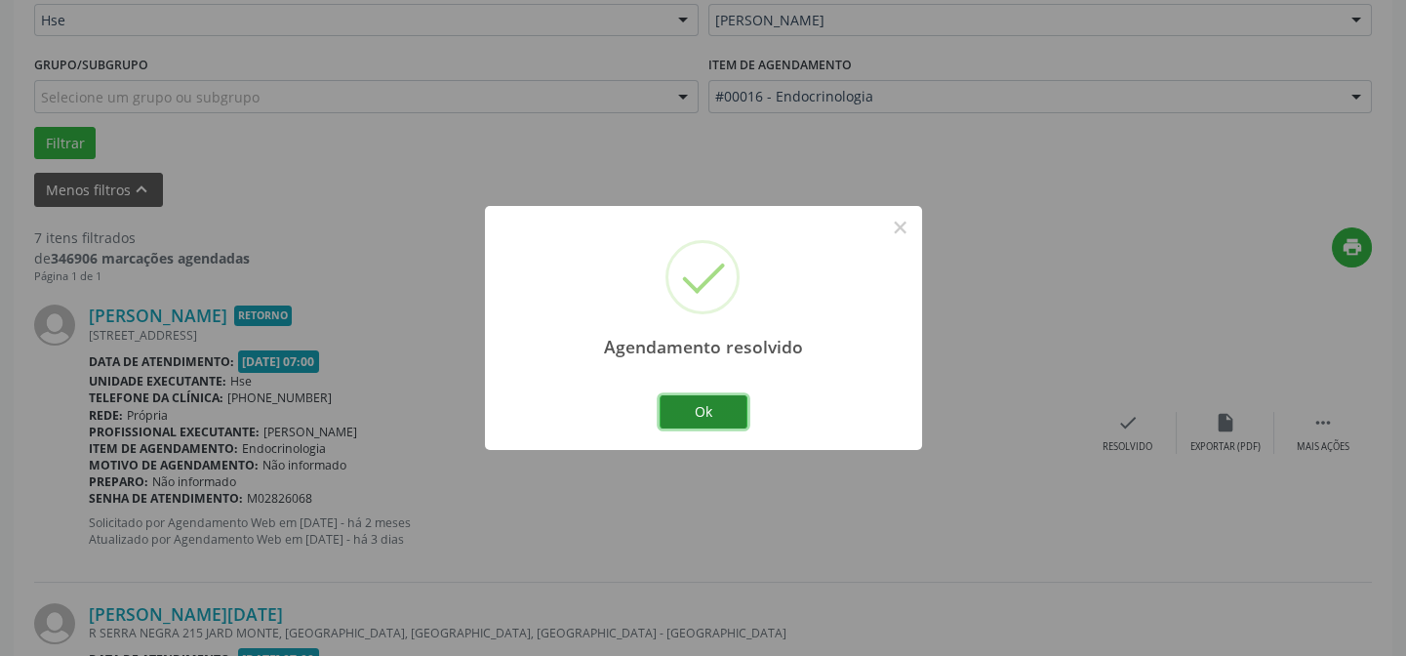
click at [731, 417] on button "Ok" at bounding box center [703, 411] width 88 height 33
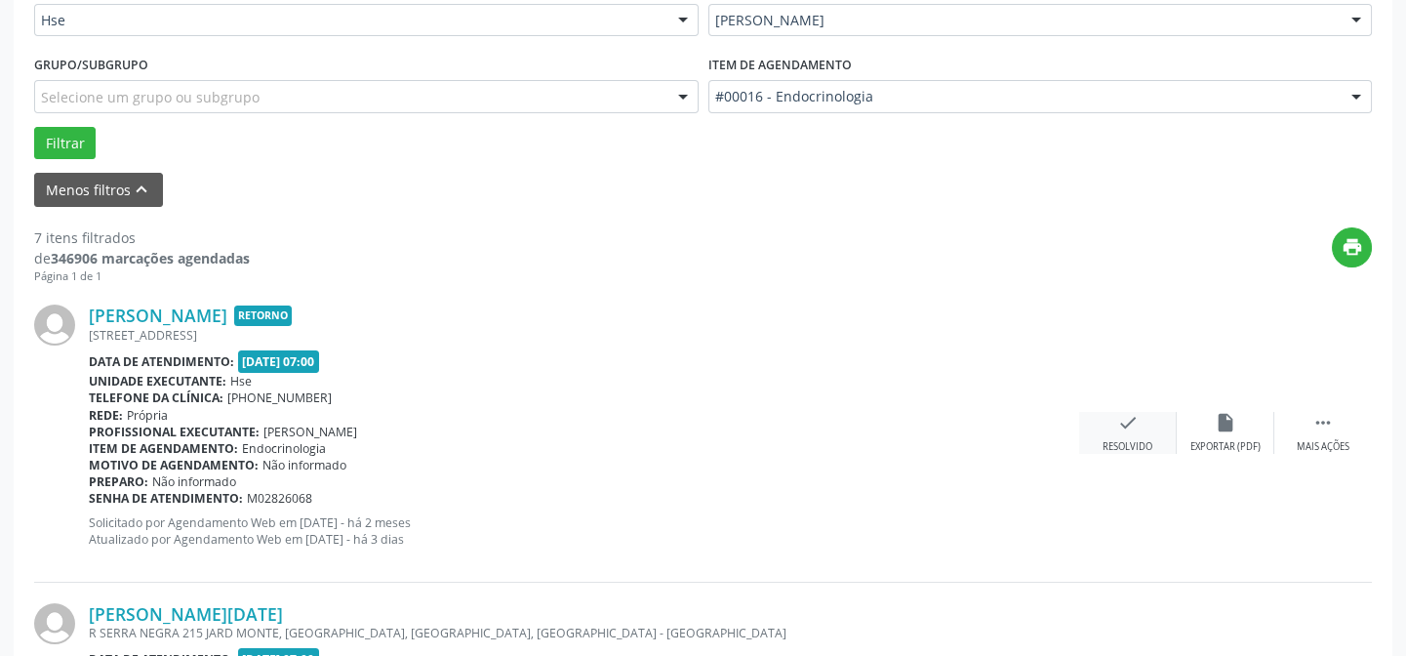
click at [1113, 418] on div "check Resolvido" at bounding box center [1128, 433] width 98 height 42
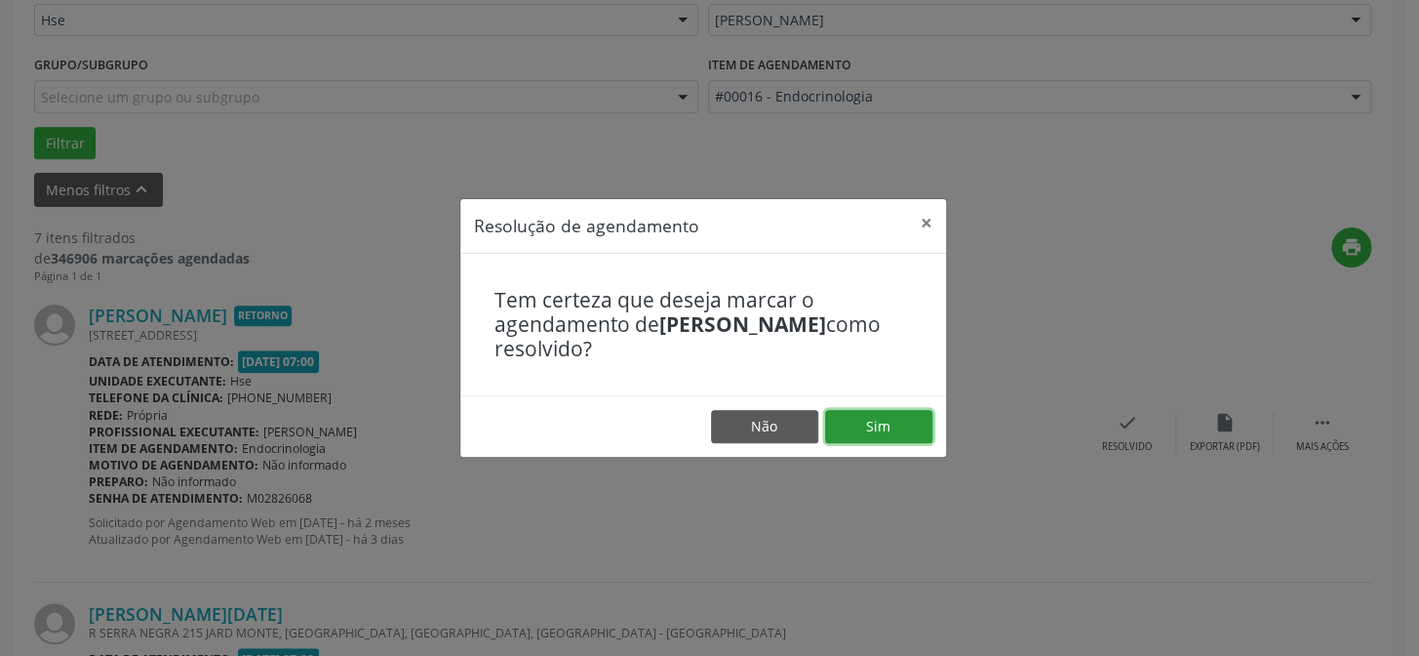
click at [912, 429] on button "Sim" at bounding box center [878, 426] width 107 height 33
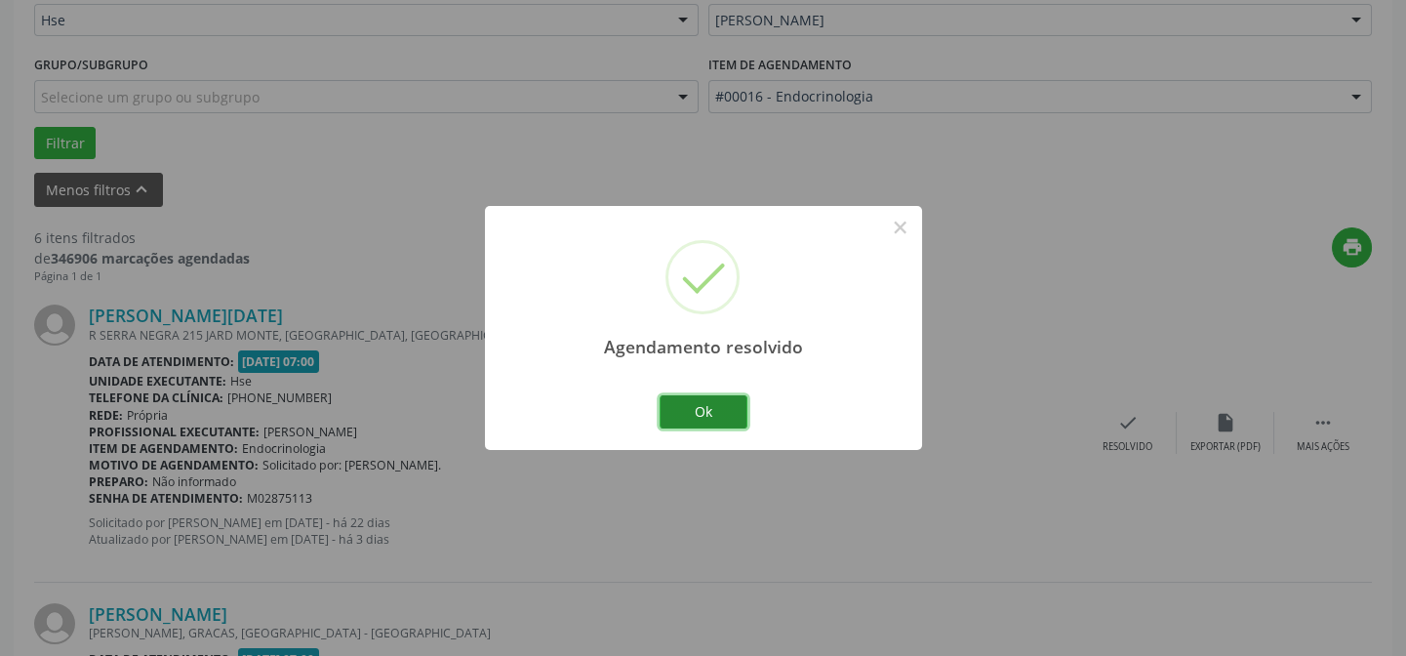
click at [712, 410] on button "Ok" at bounding box center [703, 411] width 88 height 33
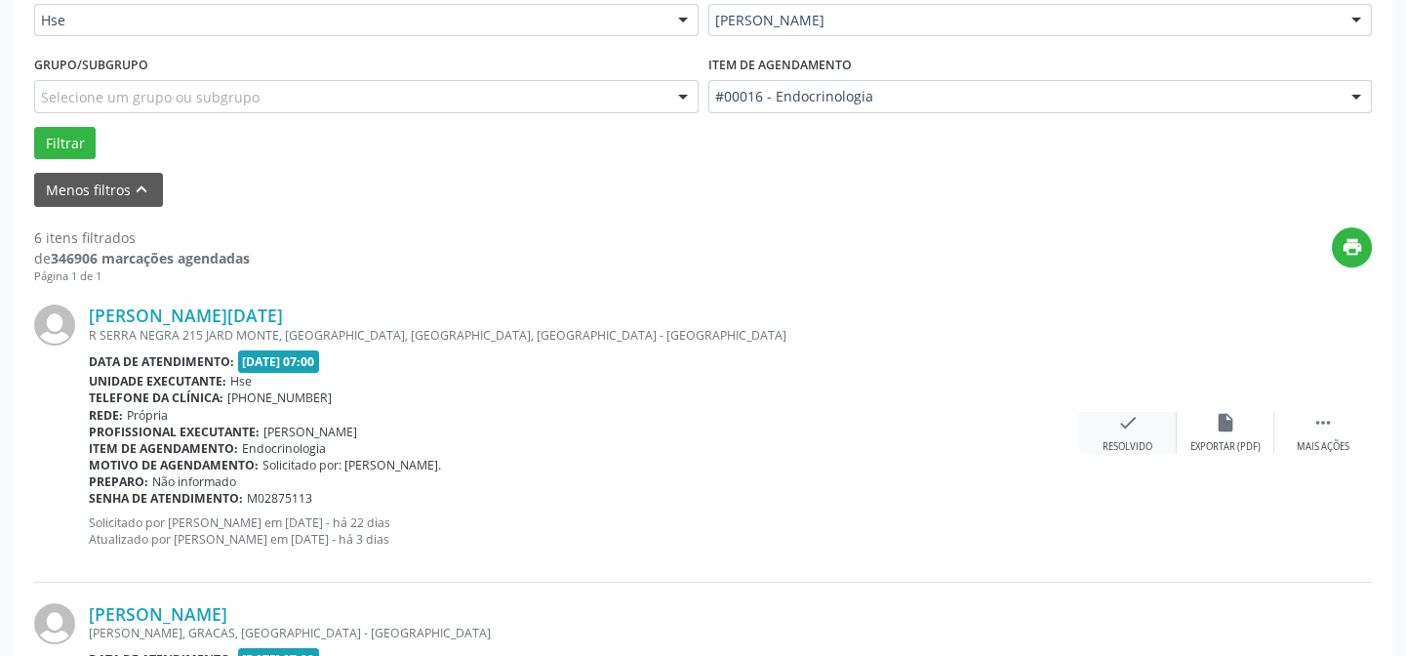
click at [1122, 429] on icon "check" at bounding box center [1127, 422] width 21 height 21
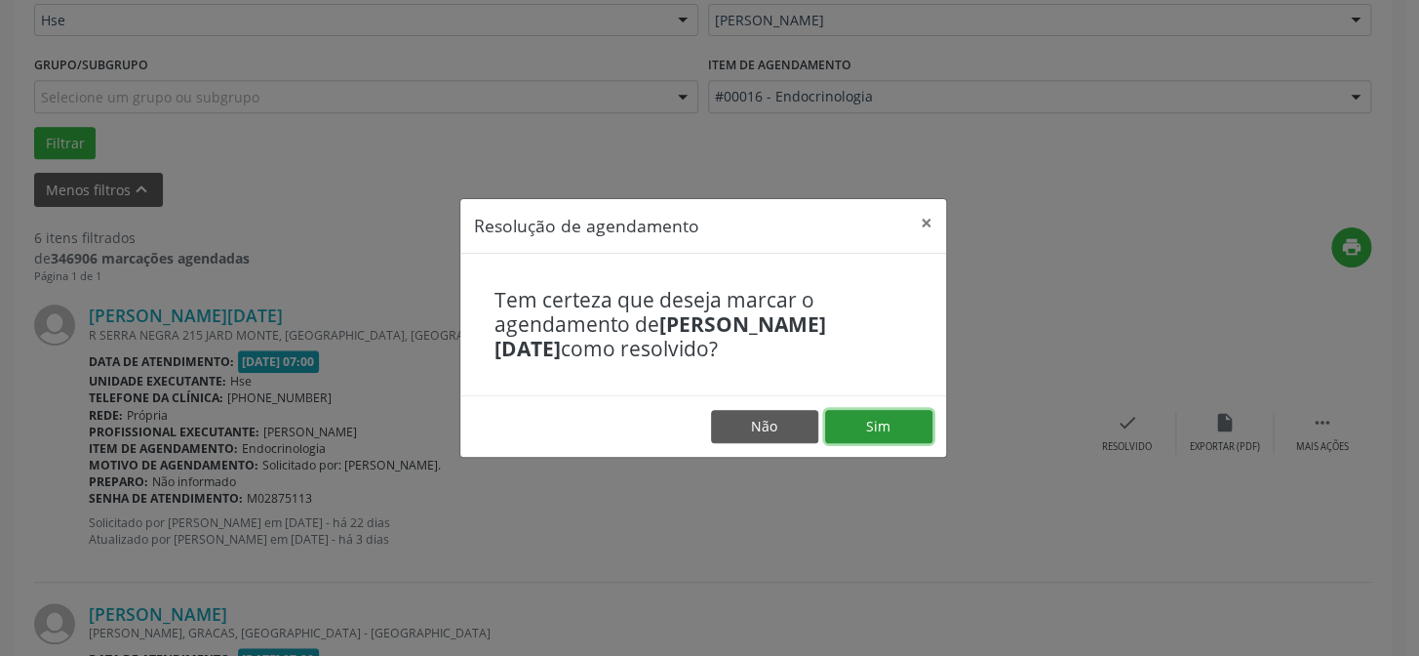
click at [878, 420] on button "Sim" at bounding box center [878, 426] width 107 height 33
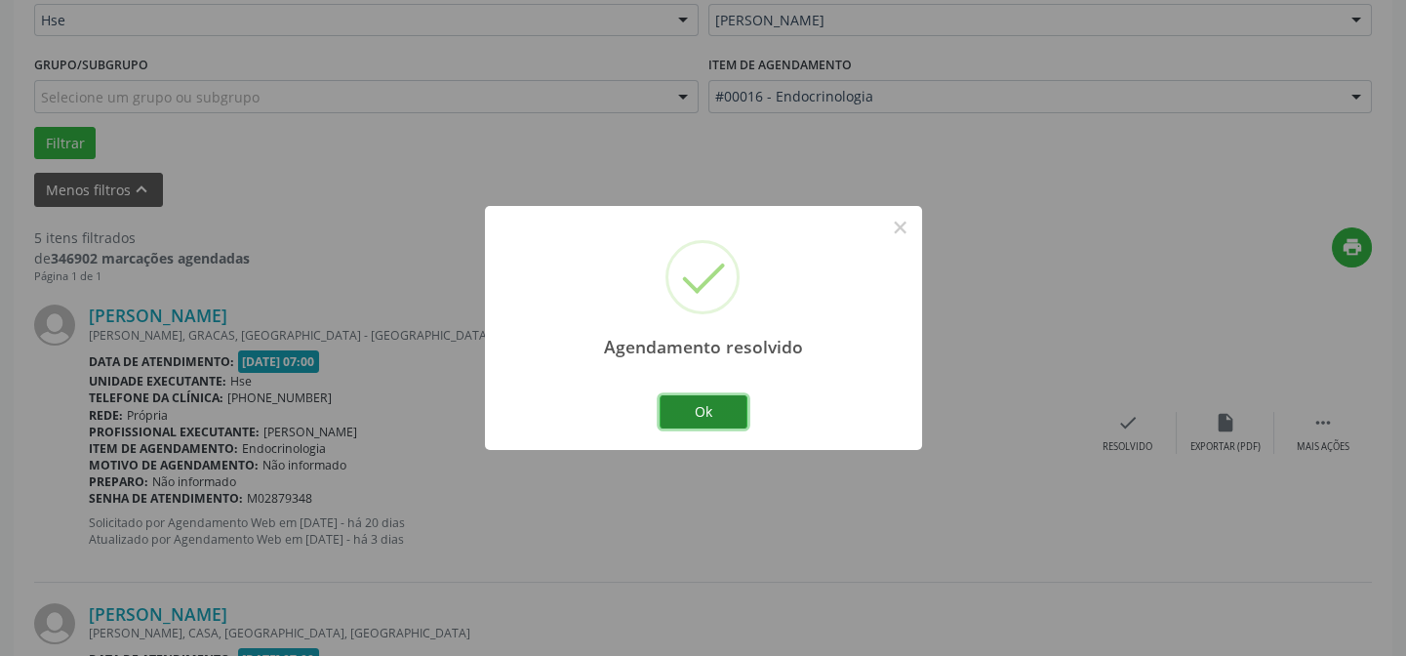
click at [727, 402] on button "Ok" at bounding box center [703, 411] width 88 height 33
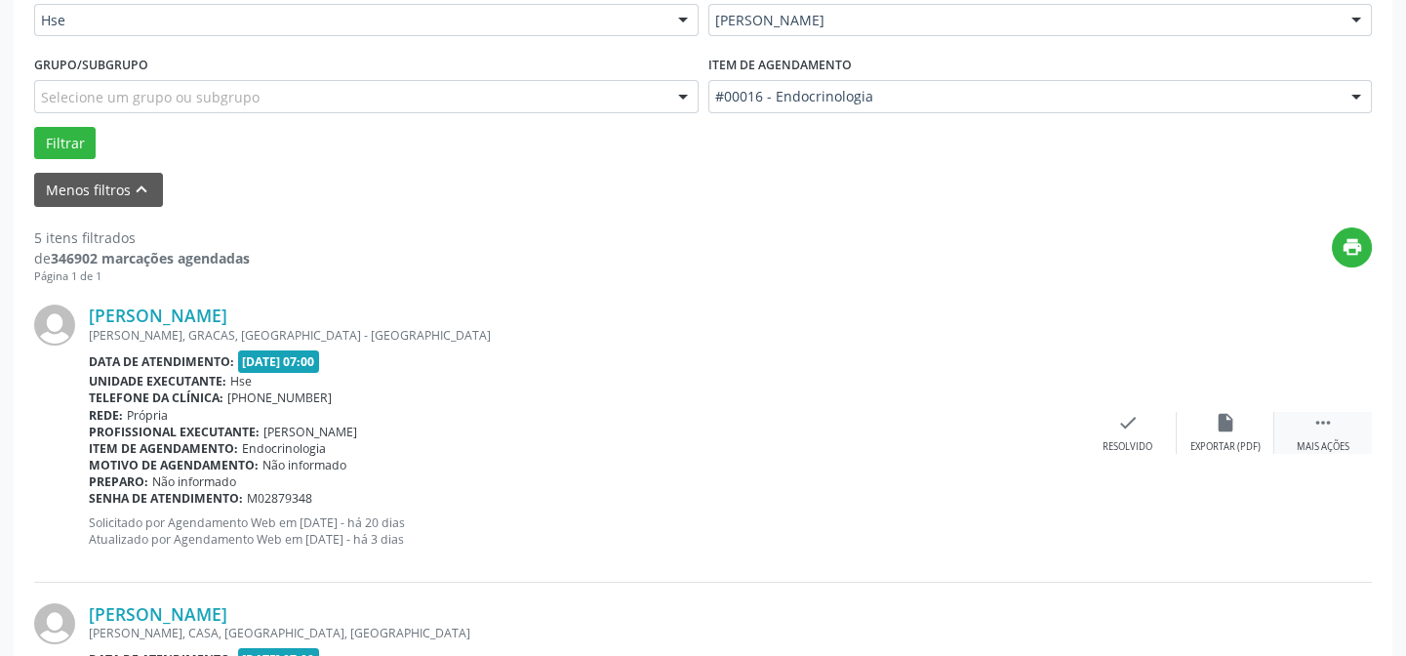
click at [1336, 430] on div " Mais ações" at bounding box center [1323, 433] width 98 height 42
click at [1227, 415] on icon "alarm_off" at bounding box center [1225, 422] width 21 height 21
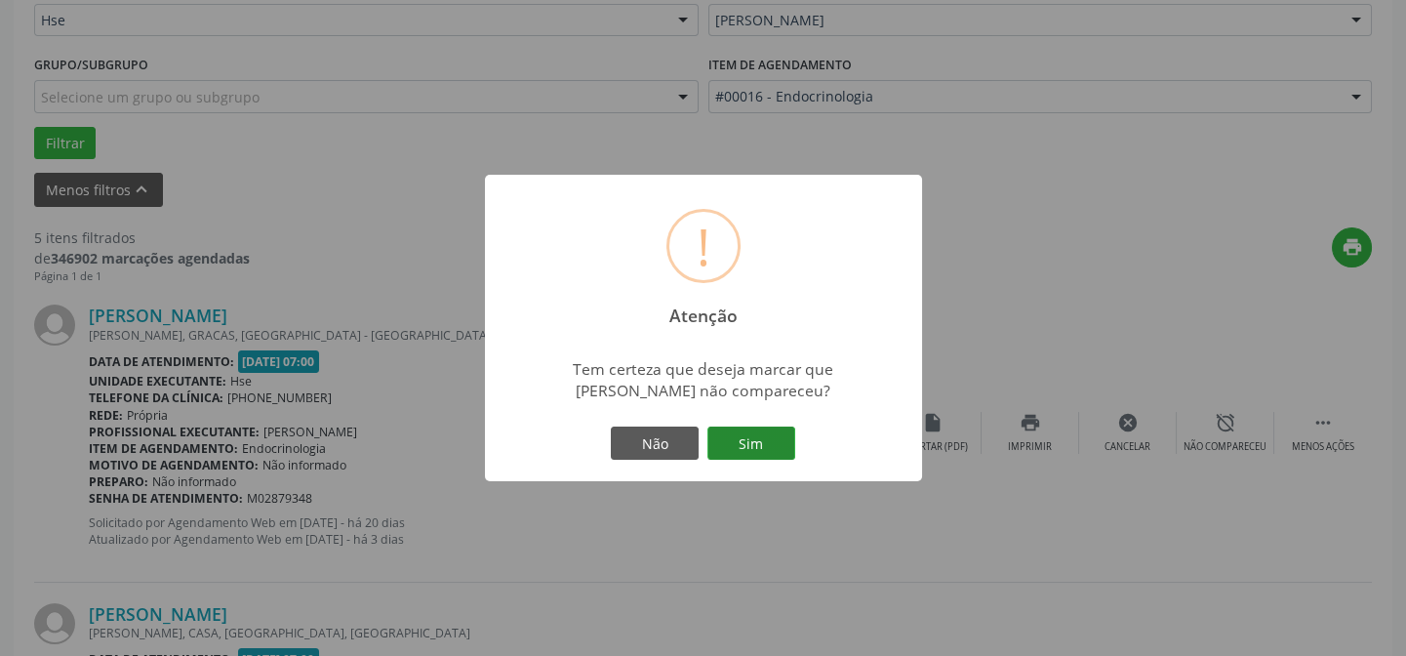
click at [778, 431] on button "Sim" at bounding box center [751, 442] width 88 height 33
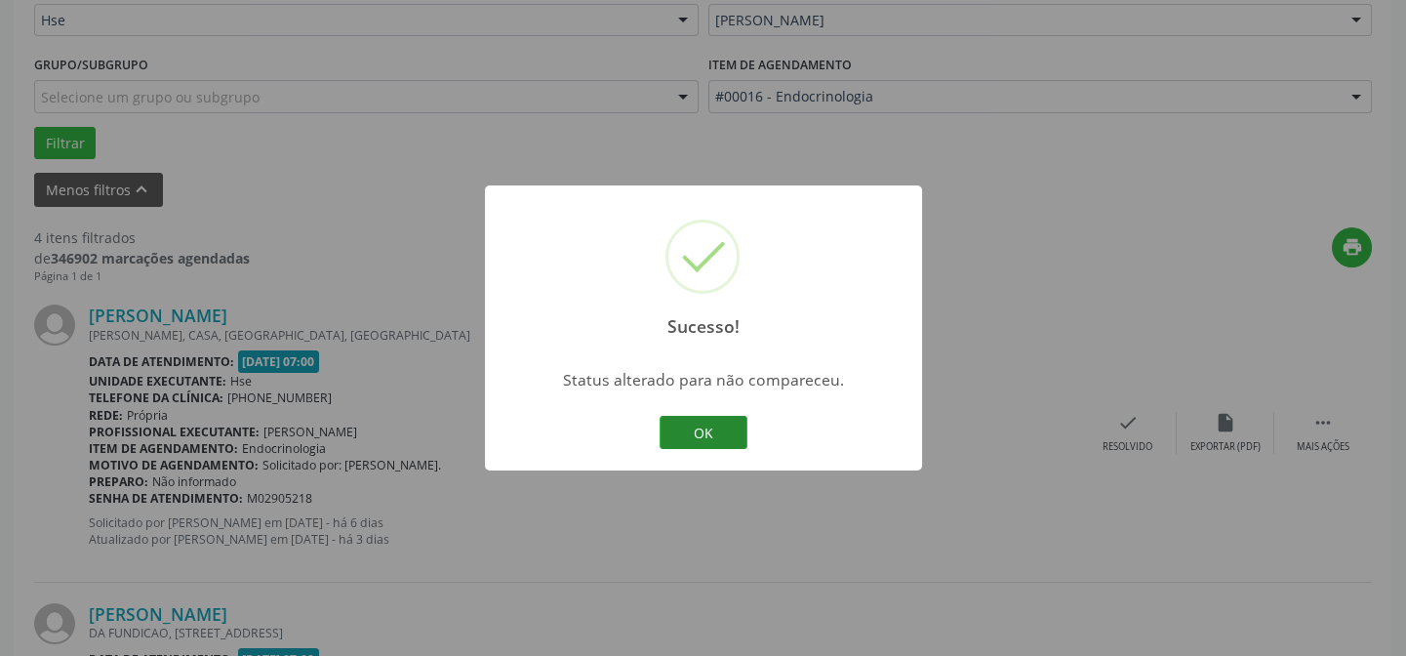
click at [733, 432] on button "OK" at bounding box center [703, 432] width 88 height 33
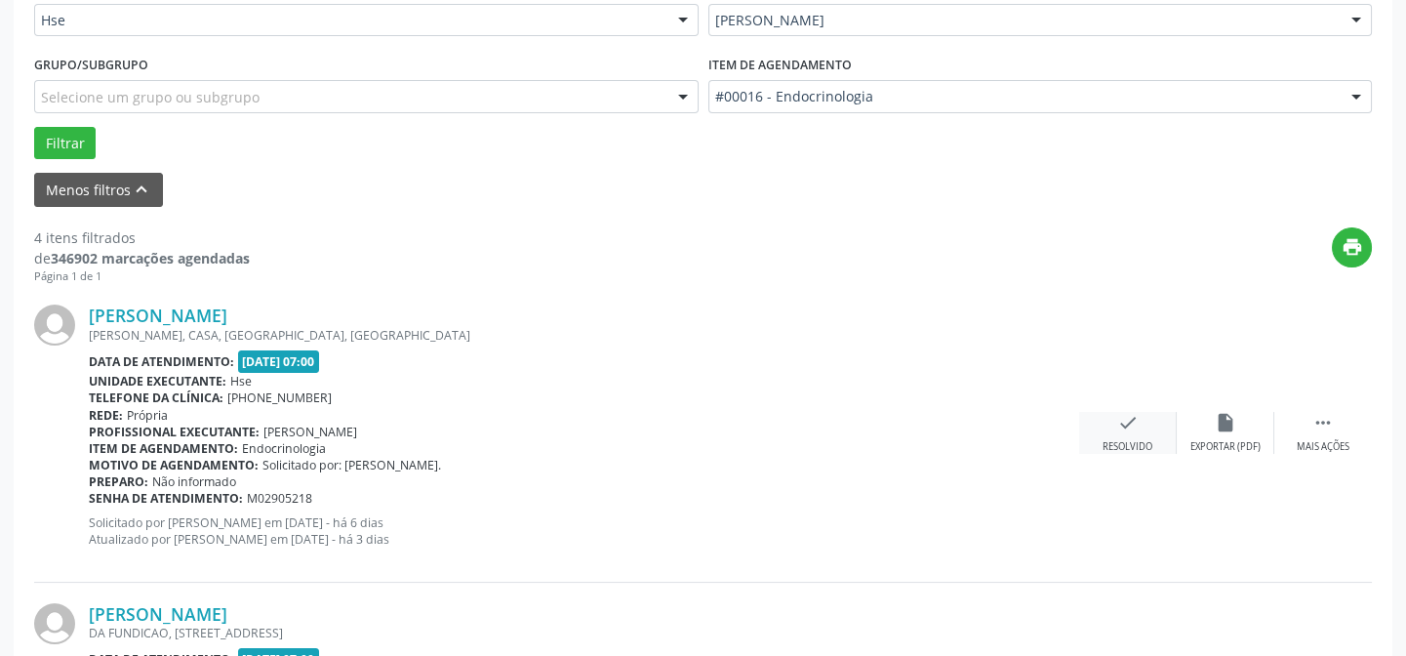
click at [1124, 424] on icon "check" at bounding box center [1127, 422] width 21 height 21
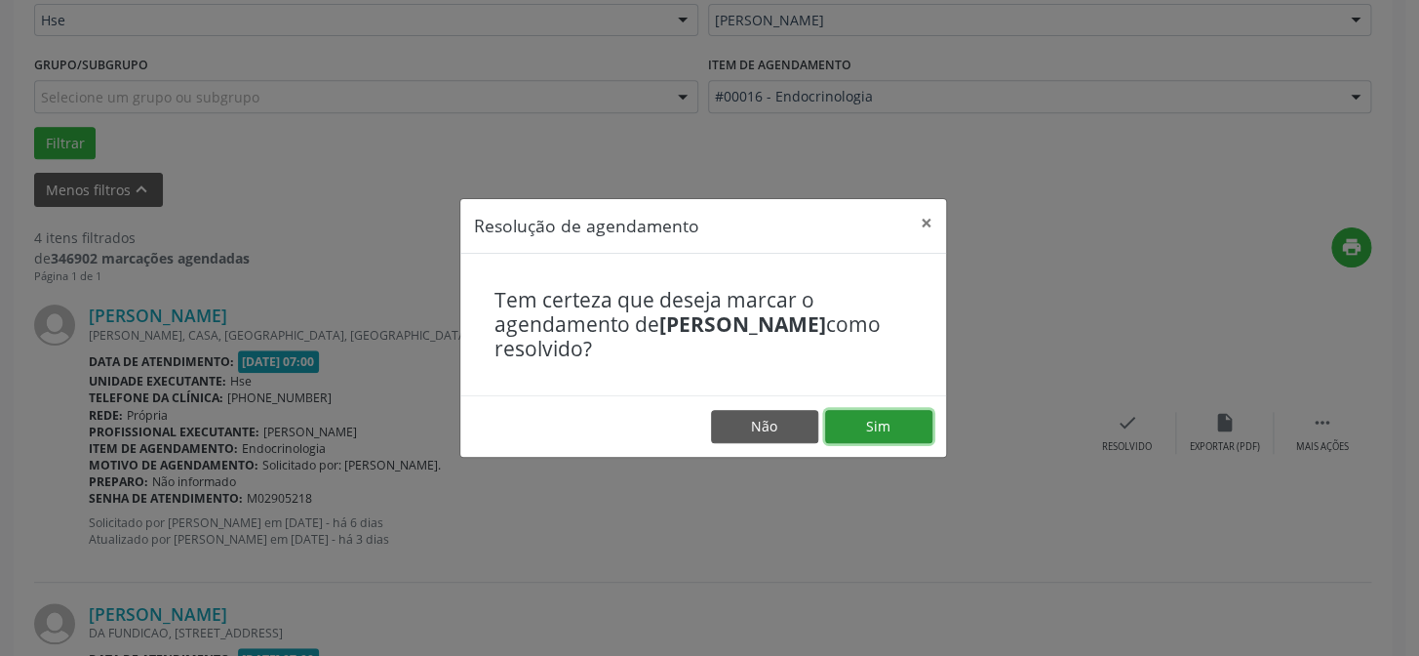
click at [883, 430] on button "Sim" at bounding box center [878, 426] width 107 height 33
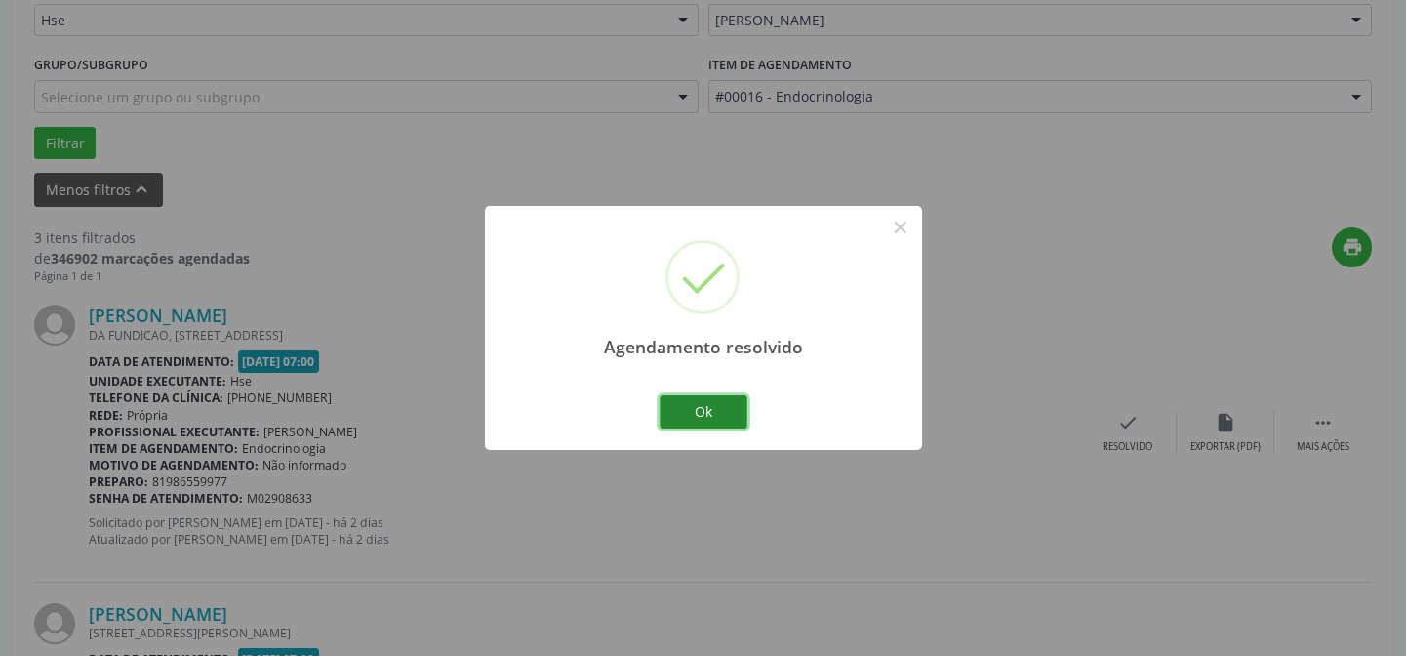
click at [705, 405] on button "Ok" at bounding box center [703, 411] width 88 height 33
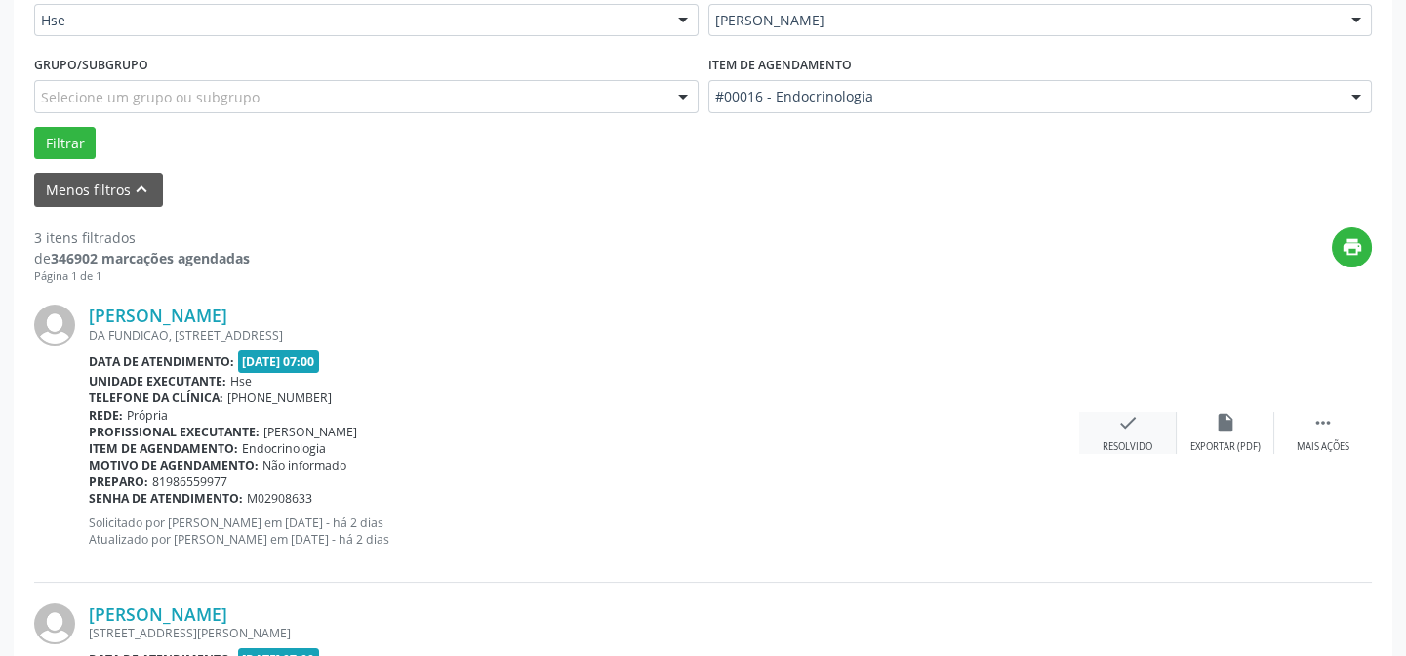
click at [1127, 428] on icon "check" at bounding box center [1127, 422] width 21 height 21
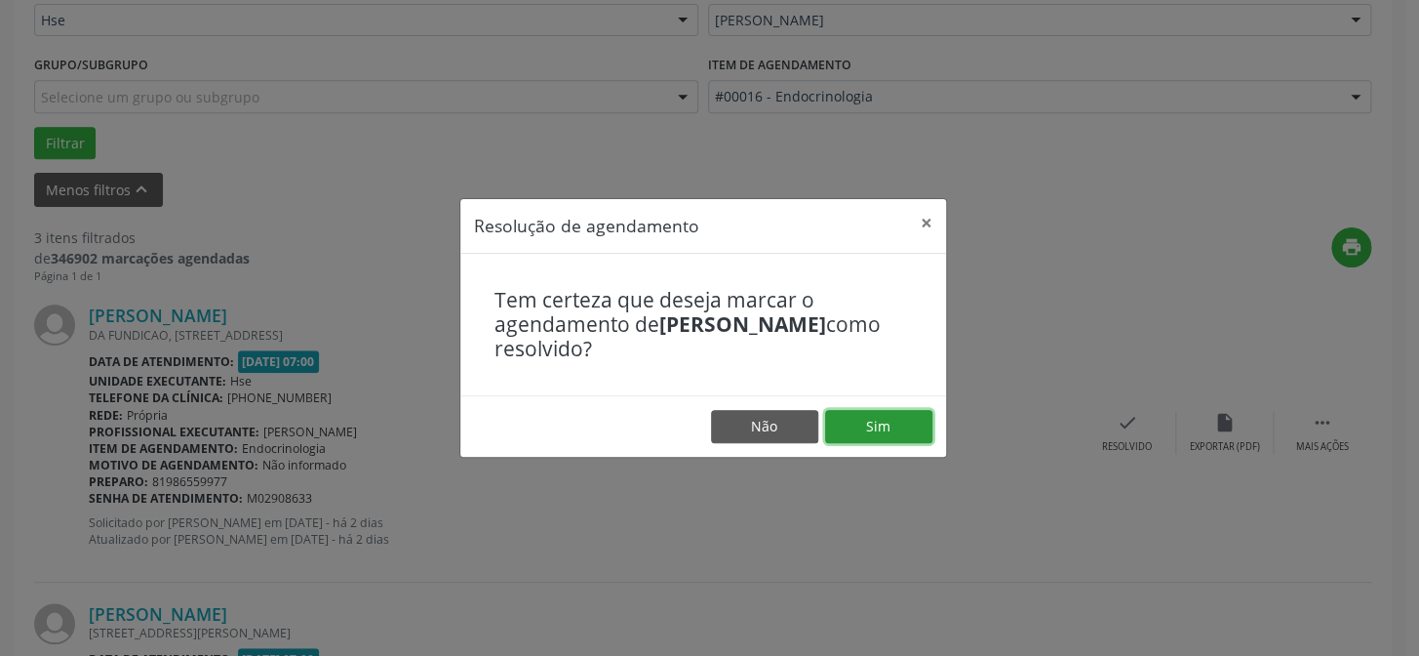
click at [882, 422] on button "Sim" at bounding box center [878, 426] width 107 height 33
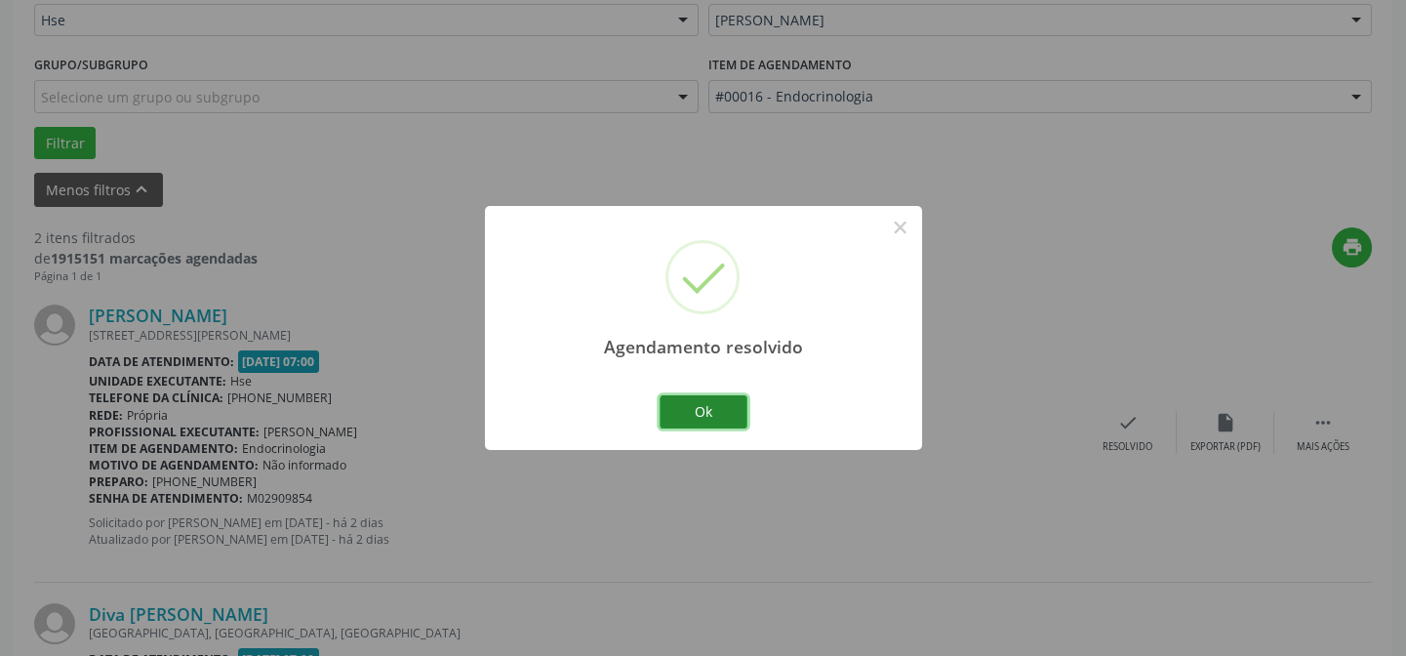
click at [695, 407] on button "Ok" at bounding box center [703, 411] width 88 height 33
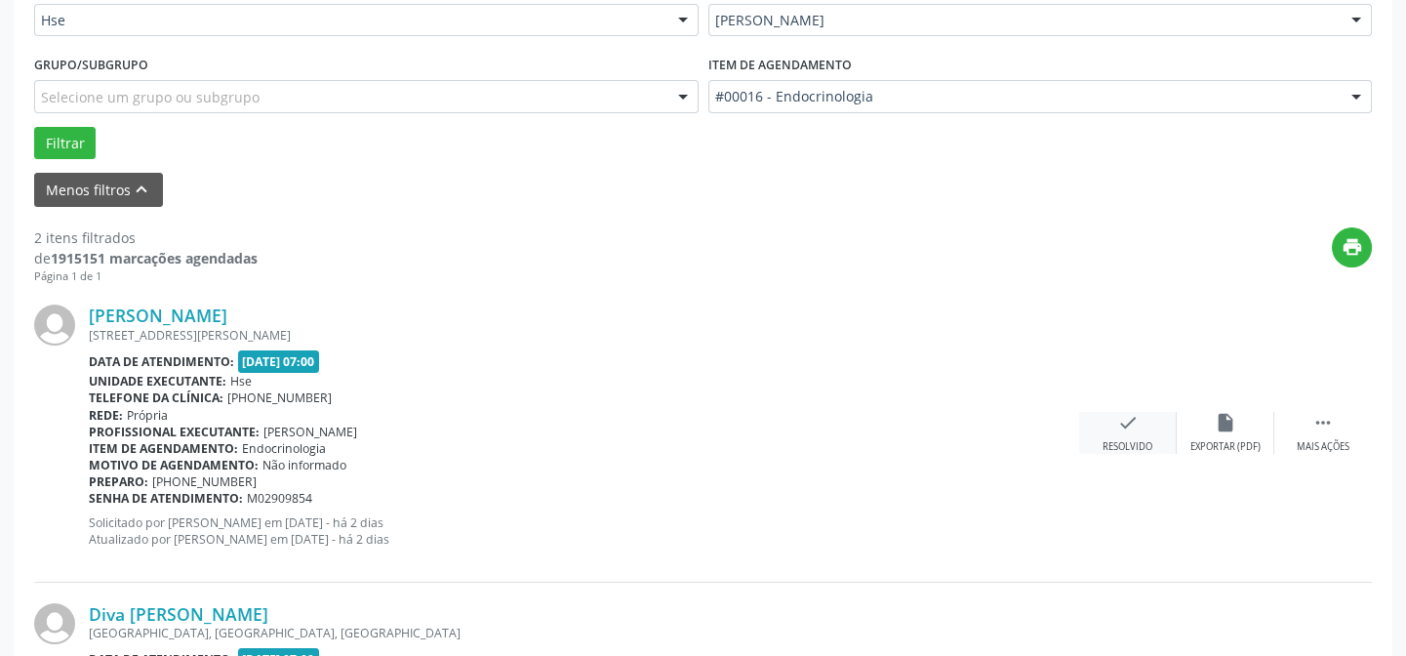
click at [1123, 422] on icon "check" at bounding box center [1127, 422] width 21 height 21
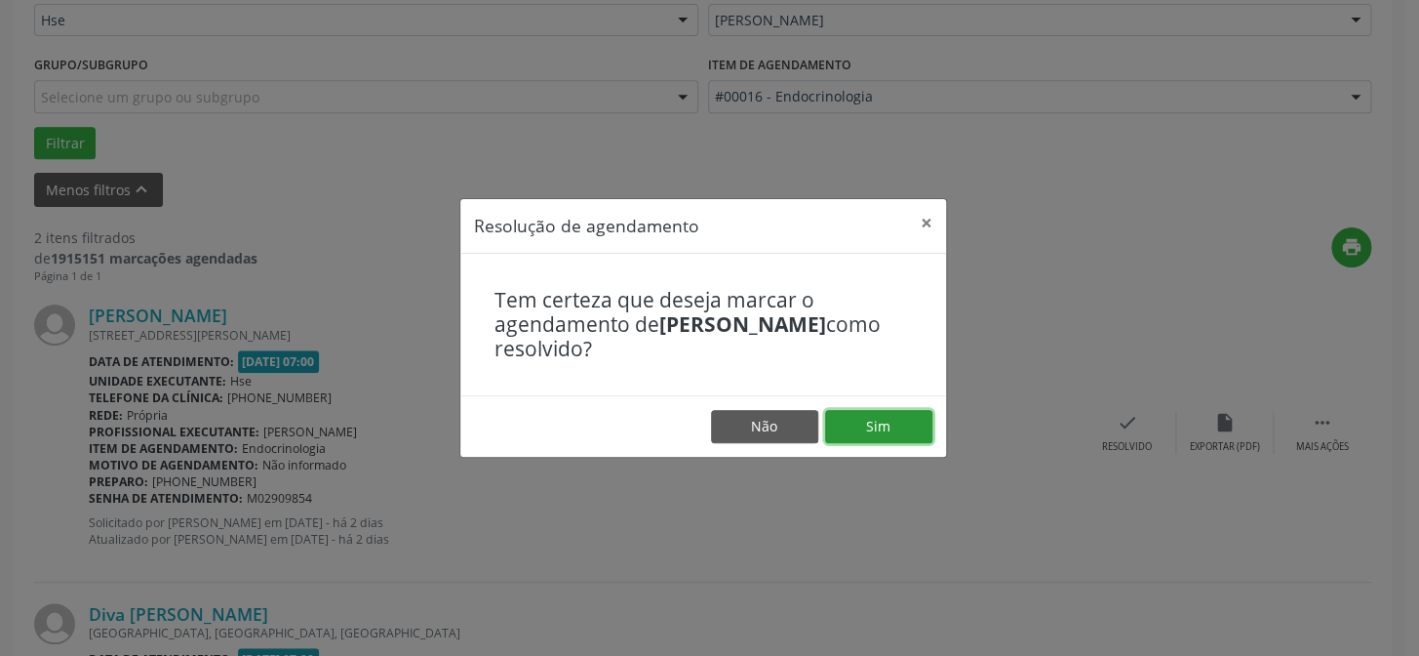
click at [891, 424] on button "Sim" at bounding box center [878, 426] width 107 height 33
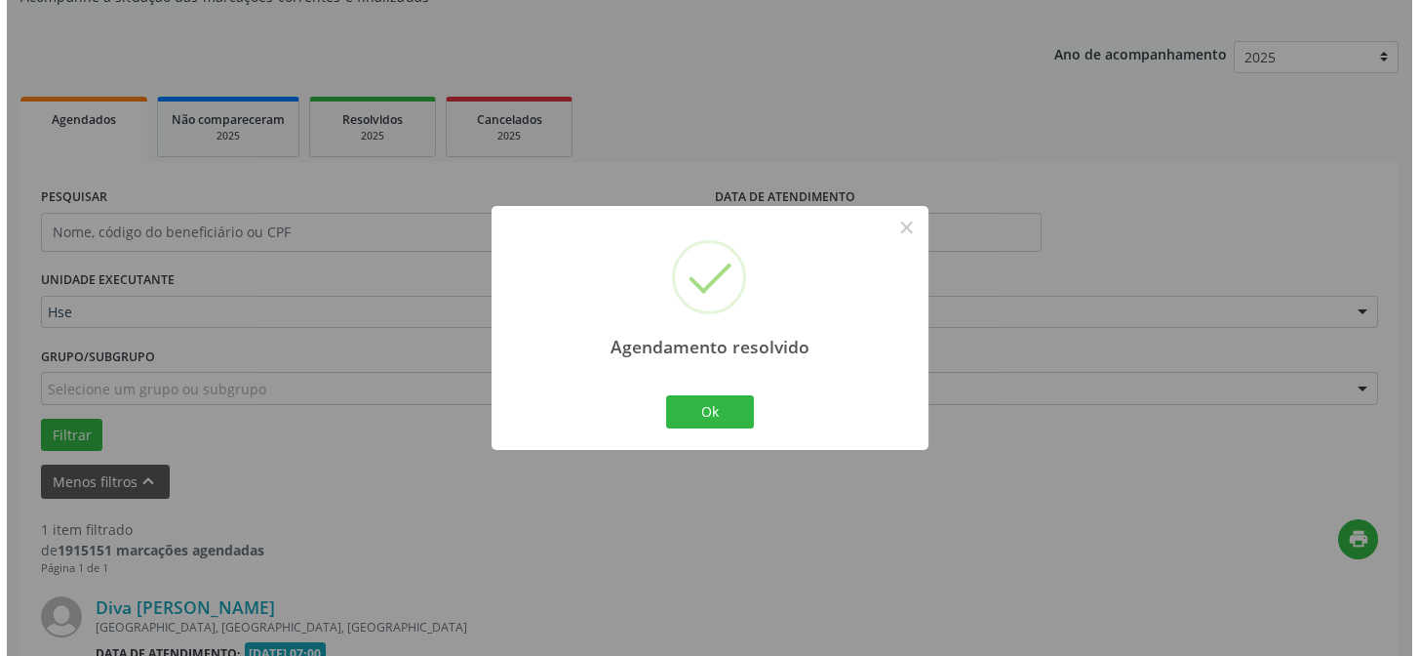
scroll to position [446, 0]
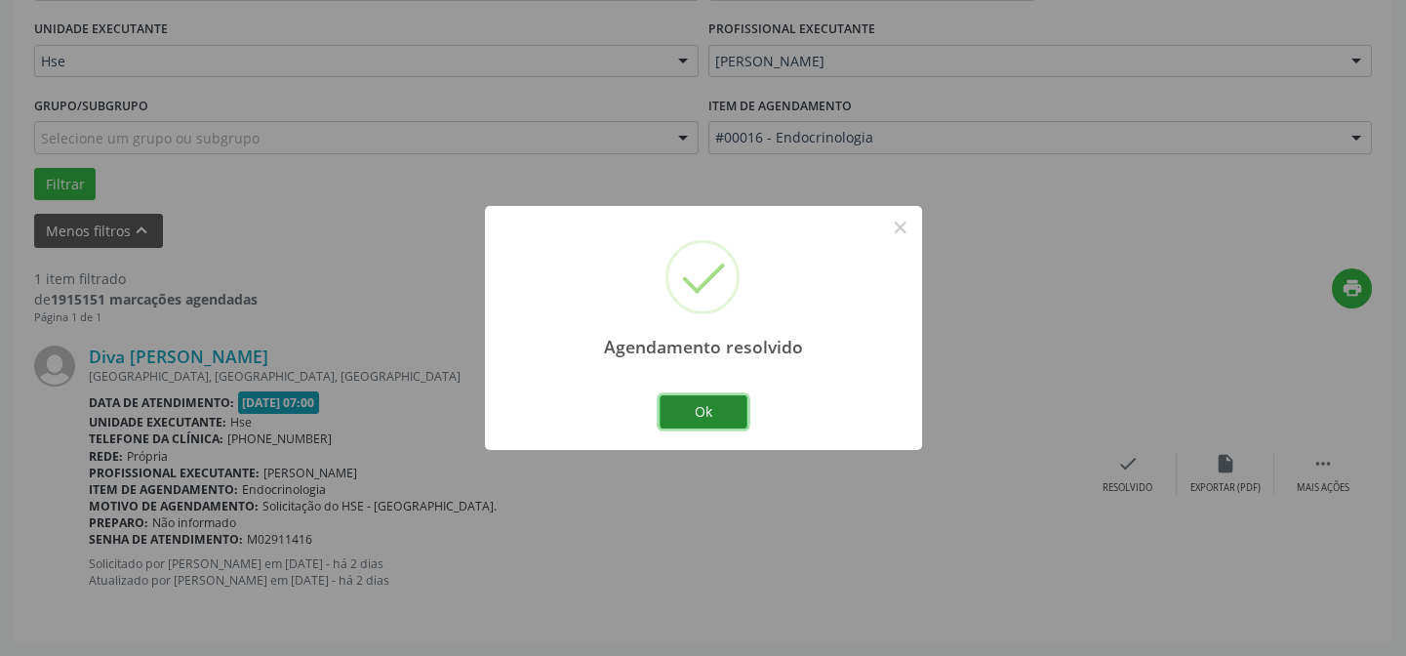
click at [734, 412] on button "Ok" at bounding box center [703, 411] width 88 height 33
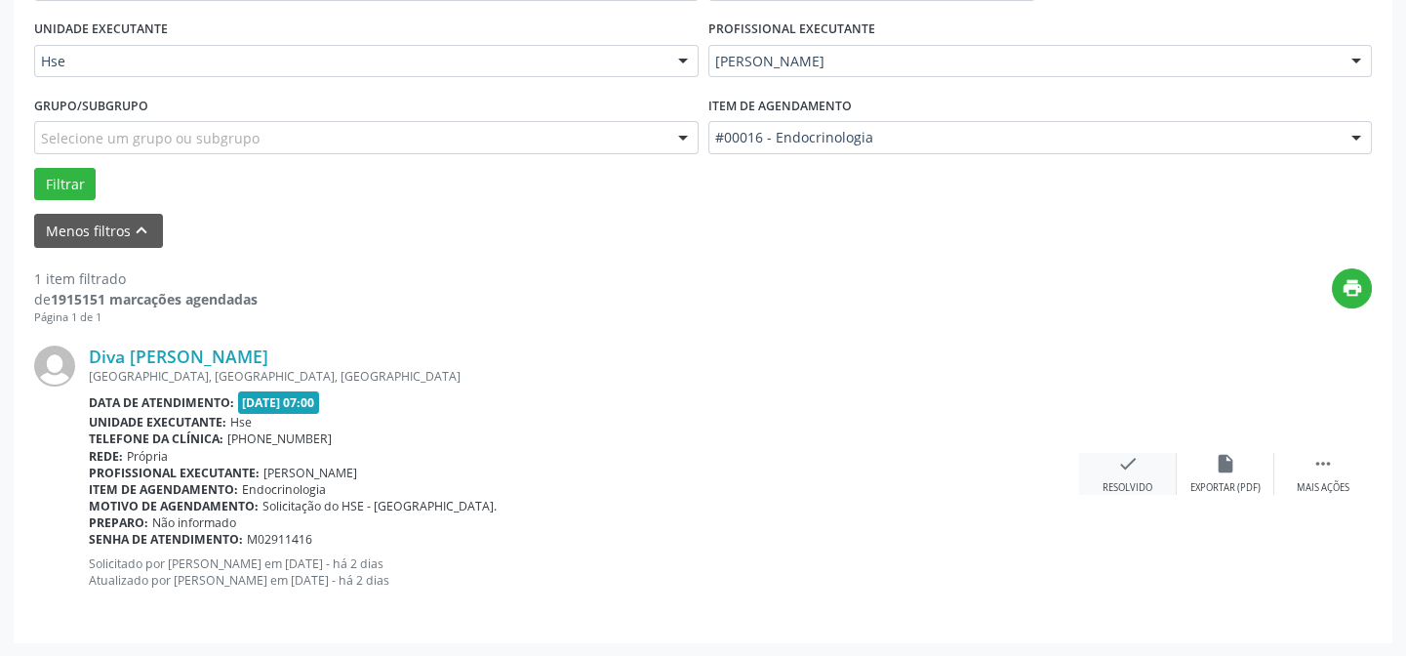
click at [1113, 460] on div "check Resolvido" at bounding box center [1128, 474] width 98 height 42
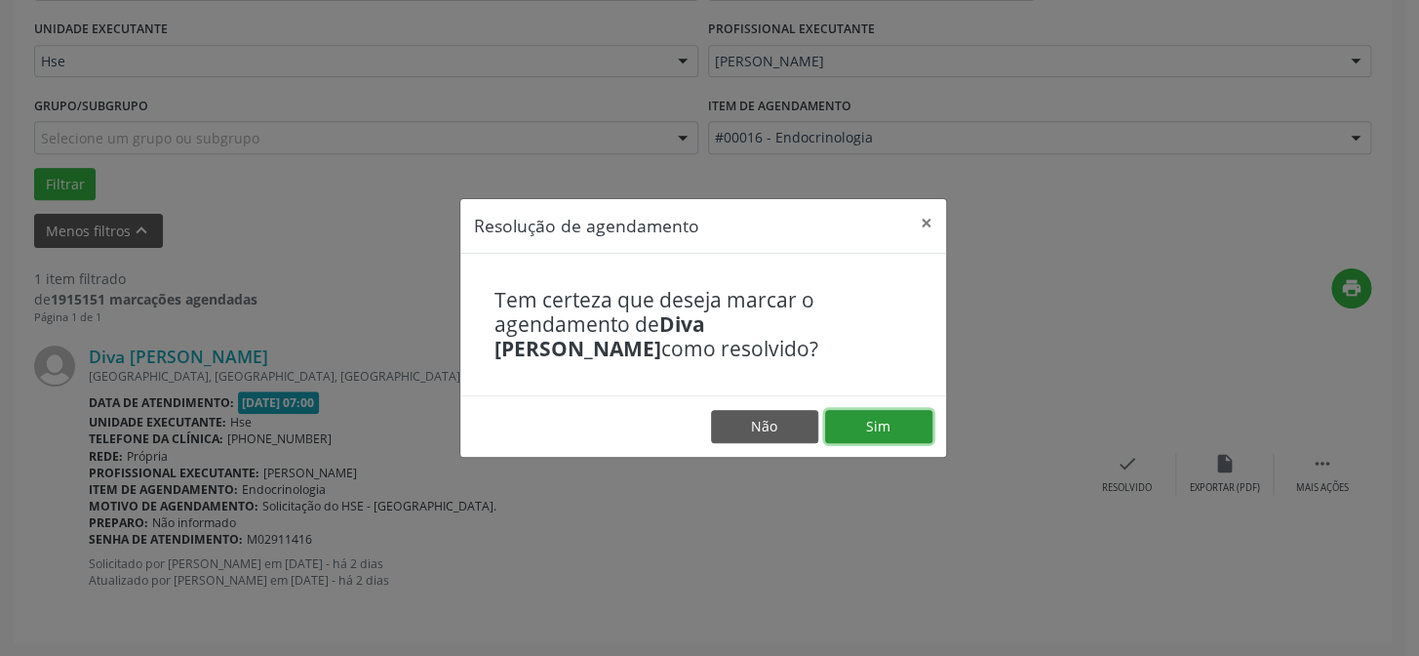
click at [857, 428] on button "Sim" at bounding box center [878, 426] width 107 height 33
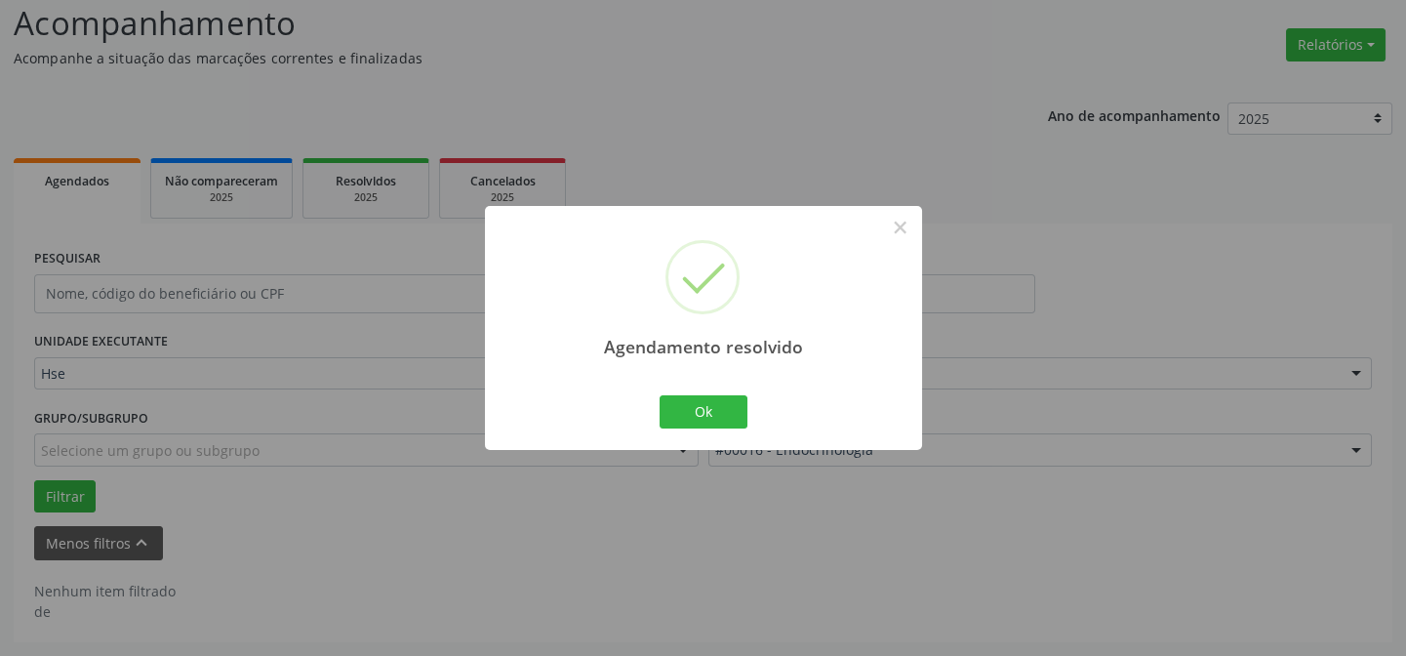
scroll to position [132, 0]
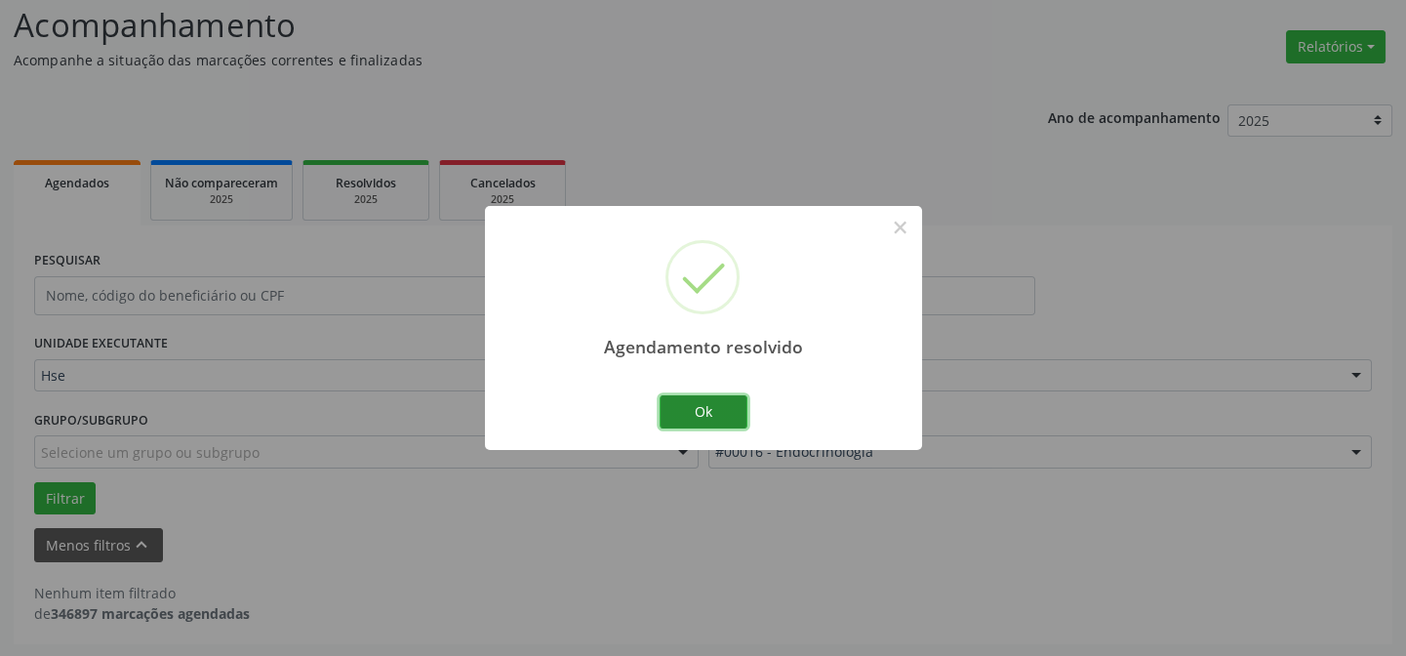
click at [718, 410] on button "Ok" at bounding box center [703, 411] width 88 height 33
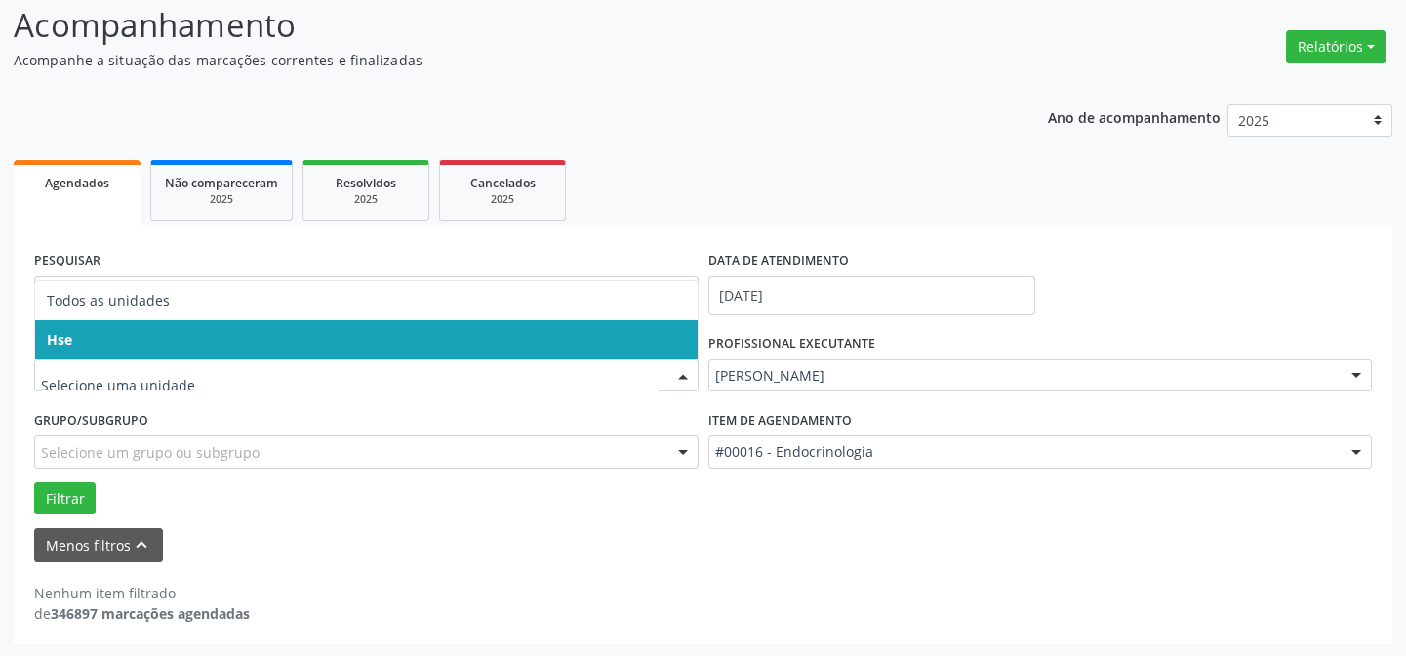
click at [74, 334] on span "Hse" at bounding box center [366, 339] width 662 height 39
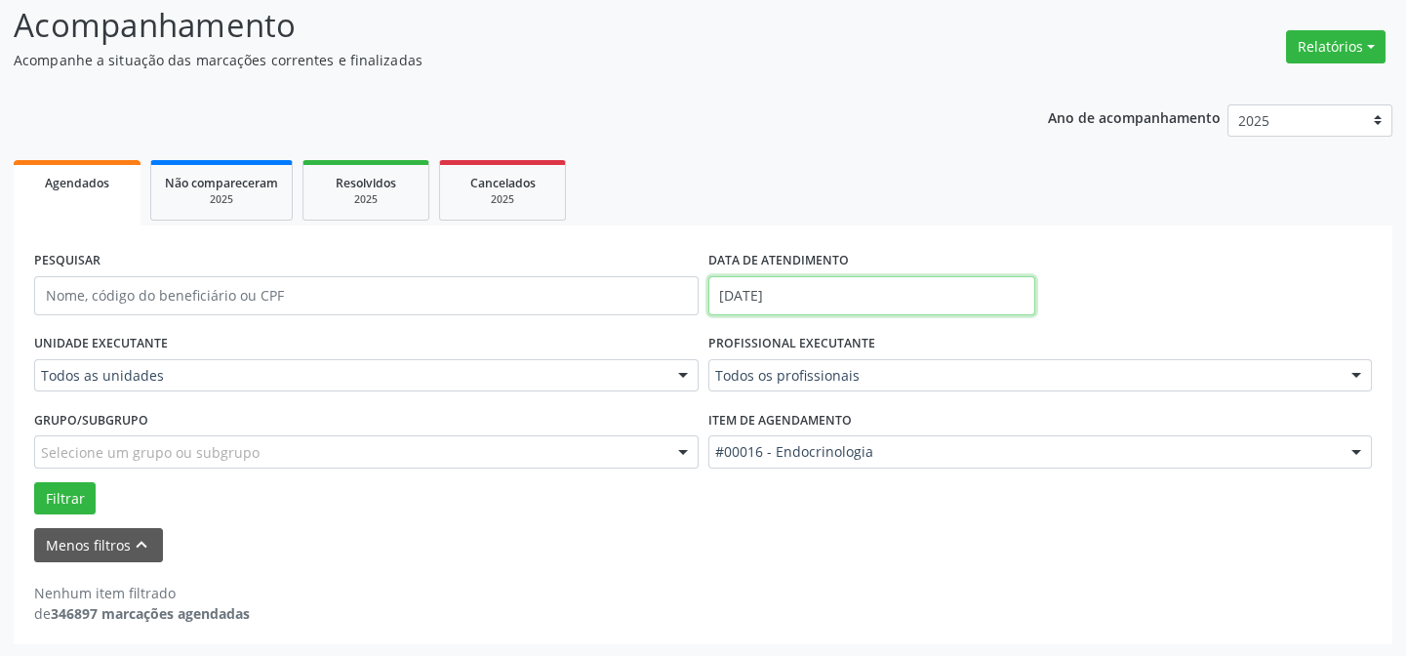
click at [800, 293] on input "[DATE]" at bounding box center [871, 295] width 327 height 39
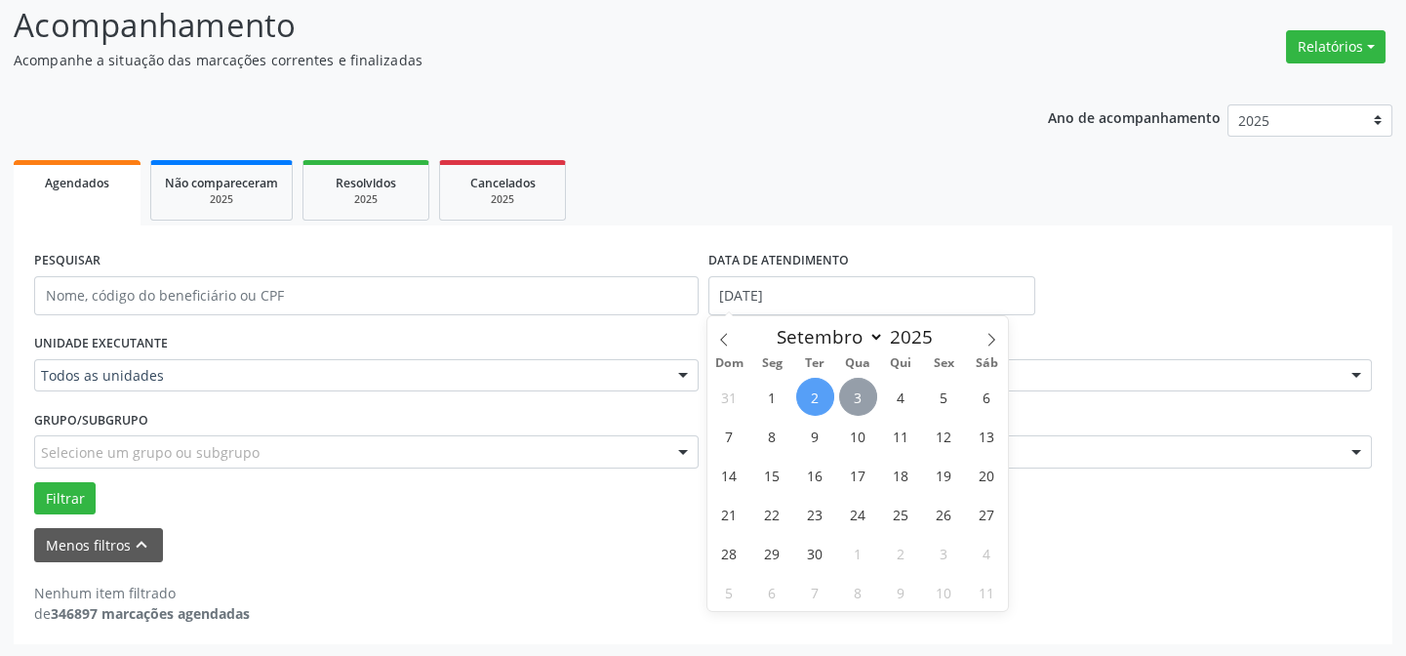
click at [857, 399] on span "3" at bounding box center [858, 397] width 38 height 38
type input "[DATE]"
click at [857, 399] on span "3" at bounding box center [858, 397] width 38 height 38
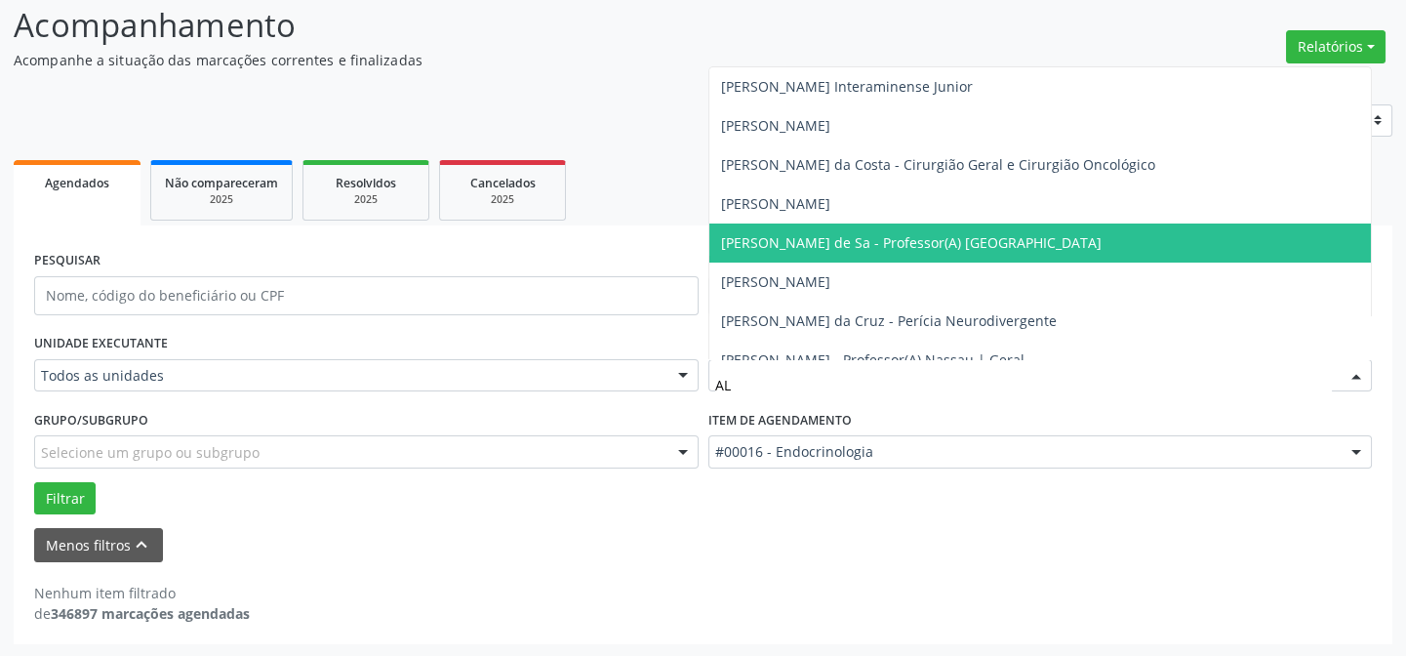
type input "ALY"
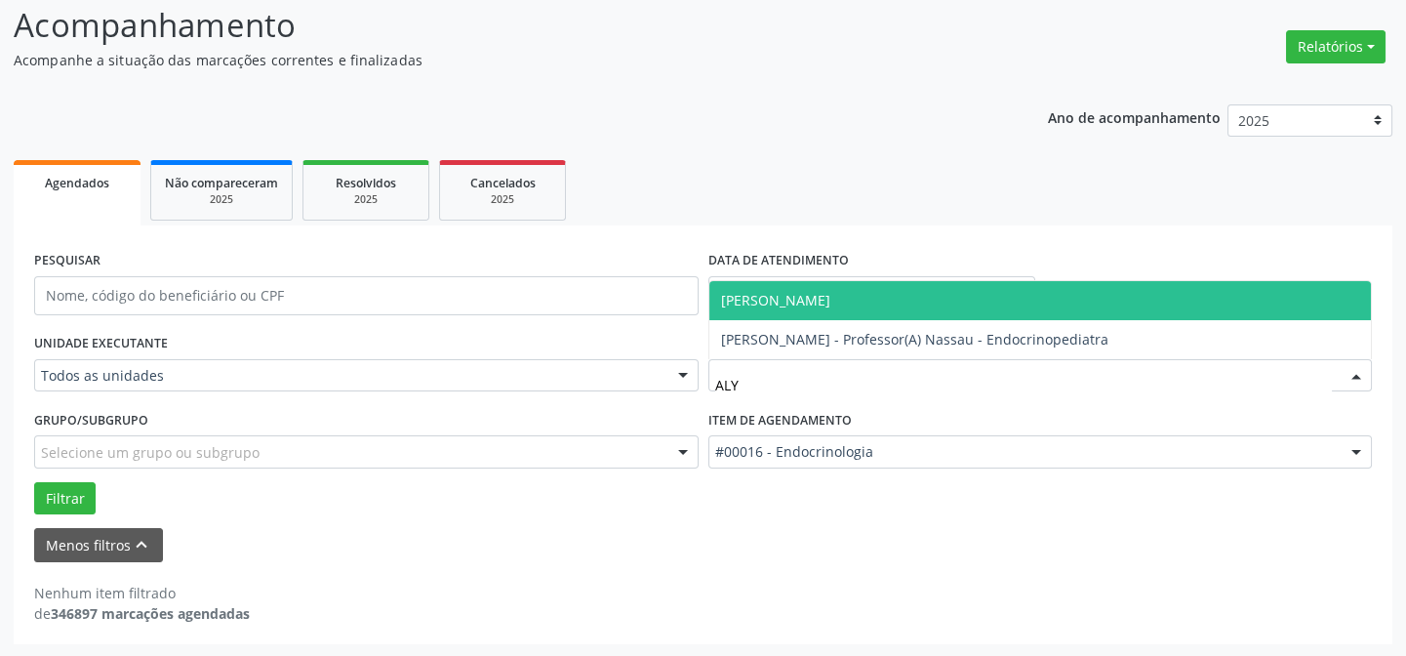
click at [830, 291] on span "[PERSON_NAME]" at bounding box center [775, 300] width 109 height 19
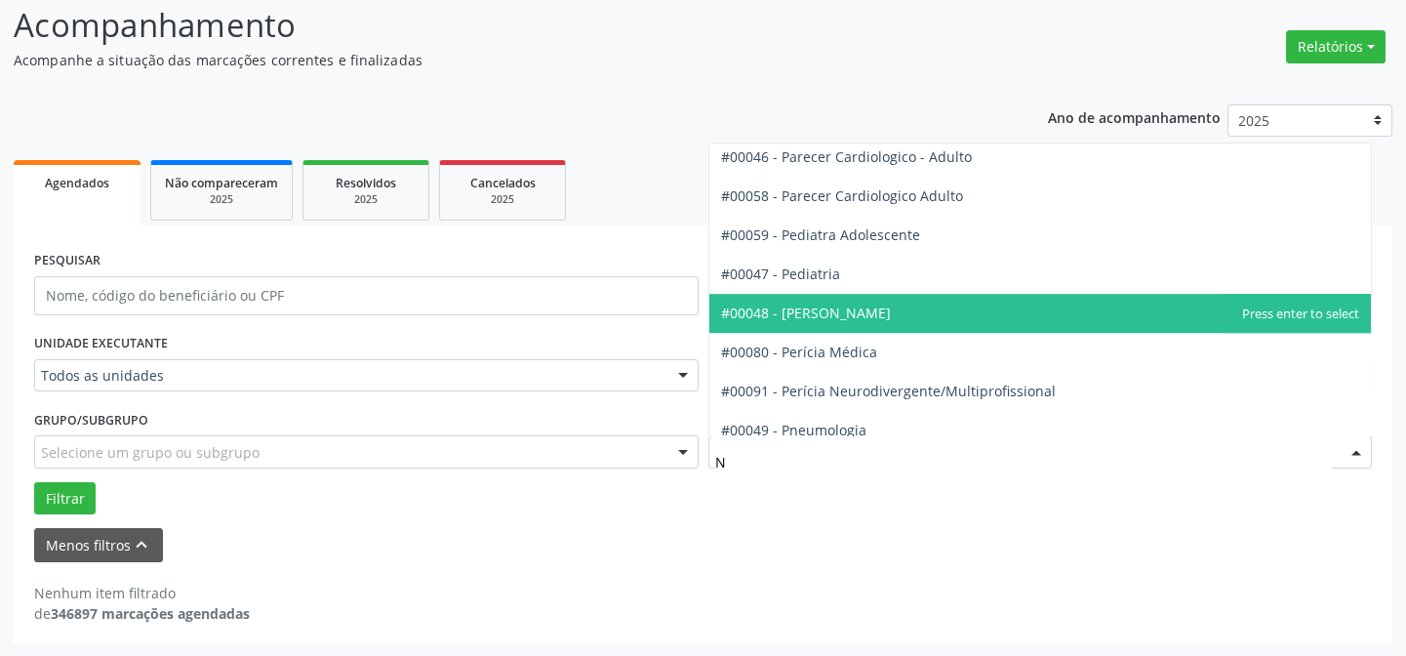
scroll to position [1815, 0]
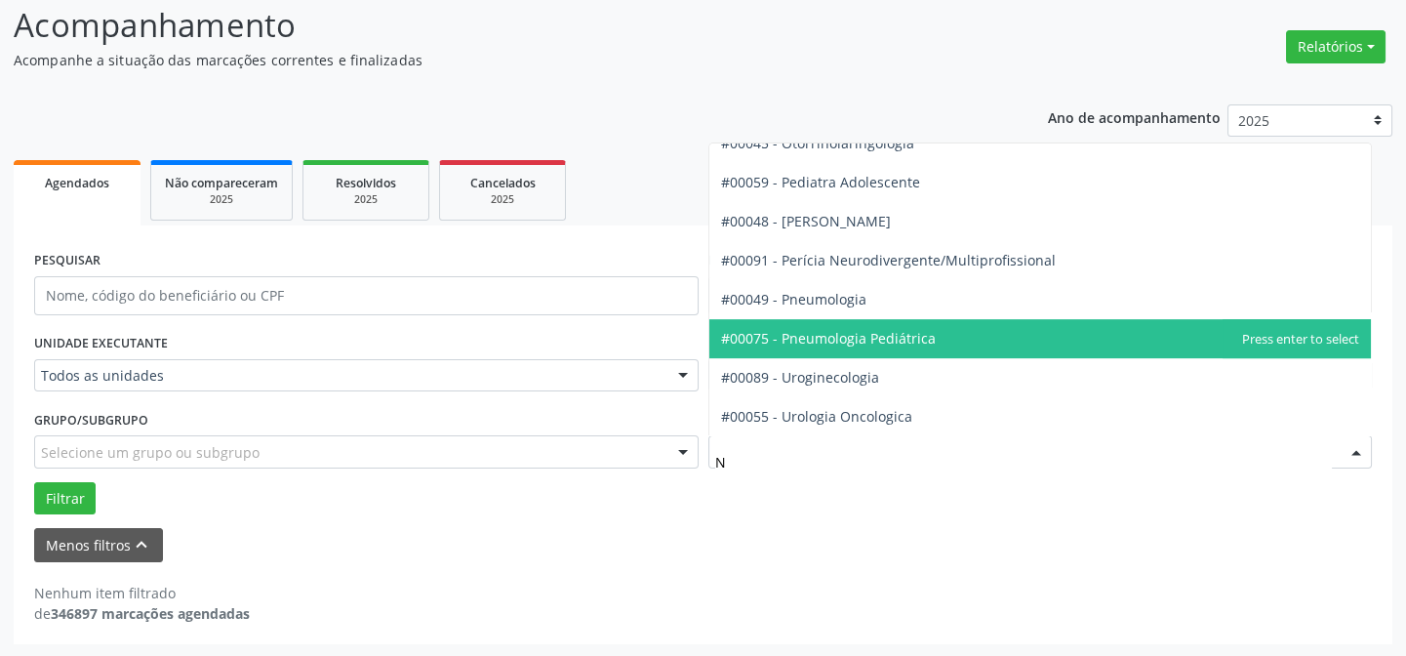
type input "NU"
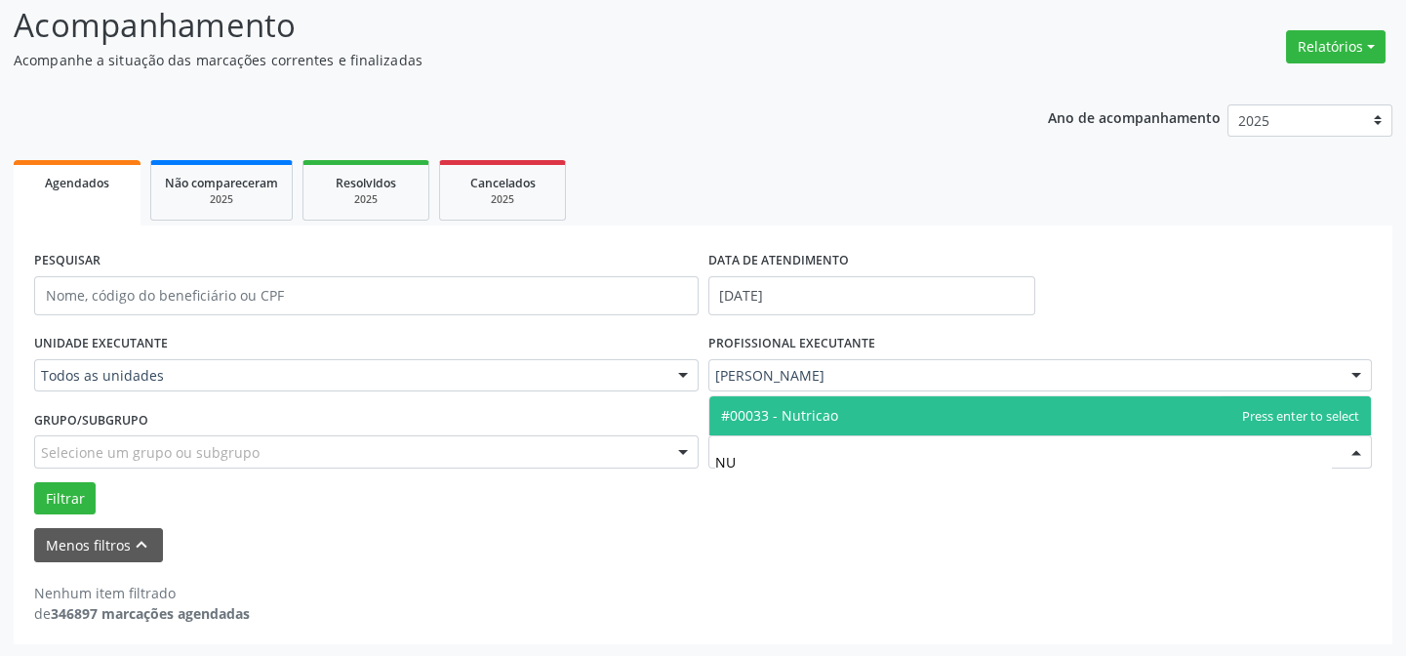
click at [846, 413] on span "#00033 - Nutricao" at bounding box center [1040, 415] width 662 height 39
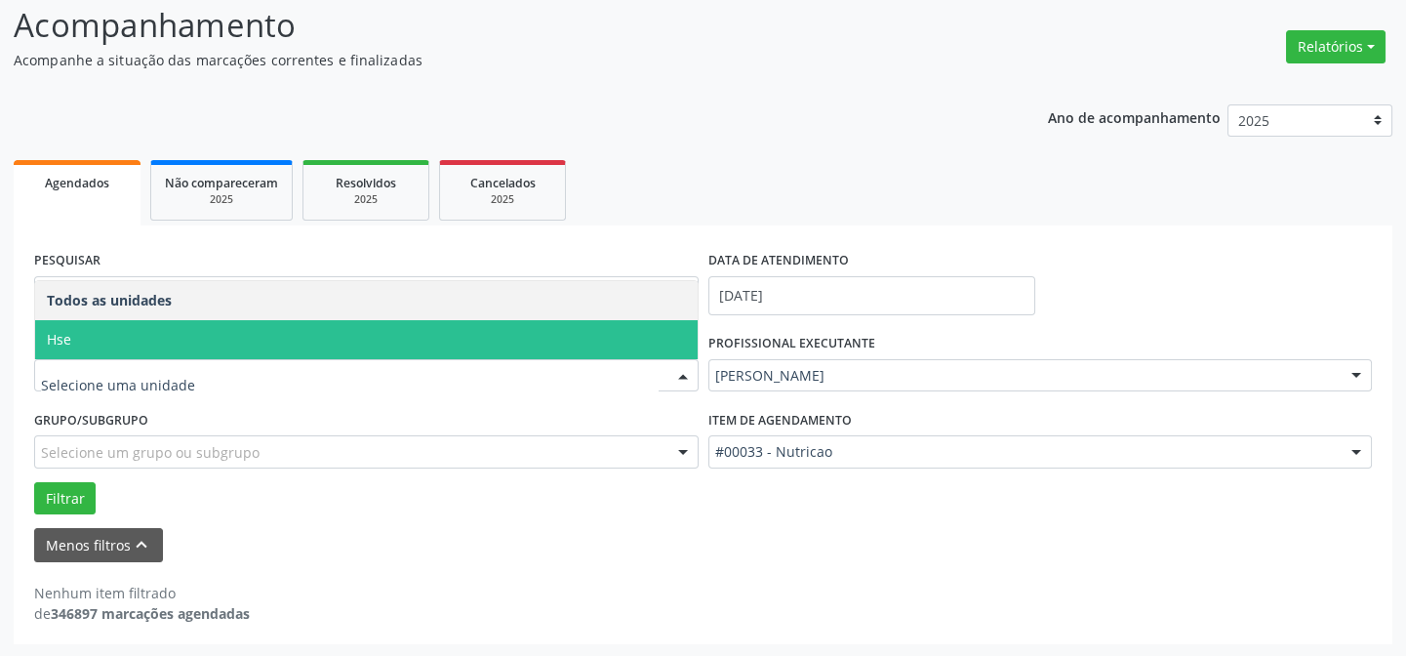
click at [74, 339] on span "Hse" at bounding box center [366, 339] width 662 height 39
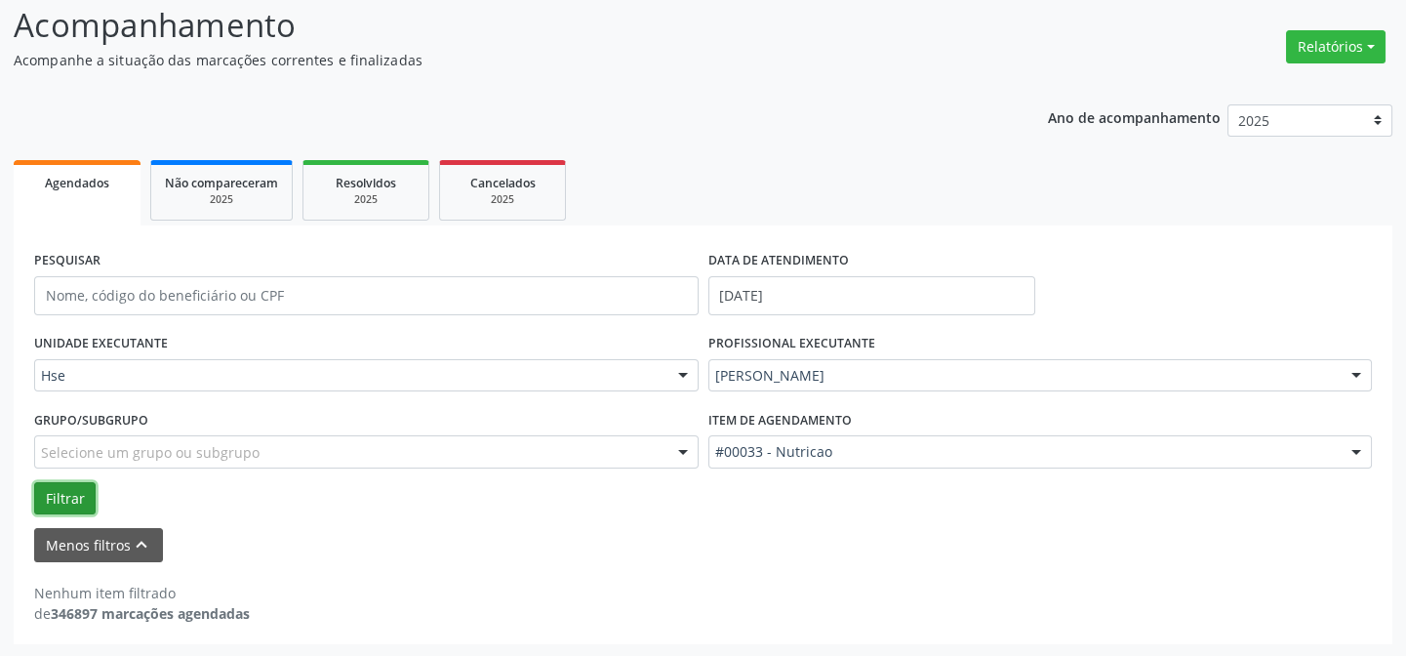
click at [59, 487] on button "Filtrar" at bounding box center [64, 498] width 61 height 33
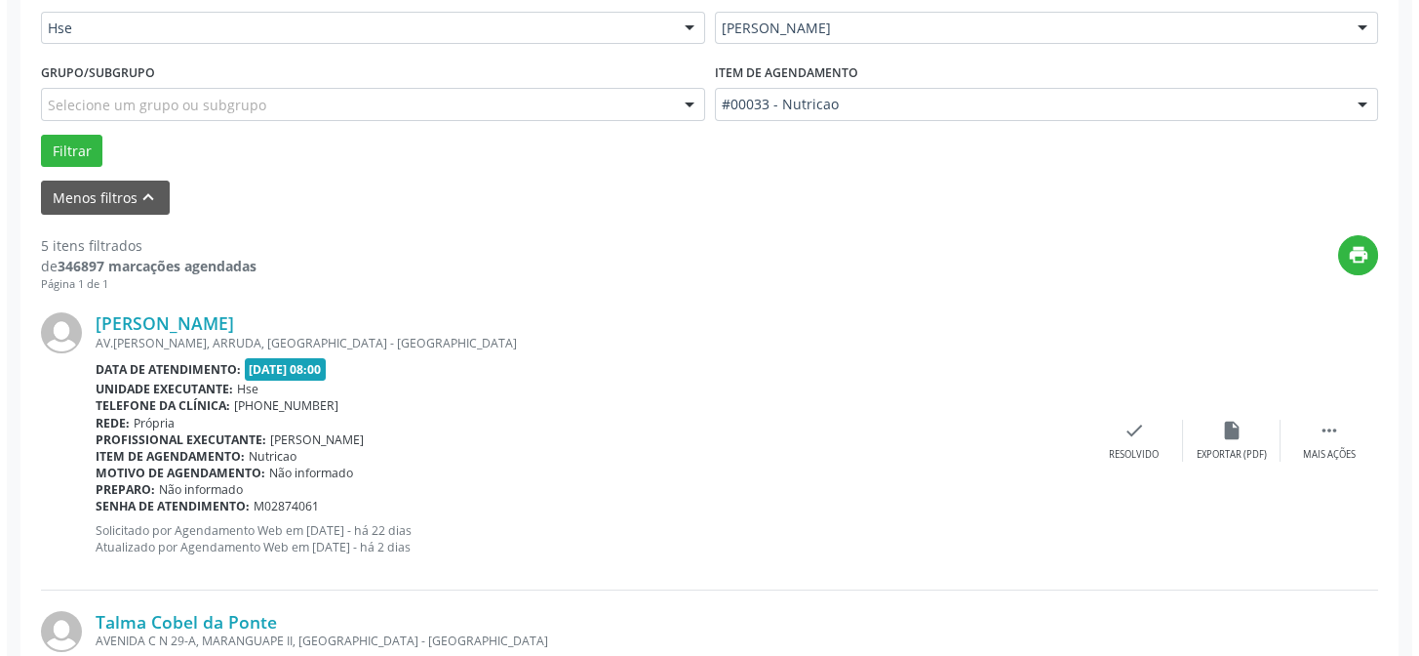
scroll to position [483, 0]
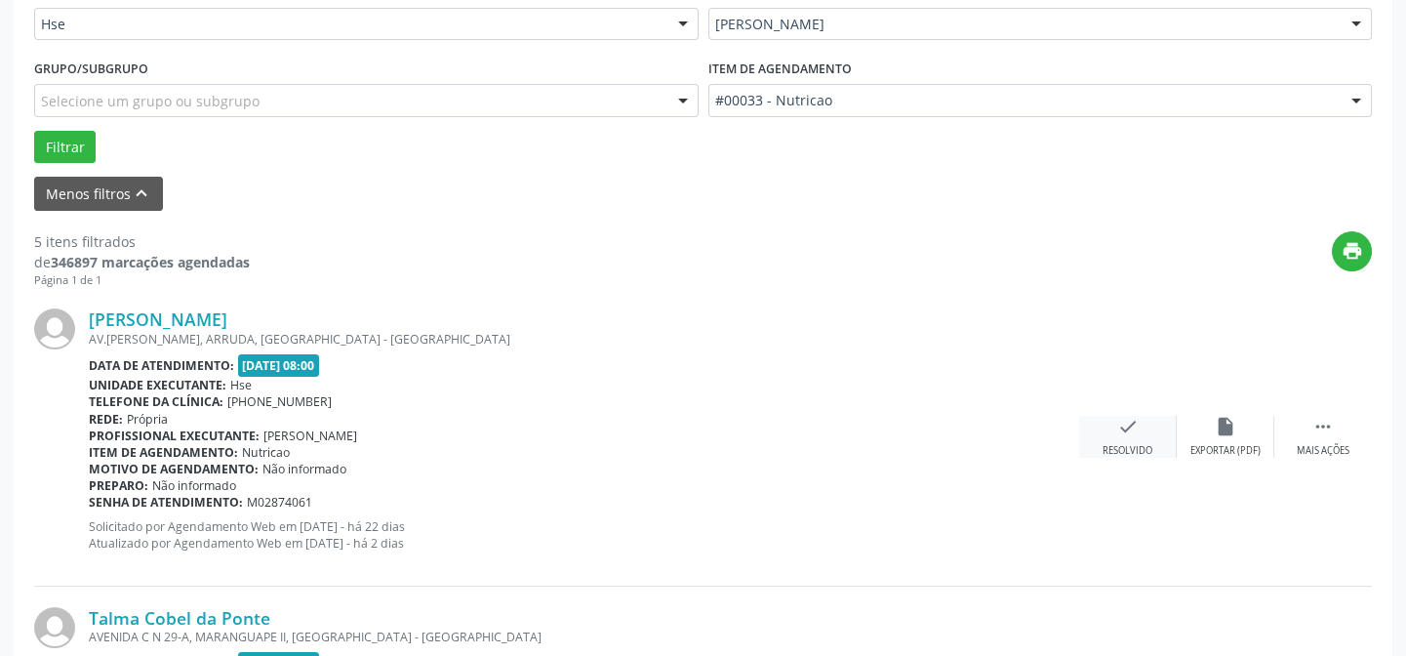
click at [1133, 419] on icon "check" at bounding box center [1127, 426] width 21 height 21
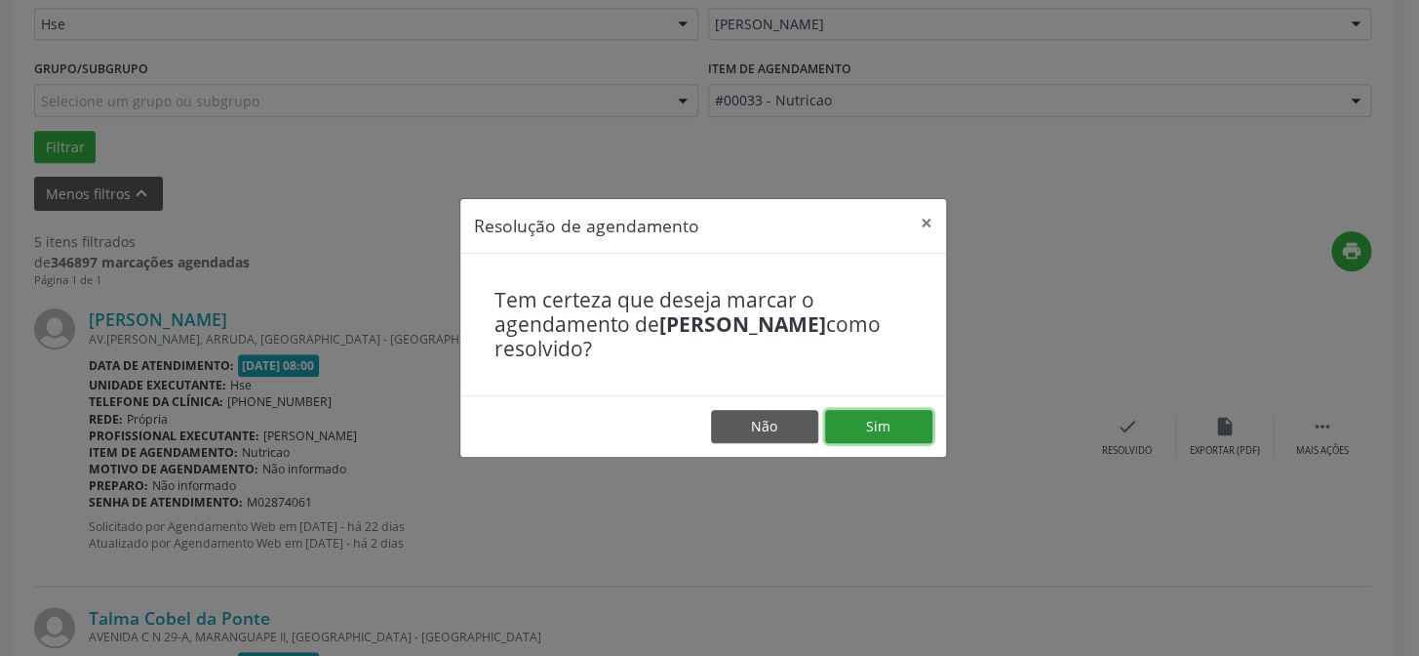
click at [897, 427] on button "Sim" at bounding box center [878, 426] width 107 height 33
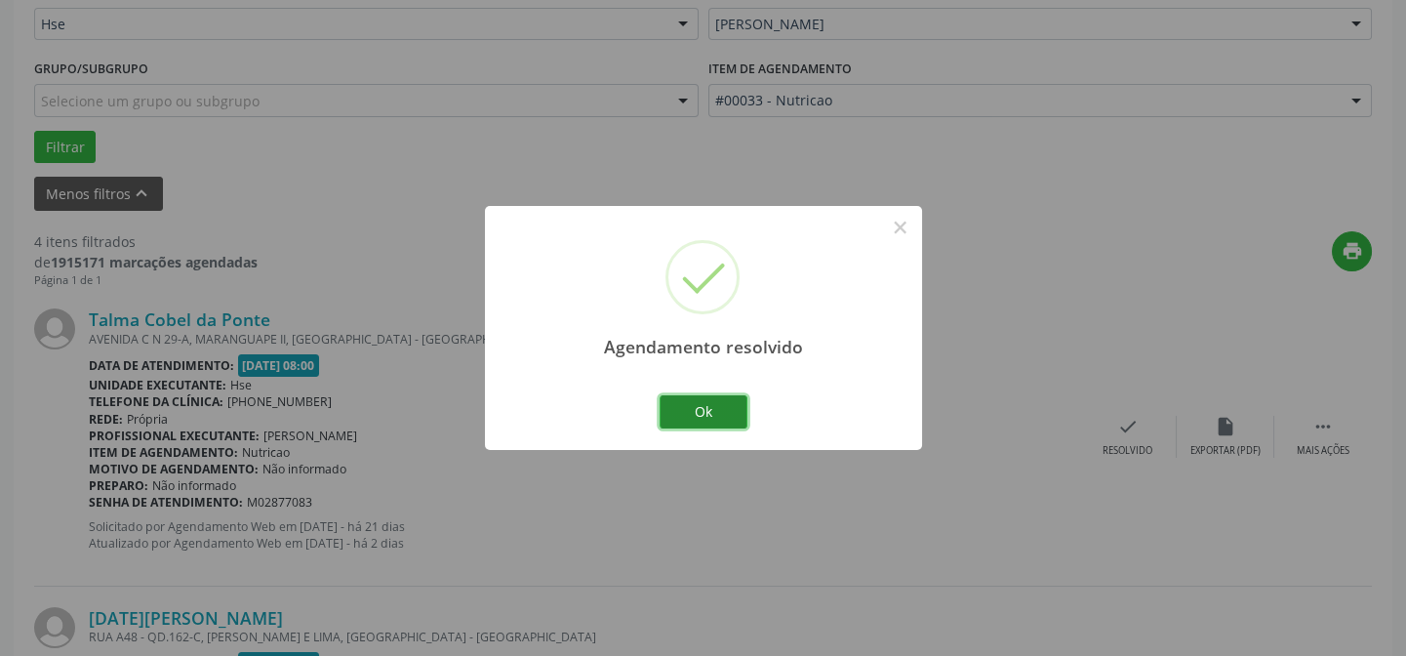
click at [719, 410] on button "Ok" at bounding box center [703, 411] width 88 height 33
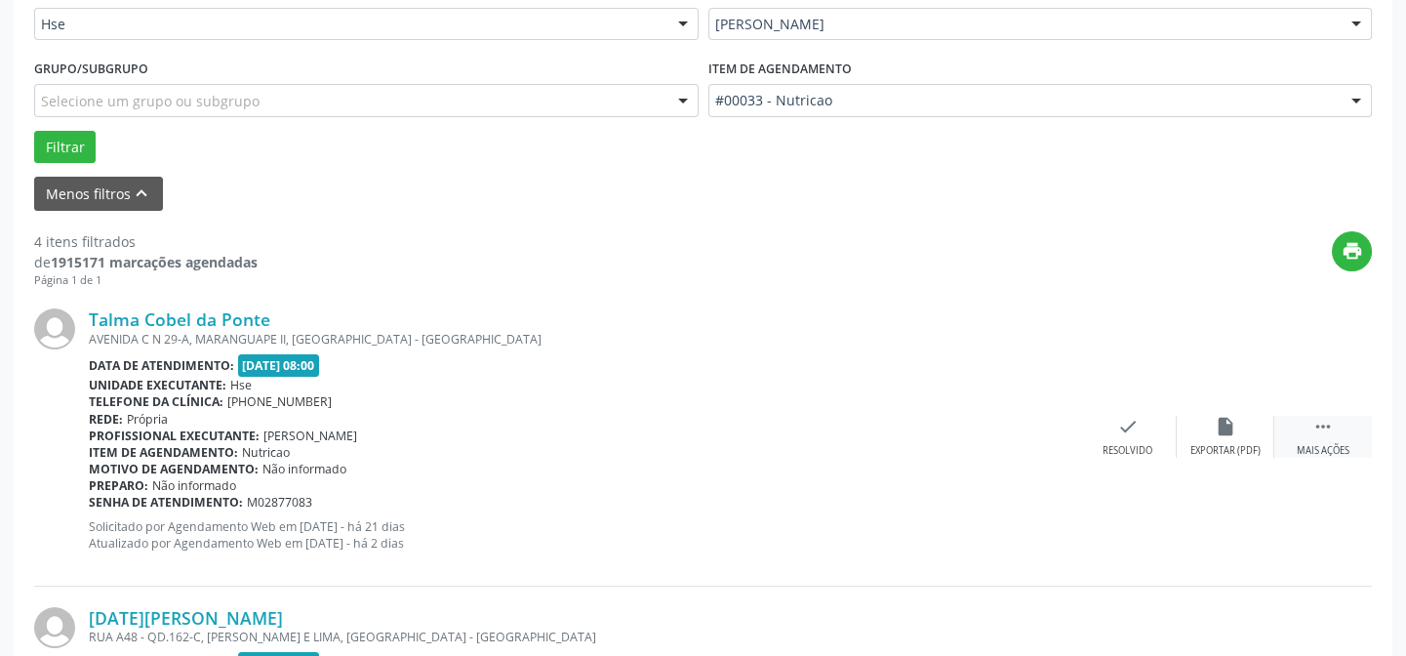
click at [1302, 426] on div " Mais ações" at bounding box center [1323, 437] width 98 height 42
click at [1226, 430] on icon "alarm_off" at bounding box center [1225, 426] width 21 height 21
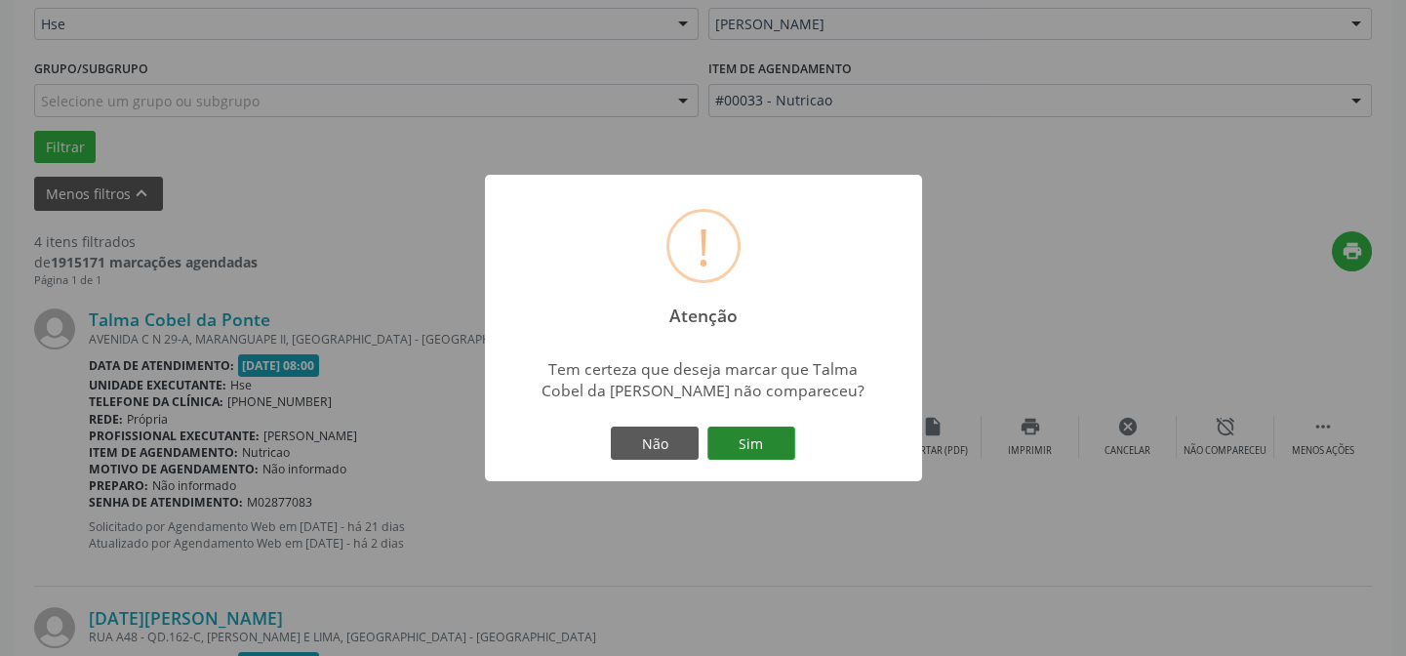
click at [757, 436] on button "Sim" at bounding box center [751, 442] width 88 height 33
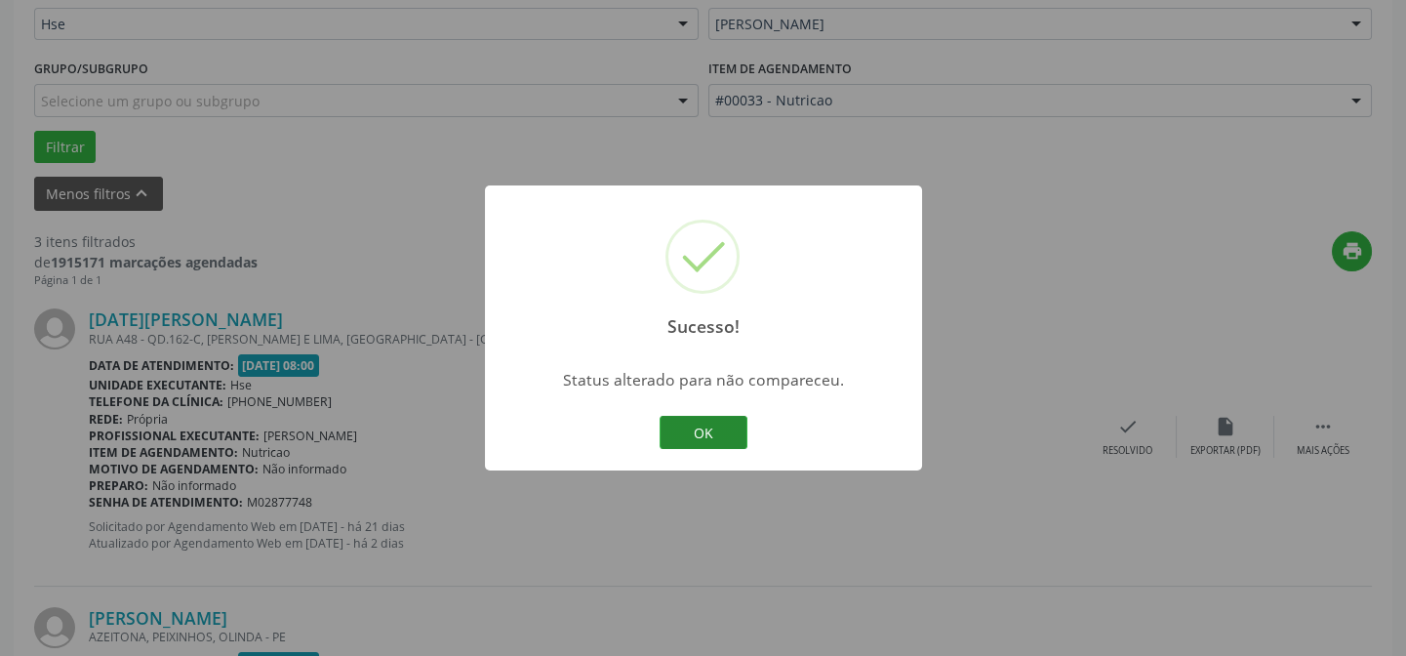
click at [712, 428] on button "OK" at bounding box center [703, 432] width 88 height 33
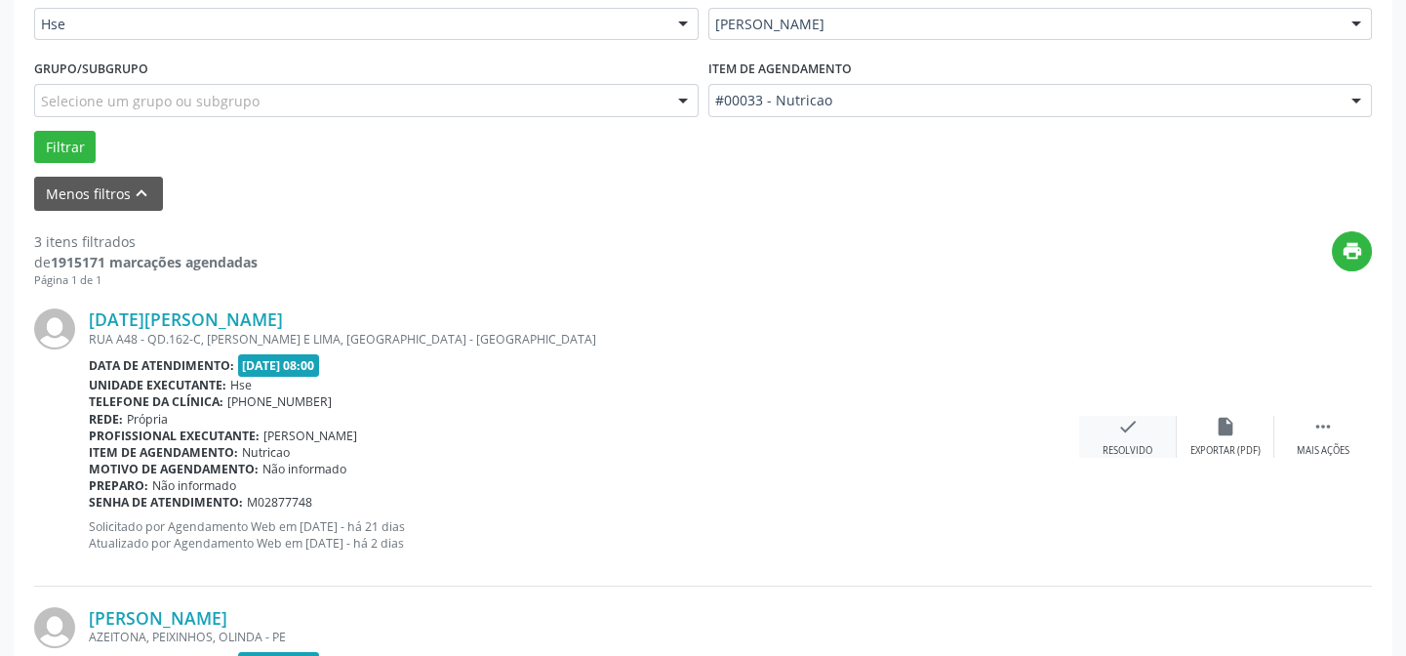
click at [1128, 429] on icon "check" at bounding box center [1127, 426] width 21 height 21
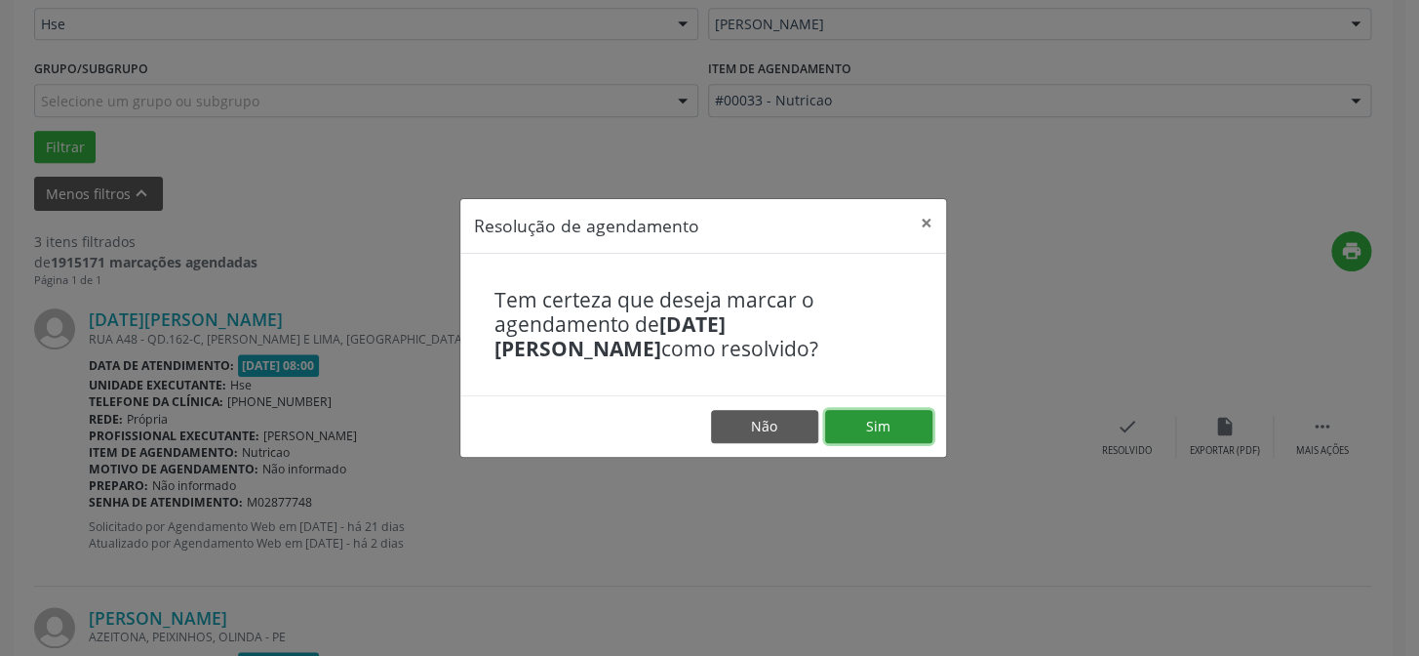
click at [888, 416] on button "Sim" at bounding box center [878, 426] width 107 height 33
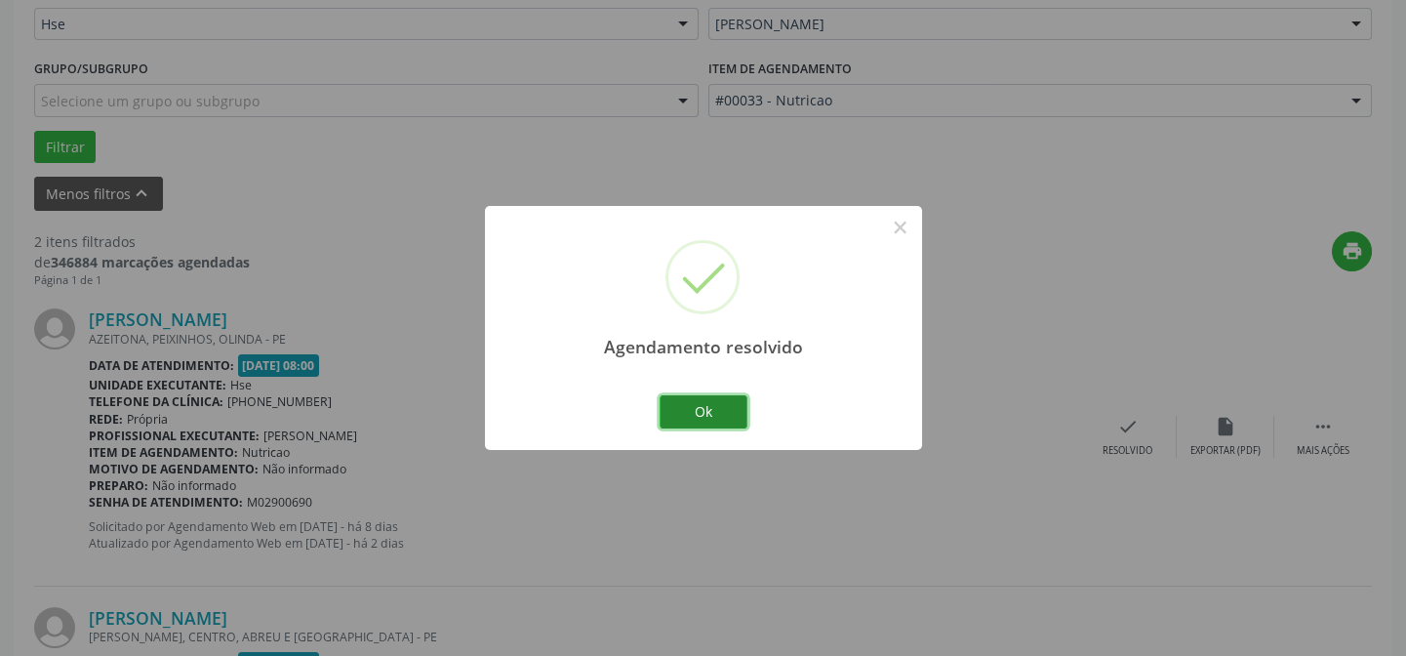
click at [700, 415] on button "Ok" at bounding box center [703, 411] width 88 height 33
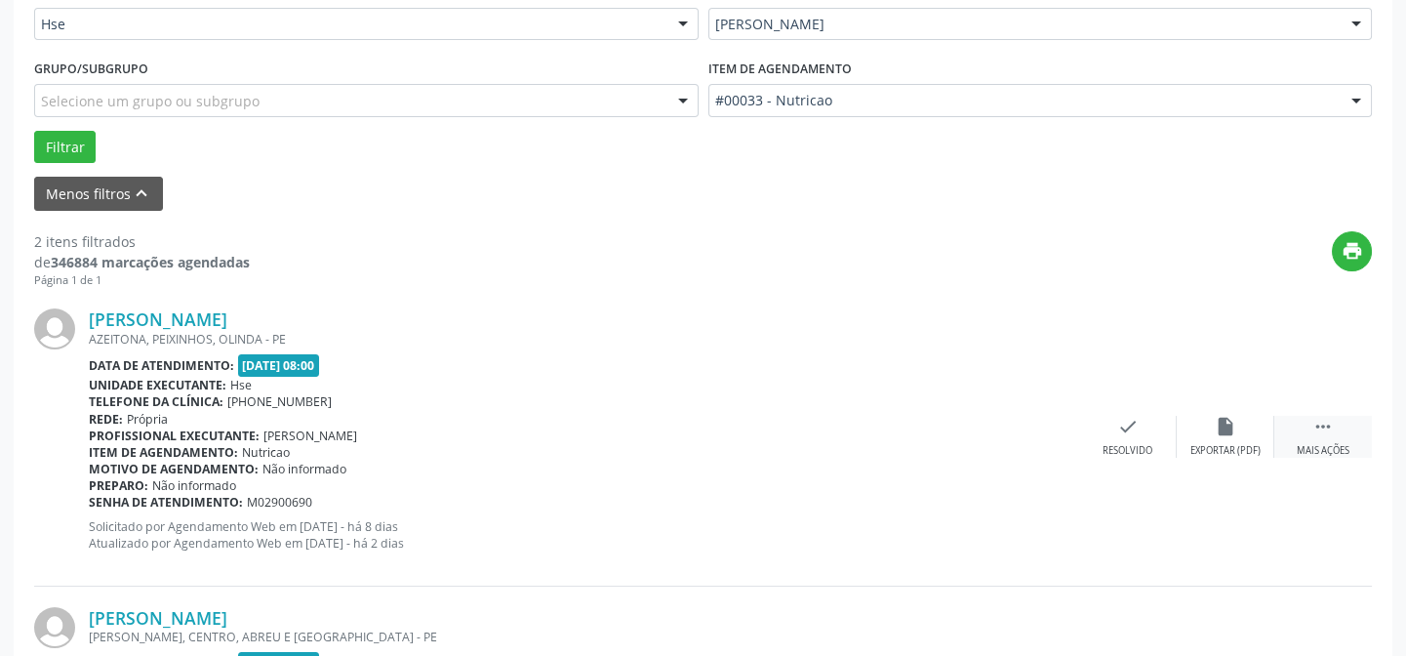
click at [1306, 437] on div " Mais ações" at bounding box center [1323, 437] width 98 height 42
click at [1220, 428] on icon "alarm_off" at bounding box center [1225, 426] width 21 height 21
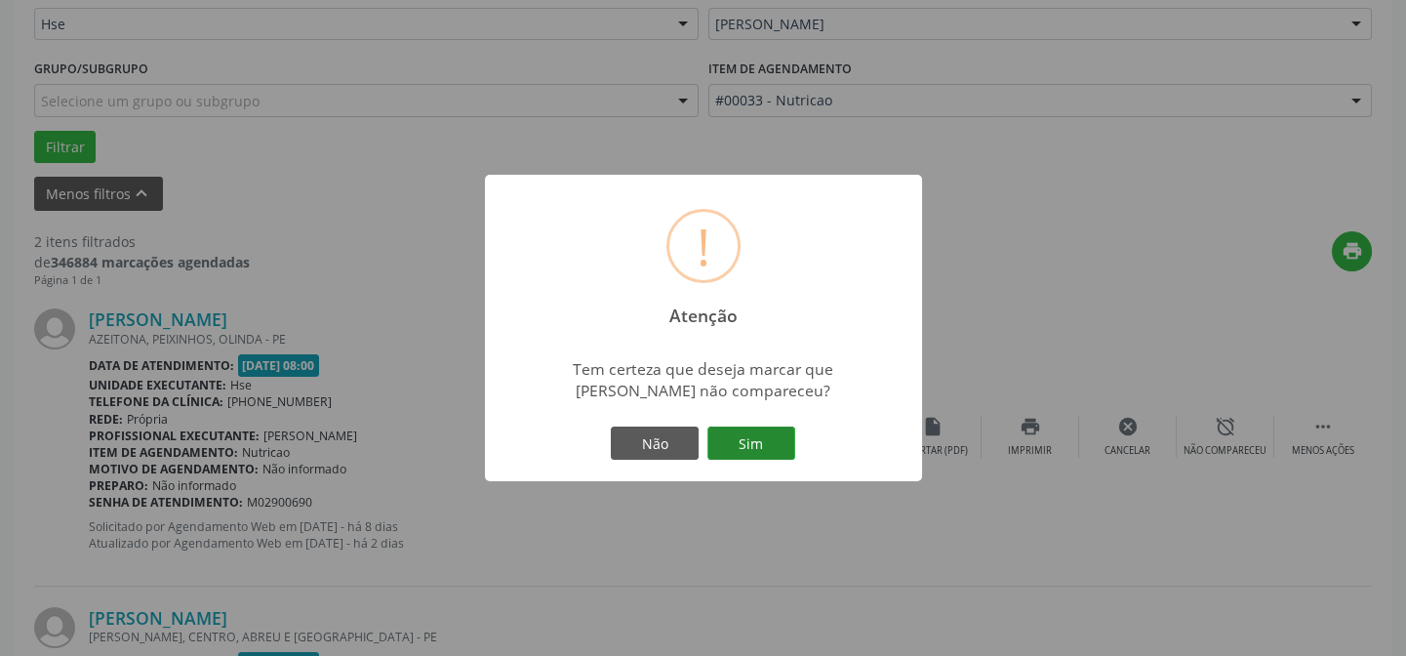
click at [770, 440] on button "Sim" at bounding box center [751, 442] width 88 height 33
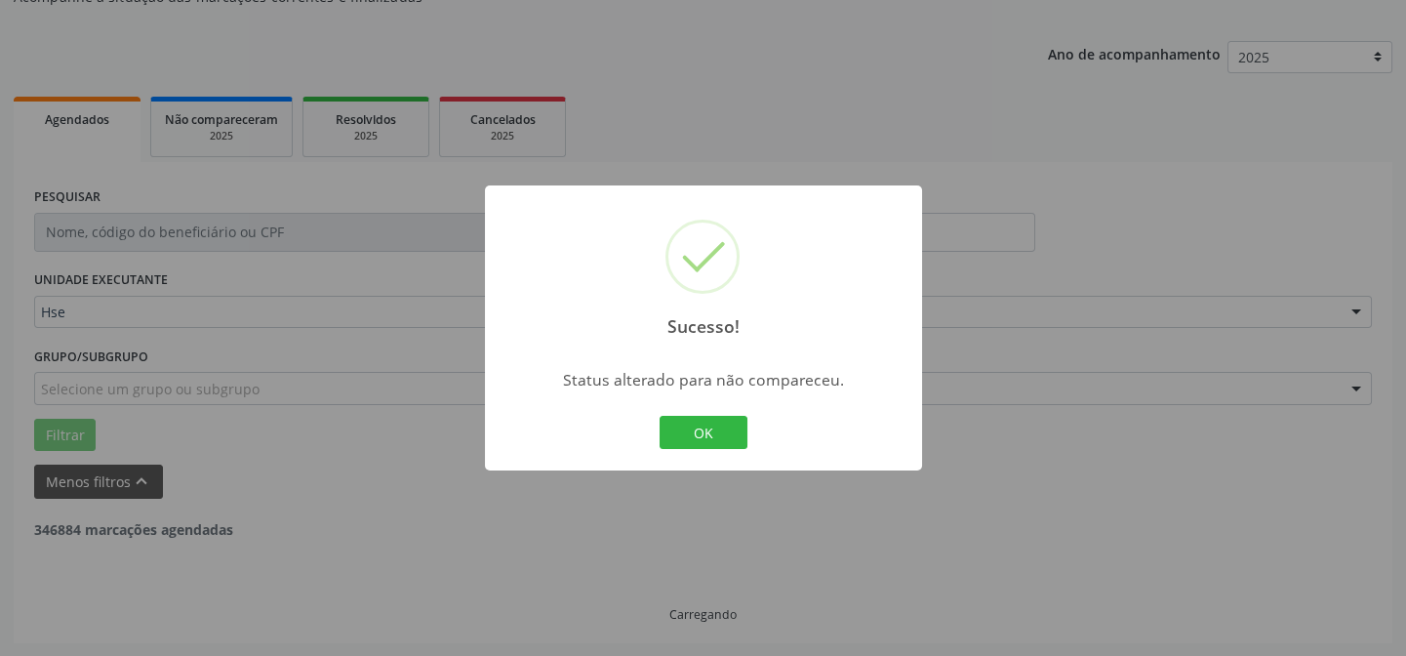
scroll to position [446, 0]
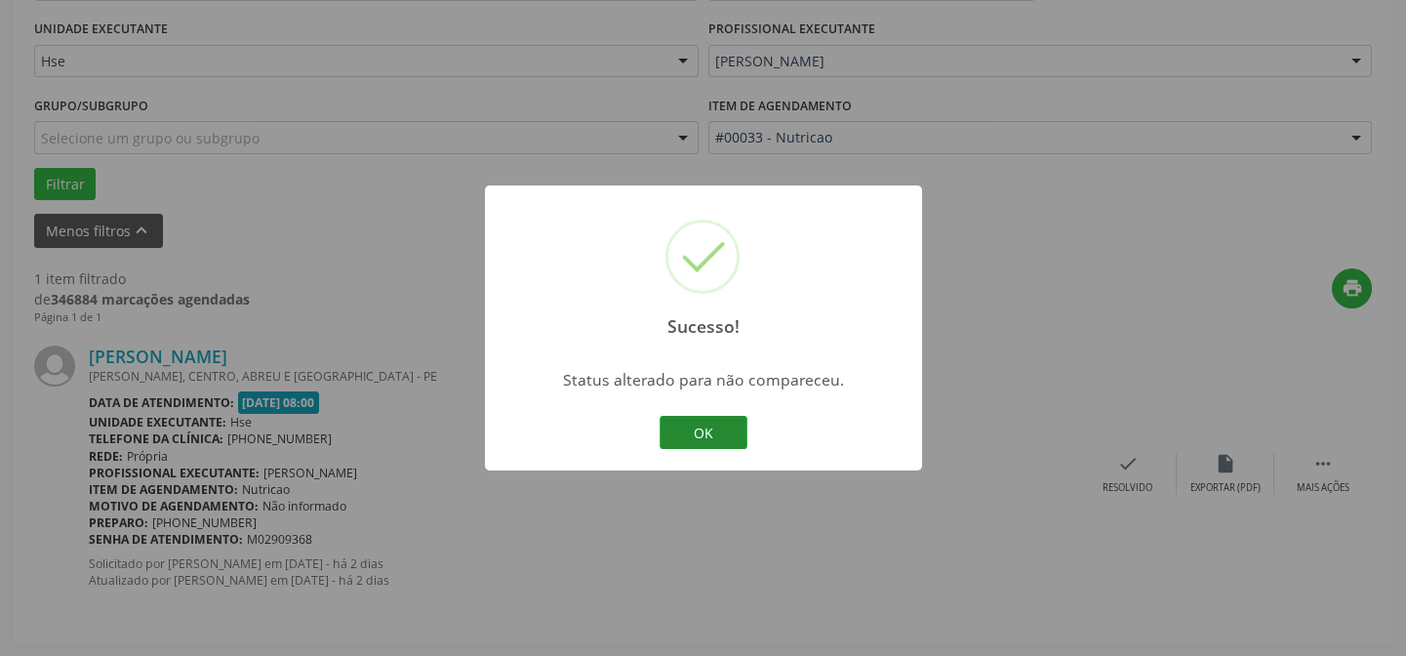
click at [728, 434] on button "OK" at bounding box center [703, 432] width 88 height 33
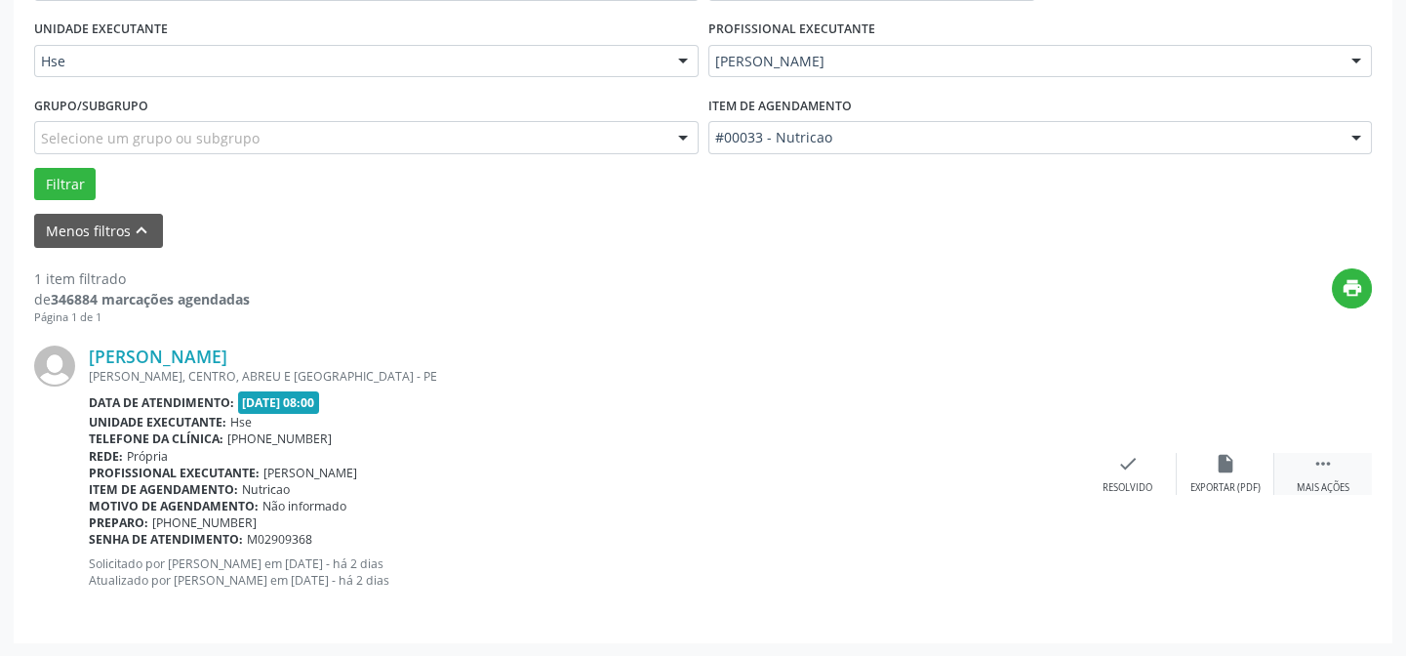
click at [1315, 463] on icon "" at bounding box center [1322, 463] width 21 height 21
click at [1227, 455] on icon "alarm_off" at bounding box center [1225, 463] width 21 height 21
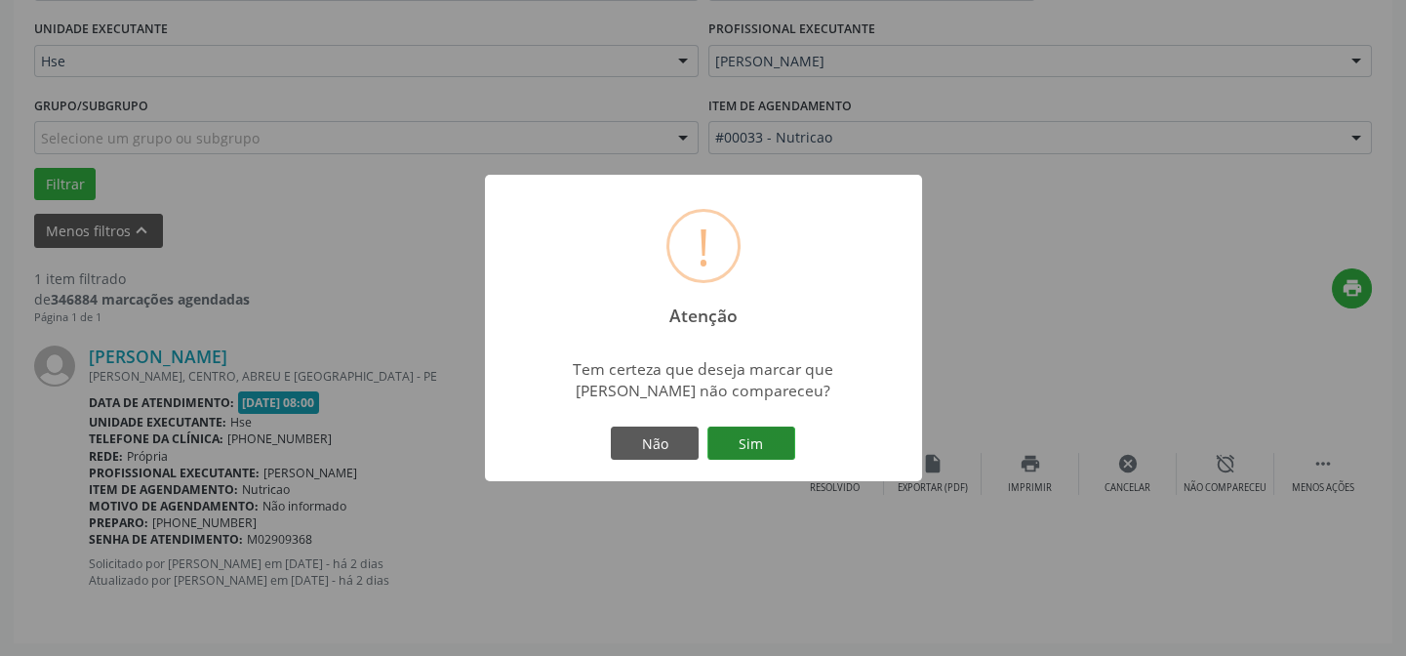
click at [761, 446] on button "Sim" at bounding box center [751, 442] width 88 height 33
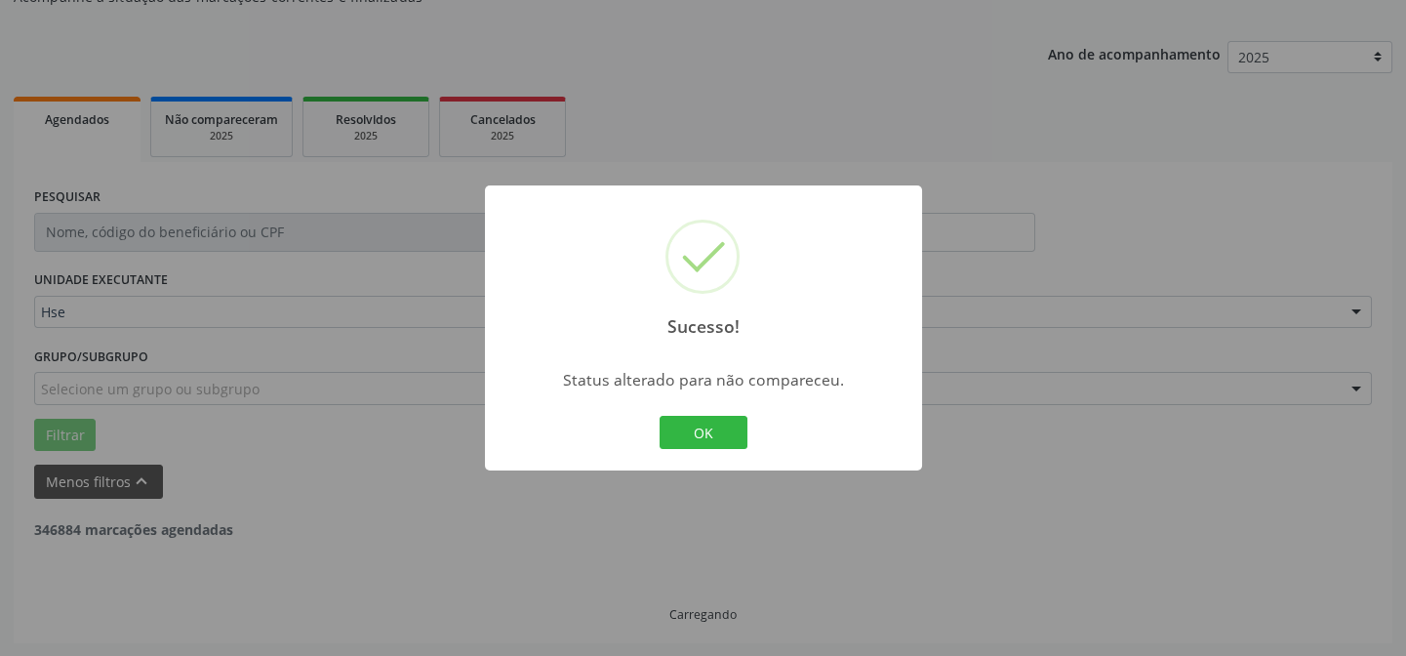
scroll to position [132, 0]
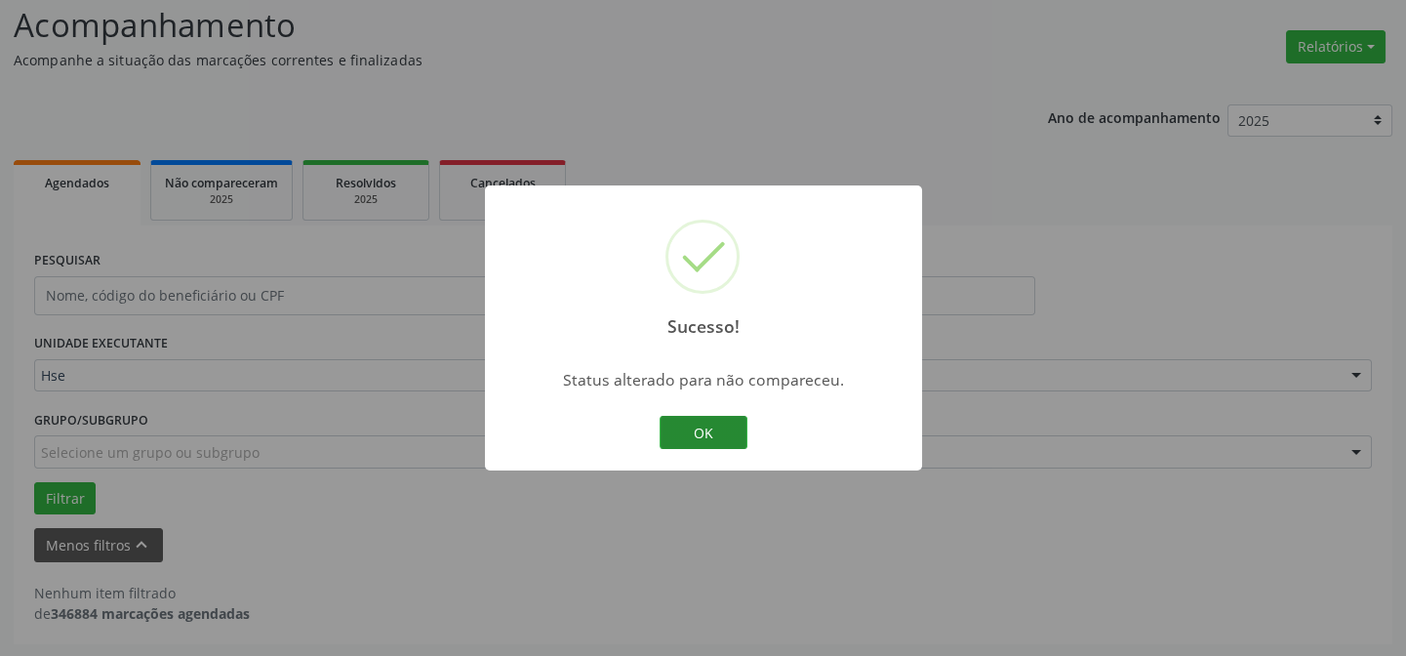
click at [727, 438] on button "OK" at bounding box center [703, 432] width 88 height 33
